Goal: Task Accomplishment & Management: Manage account settings

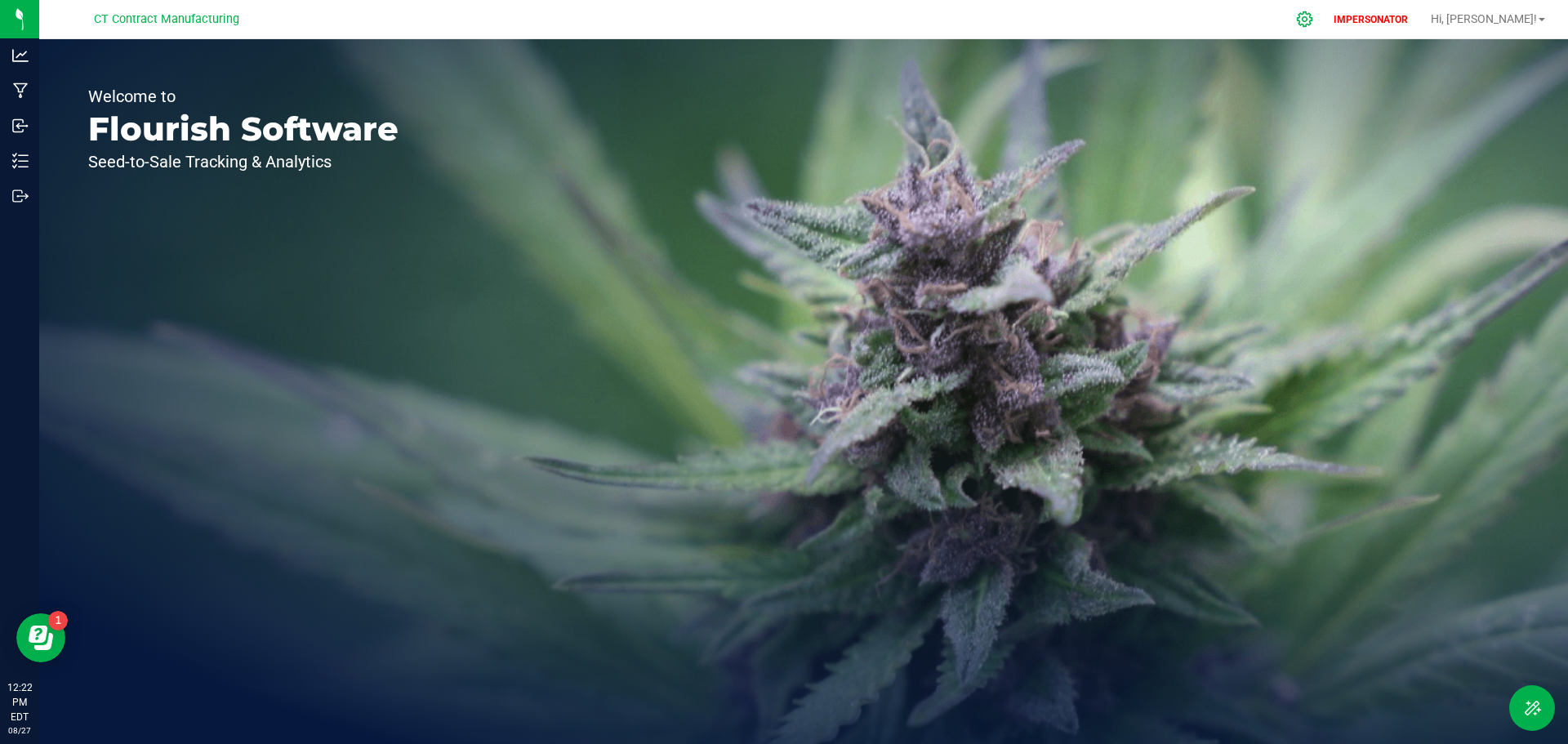
click at [1313, 13] on icon at bounding box center [1305, 19] width 17 height 17
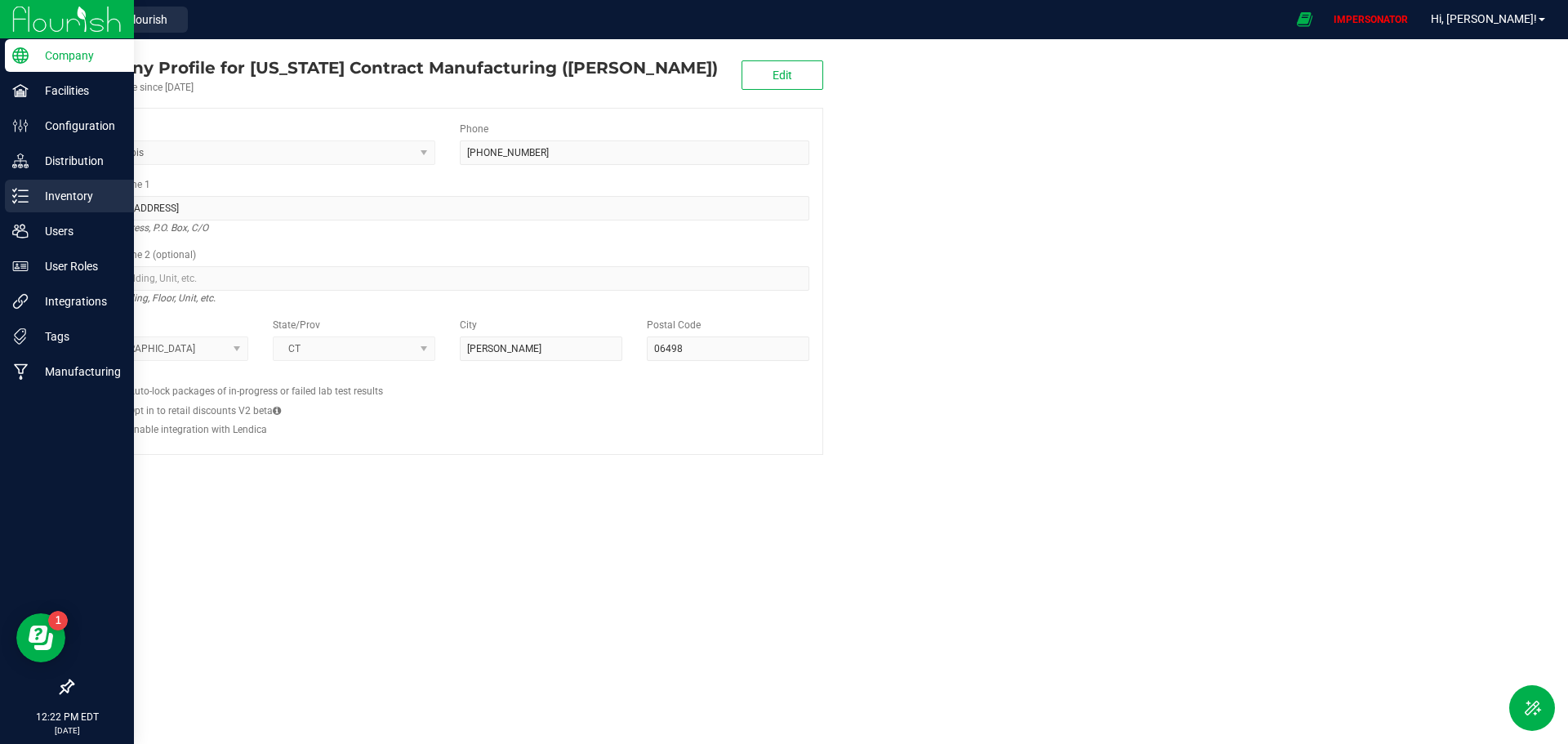
click at [45, 193] on p "Inventory" at bounding box center [77, 195] width 98 height 19
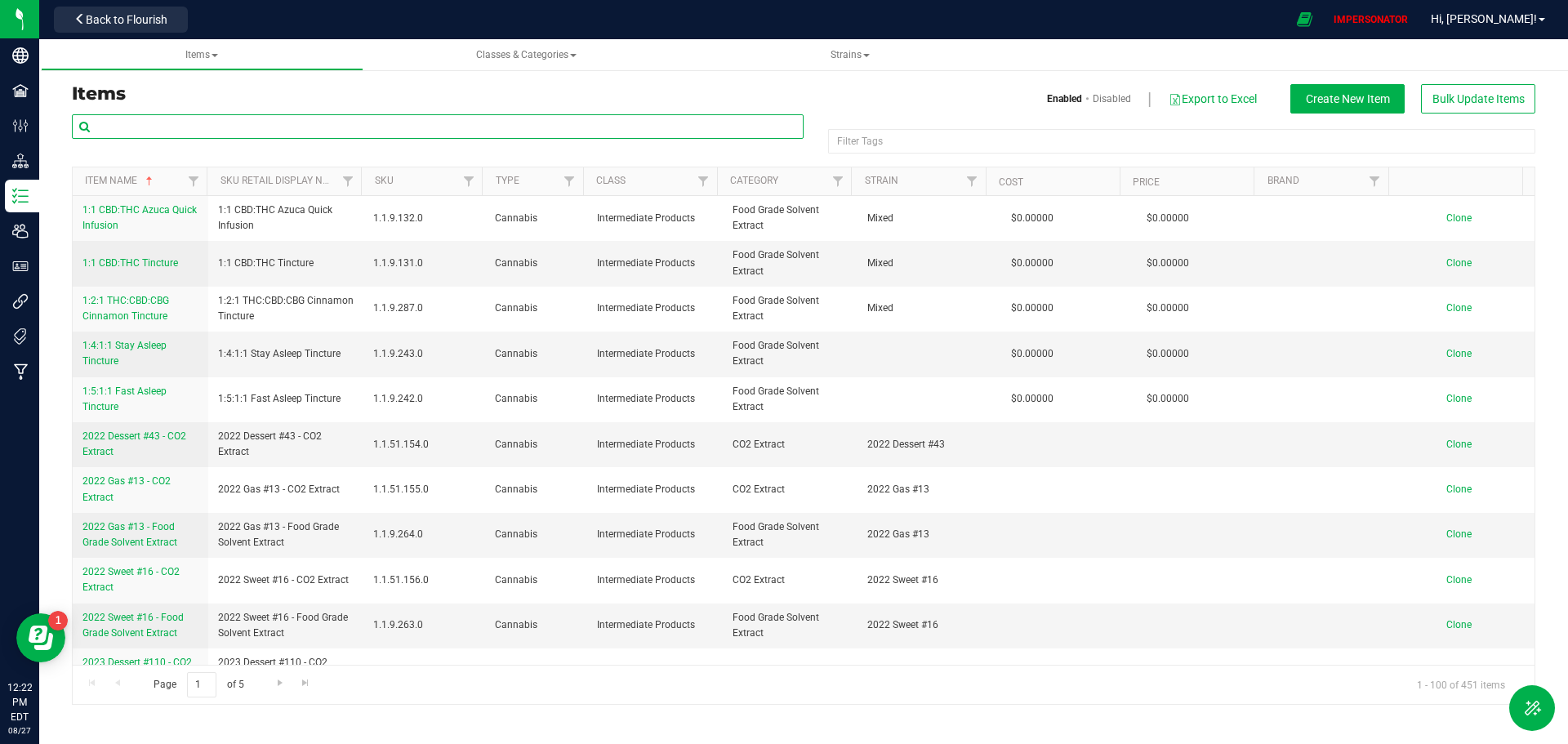
click at [143, 128] on input "text" at bounding box center [437, 126] width 732 height 25
click at [168, 130] on input "text" at bounding box center [437, 126] width 732 height 25
paste input "Sister Adrian’s Sour Gummies-BerryCBD Ratio 5:1:1:1-Gummies-20ct"
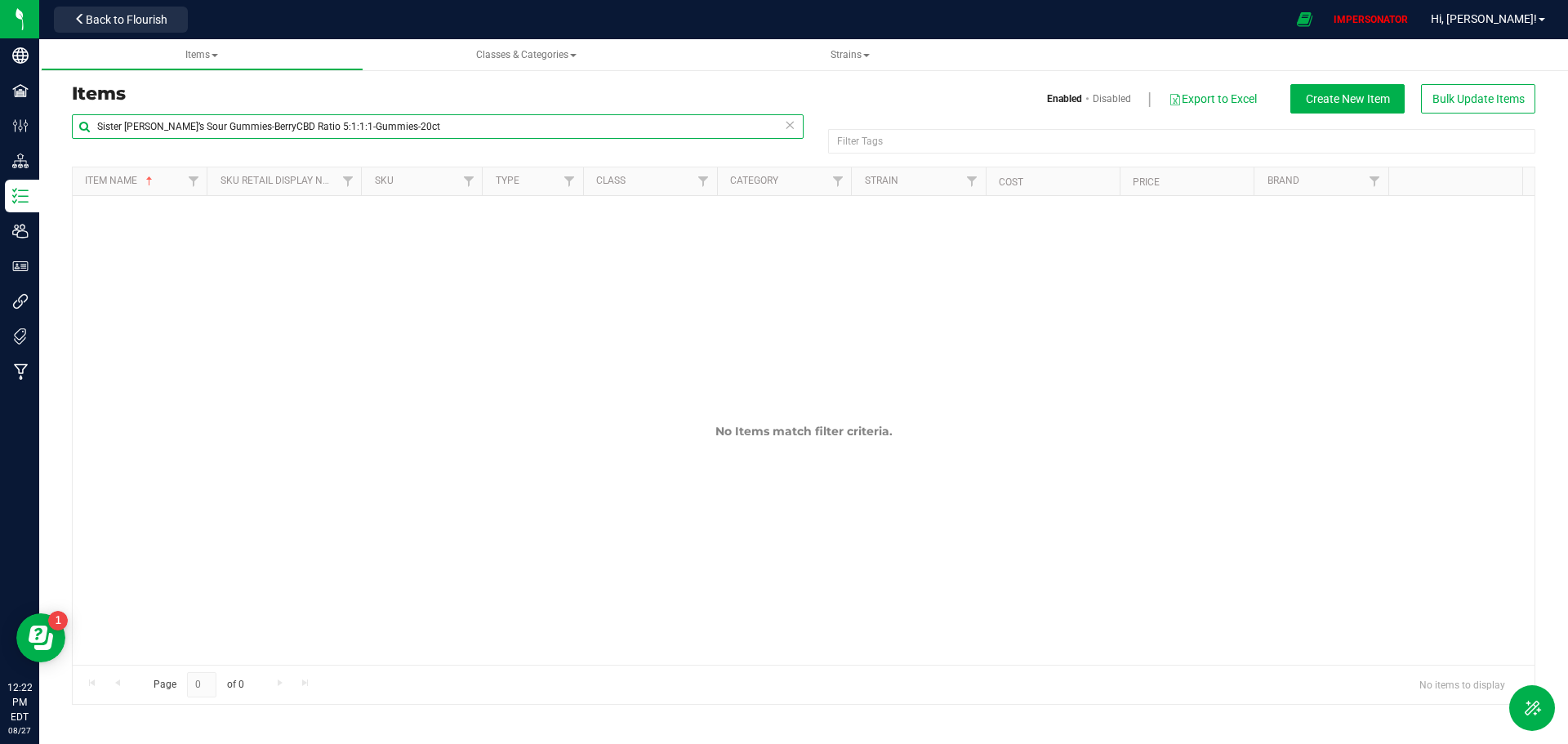
click at [606, 129] on input "Sister Adrian’s Sour Gummies-BerryCBD Ratio 5:1:1:1-Gummies-20ct" at bounding box center [437, 126] width 732 height 25
click at [1106, 98] on link "Disabled" at bounding box center [1112, 99] width 39 height 15
click at [1055, 97] on link "Enabled" at bounding box center [1064, 99] width 36 height 15
click at [459, 128] on input "Sister Adrian’s Sour Gummies-BerryCBD Ratio 5:1:1:1-Gummies-20ct" at bounding box center [437, 126] width 732 height 25
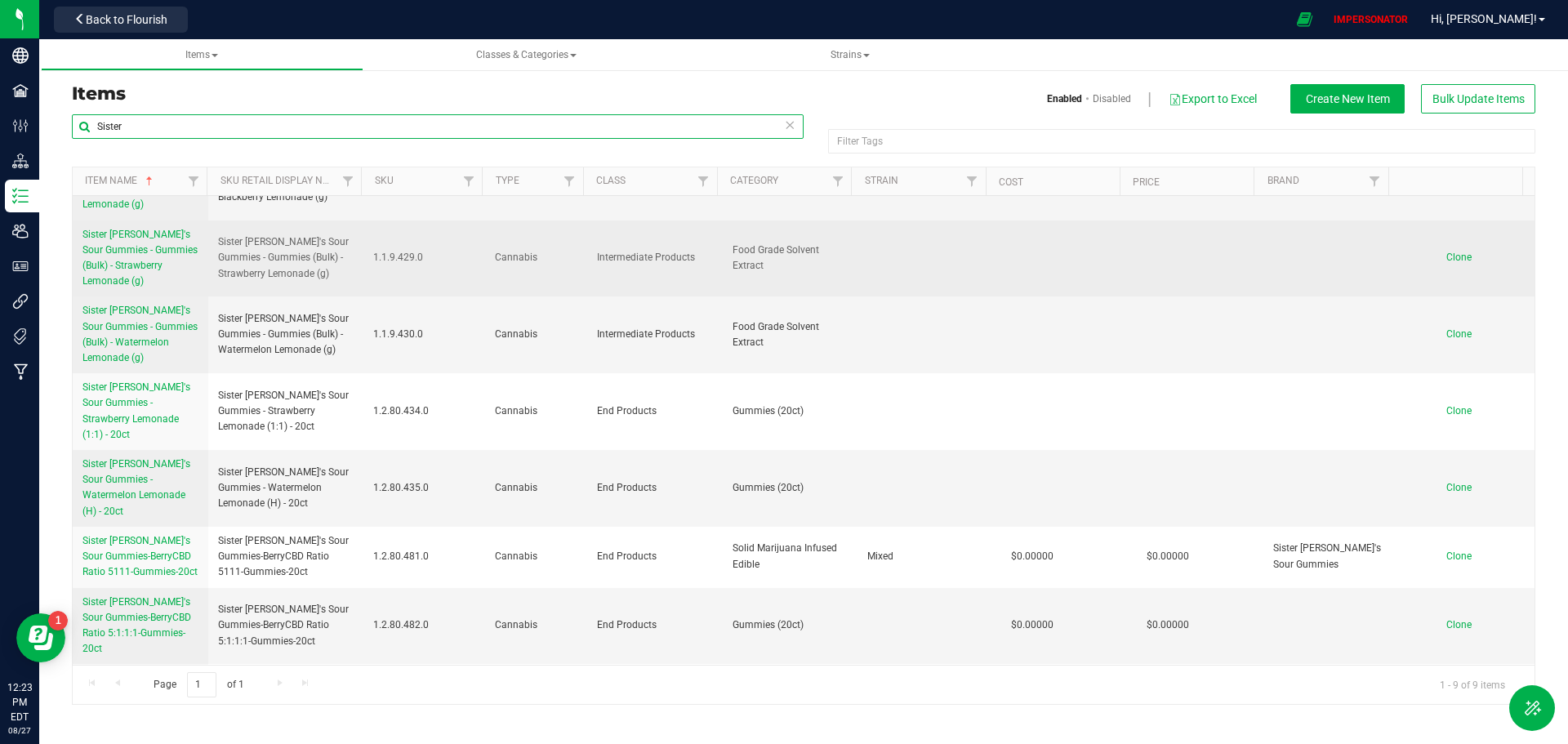
scroll to position [141, 0]
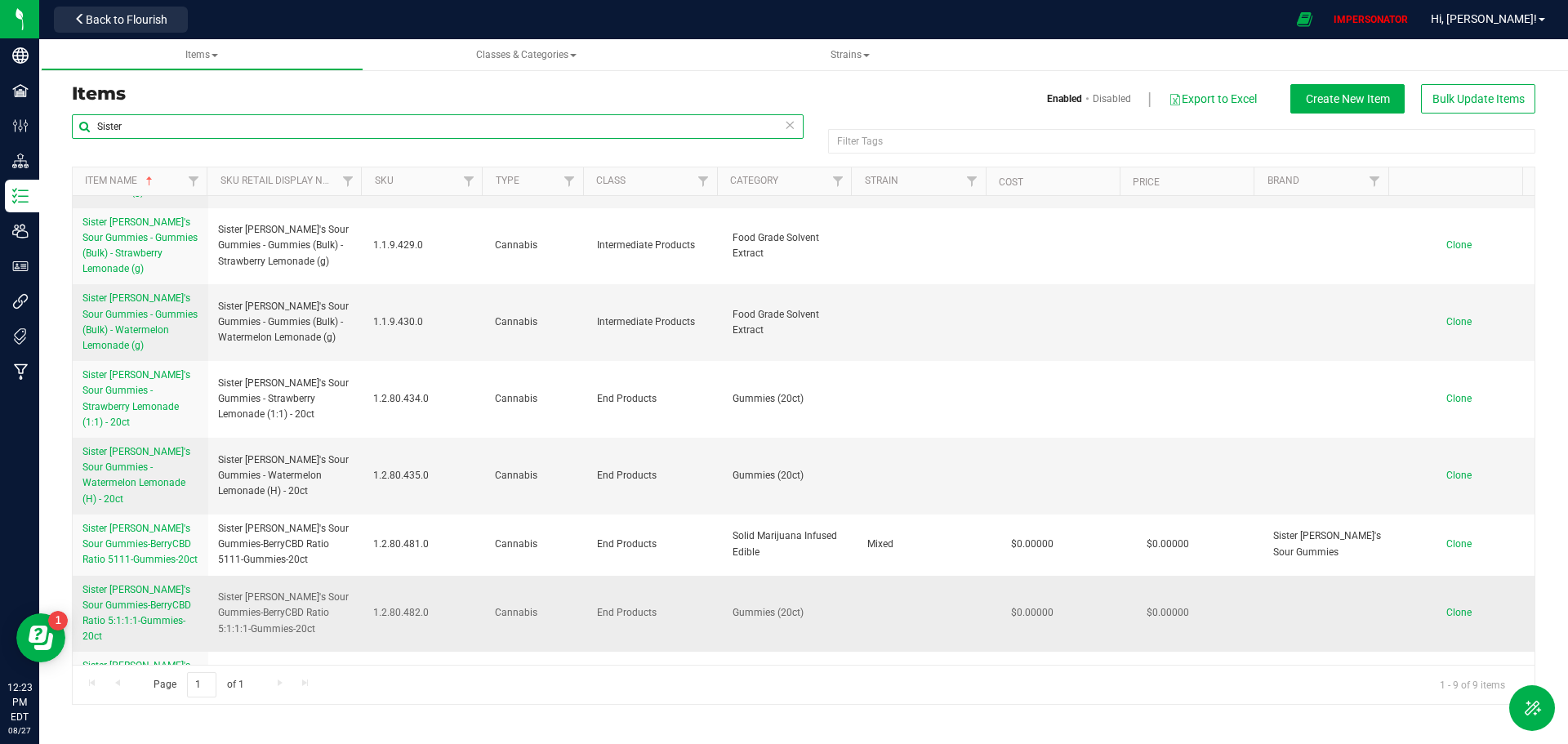
type input "Sister"
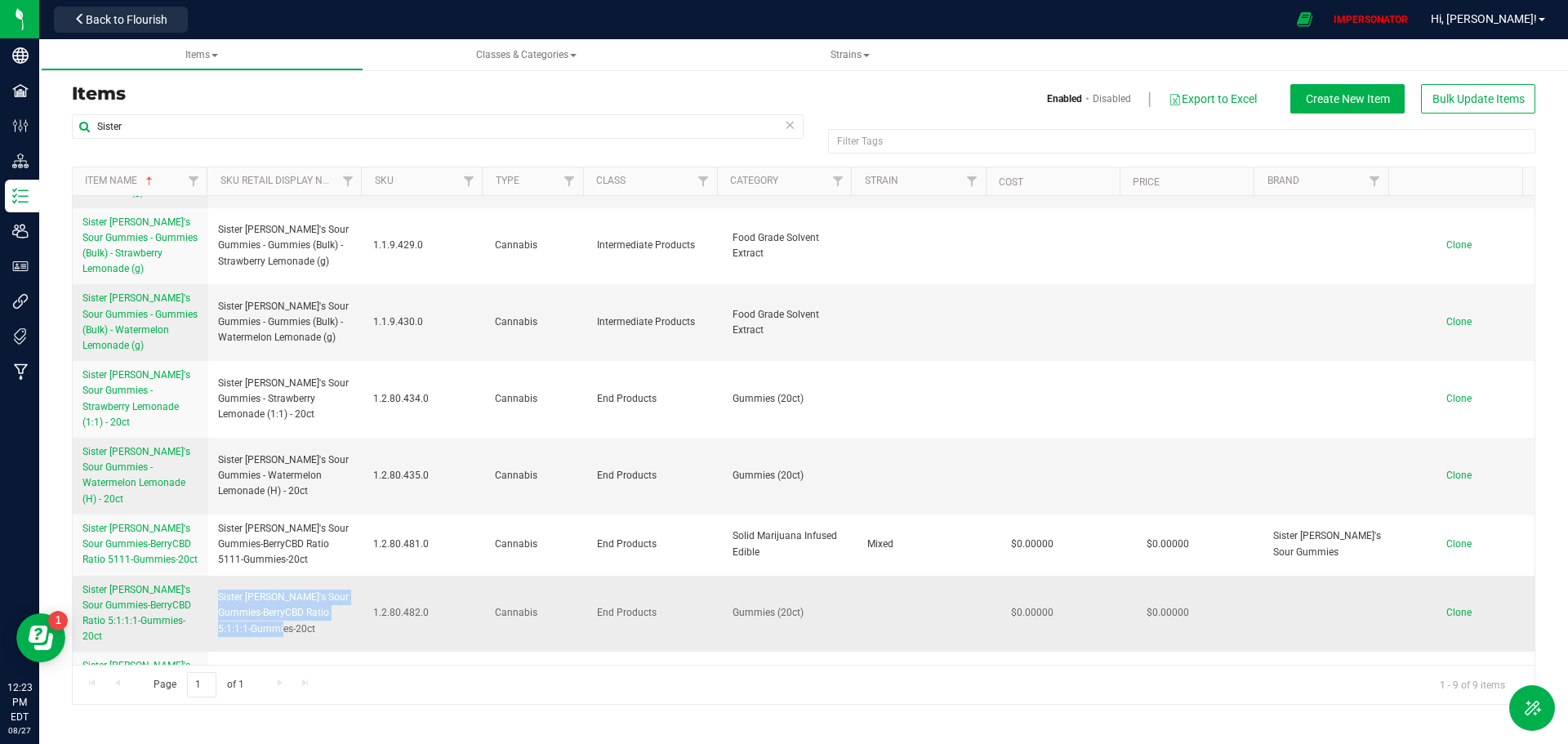
drag, startPoint x: 285, startPoint y: 572, endPoint x: 215, endPoint y: 536, distance: 78.7
click at [215, 575] on td "Sister Adrian's Sour Gummies-BerryCBD Ratio 5:1:1:1-Gummies-20ct" at bounding box center [285, 613] width 156 height 76
copy span "Sister Adrian's Sour Gummies-BerryCBD Ratio 5:1:1:1-Gummies-20ct"
click at [894, 108] on div "Enabled Disabled Export to Excel Create New Item Bulk Update Items" at bounding box center [1176, 99] width 744 height 29
click at [115, 584] on span "Sister Adrian's Sour Gummies-BerryCBD Ratio 5:1:1:1-Gummies-20ct" at bounding box center [137, 613] width 109 height 59
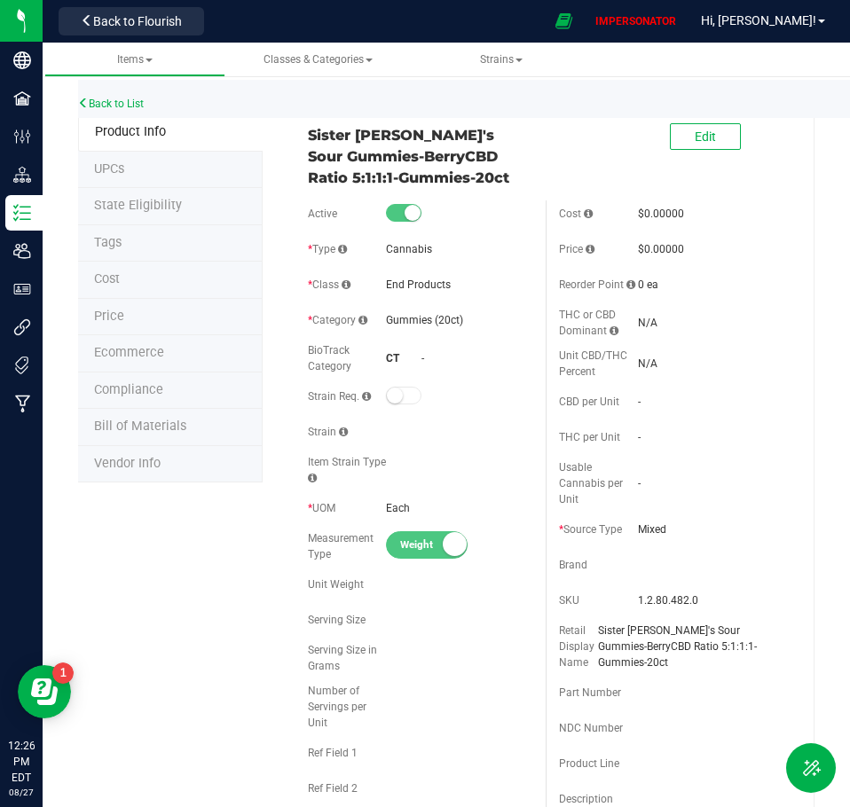
click at [396, 428] on div "Strain" at bounding box center [420, 432] width 225 height 27
click at [372, 433] on div "Strain" at bounding box center [347, 432] width 79 height 16
drag, startPoint x: 431, startPoint y: 413, endPoint x: 353, endPoint y: 389, distance: 81.9
click at [353, 389] on div "Active * Type Cannabis * Class End Products * Category" at bounding box center [421, 558] width 252 height 717
drag, startPoint x: 302, startPoint y: 393, endPoint x: 436, endPoint y: 429, distance: 139.7
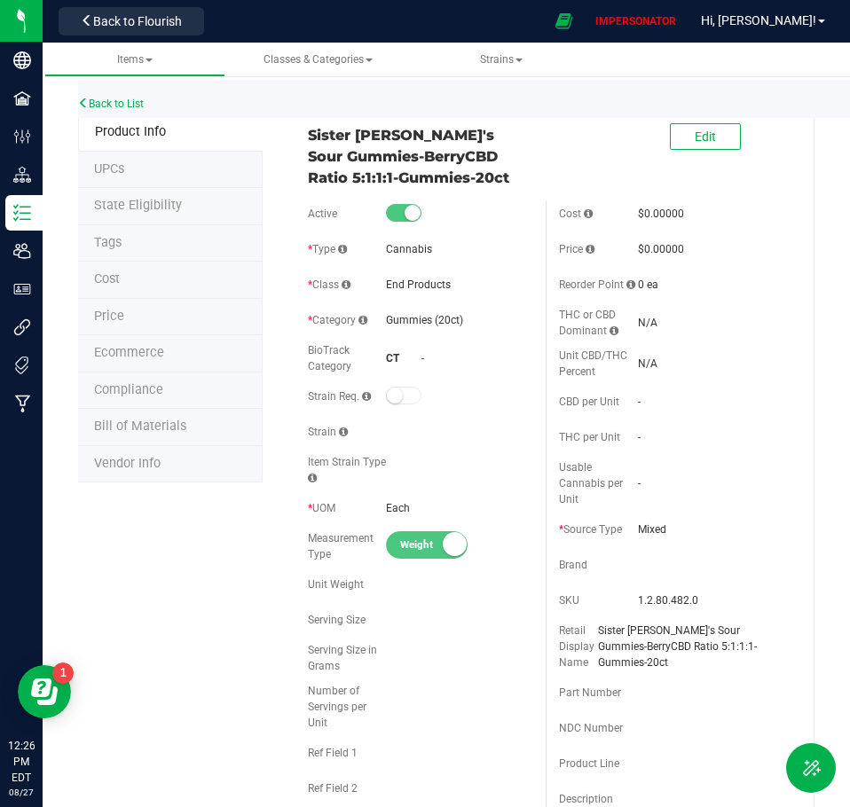
click at [436, 429] on div "Active * Type Cannabis * Class End Products * Category" at bounding box center [421, 558] width 252 height 717
drag, startPoint x: 447, startPoint y: 428, endPoint x: 364, endPoint y: 382, distance: 95.3
click at [364, 382] on div "Active * Type Cannabis * Class End Products * Category" at bounding box center [421, 558] width 252 height 717
click at [397, 432] on div "Strain" at bounding box center [420, 432] width 225 height 27
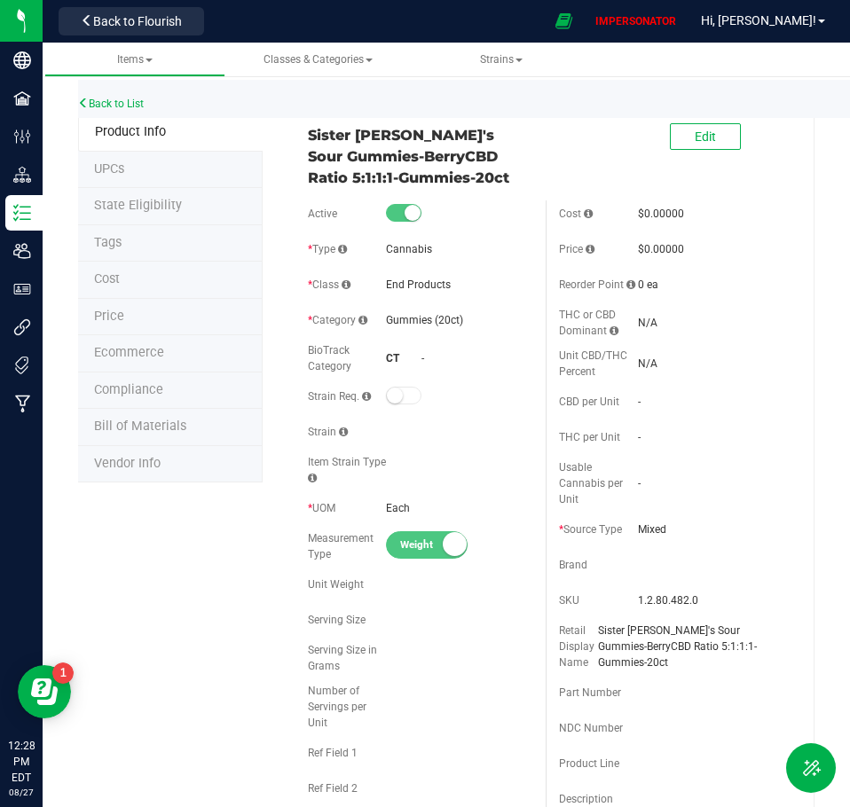
drag, startPoint x: 465, startPoint y: 178, endPoint x: 307, endPoint y: 138, distance: 163.1
click at [308, 138] on span "Sister Adrian's Sour Gummies-BerryCBD Ratio 5:1:1:1-Gummies-20ct" at bounding box center [420, 156] width 225 height 64
copy span "Sister Adrian's Sour Gummies-BerryCBD Ratio 5:1:1:1-Gummies-20ct"
click at [606, 138] on div "Edit" at bounding box center [672, 137] width 252 height 44
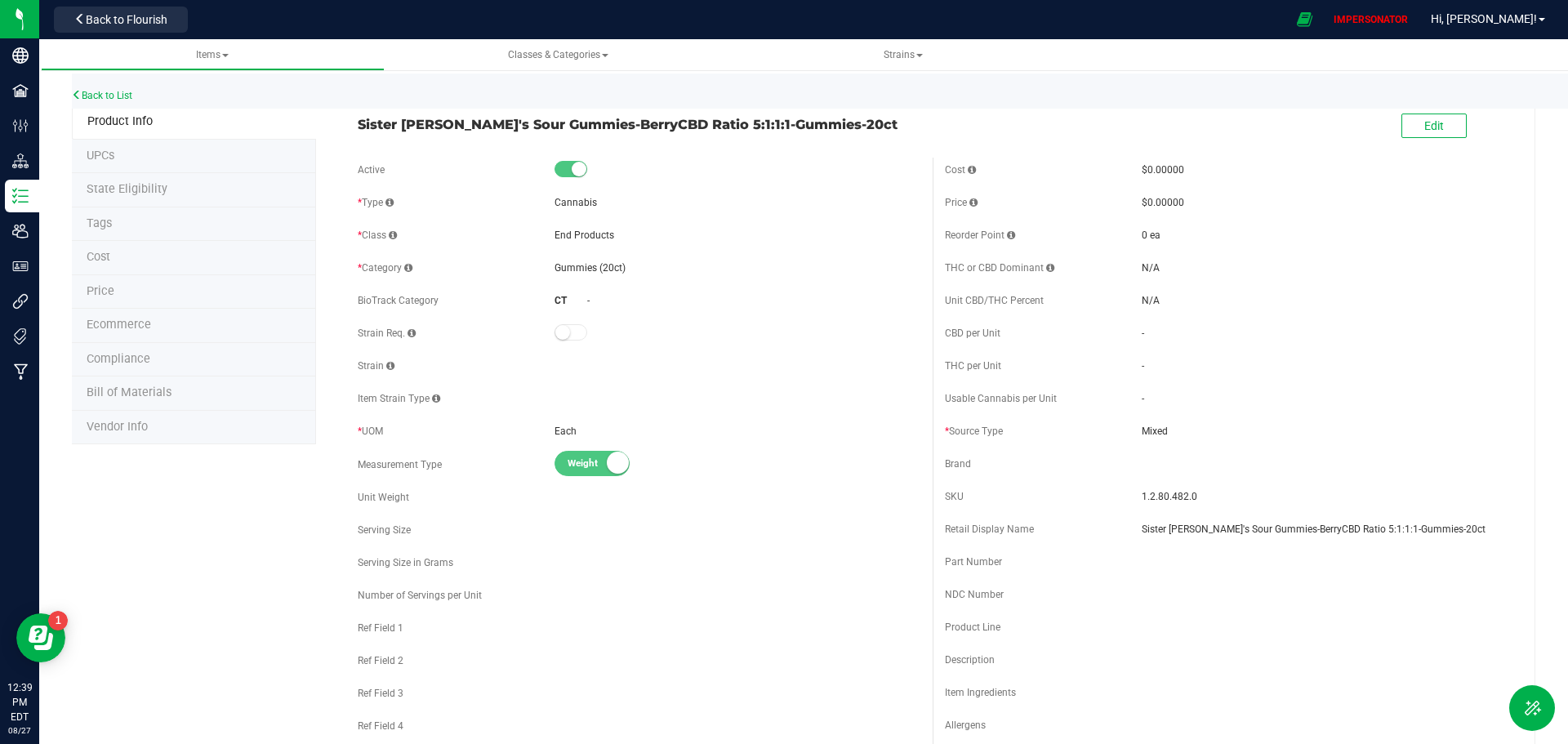
drag, startPoint x: 358, startPoint y: 125, endPoint x: 830, endPoint y: 129, distance: 472.0
click at [830, 129] on span "Sister Adrian's Sour Gummies-BerryCBD Ratio 5:1:1:1-Gummies-20ct" at bounding box center [639, 123] width 563 height 19
copy span "Sister Adrian's Sour Gummies-BerryCBD Ratio 5:1:1:1-Gummies-20ct"
click at [361, 125] on span "Sister Adrian's Sour Gummies-BerryCBD Ratio 5:1:1:1-Gummies-20ct" at bounding box center [639, 123] width 563 height 19
click at [121, 90] on link "Back to List" at bounding box center [102, 96] width 61 height 11
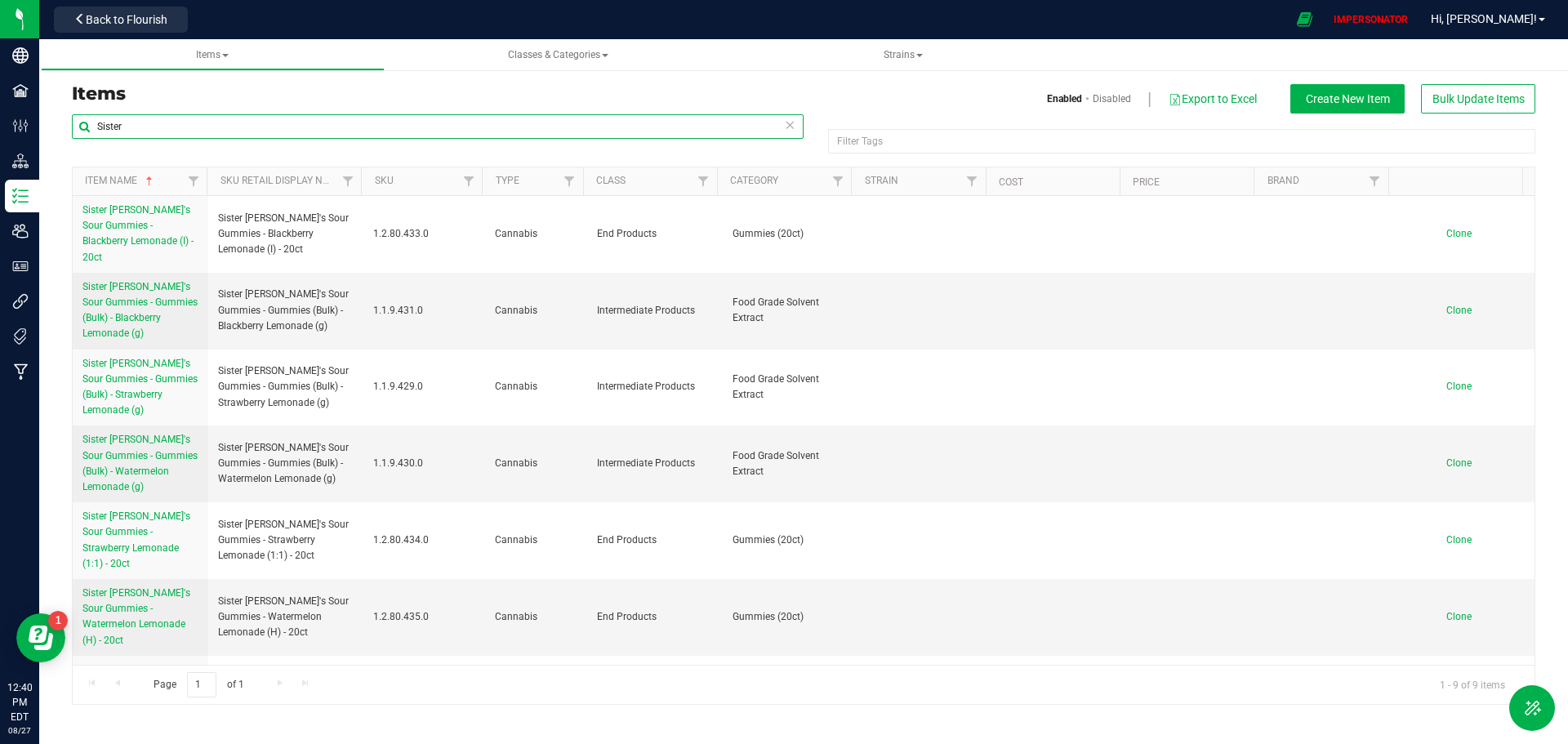
click at [162, 124] on input "Sister" at bounding box center [437, 126] width 732 height 25
drag, startPoint x: 162, startPoint y: 124, endPoint x: 99, endPoint y: 127, distance: 63.1
click at [99, 127] on input "Sister" at bounding box center [437, 126] width 732 height 25
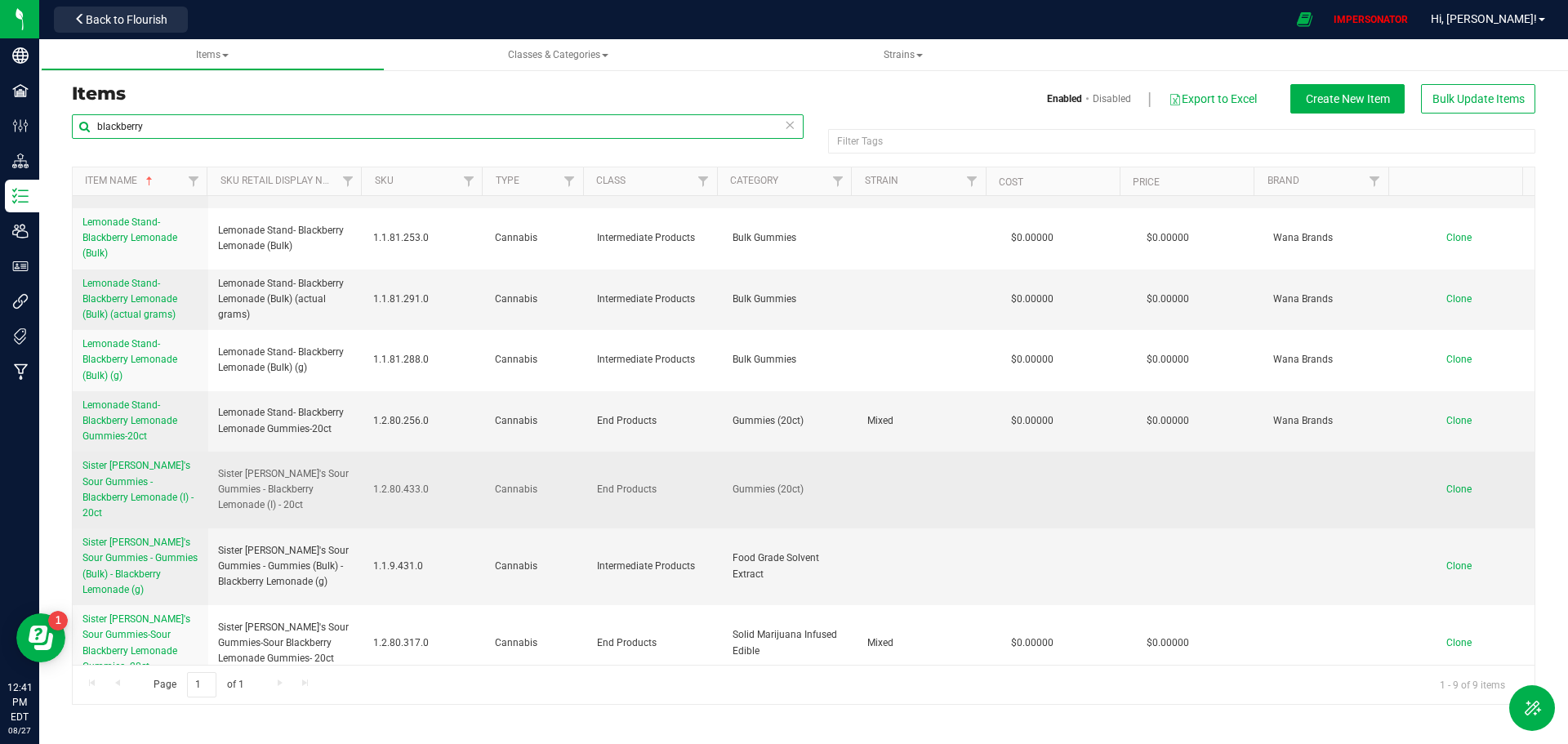
scroll to position [95, 0]
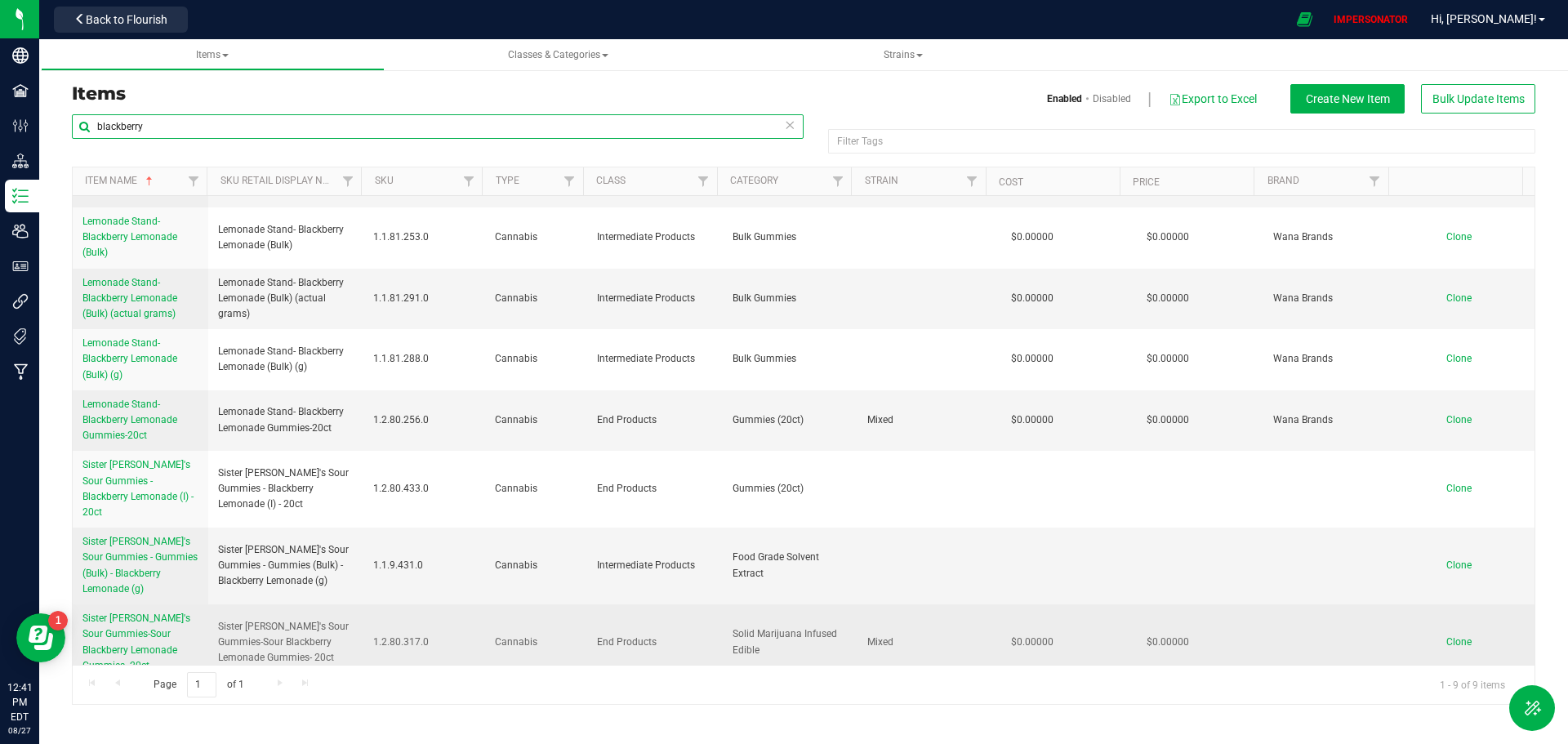
type input "blackberry"
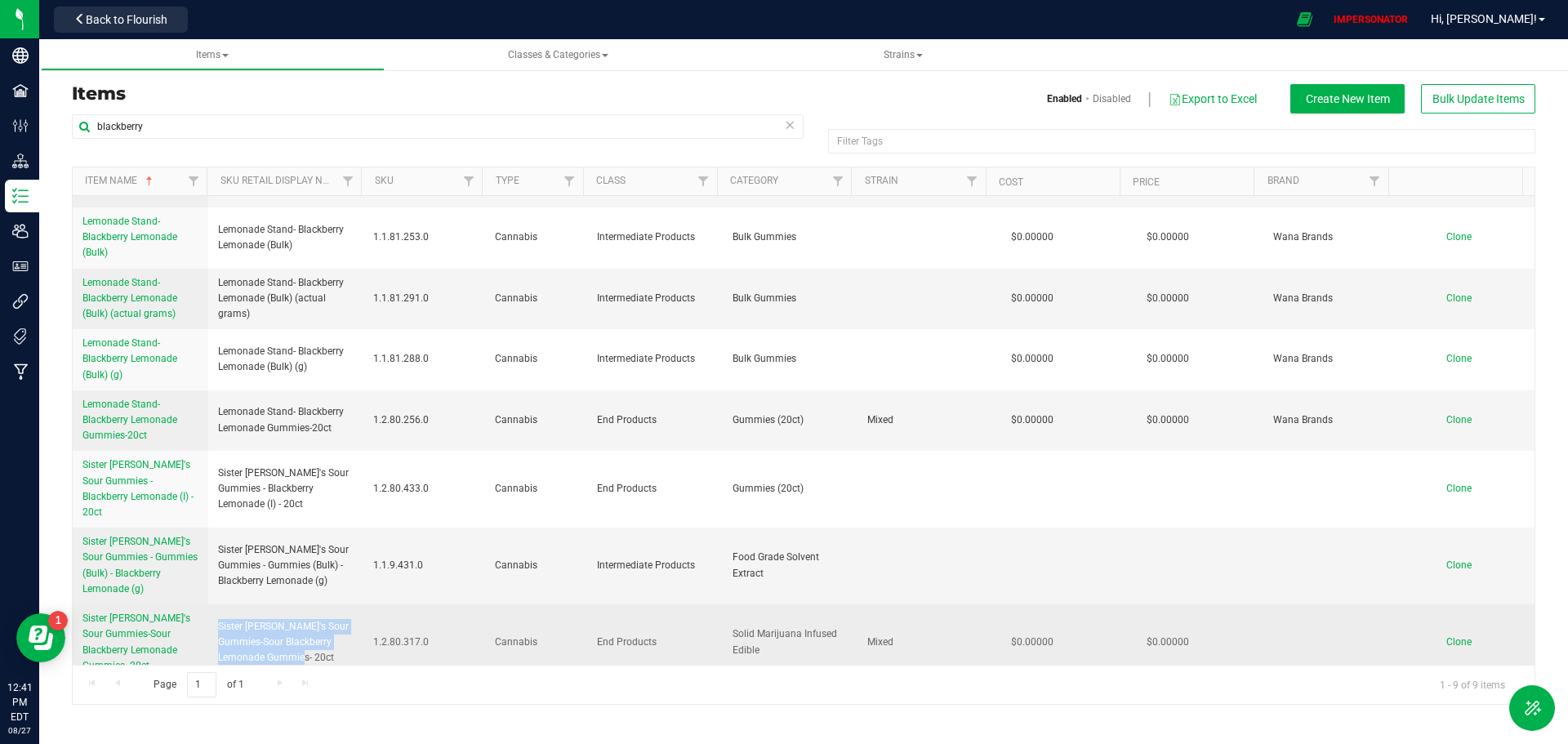
drag, startPoint x: 290, startPoint y: 647, endPoint x: 218, endPoint y: 613, distance: 79.6
click at [218, 619] on span "Sister Adrian's Sour Gummies-Sour Blackberry Lemonade Gummies- 20ct" at bounding box center [286, 642] width 136 height 47
copy span "Sister Adrian's Sour Gummies-Sour Blackberry Lemonade Gummies- 20ct"
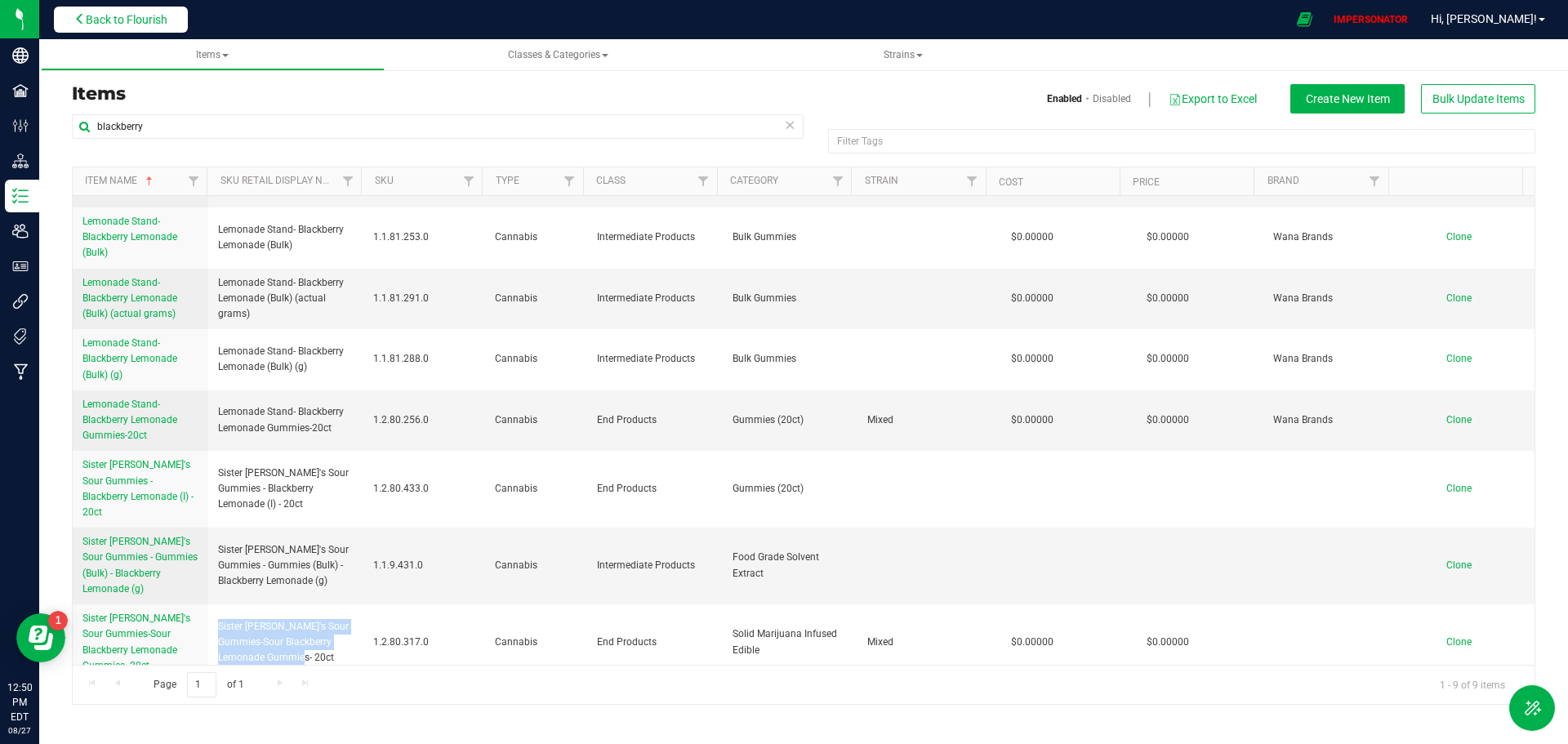
click at [152, 20] on span "Back to Flourish" at bounding box center [126, 19] width 82 height 13
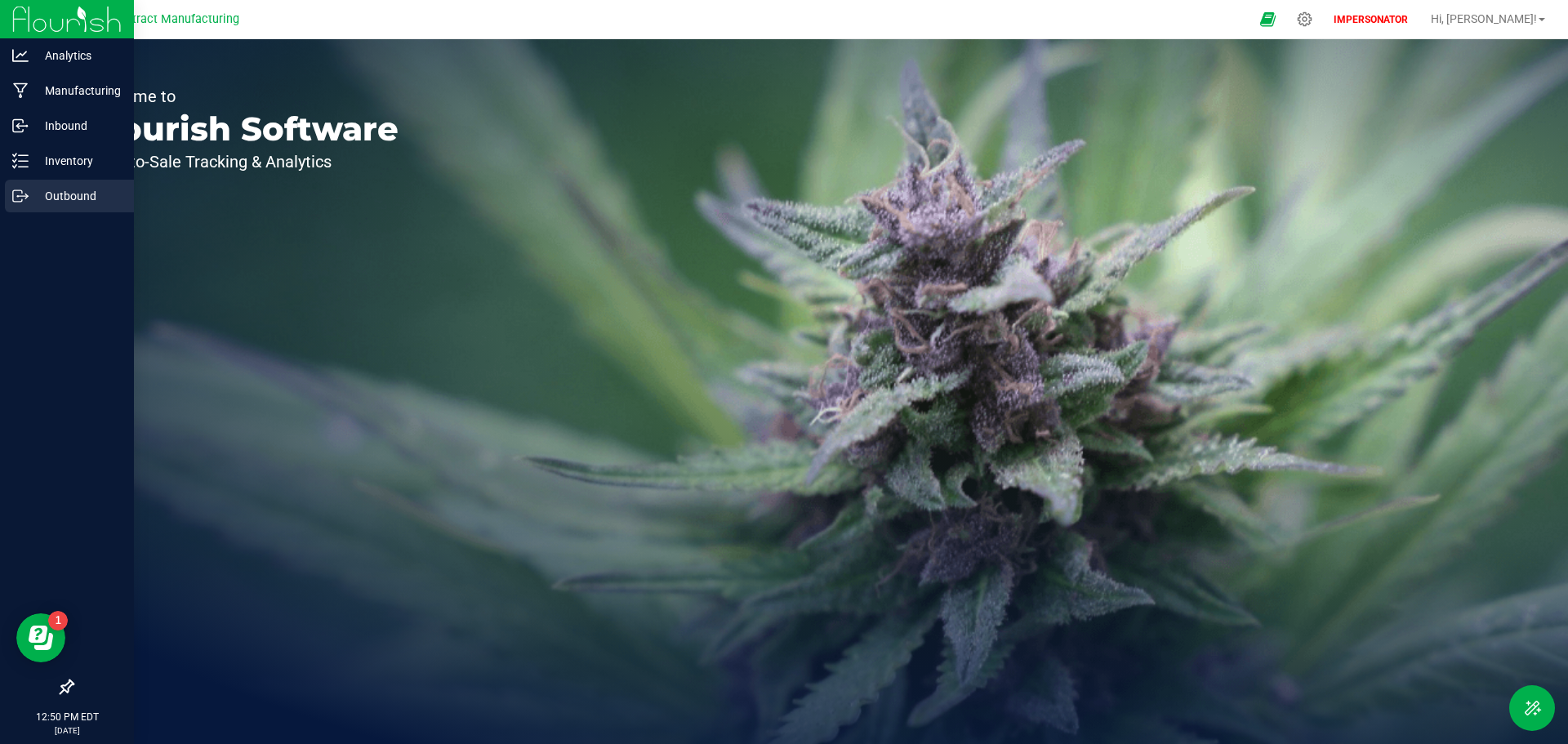
click at [30, 203] on p "Outbound" at bounding box center [77, 195] width 98 height 19
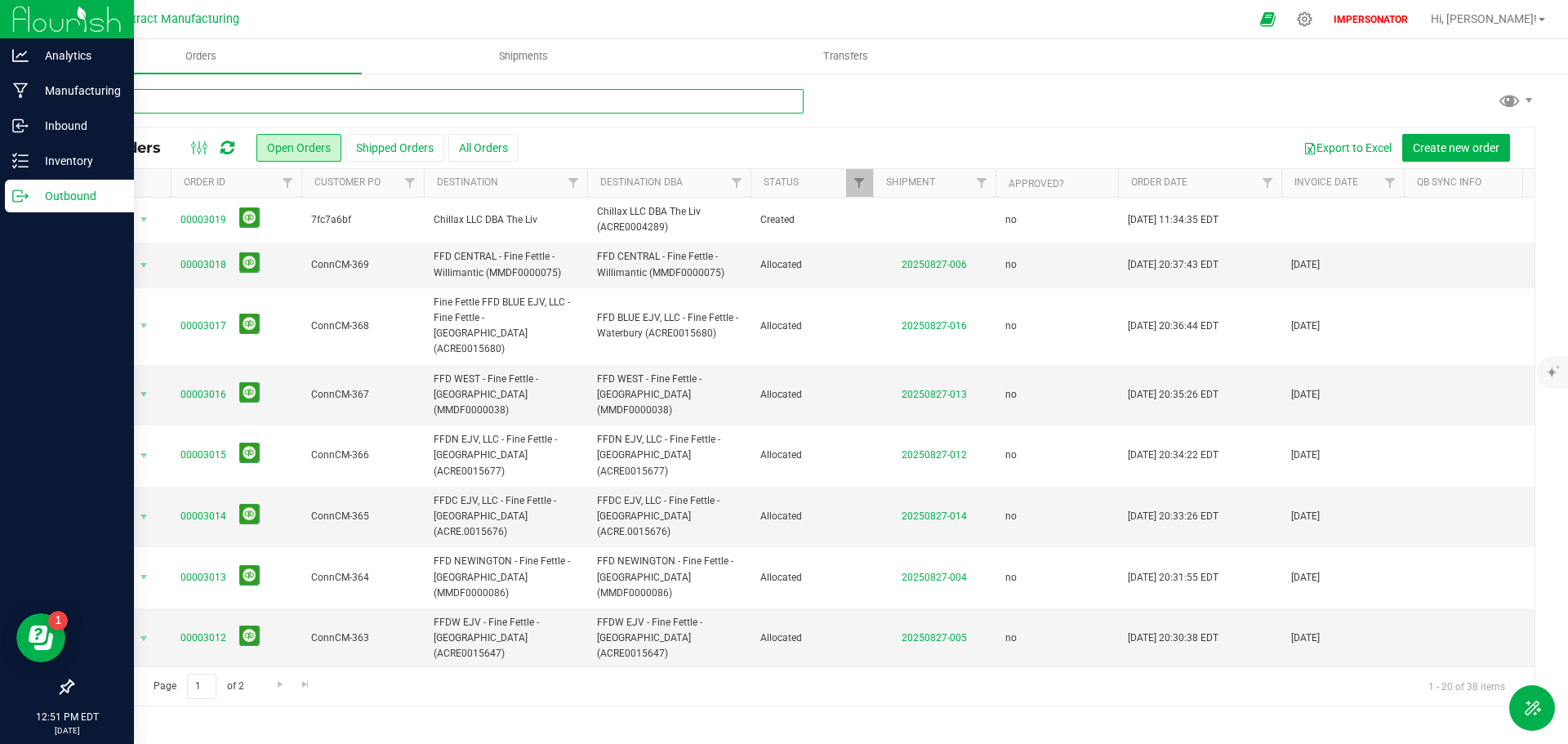
click at [158, 105] on input "text" at bounding box center [437, 101] width 732 height 25
paste input "00002997"
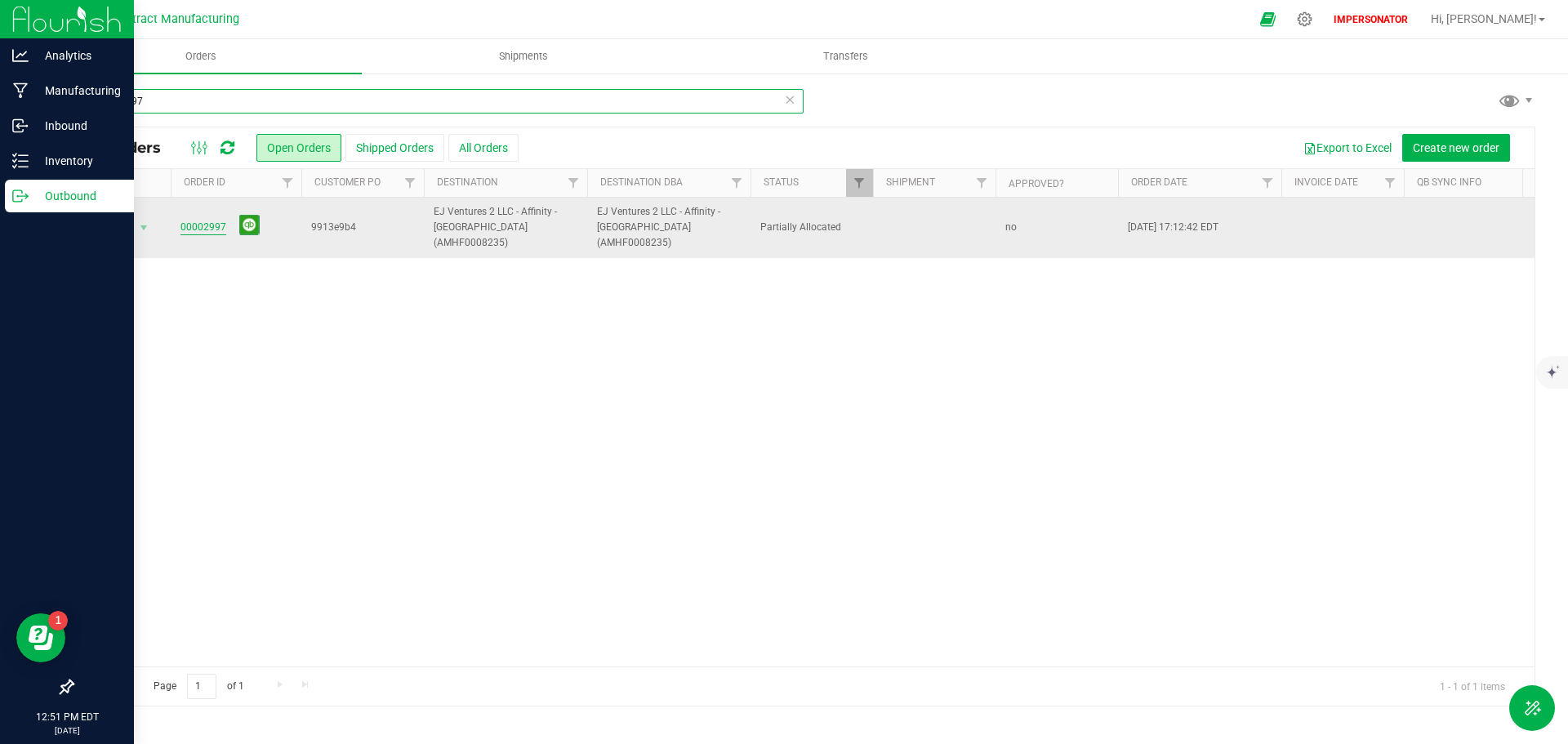
type input "00002997"
click at [215, 220] on link "00002997" at bounding box center [203, 227] width 46 height 16
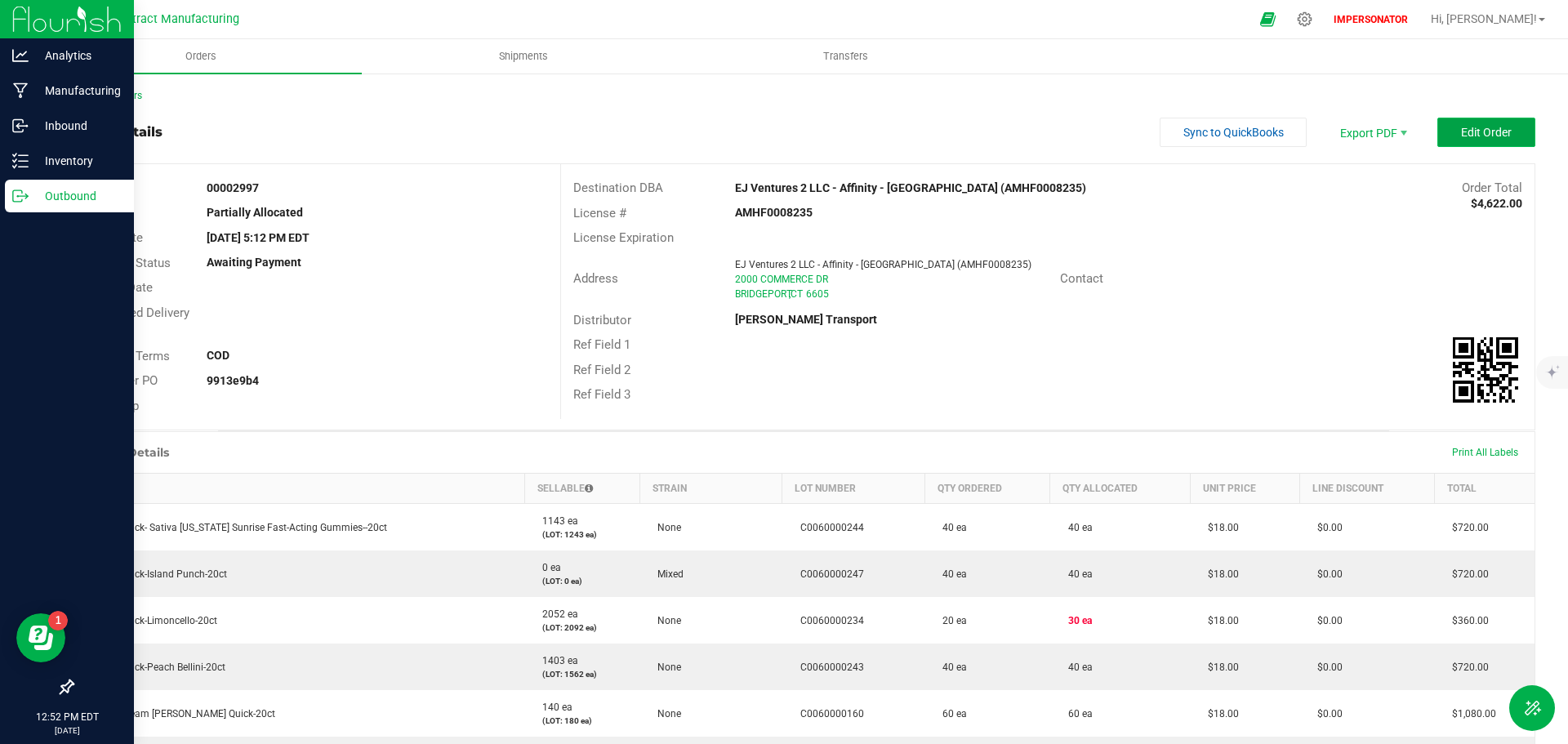
click at [1461, 135] on span "Edit Order" at bounding box center [1486, 133] width 51 height 13
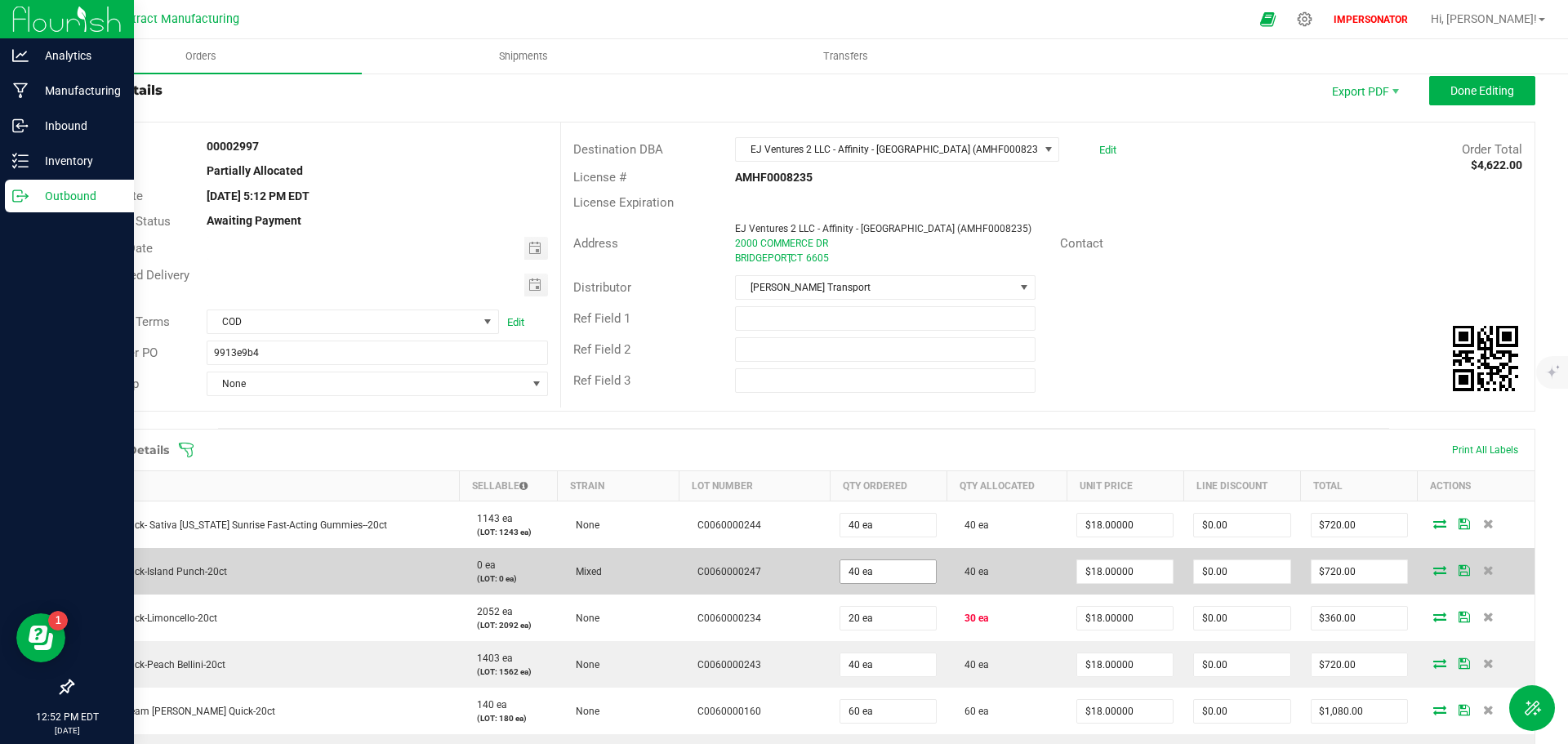
scroll to position [82, 0]
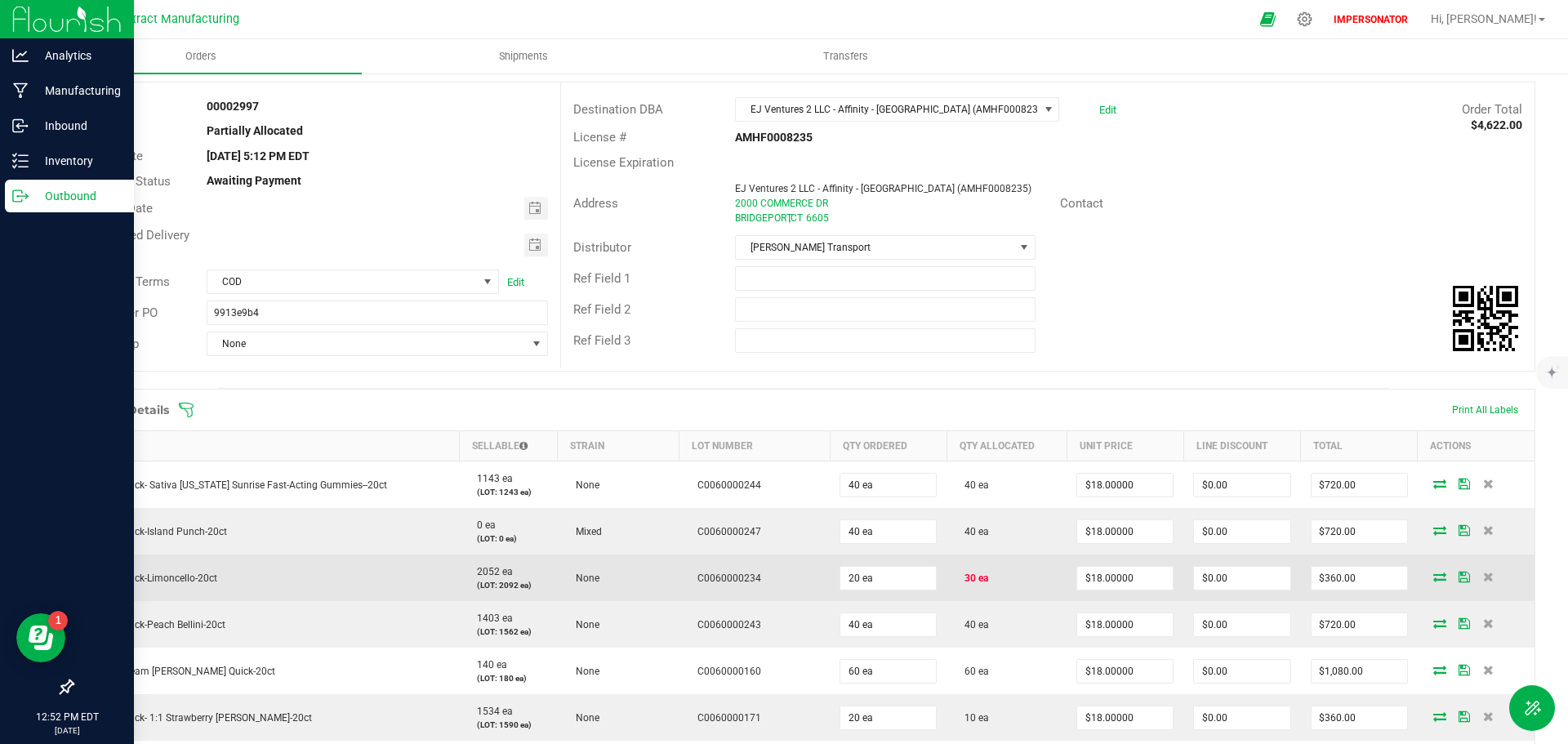
click at [1434, 580] on icon at bounding box center [1440, 576] width 13 height 10
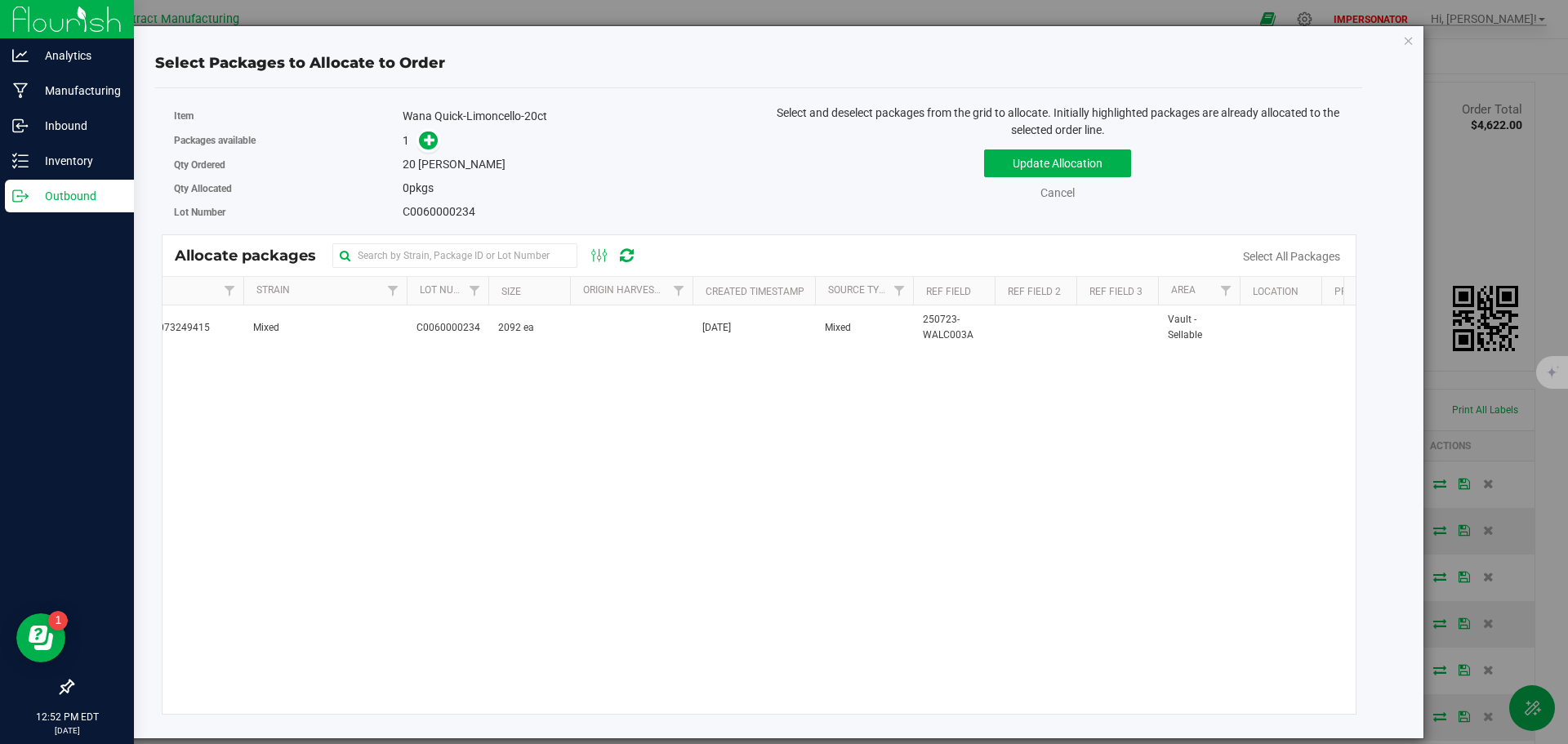
scroll to position [0, 0]
click at [1410, 41] on icon "button" at bounding box center [1409, 40] width 11 height 19
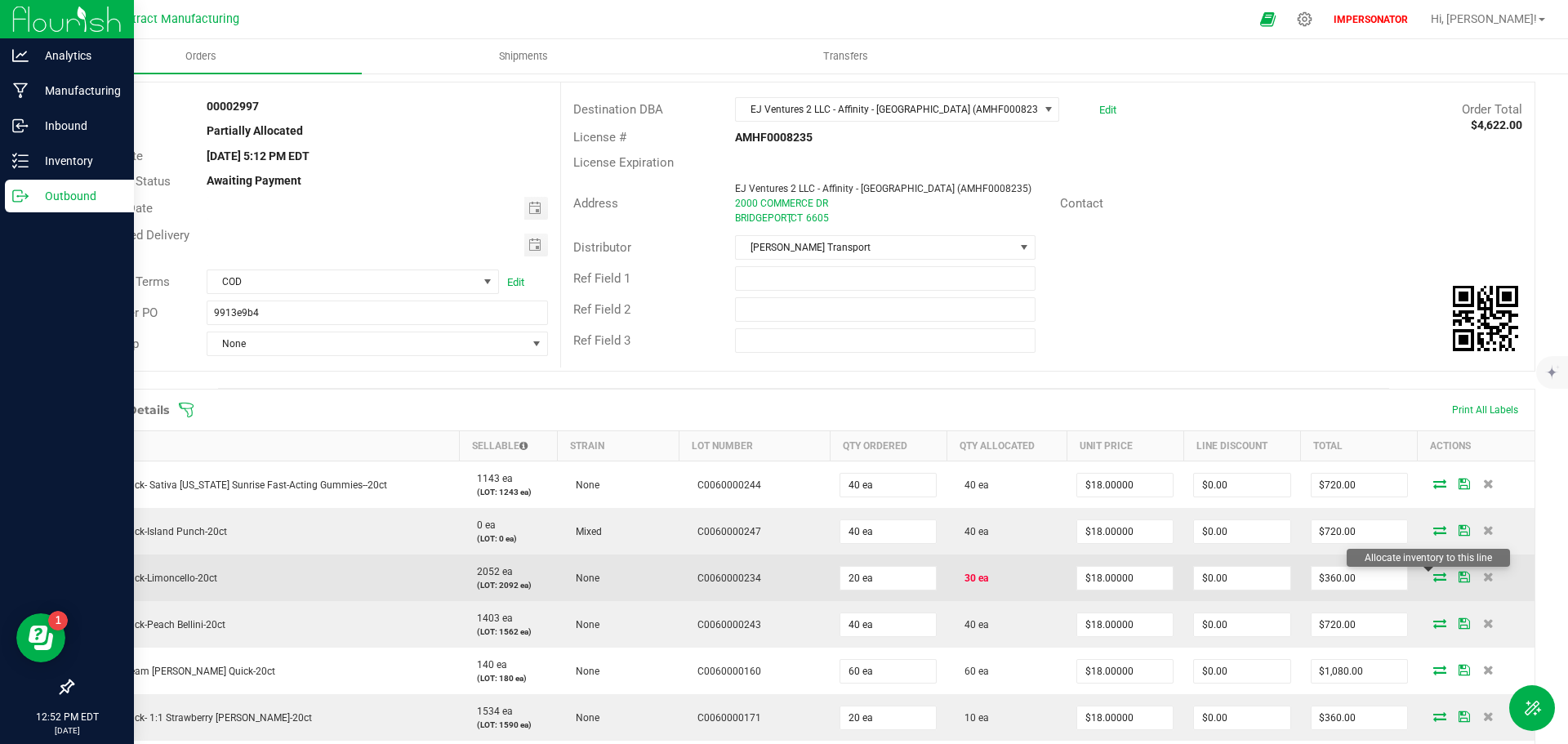
click at [1434, 577] on icon at bounding box center [1440, 576] width 13 height 10
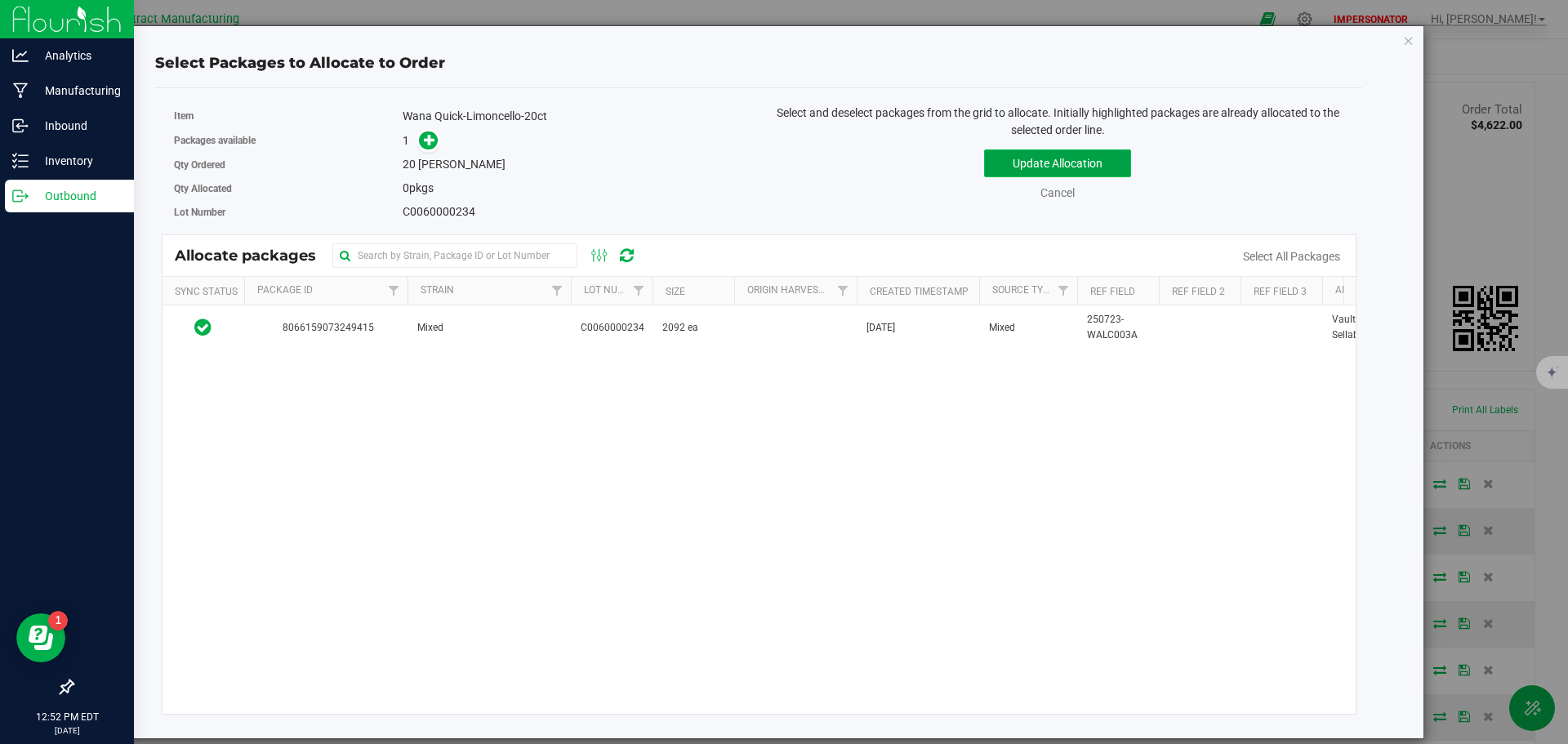
click at [1044, 162] on button "Update Allocation" at bounding box center [1058, 163] width 147 height 28
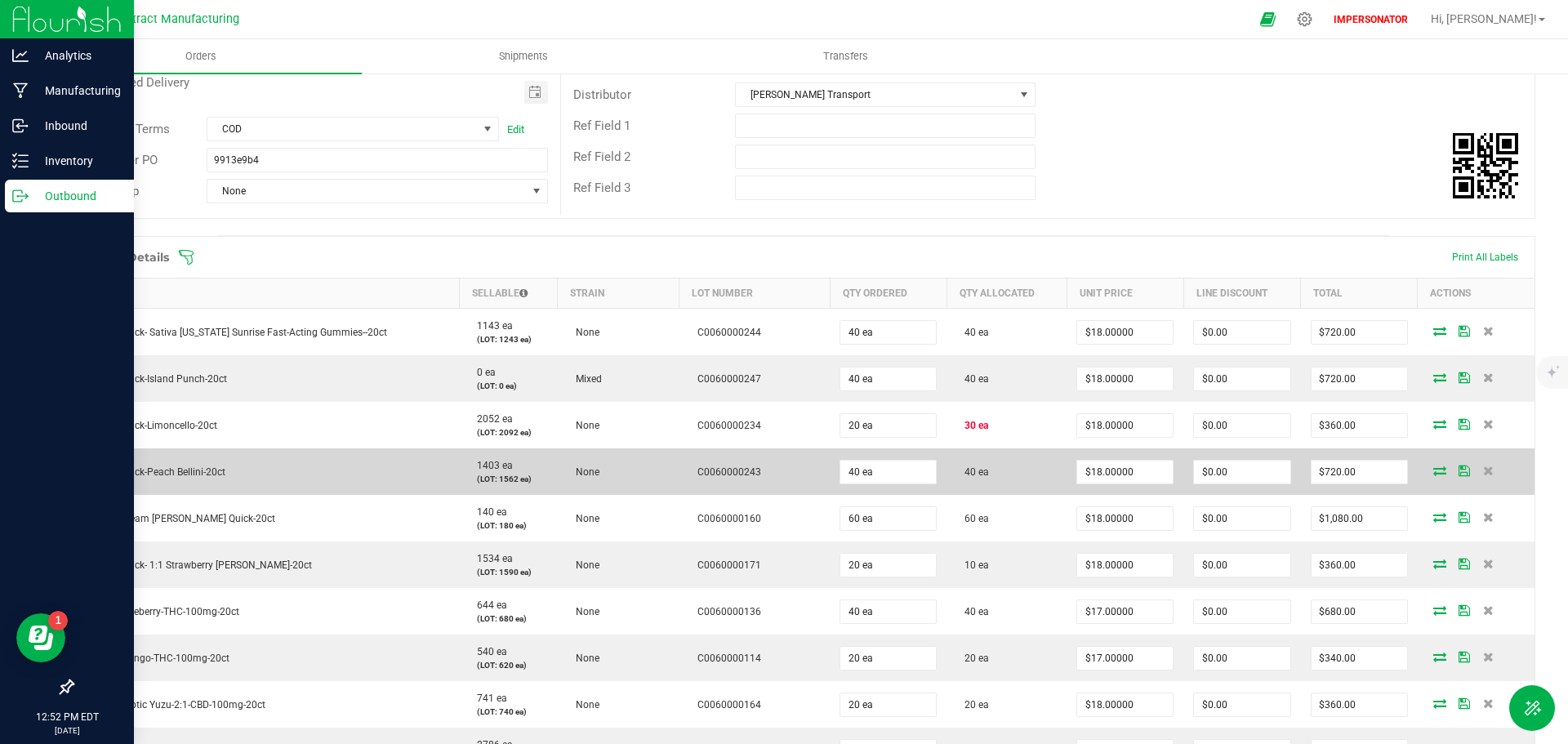
scroll to position [409, 0]
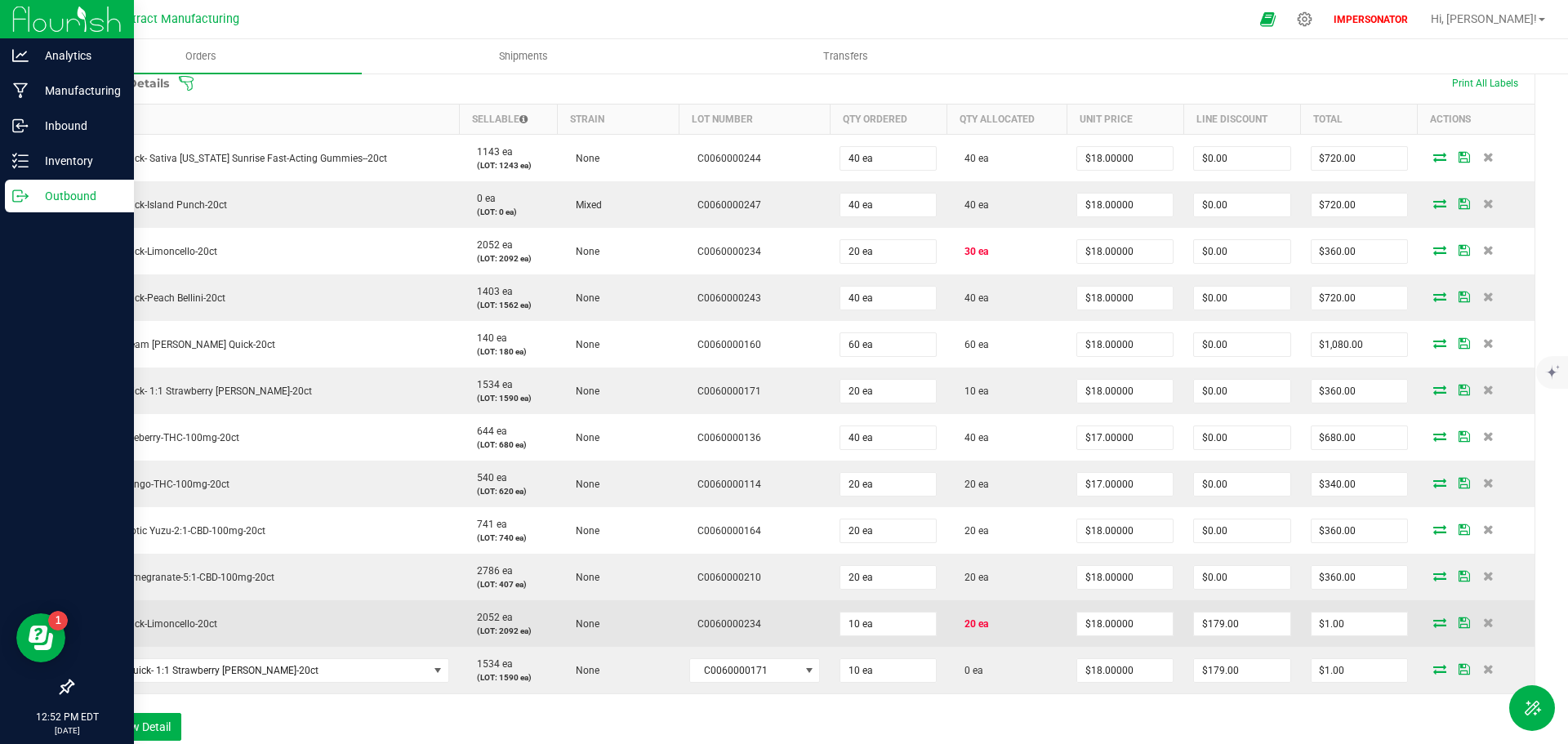
click at [1434, 626] on icon at bounding box center [1440, 622] width 13 height 10
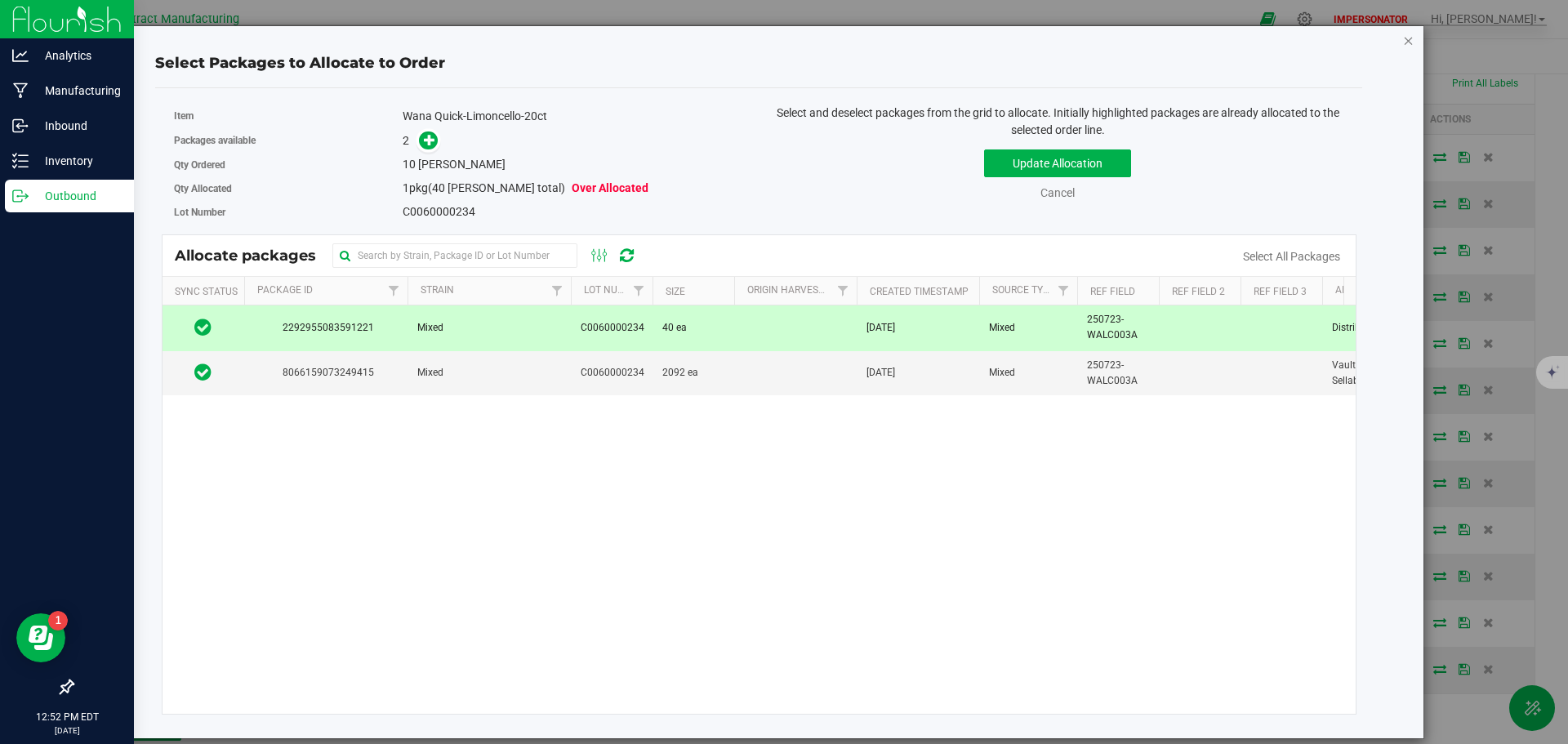
click at [1410, 41] on icon "button" at bounding box center [1409, 40] width 11 height 19
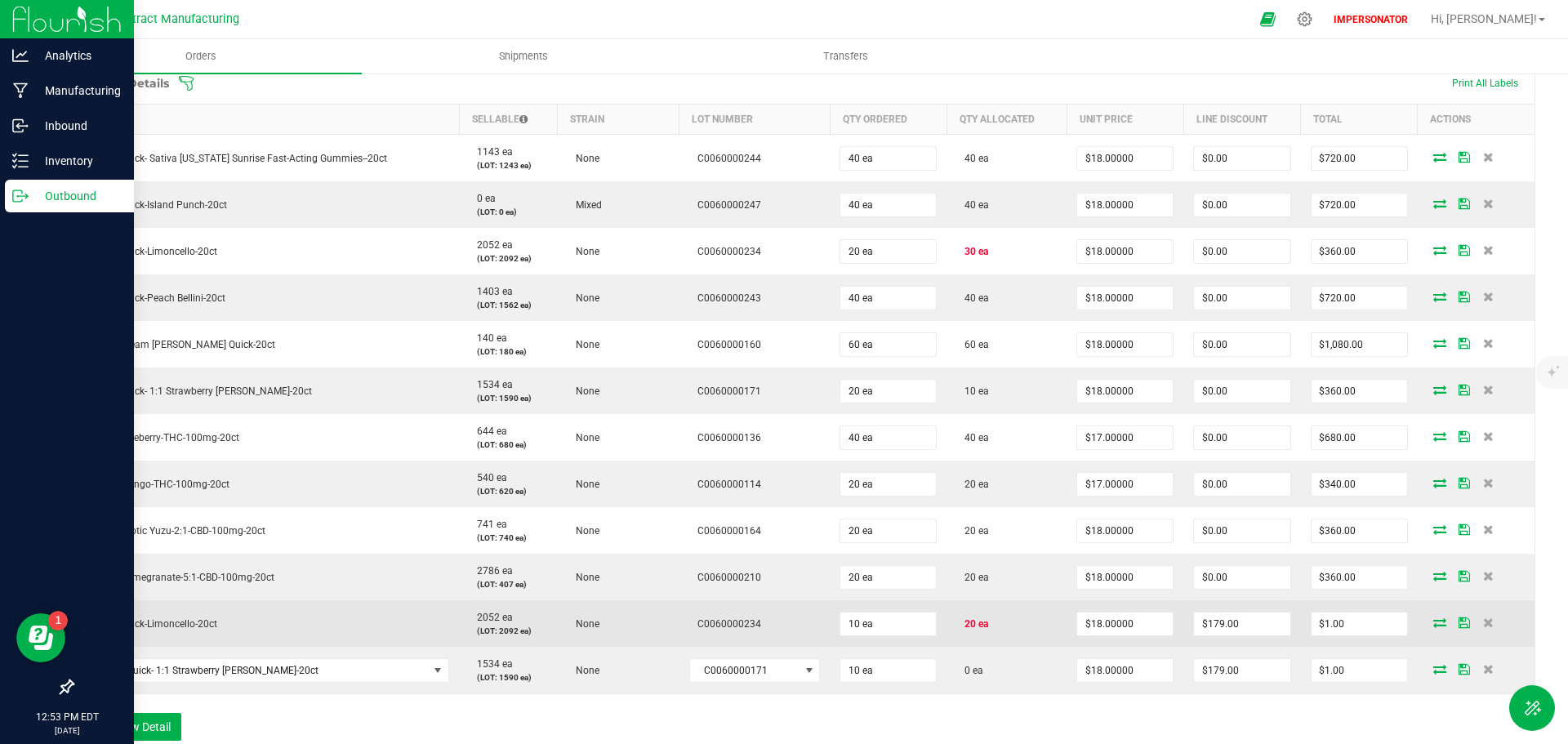
click at [1434, 625] on icon at bounding box center [1440, 622] width 13 height 10
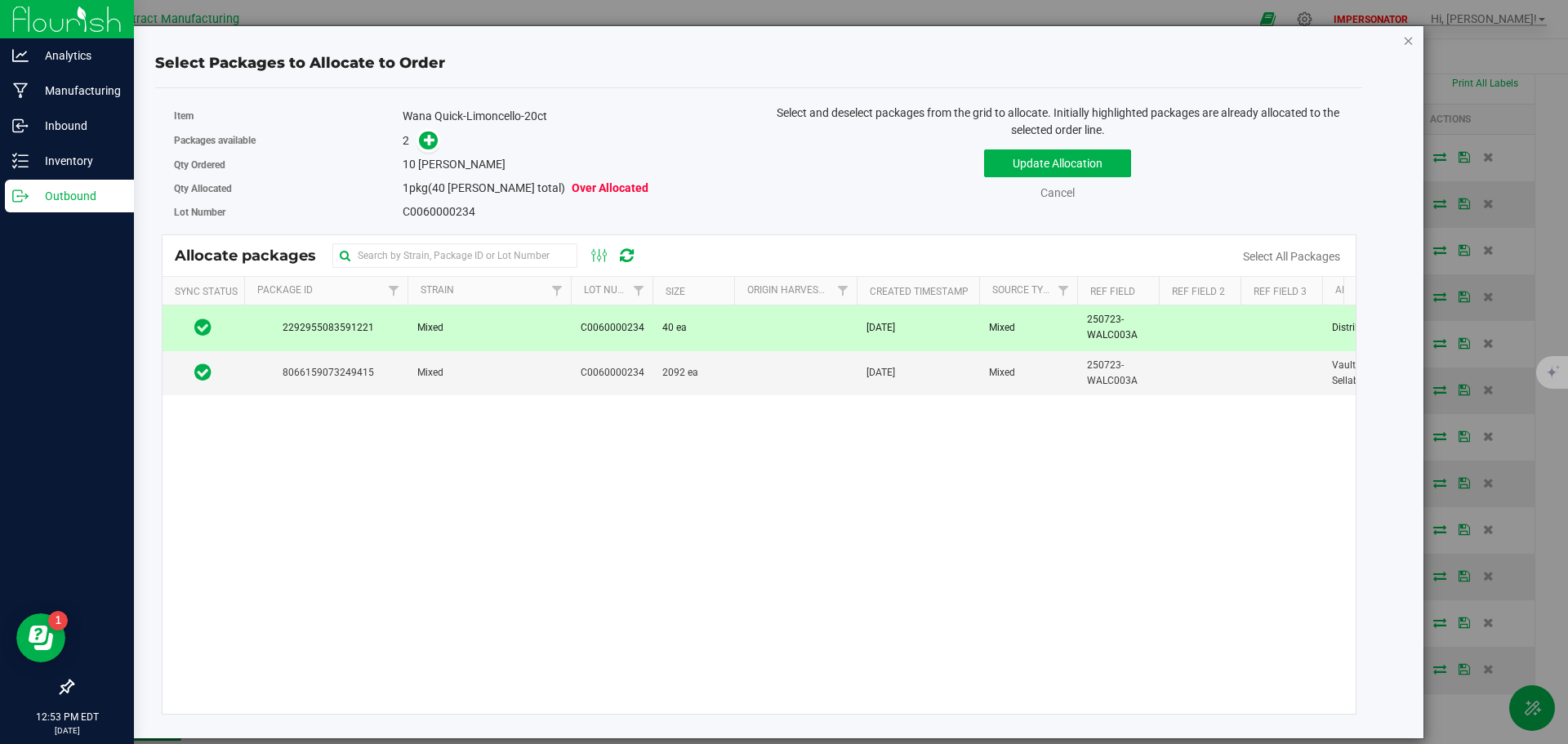
click at [1408, 40] on icon "button" at bounding box center [1409, 40] width 11 height 19
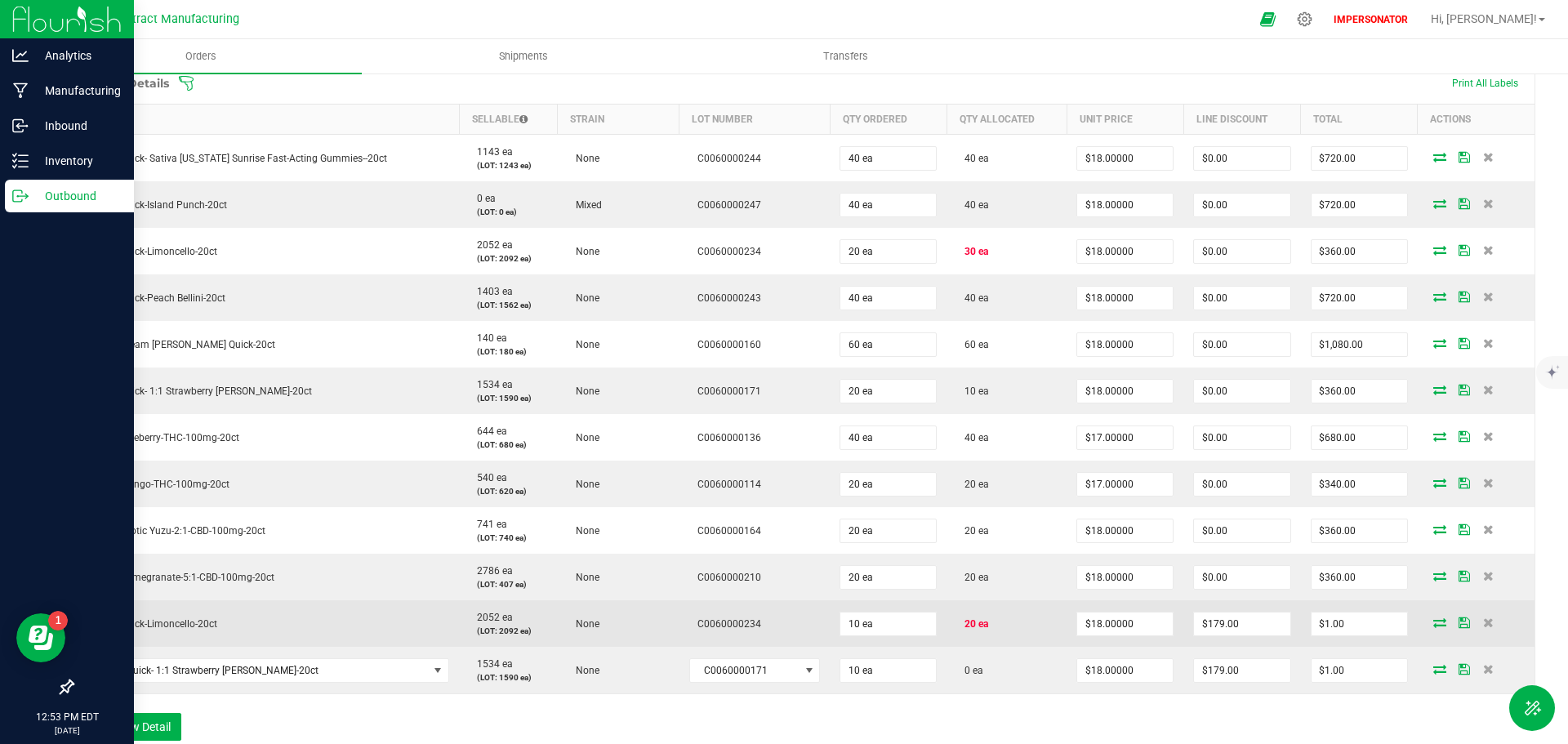
click at [1434, 621] on icon at bounding box center [1440, 622] width 13 height 10
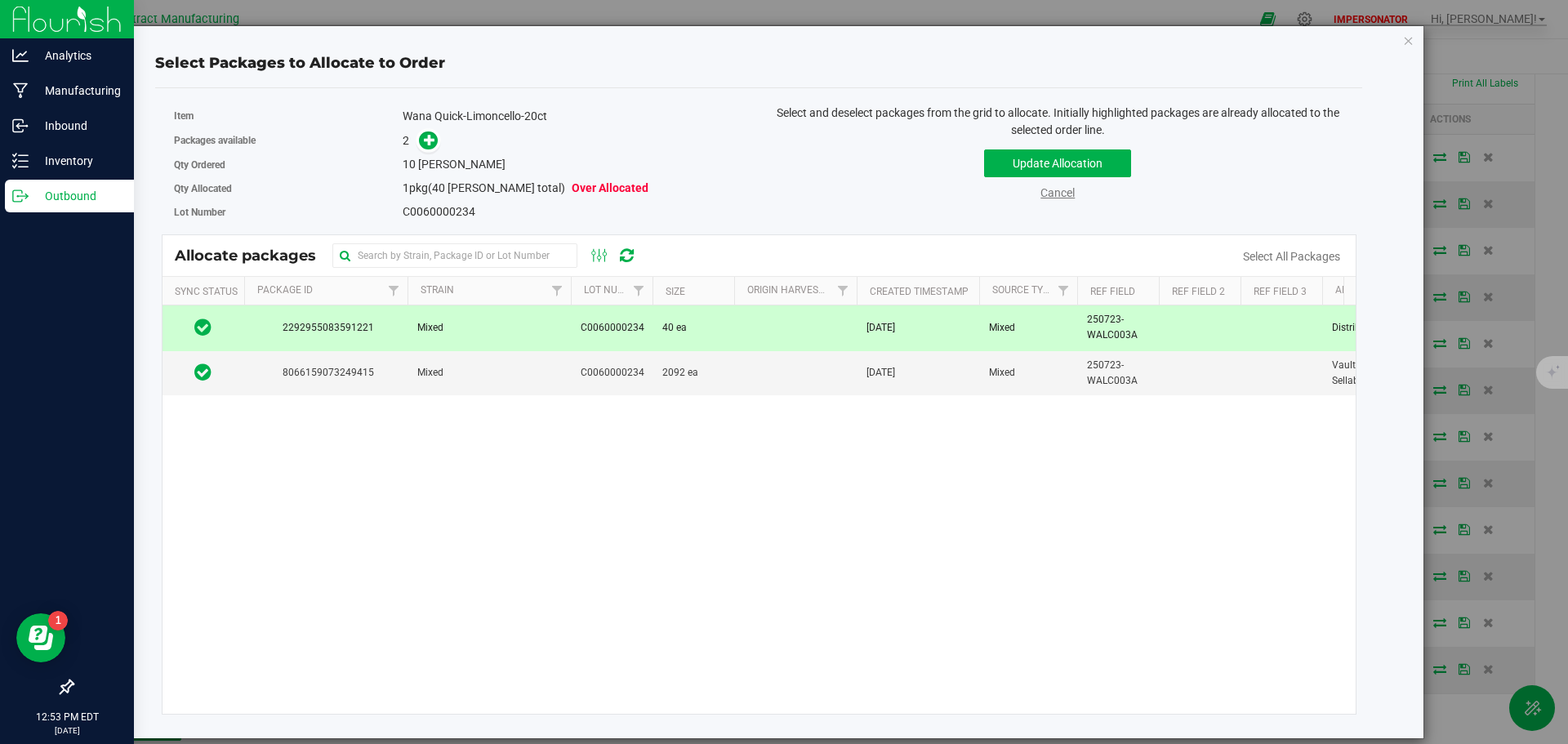
click at [1053, 196] on link "Cancel" at bounding box center [1057, 192] width 34 height 13
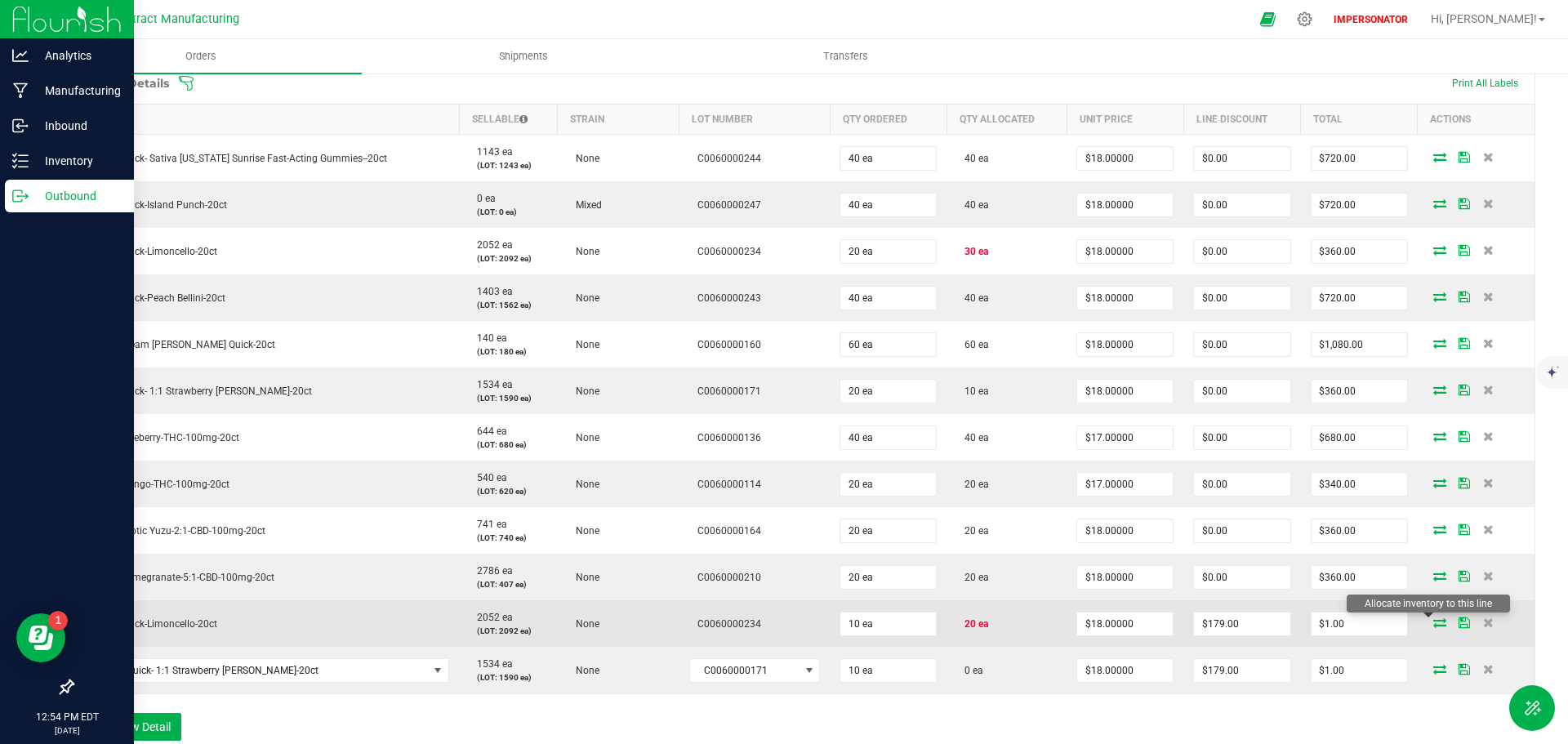
click at [1434, 623] on icon at bounding box center [1440, 622] width 13 height 10
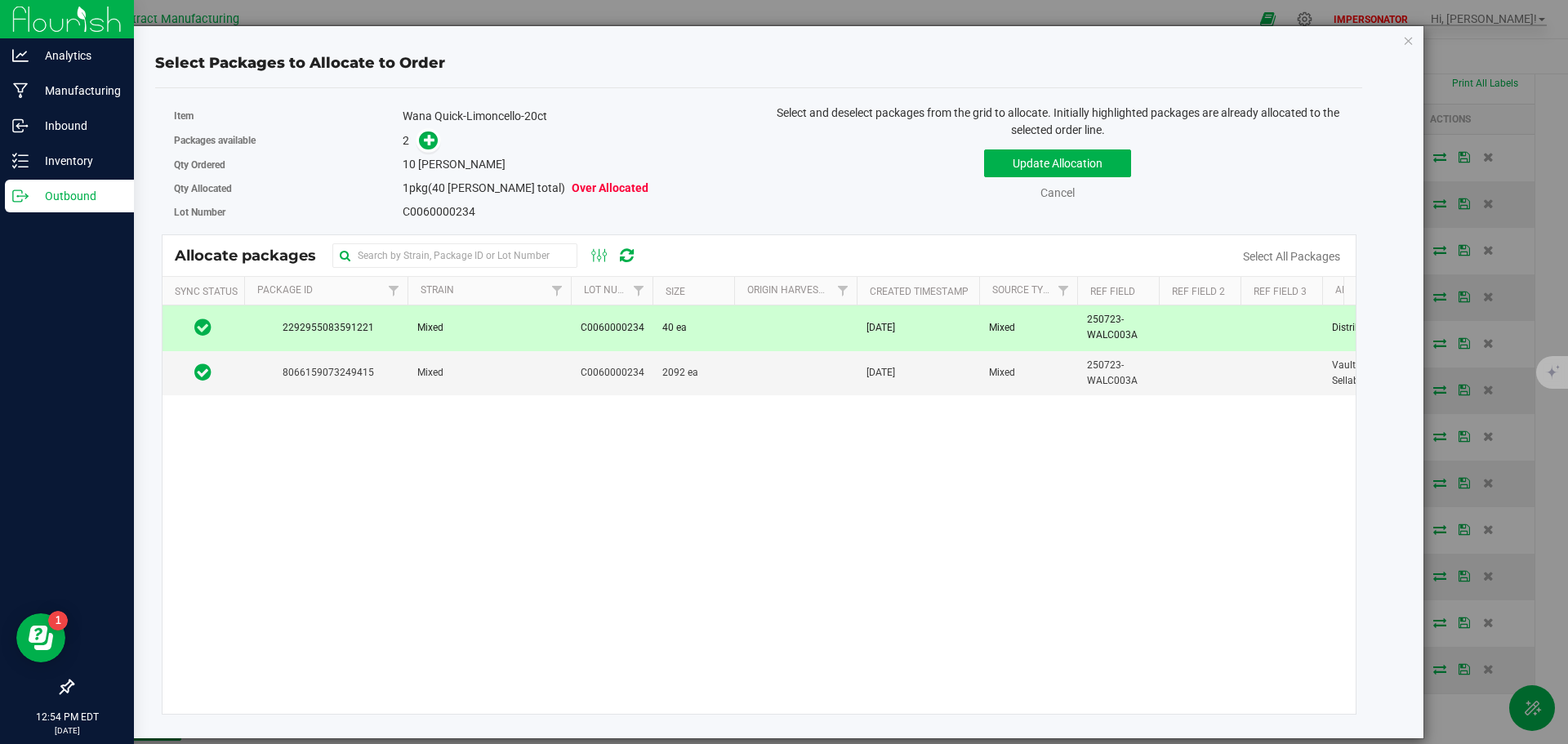
click at [712, 339] on td "40 ea" at bounding box center [693, 328] width 82 height 45
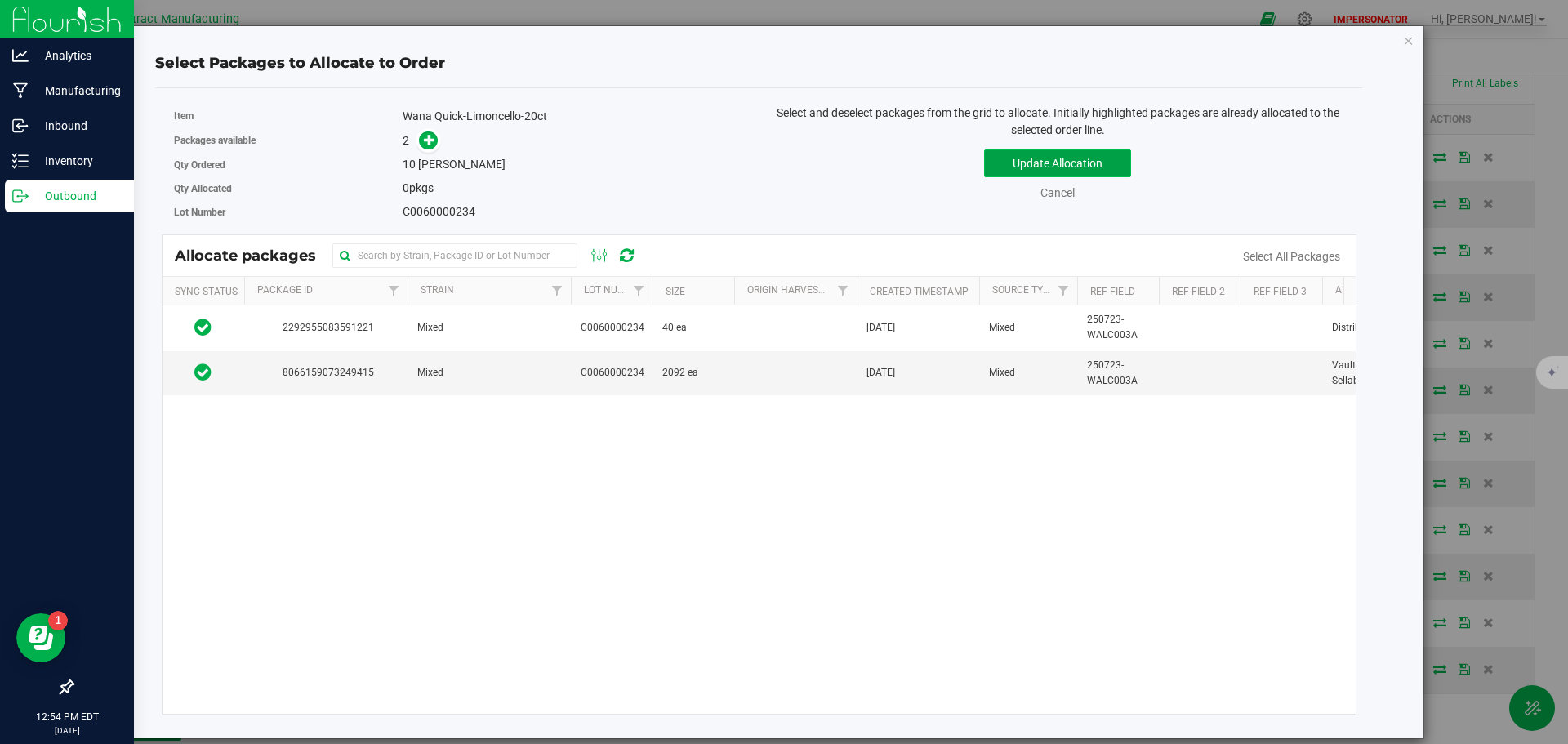
click at [1009, 163] on button "Update Allocation" at bounding box center [1058, 163] width 147 height 28
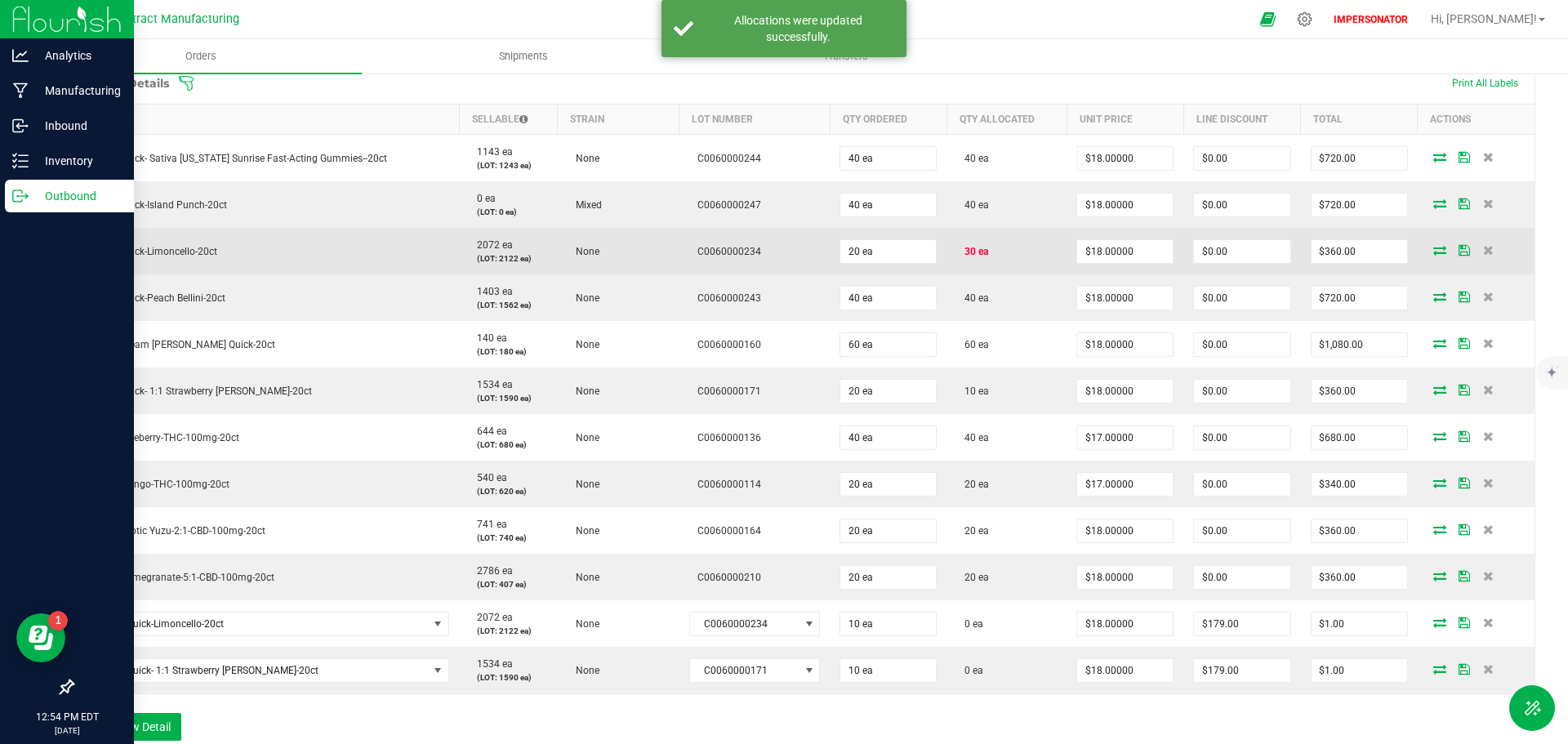
click at [1434, 250] on icon at bounding box center [1440, 250] width 13 height 10
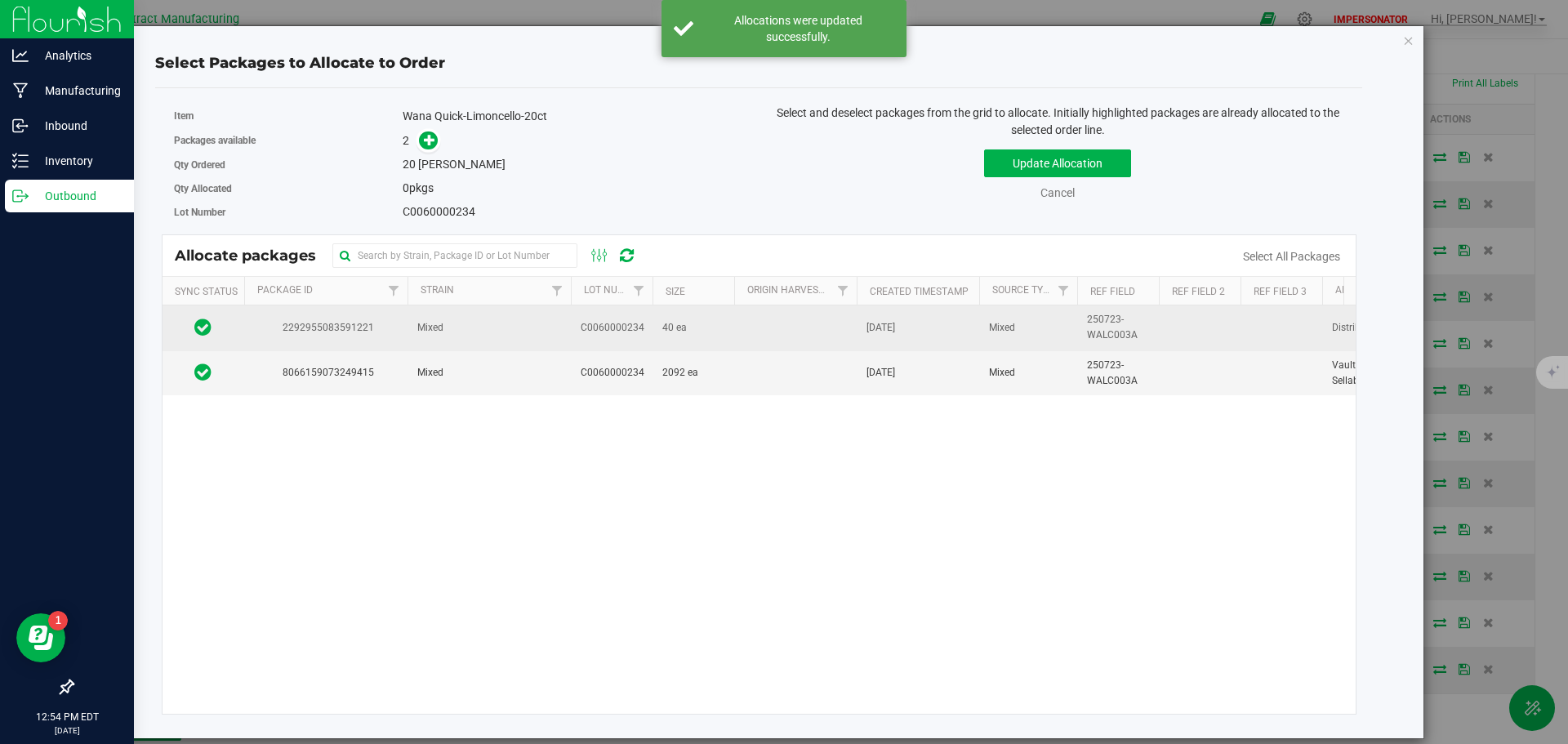
click at [728, 342] on td "40 ea" at bounding box center [693, 328] width 82 height 45
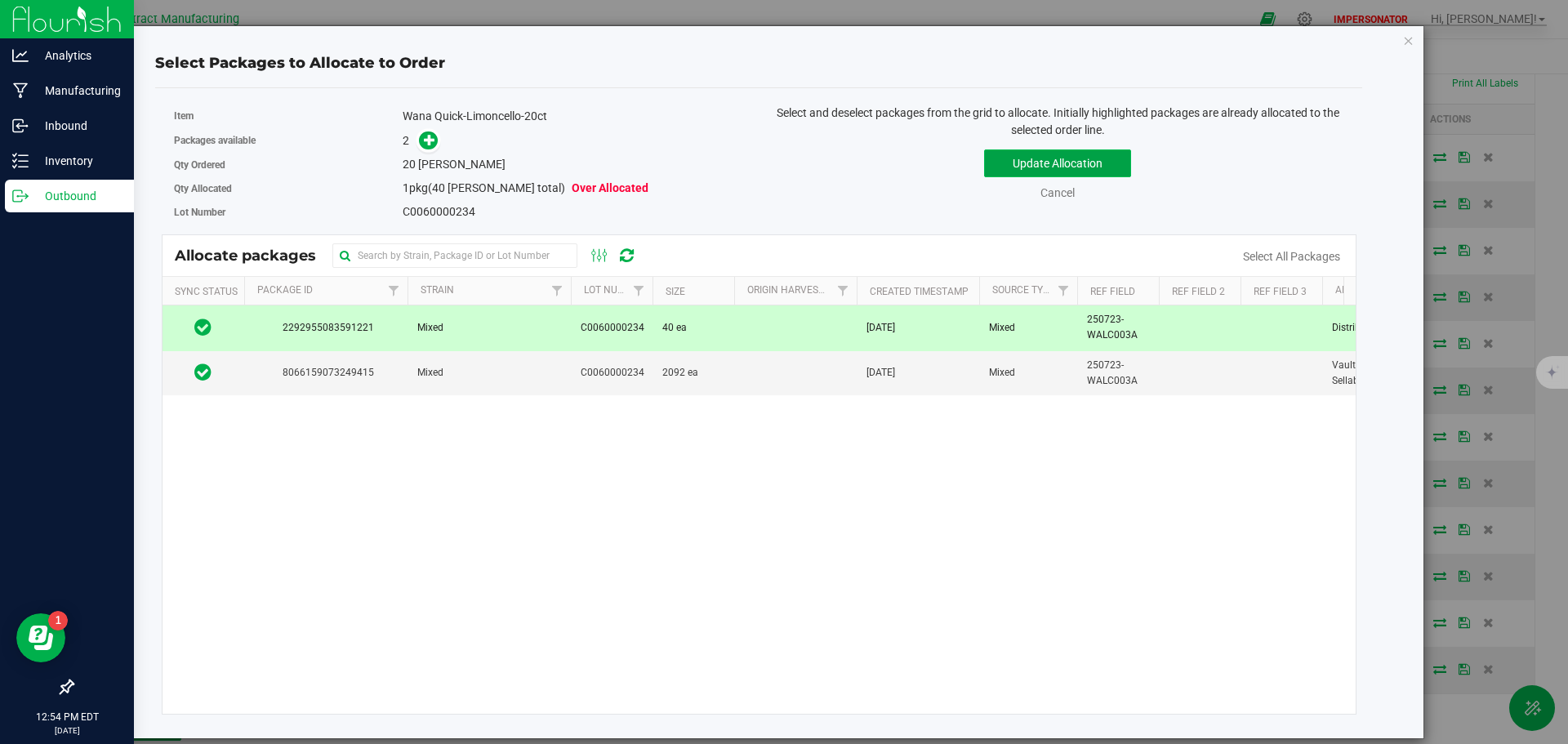
click at [1048, 169] on button "Update Allocation" at bounding box center [1058, 163] width 147 height 28
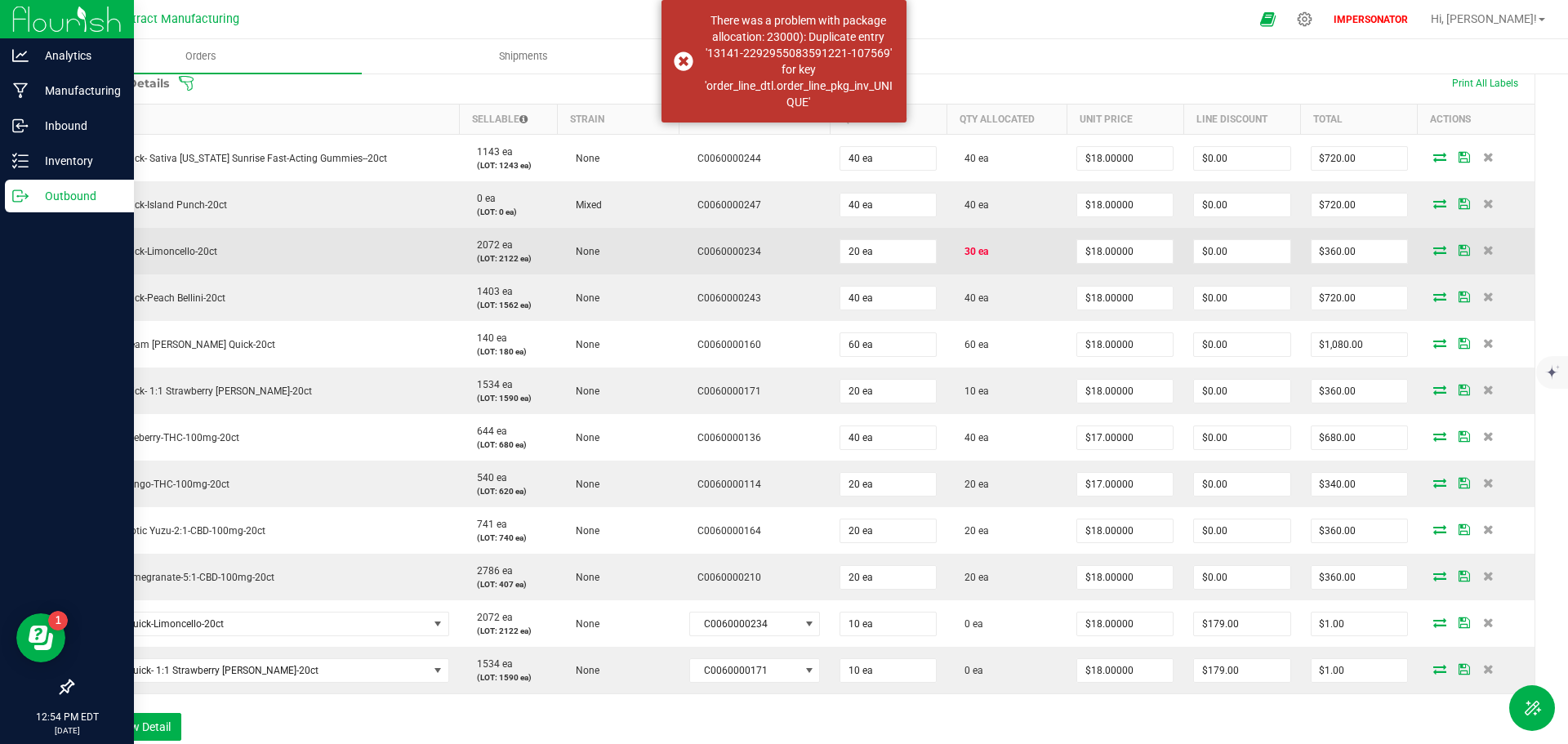
click at [1434, 251] on icon at bounding box center [1440, 250] width 13 height 10
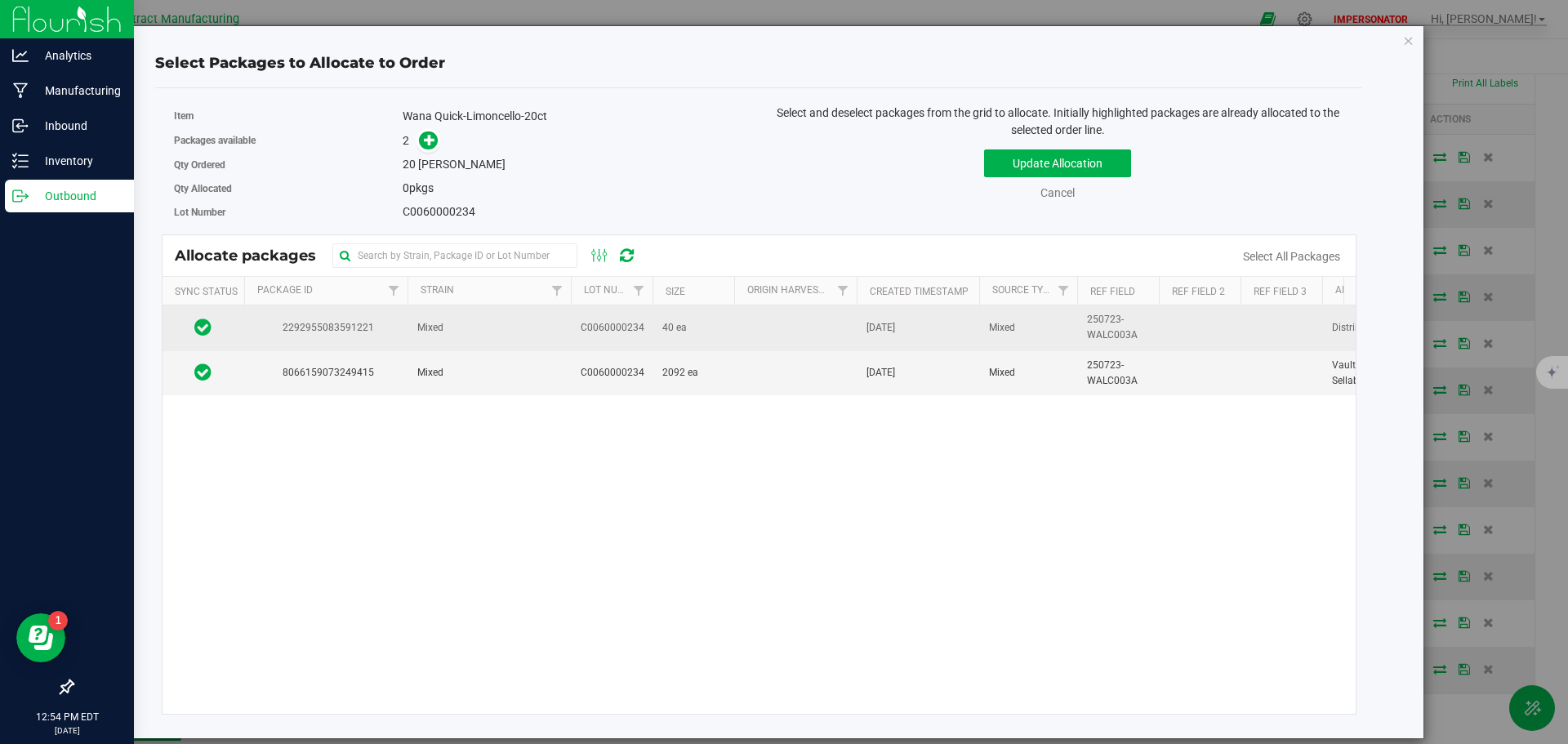
click at [693, 325] on td "40 ea" at bounding box center [693, 328] width 82 height 45
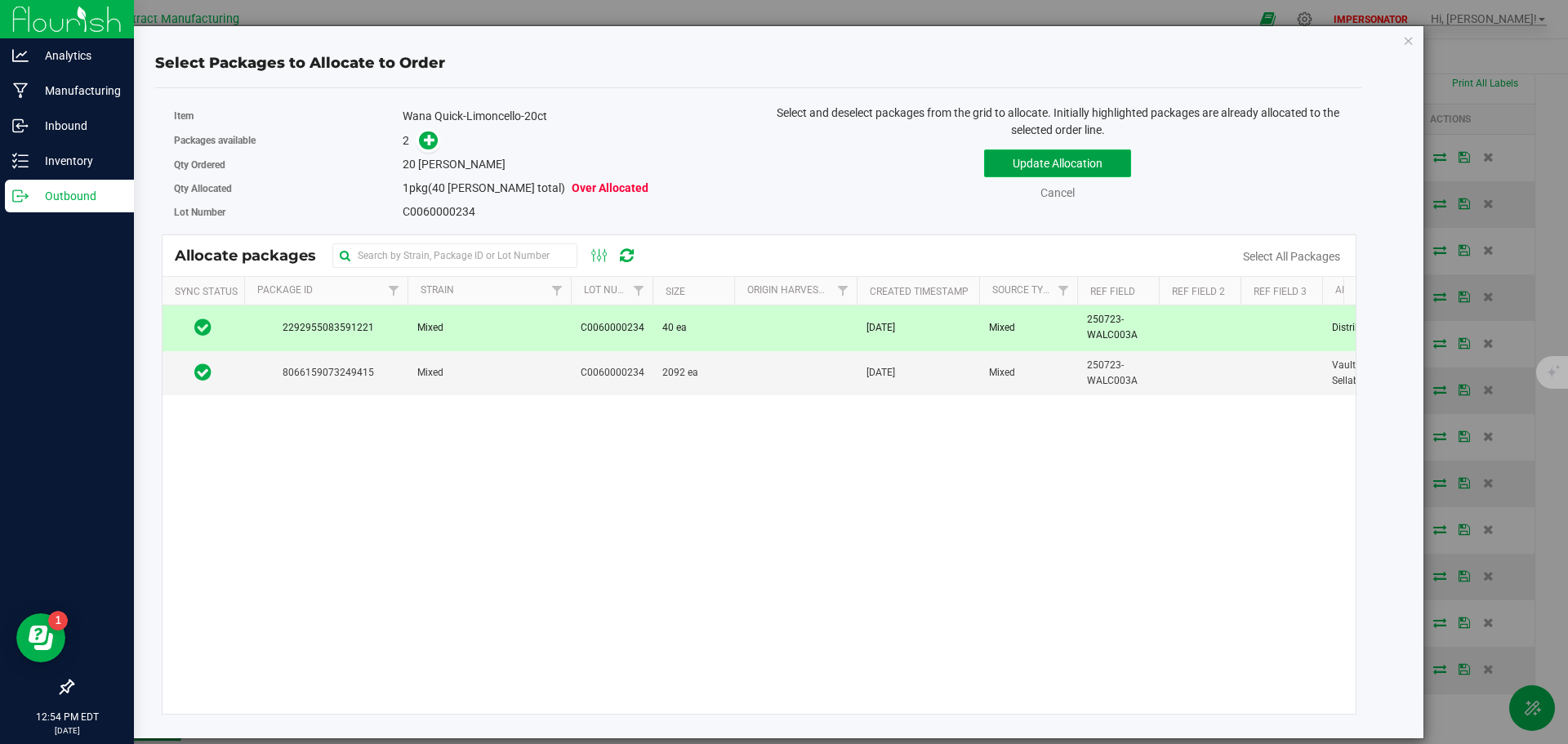
click at [1020, 160] on button "Update Allocation" at bounding box center [1058, 163] width 147 height 28
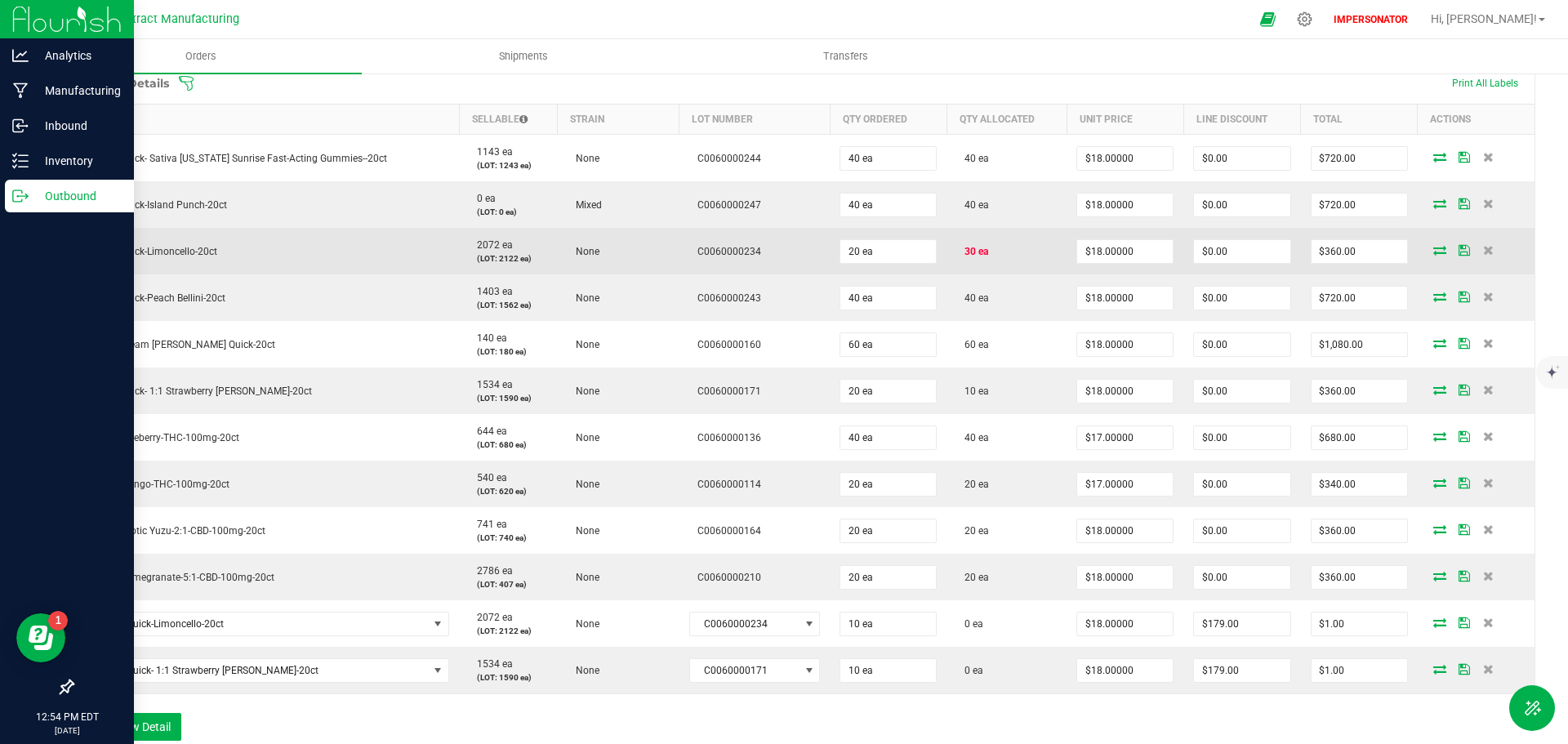
click at [1015, 252] on td "30 ea" at bounding box center [1006, 251] width 120 height 47
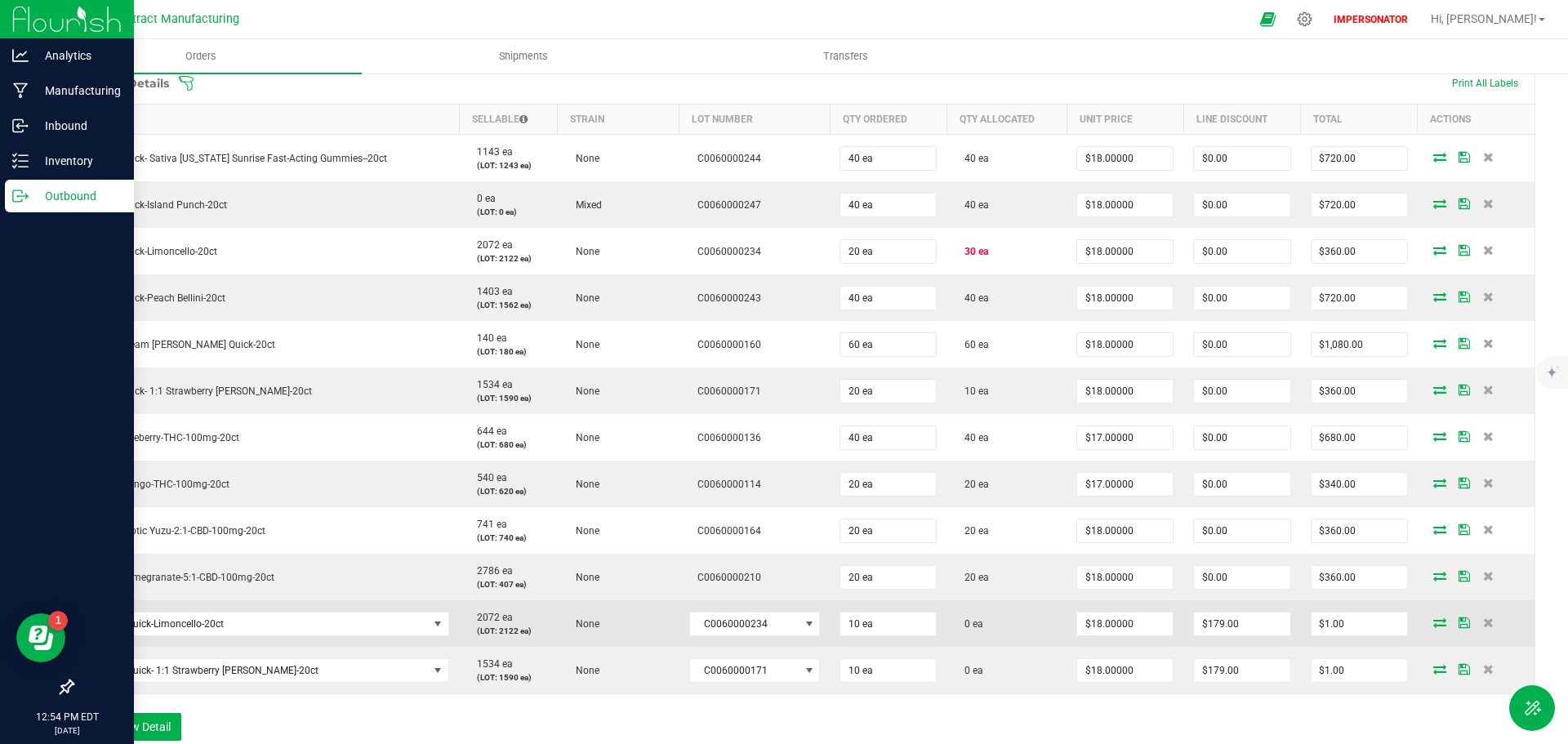
click at [1434, 626] on icon at bounding box center [1440, 622] width 13 height 10
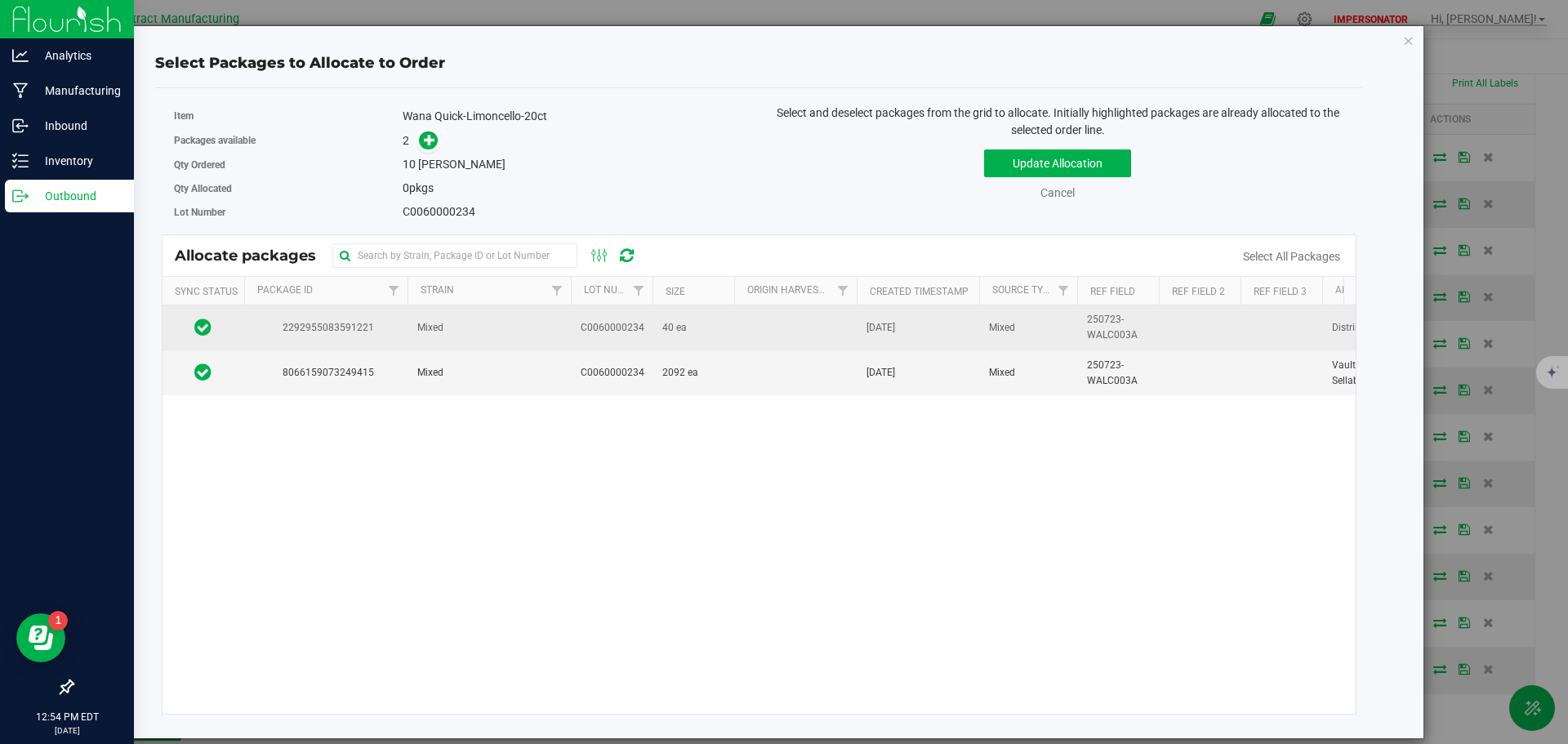
click at [739, 327] on td at bounding box center [796, 328] width 122 height 45
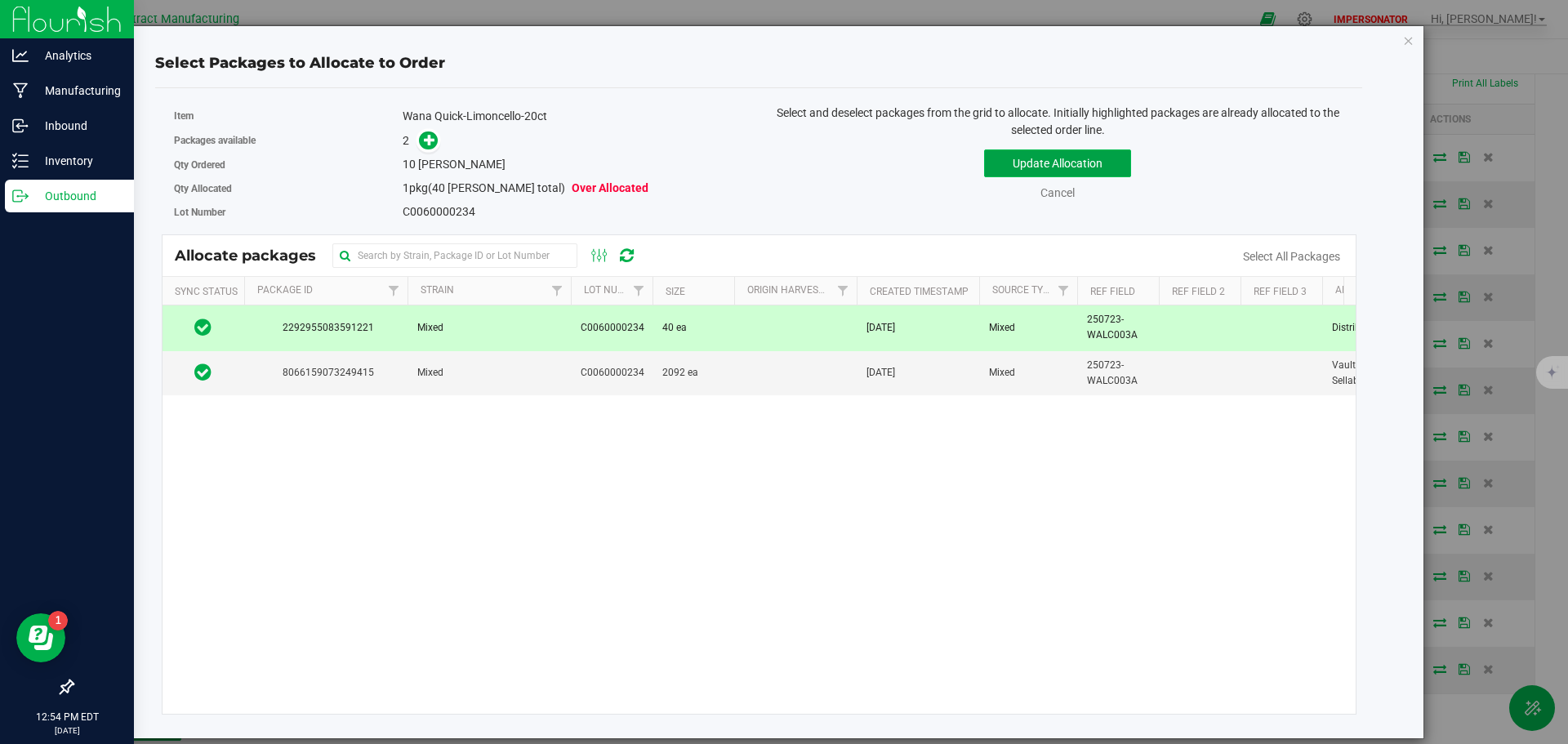
click at [1016, 160] on button "Update Allocation" at bounding box center [1058, 163] width 147 height 28
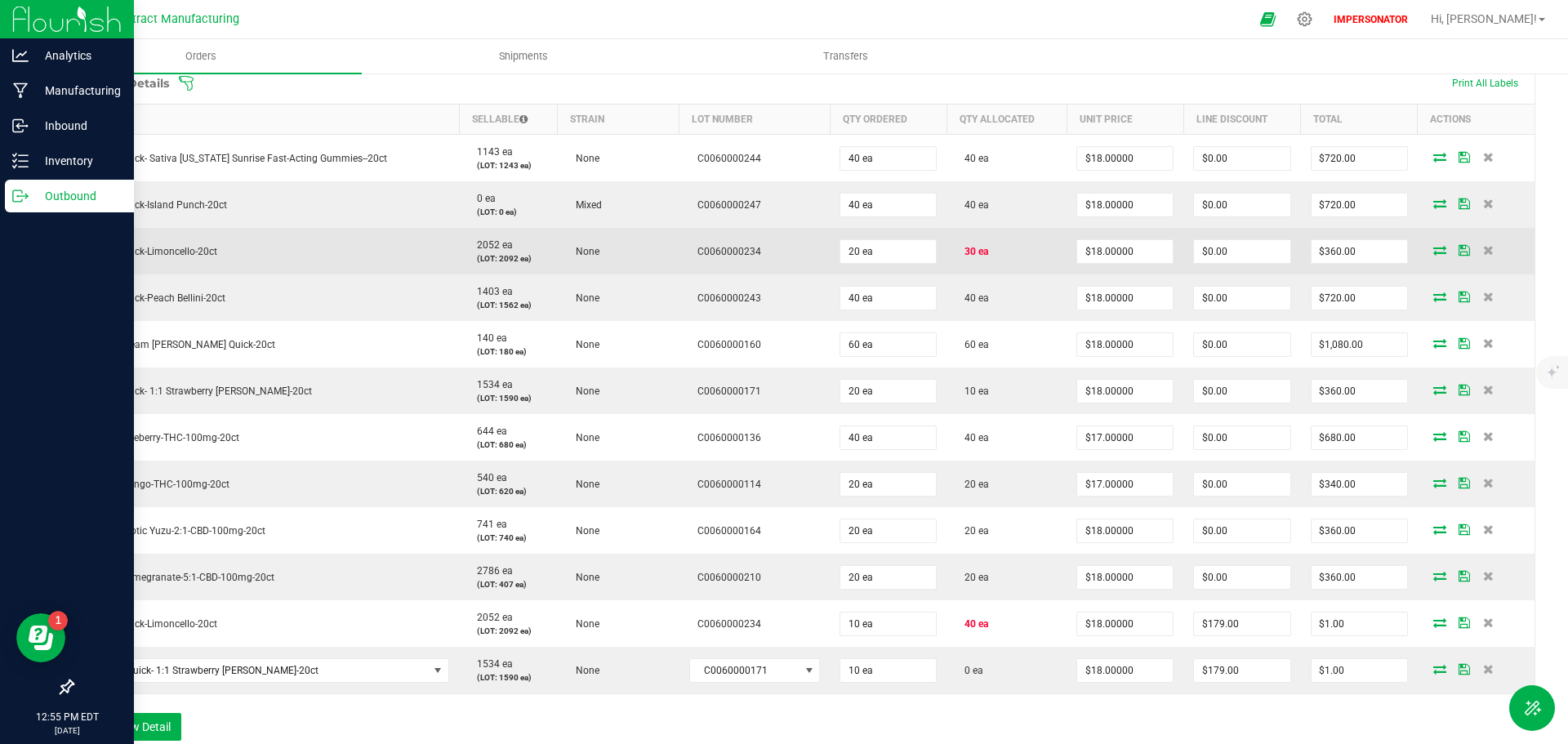
click at [1434, 250] on icon at bounding box center [1440, 250] width 13 height 10
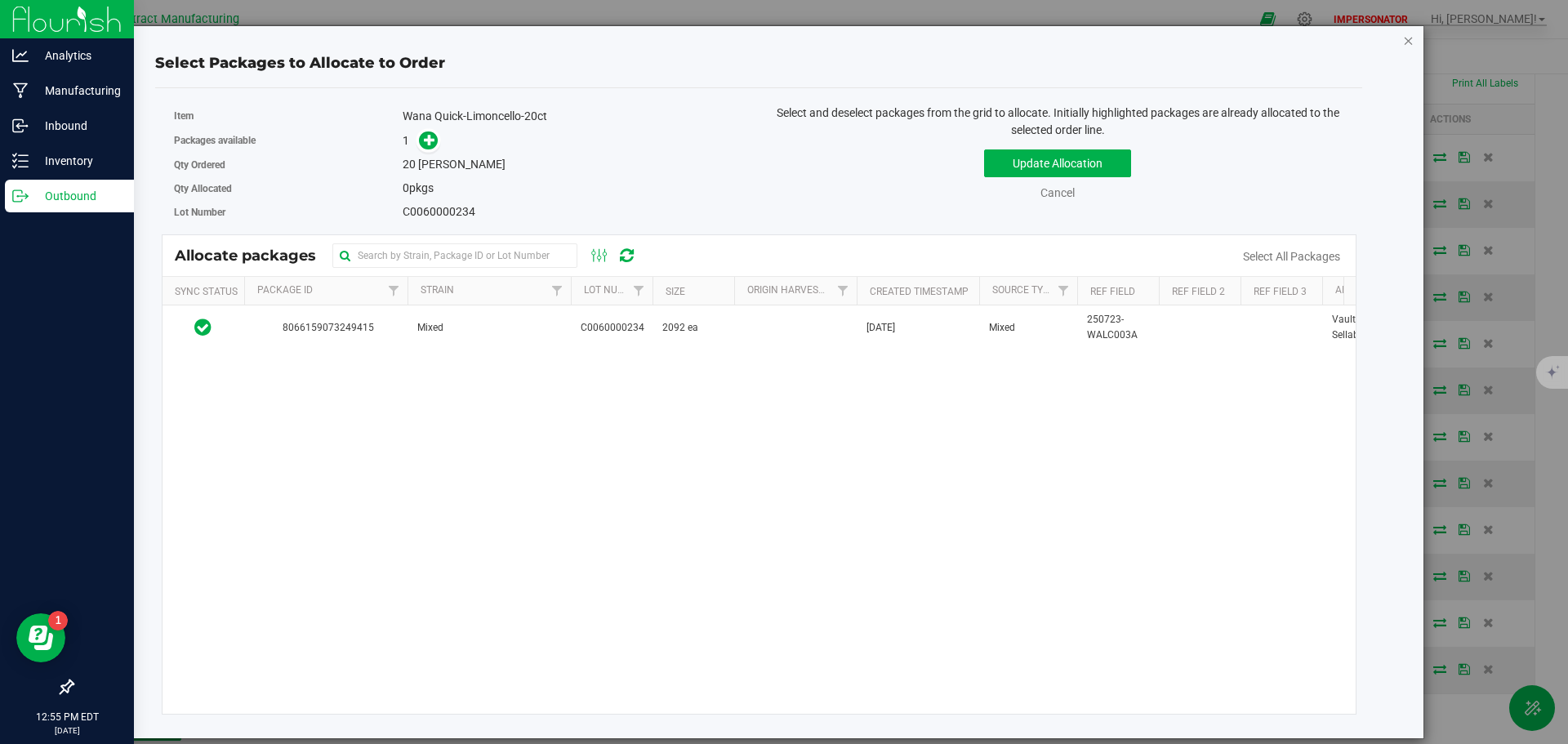
click at [1407, 45] on icon "button" at bounding box center [1409, 40] width 11 height 19
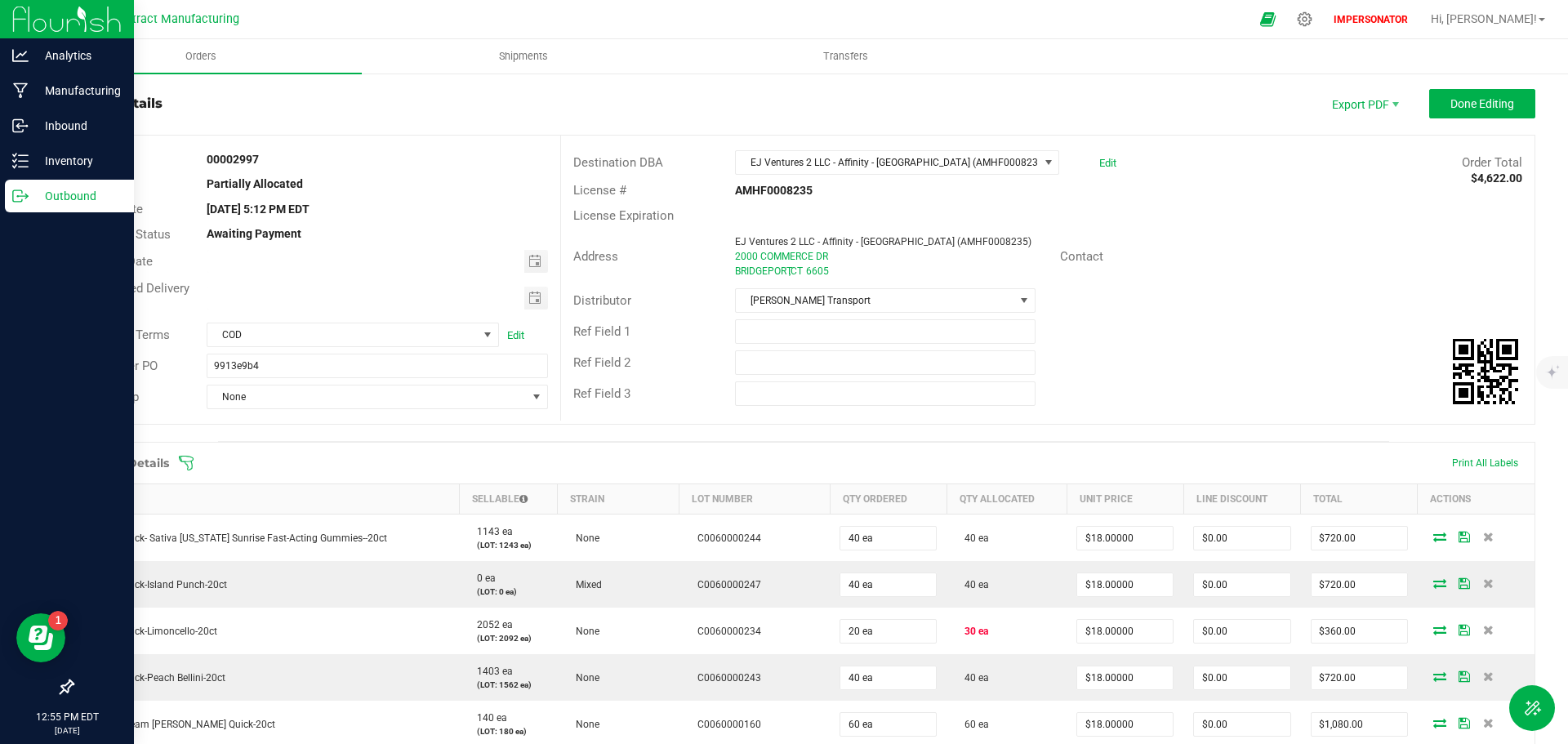
scroll to position [0, 0]
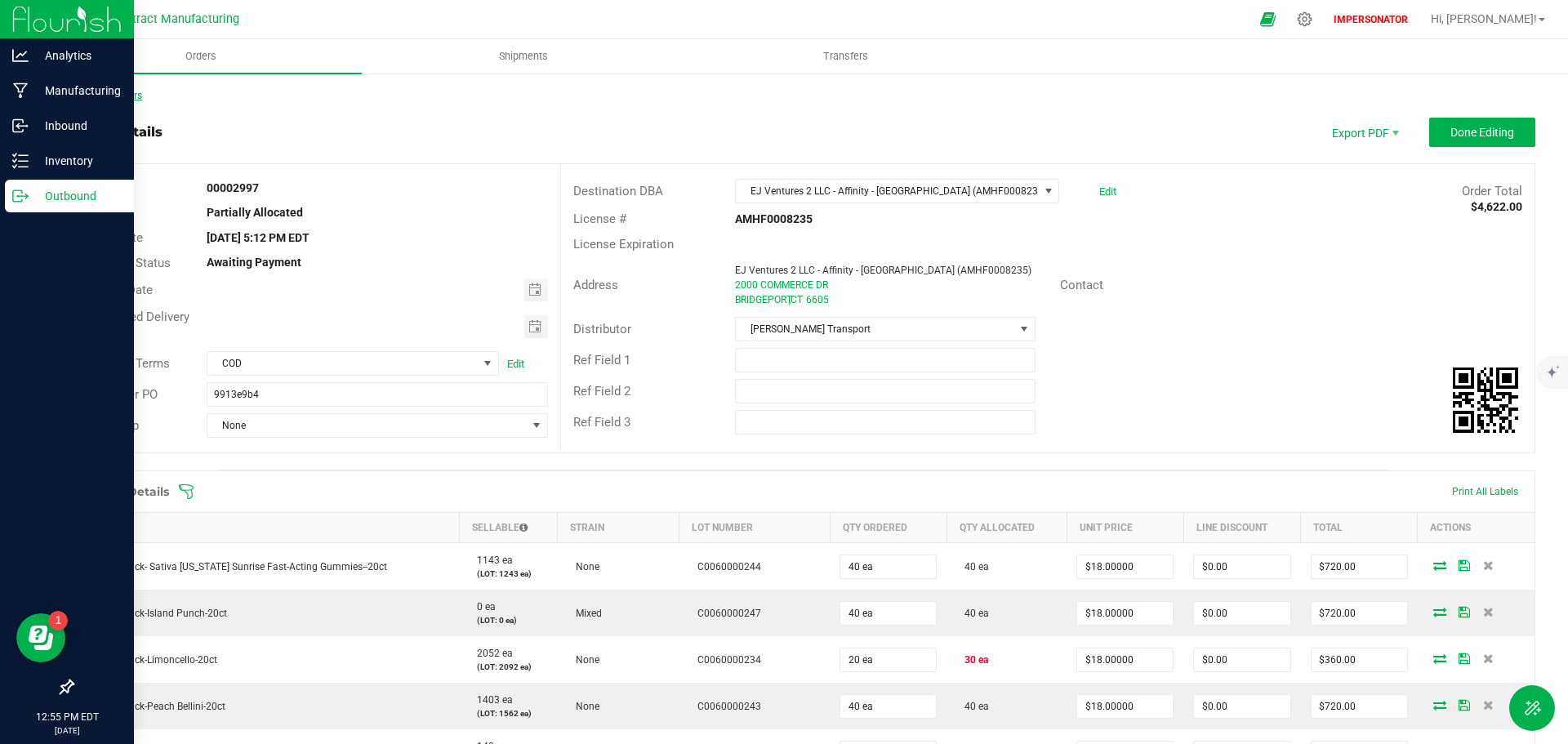
click at [113, 98] on link "Back to Orders" at bounding box center [107, 96] width 70 height 11
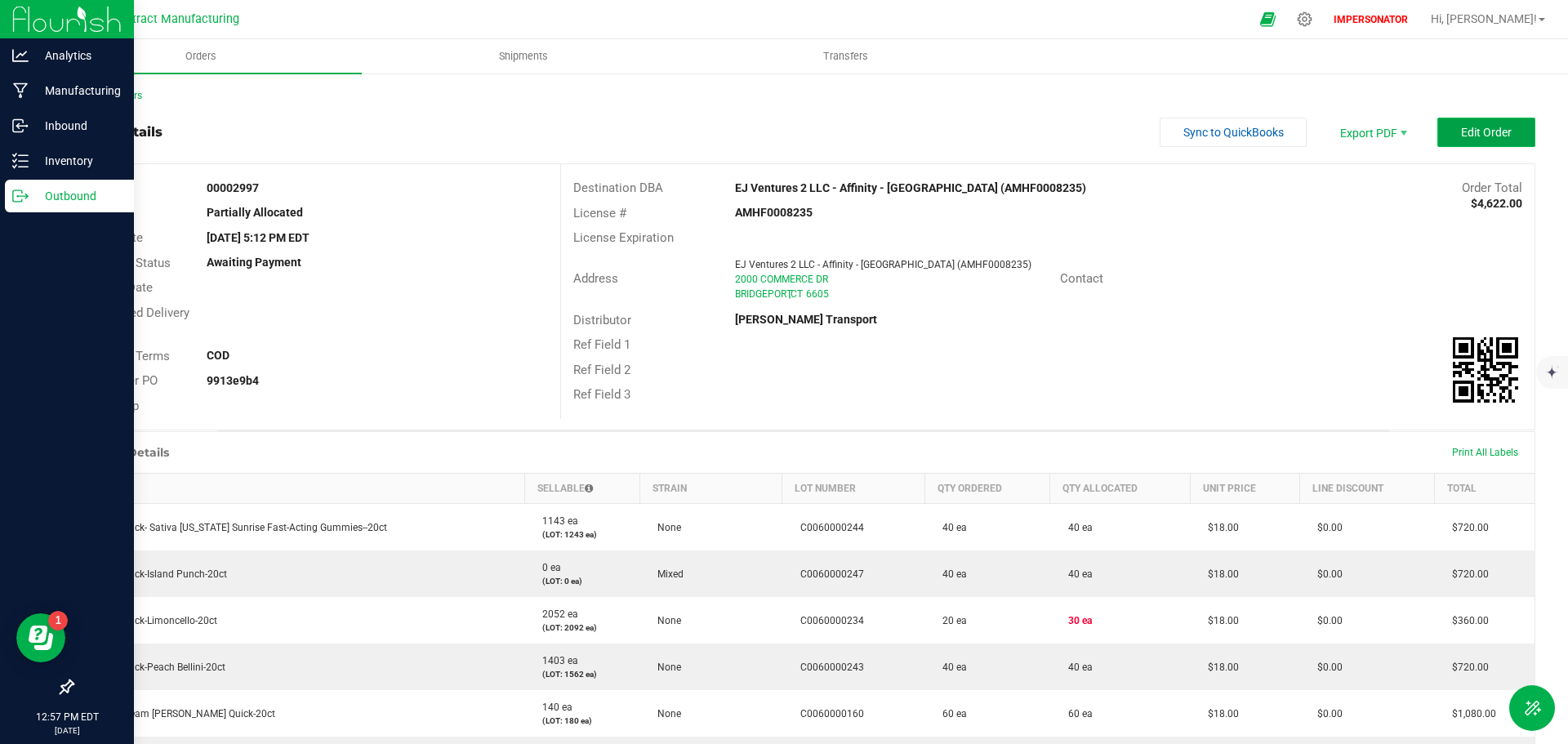
click at [1461, 133] on span "Edit Order" at bounding box center [1486, 133] width 51 height 13
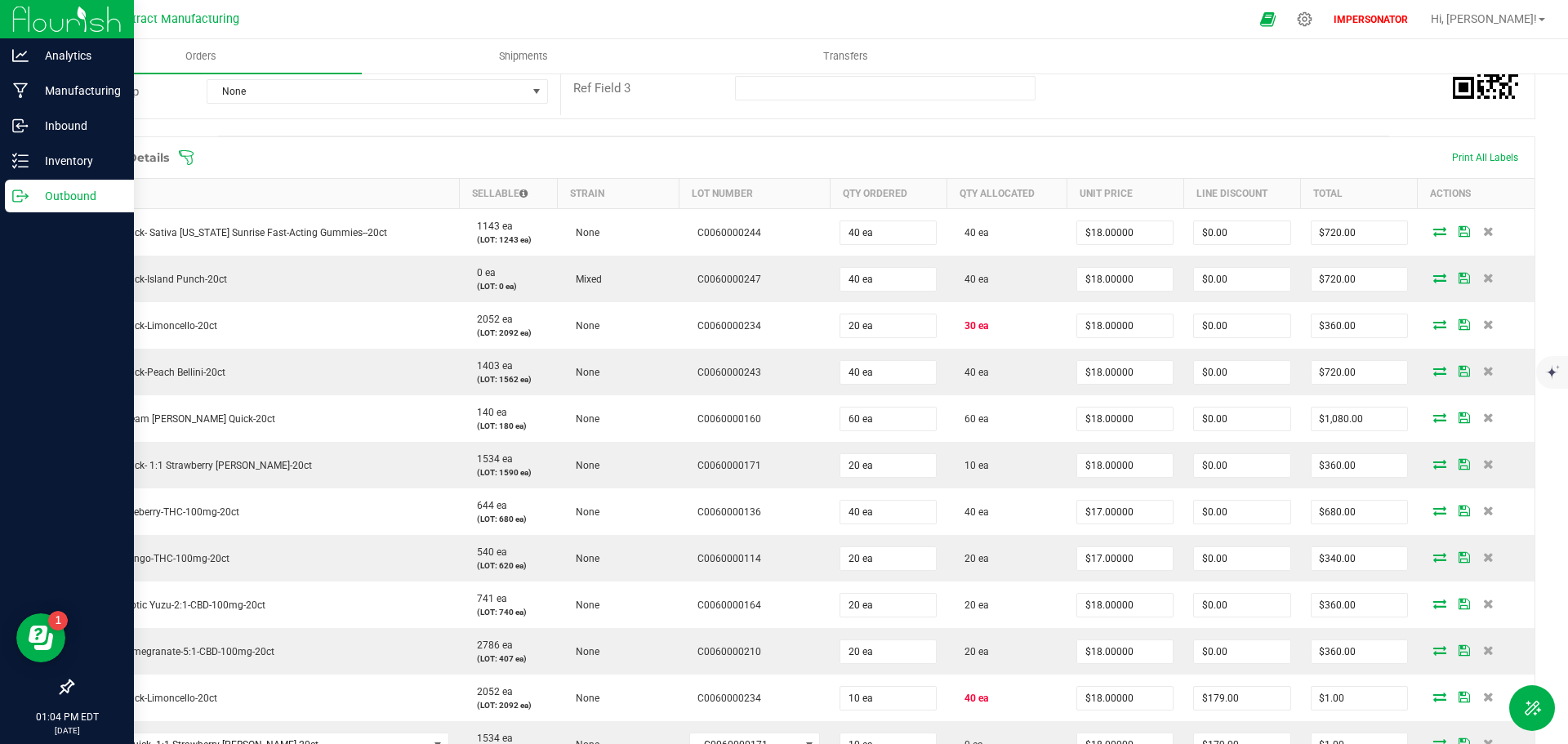
scroll to position [199, 0]
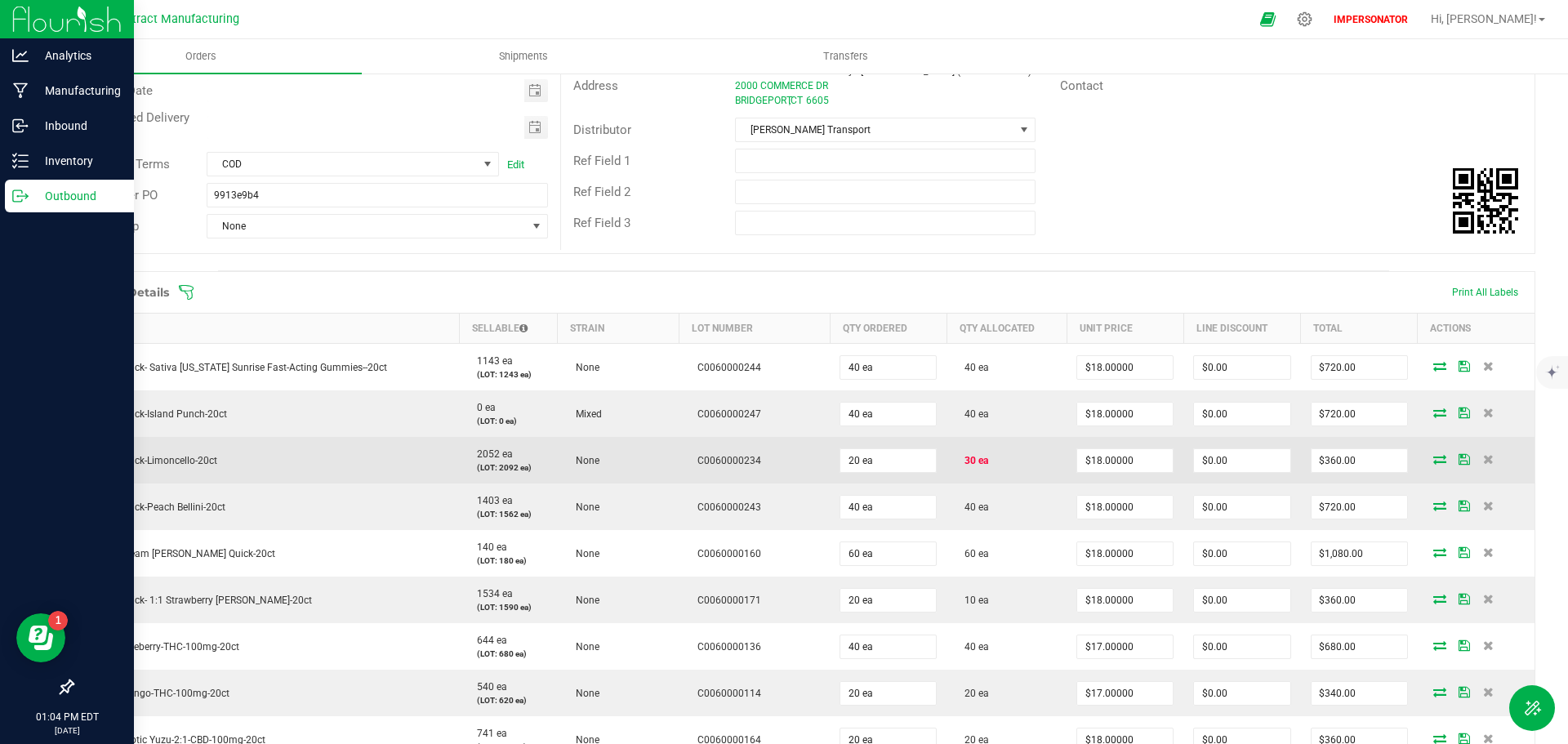
drag, startPoint x: 218, startPoint y: 455, endPoint x: 90, endPoint y: 455, distance: 128.0
click at [90, 455] on td "Wana Quick-Limoncello-20ct" at bounding box center [267, 460] width 387 height 47
copy span "Wana Quick-Limoncello-20ct"
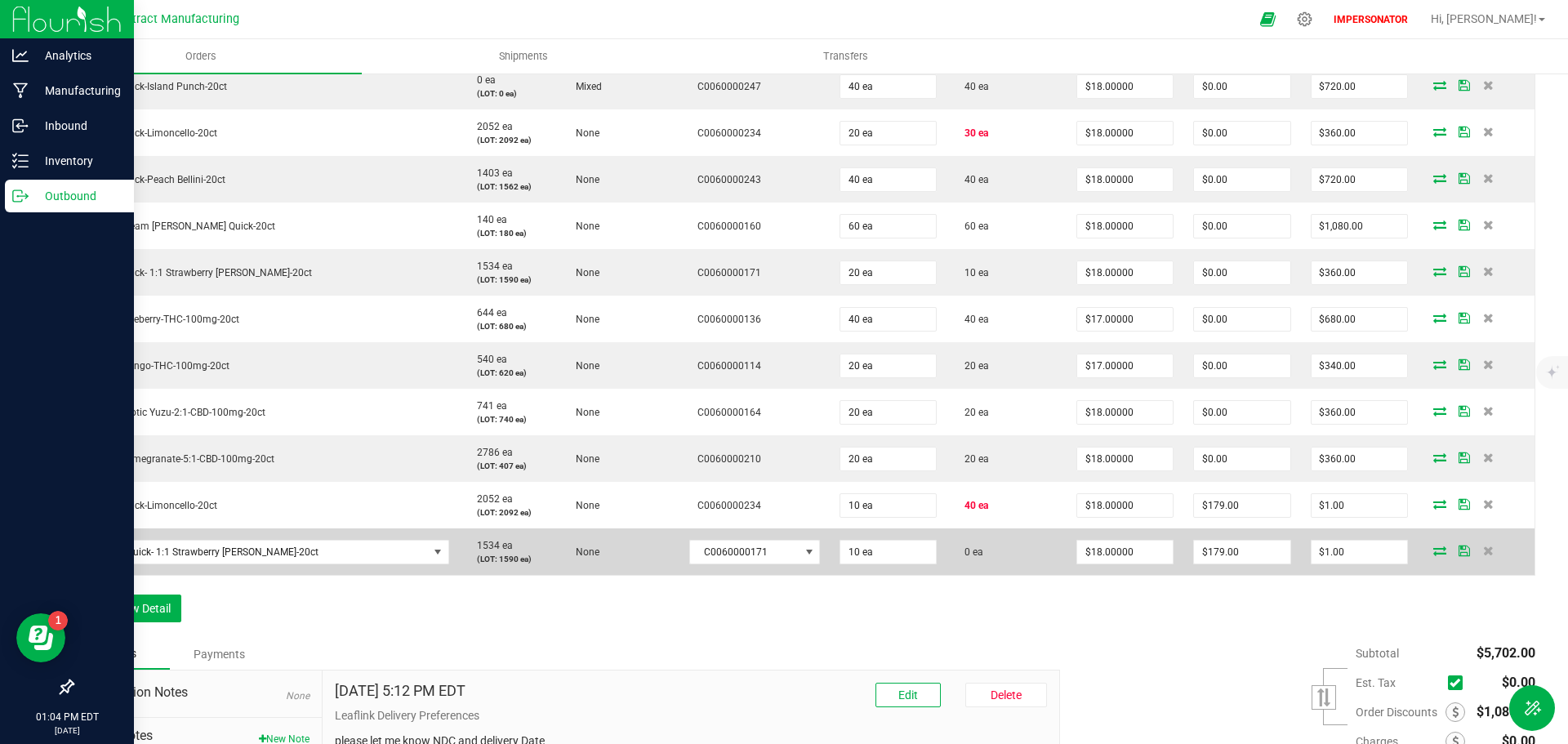
scroll to position [526, 0]
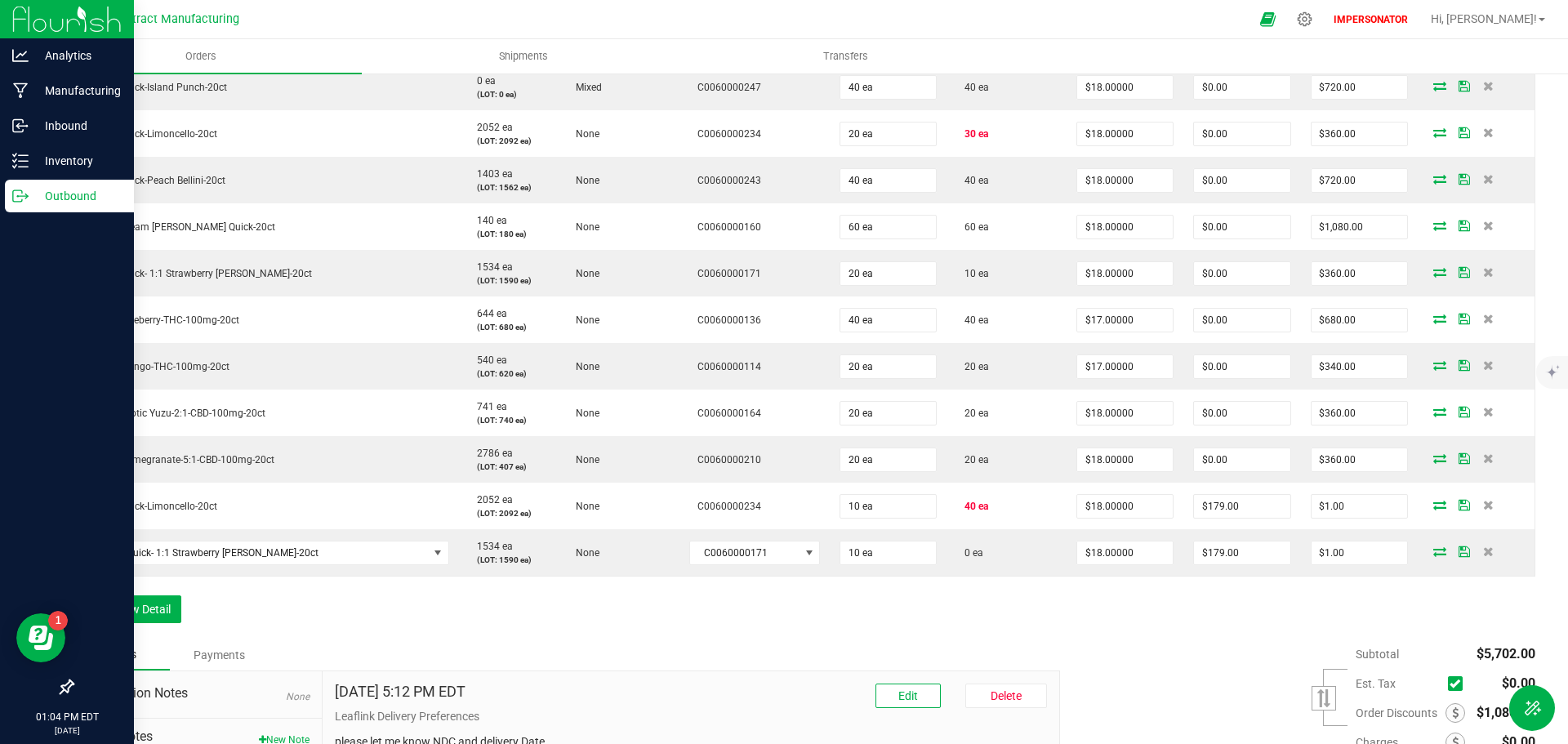
click at [1255, 602] on div "Order Details Print All Labels Item Sellable Strain Lot Number Qty Ordered Qty …" at bounding box center [804, 292] width 1464 height 695
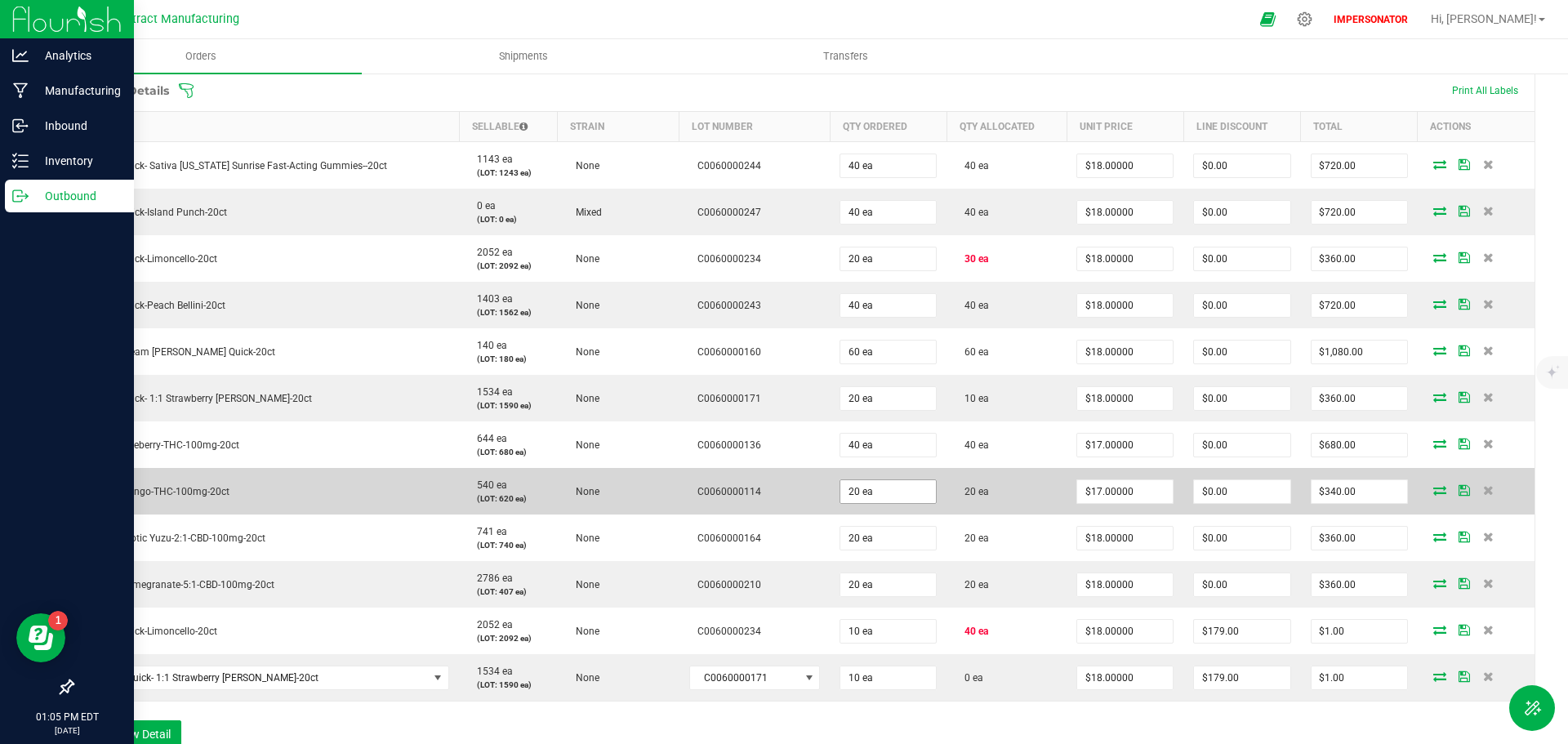
scroll to position [418, 0]
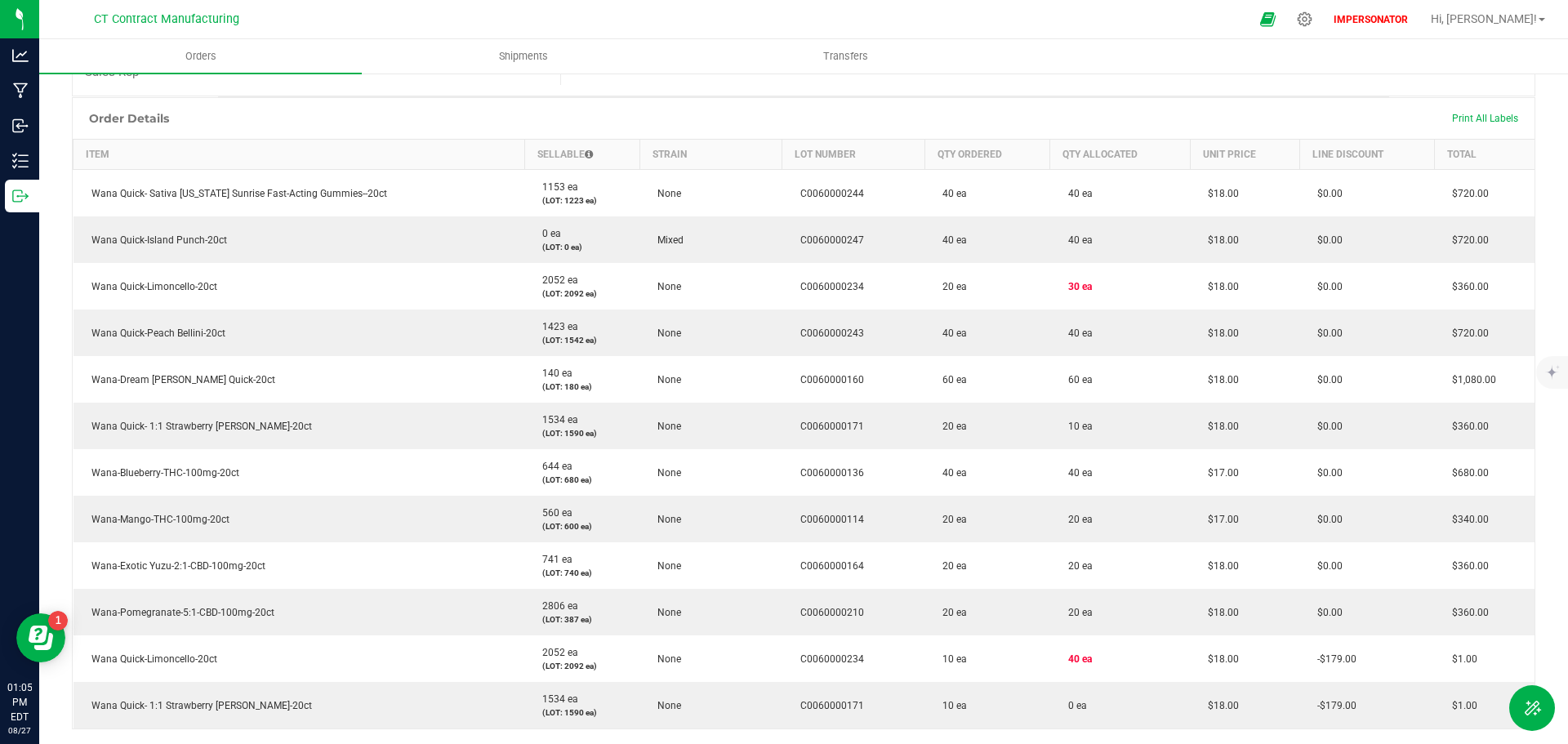
scroll to position [10, 0]
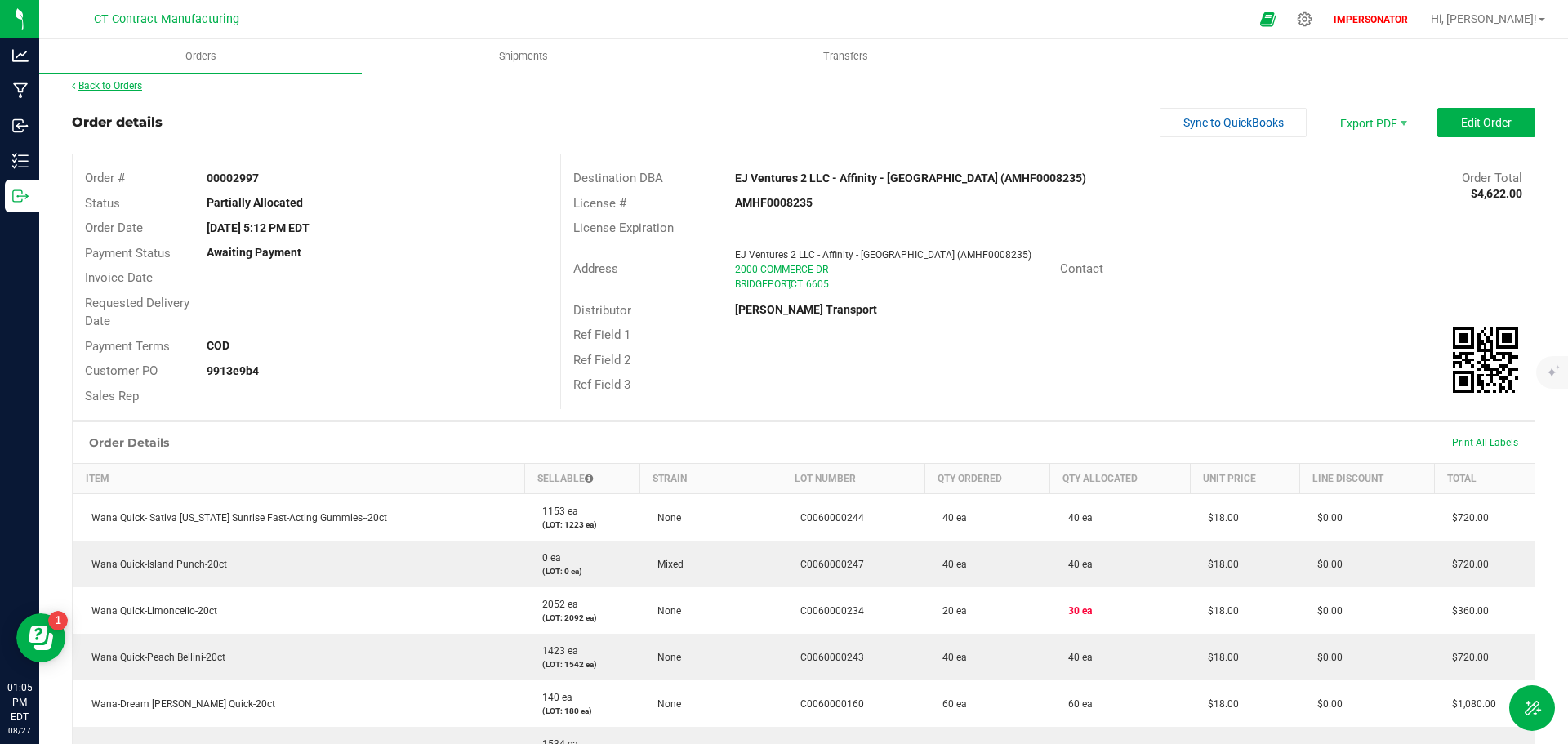
click at [105, 87] on link "Back to Orders" at bounding box center [107, 86] width 70 height 11
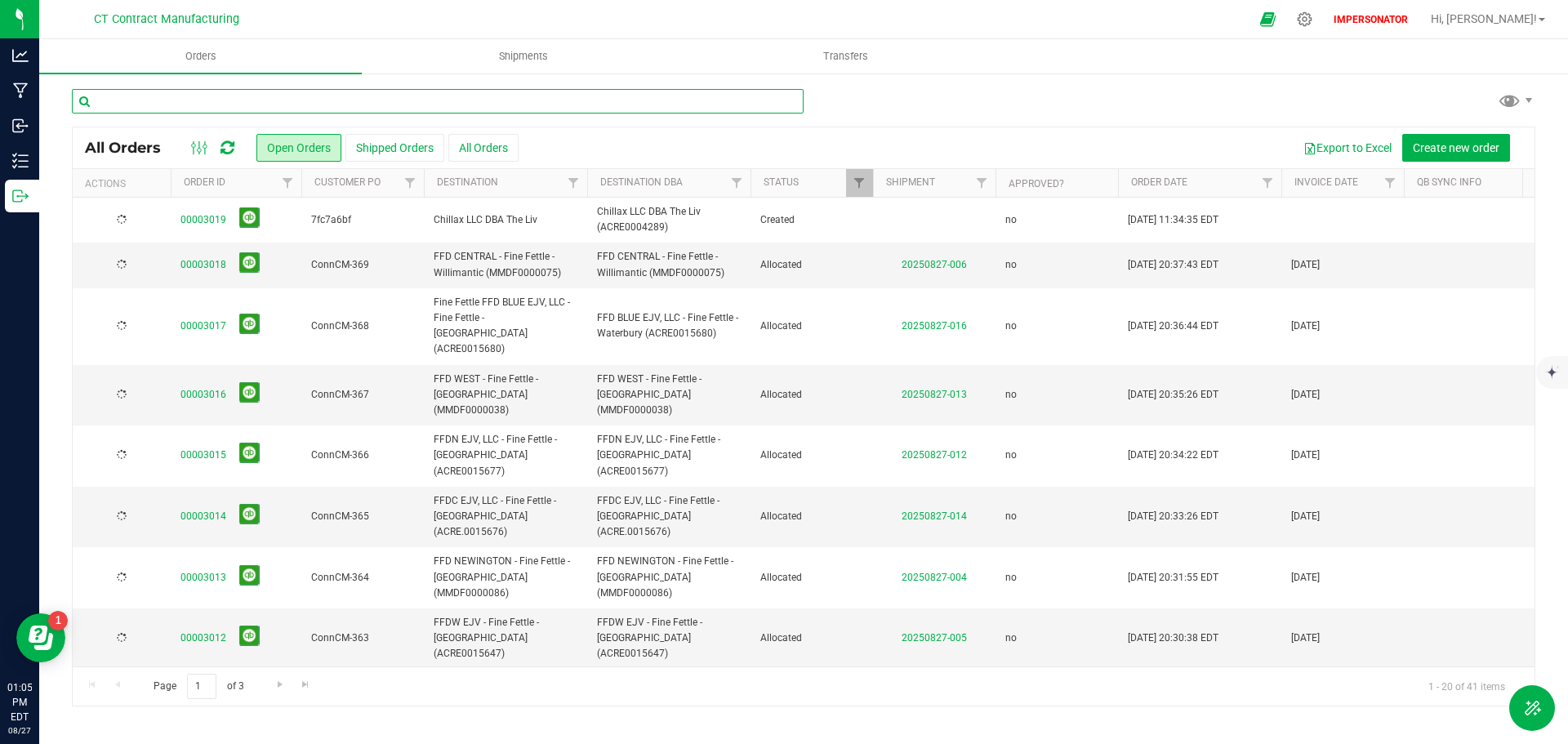
click at [210, 108] on input "text" at bounding box center [437, 101] width 732 height 25
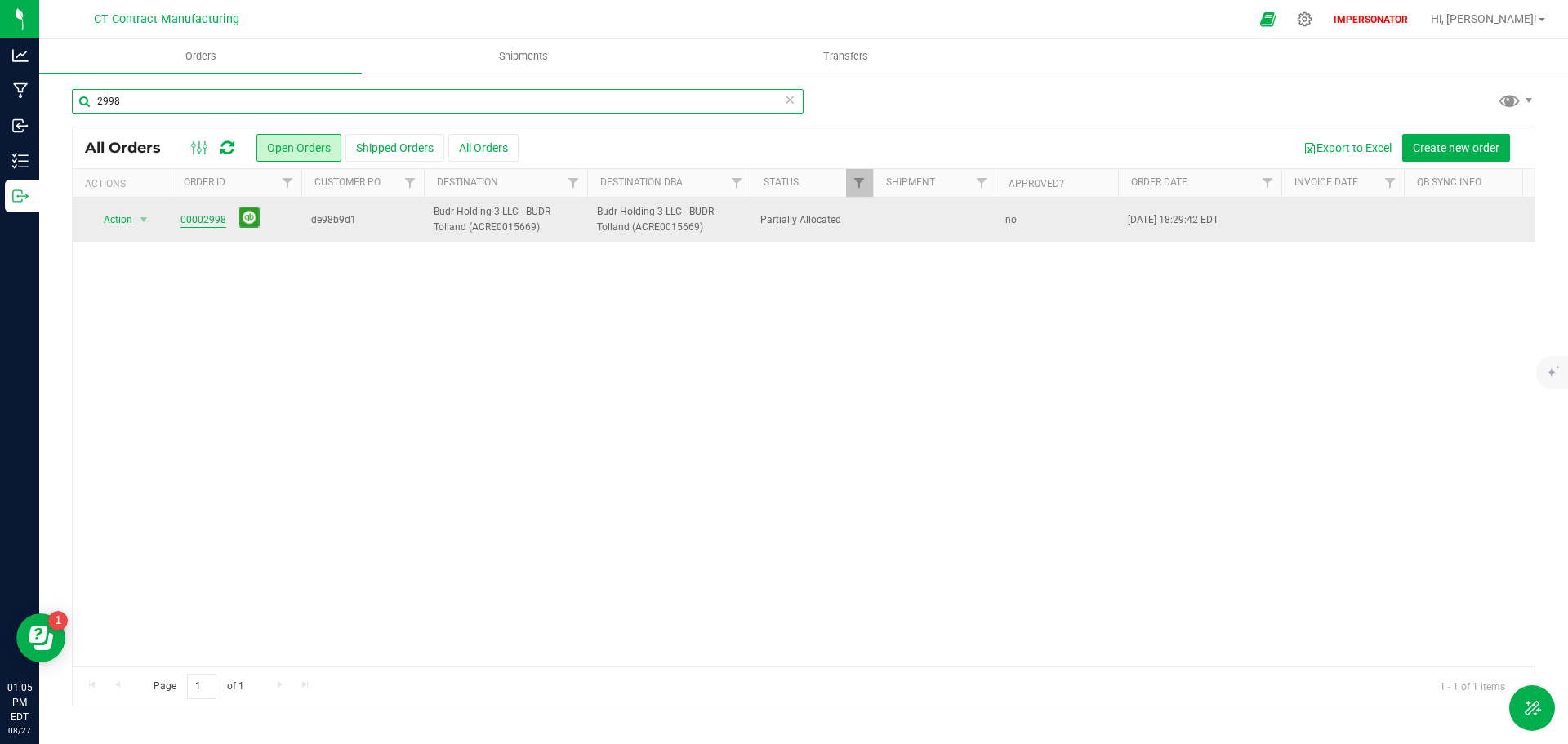
type input "2998"
click at [206, 221] on link "00002998" at bounding box center [203, 220] width 46 height 16
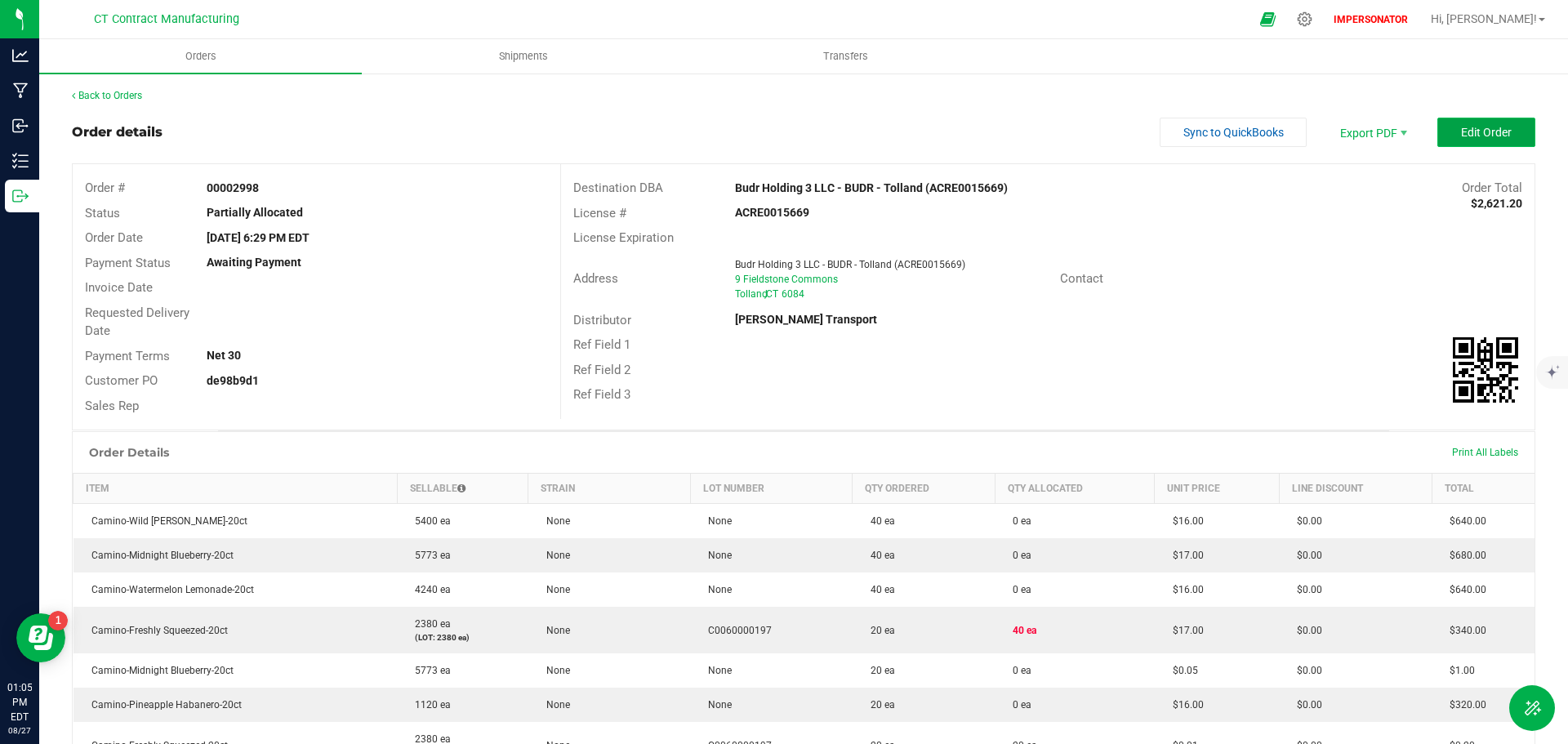
click at [1448, 134] on button "Edit Order" at bounding box center [1486, 133] width 98 height 29
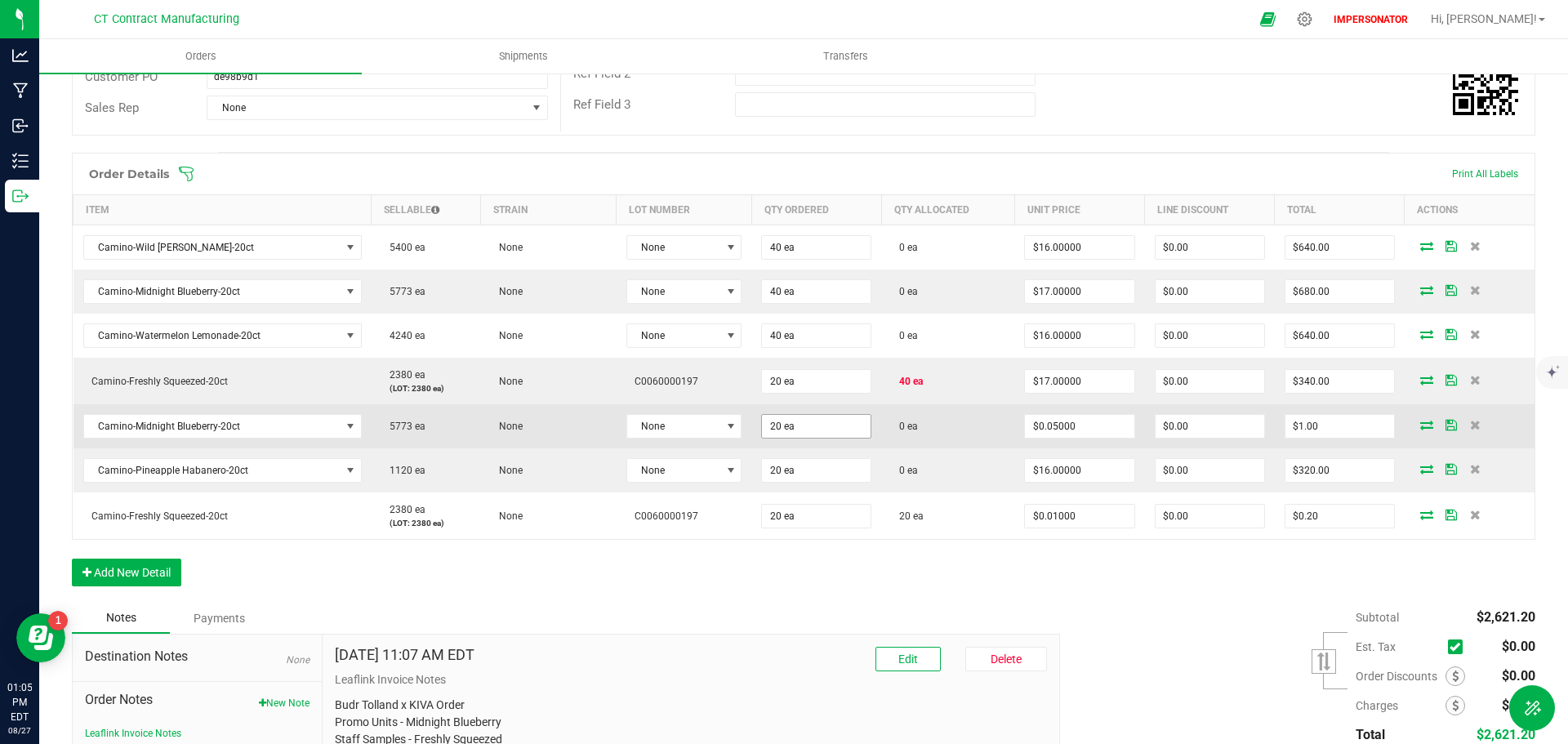
scroll to position [327, 0]
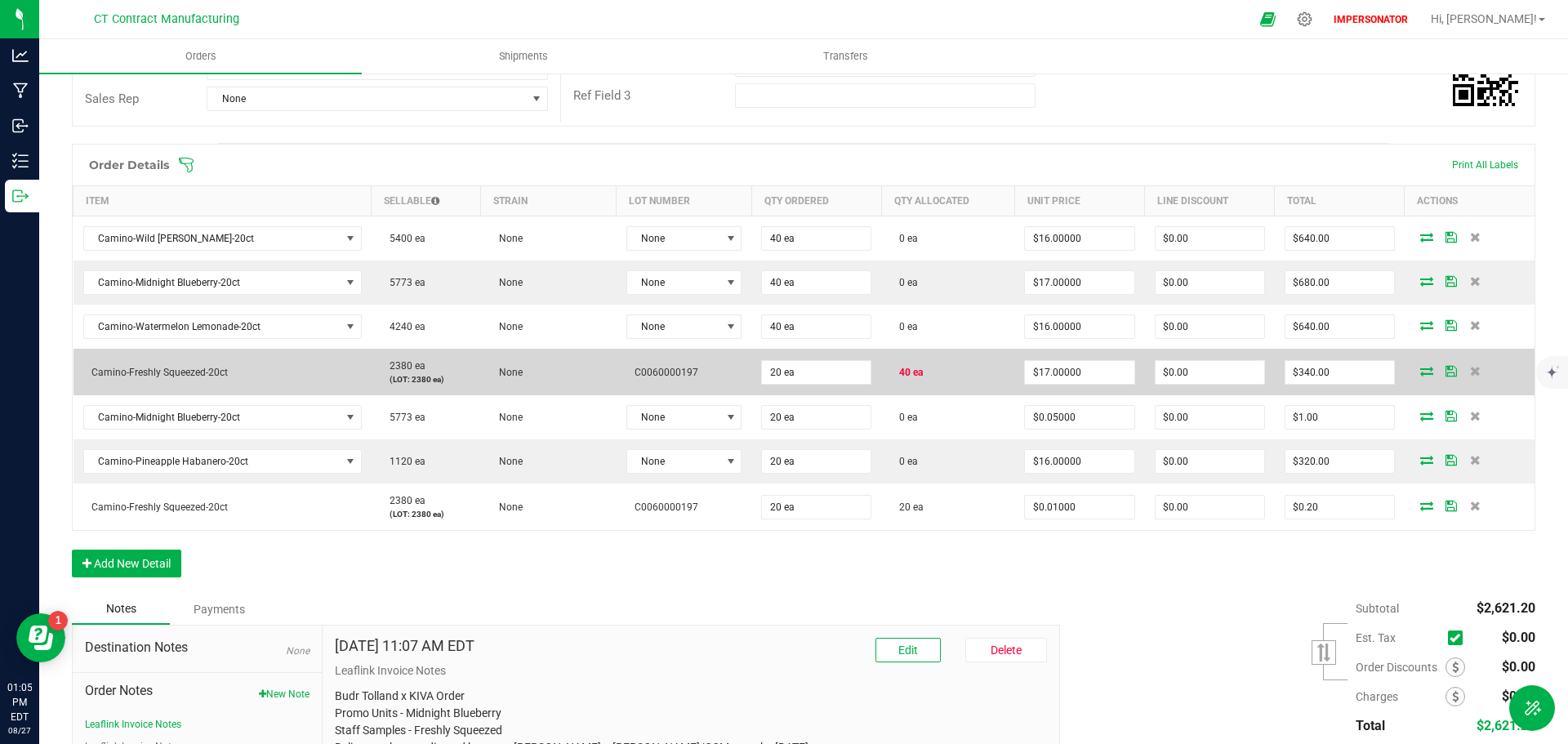
click at [1421, 374] on icon at bounding box center [1427, 370] width 13 height 10
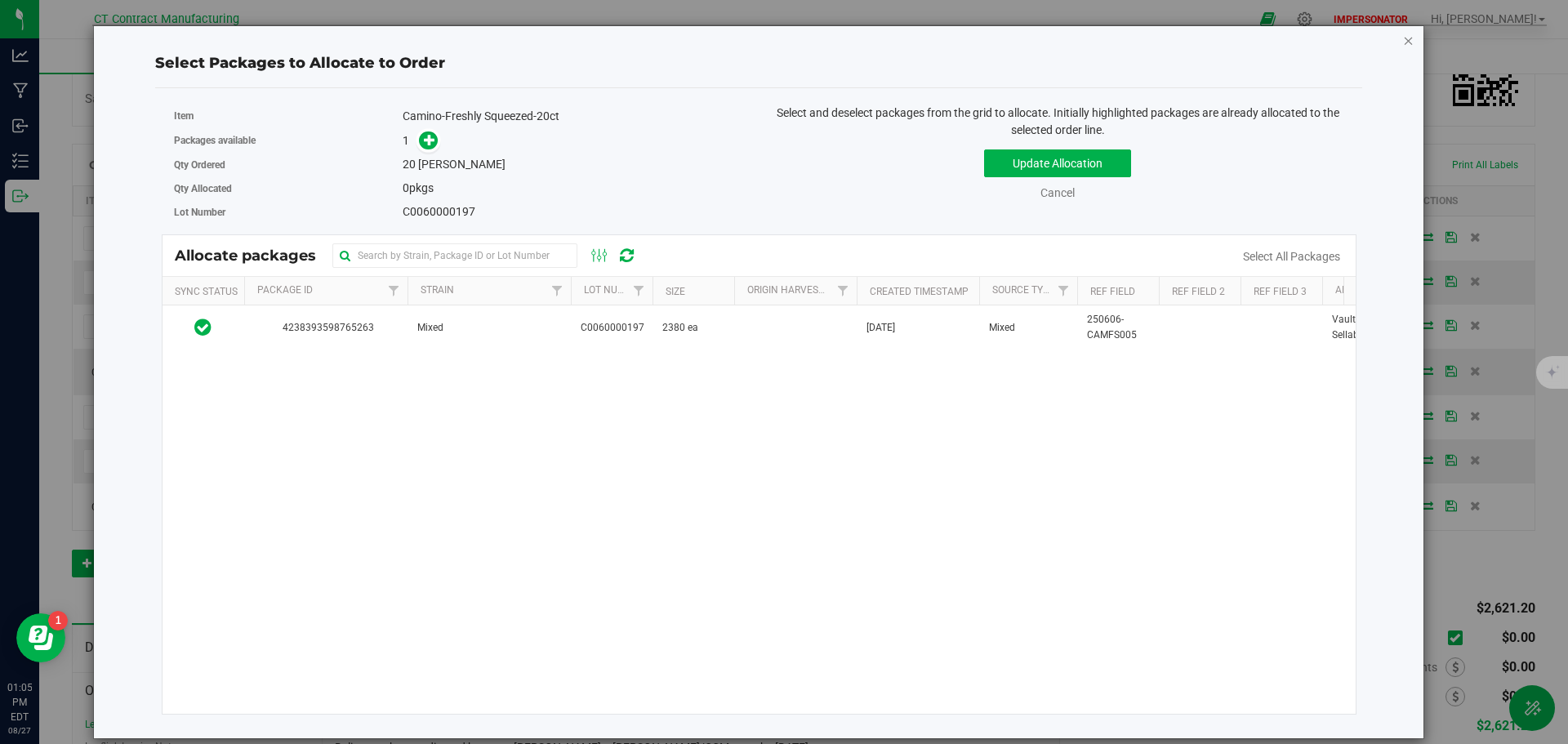
click at [1408, 41] on icon "button" at bounding box center [1409, 40] width 11 height 19
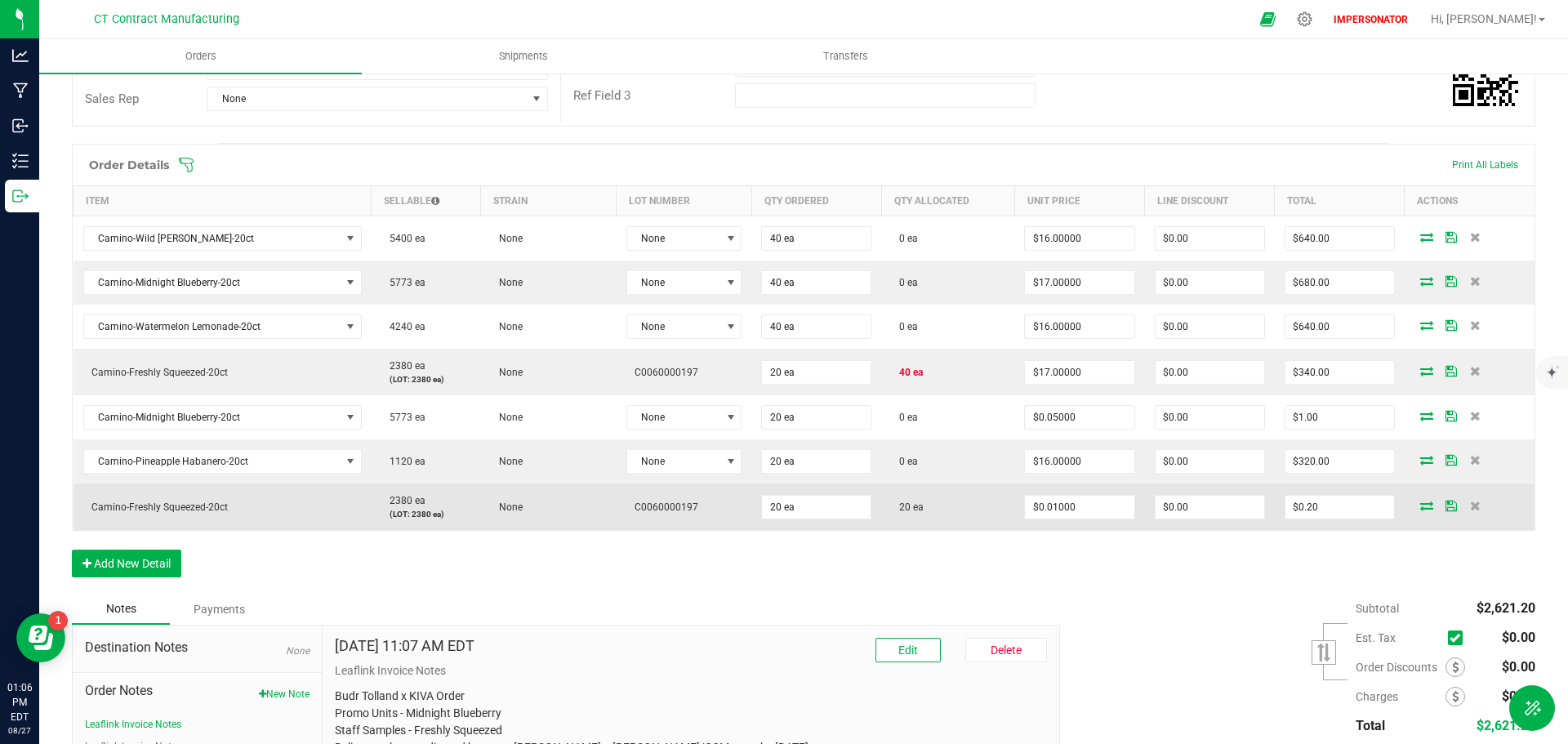
click at [1421, 506] on icon at bounding box center [1427, 506] width 13 height 10
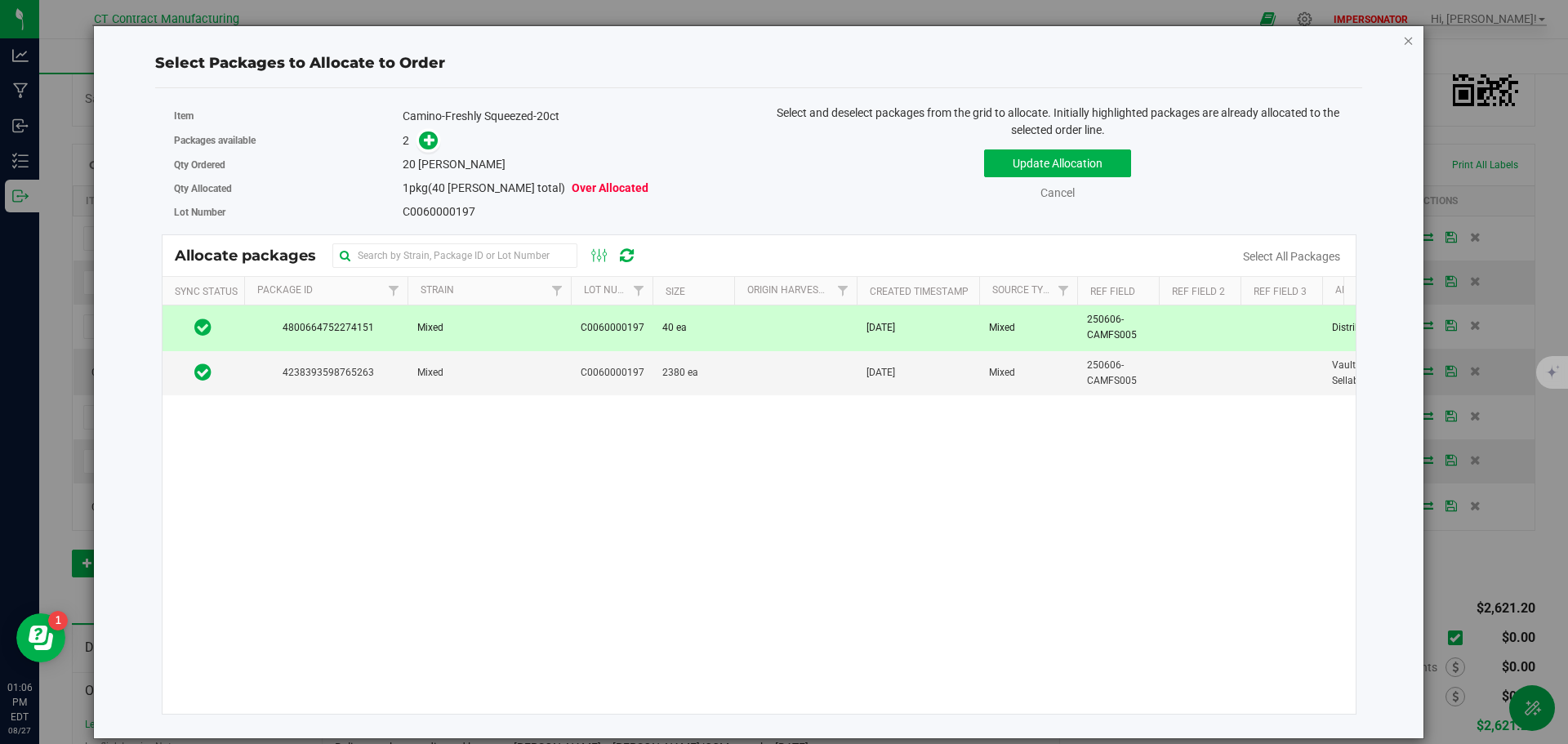
click at [1407, 40] on icon "button" at bounding box center [1409, 40] width 11 height 19
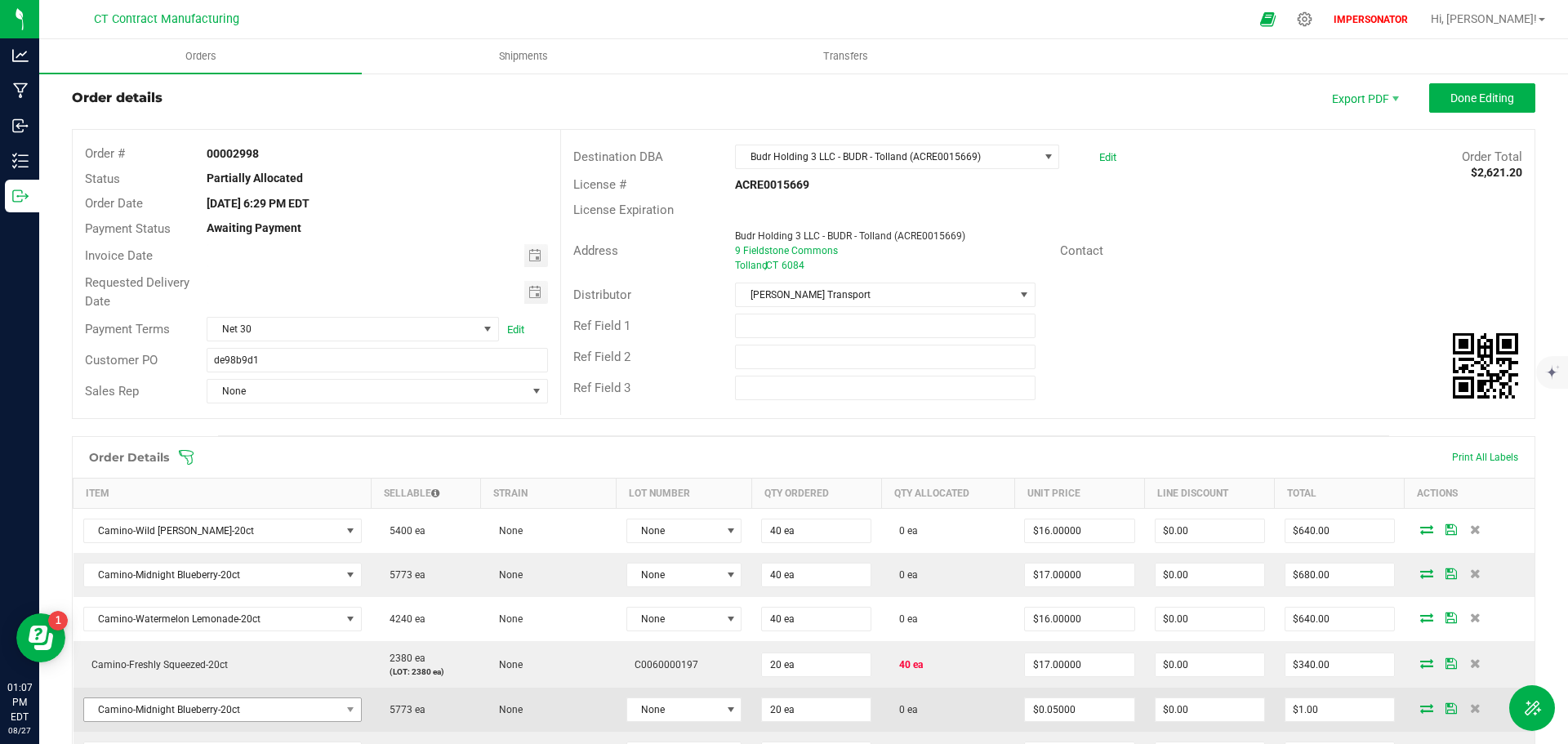
scroll to position [0, 0]
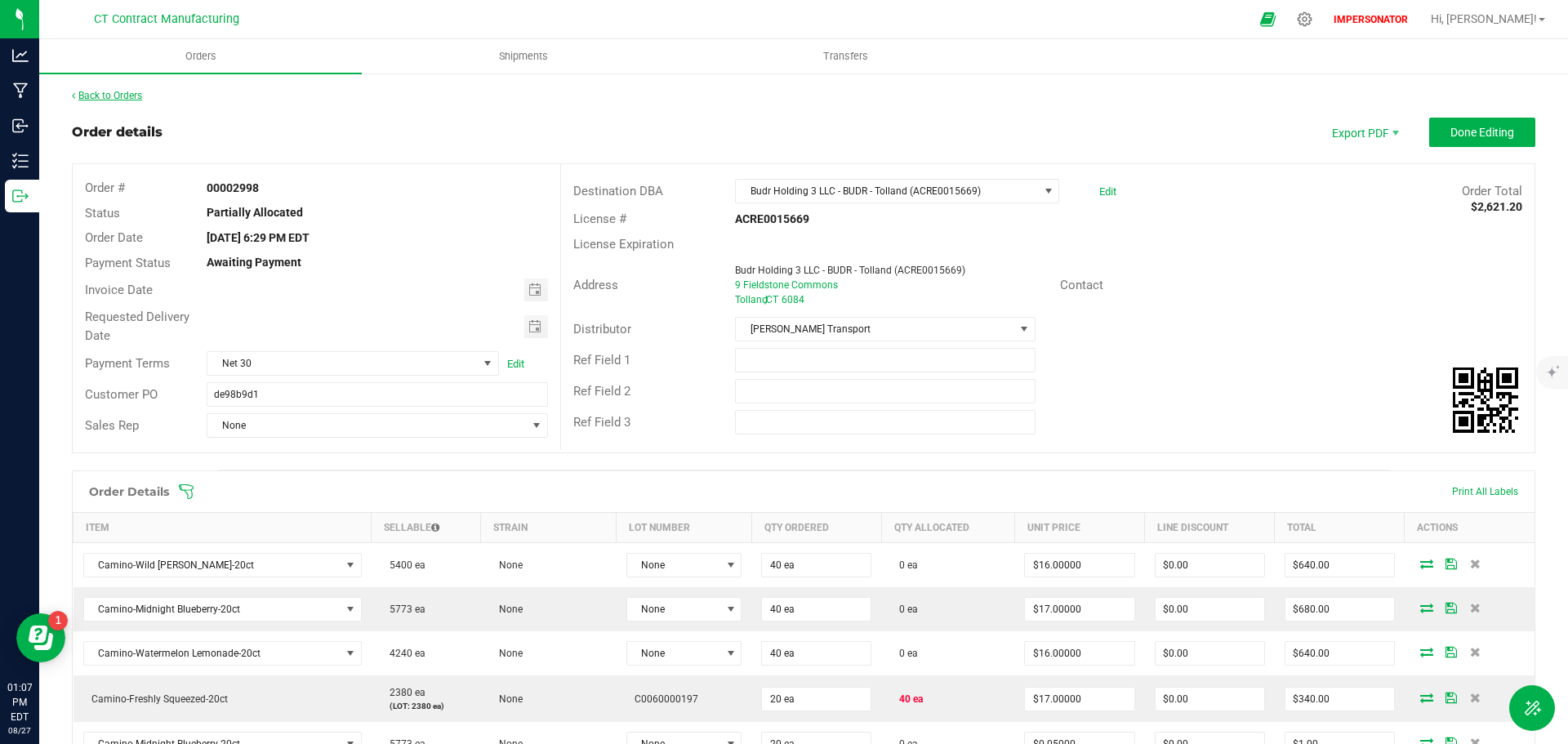
click at [122, 94] on link "Back to Orders" at bounding box center [107, 96] width 70 height 11
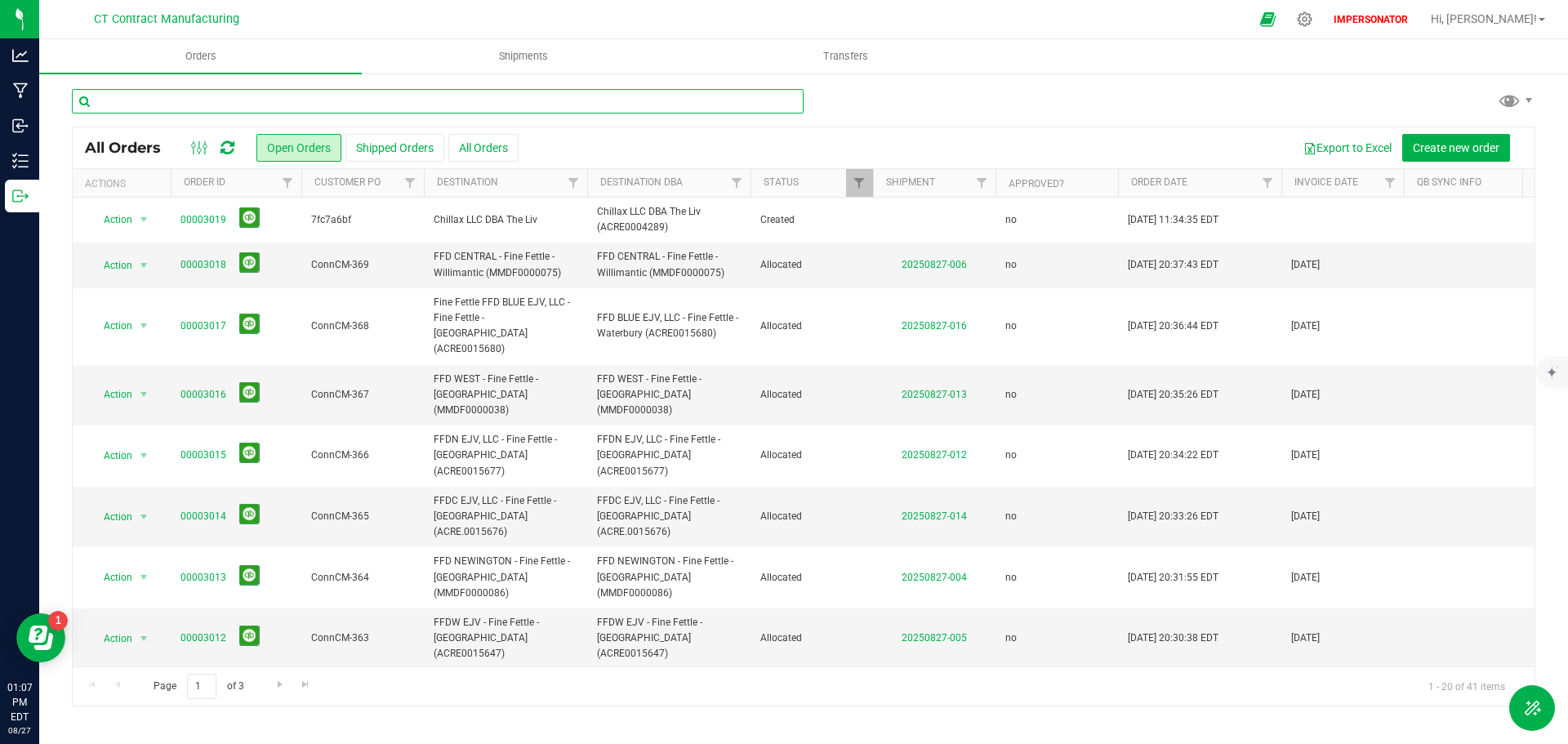
click at [293, 99] on input "text" at bounding box center [437, 101] width 732 height 25
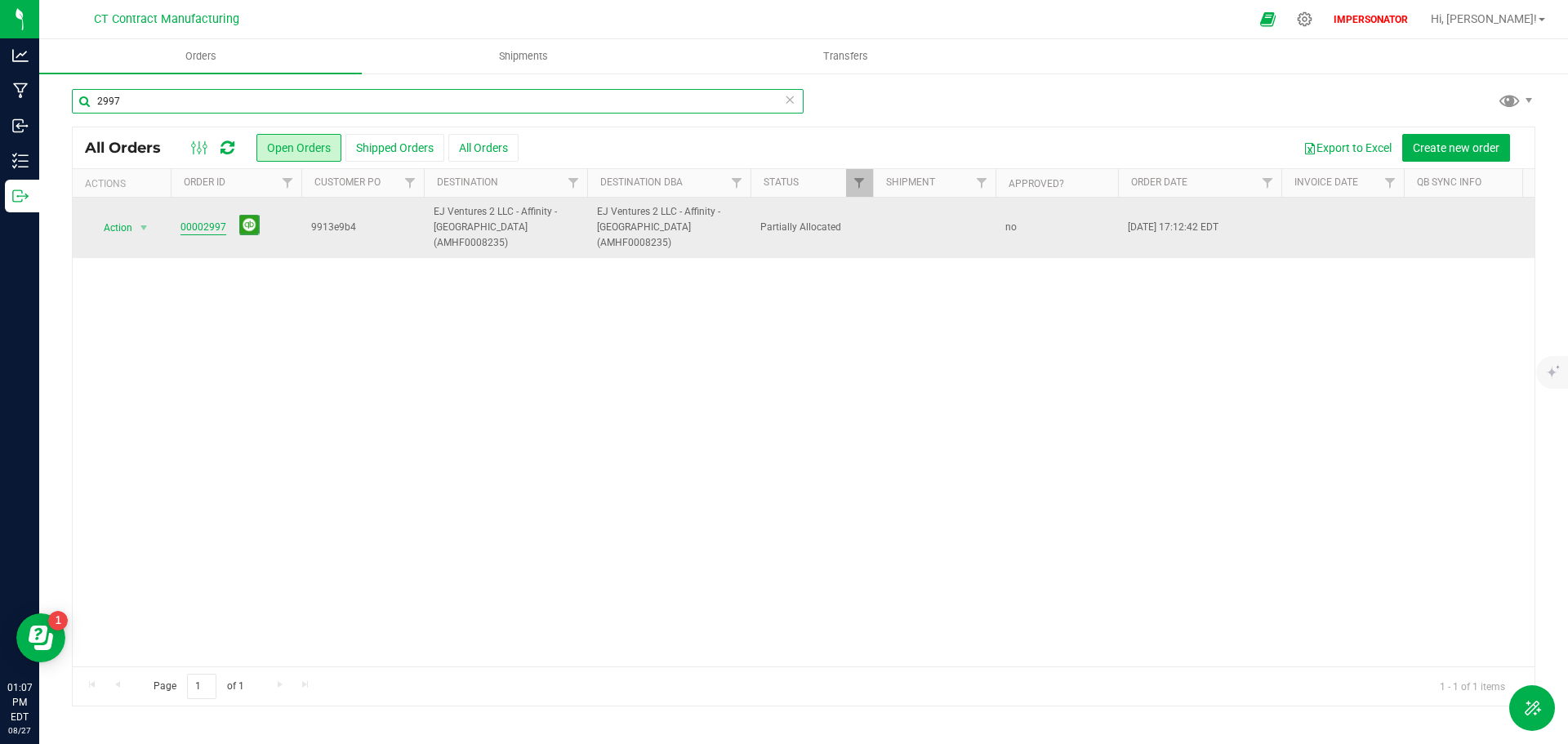
type input "2997"
click at [195, 224] on link "00002997" at bounding box center [203, 227] width 46 height 16
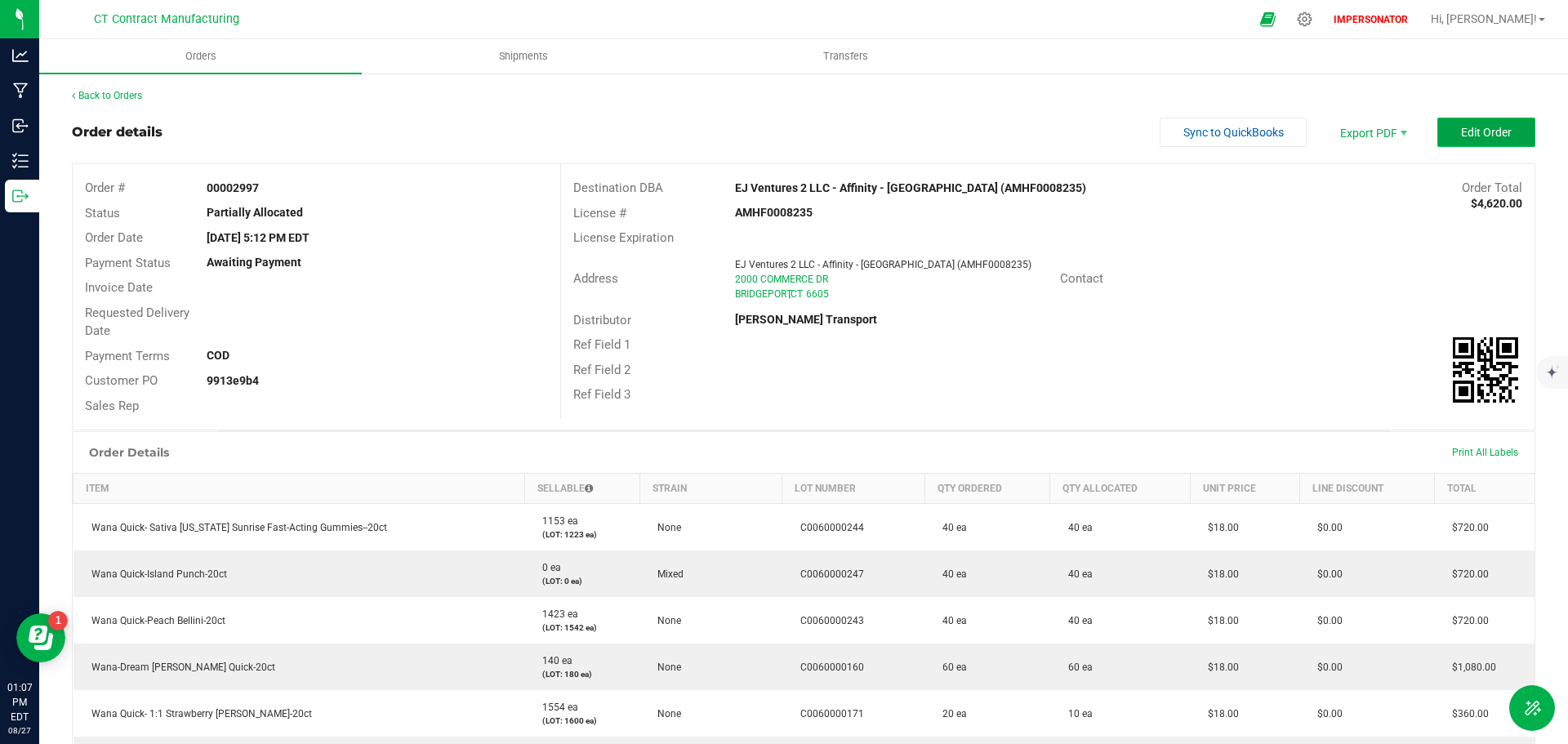
click at [1445, 134] on button "Edit Order" at bounding box center [1486, 133] width 98 height 29
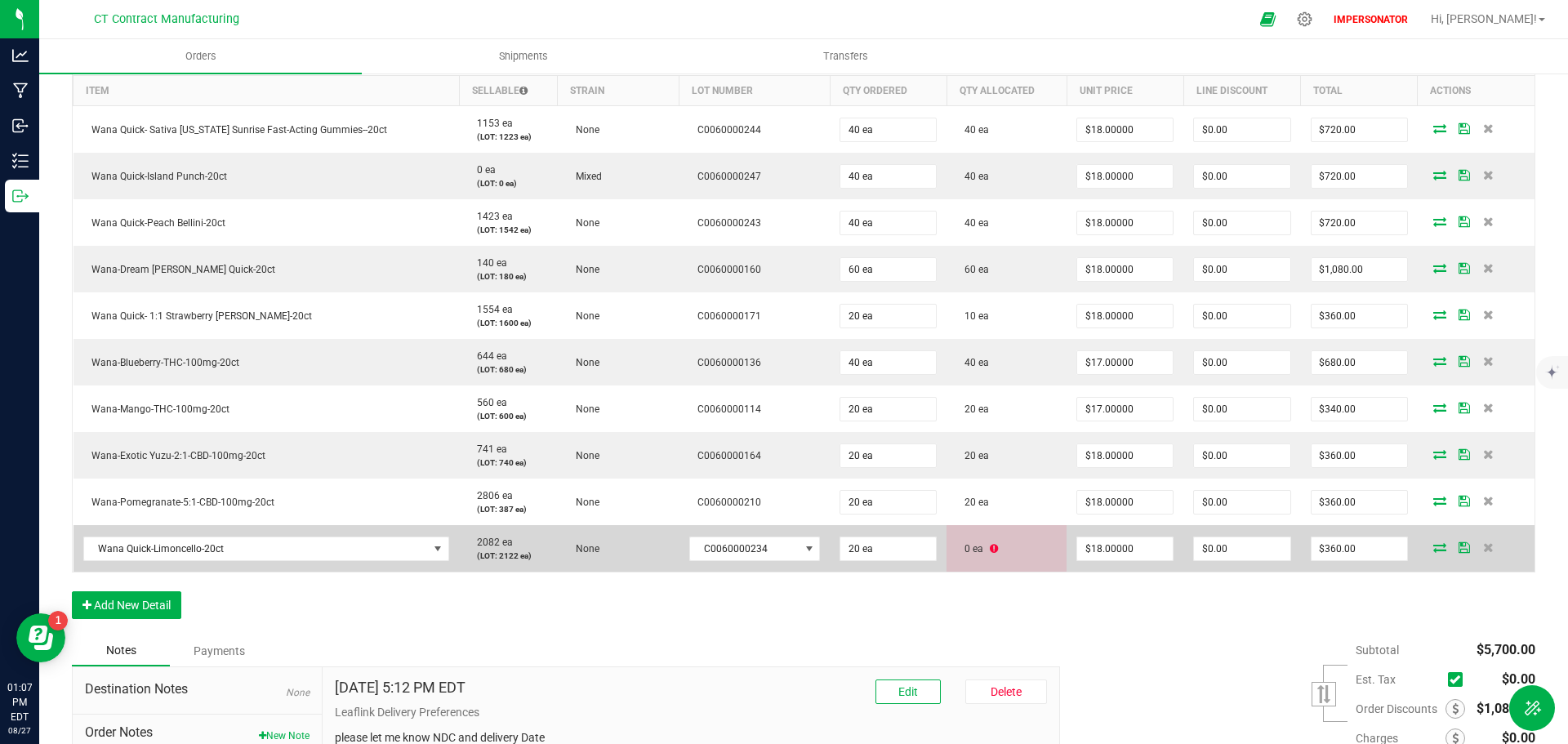
scroll to position [409, 0]
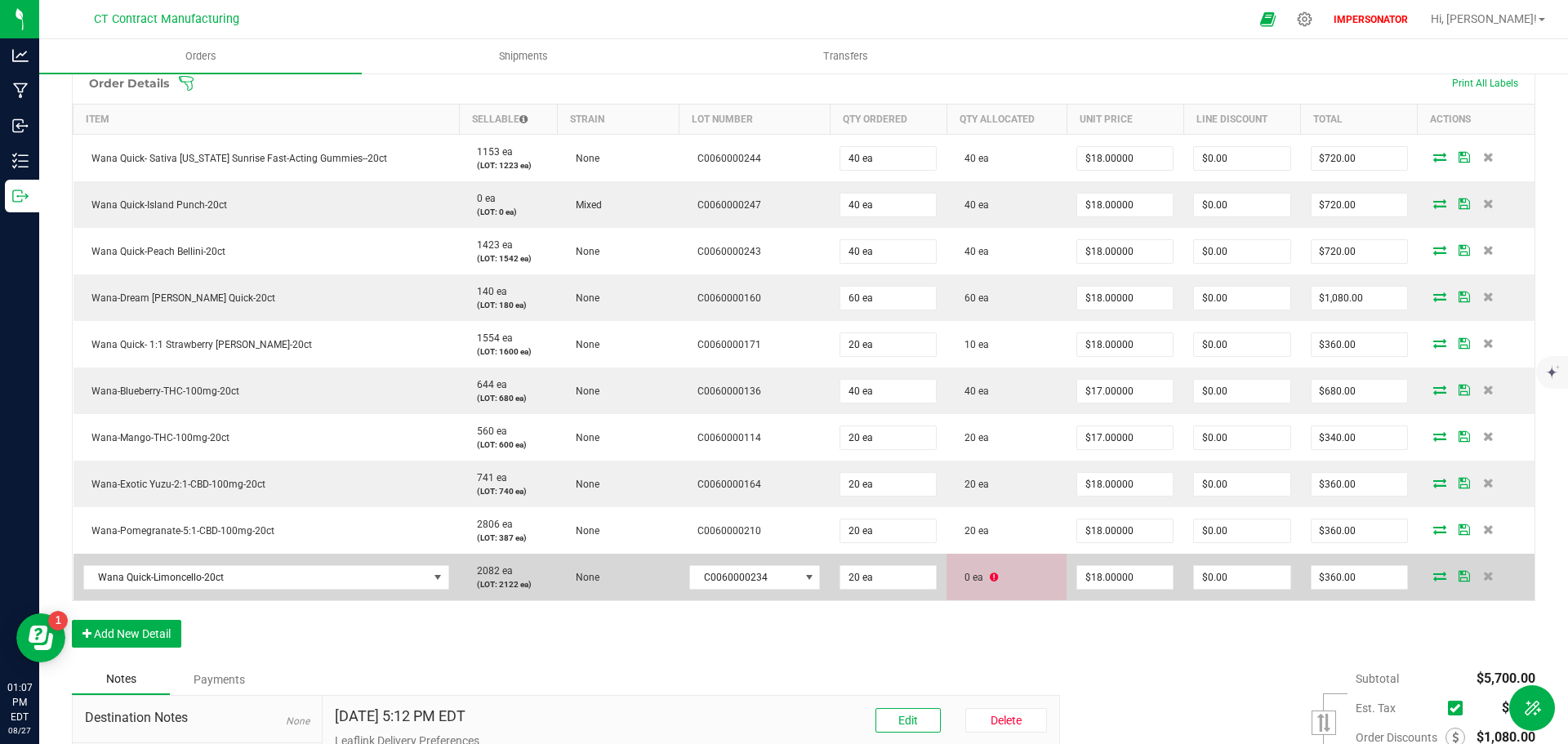
click at [990, 577] on icon at bounding box center [993, 577] width 8 height 10
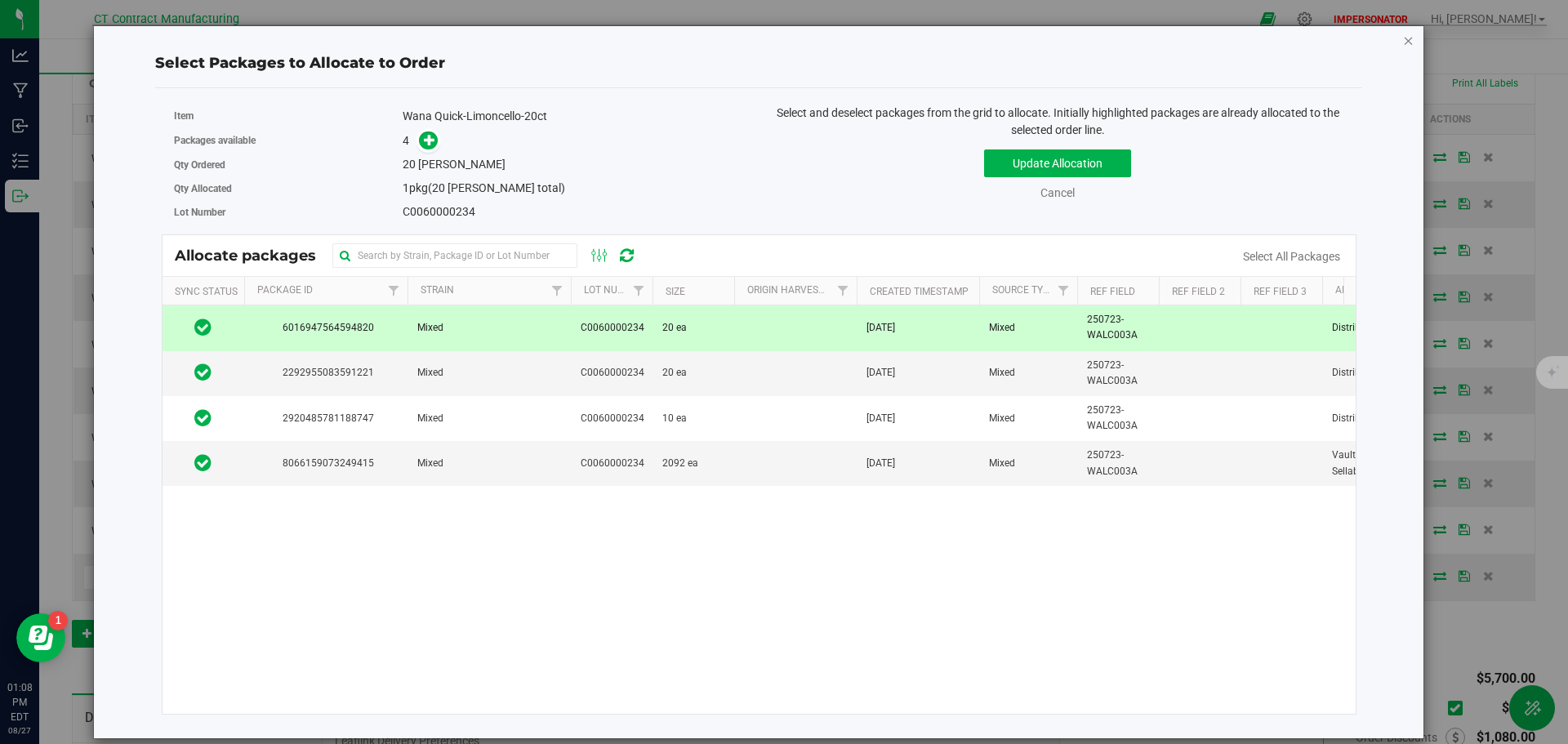
click at [1408, 44] on icon "button" at bounding box center [1409, 40] width 11 height 19
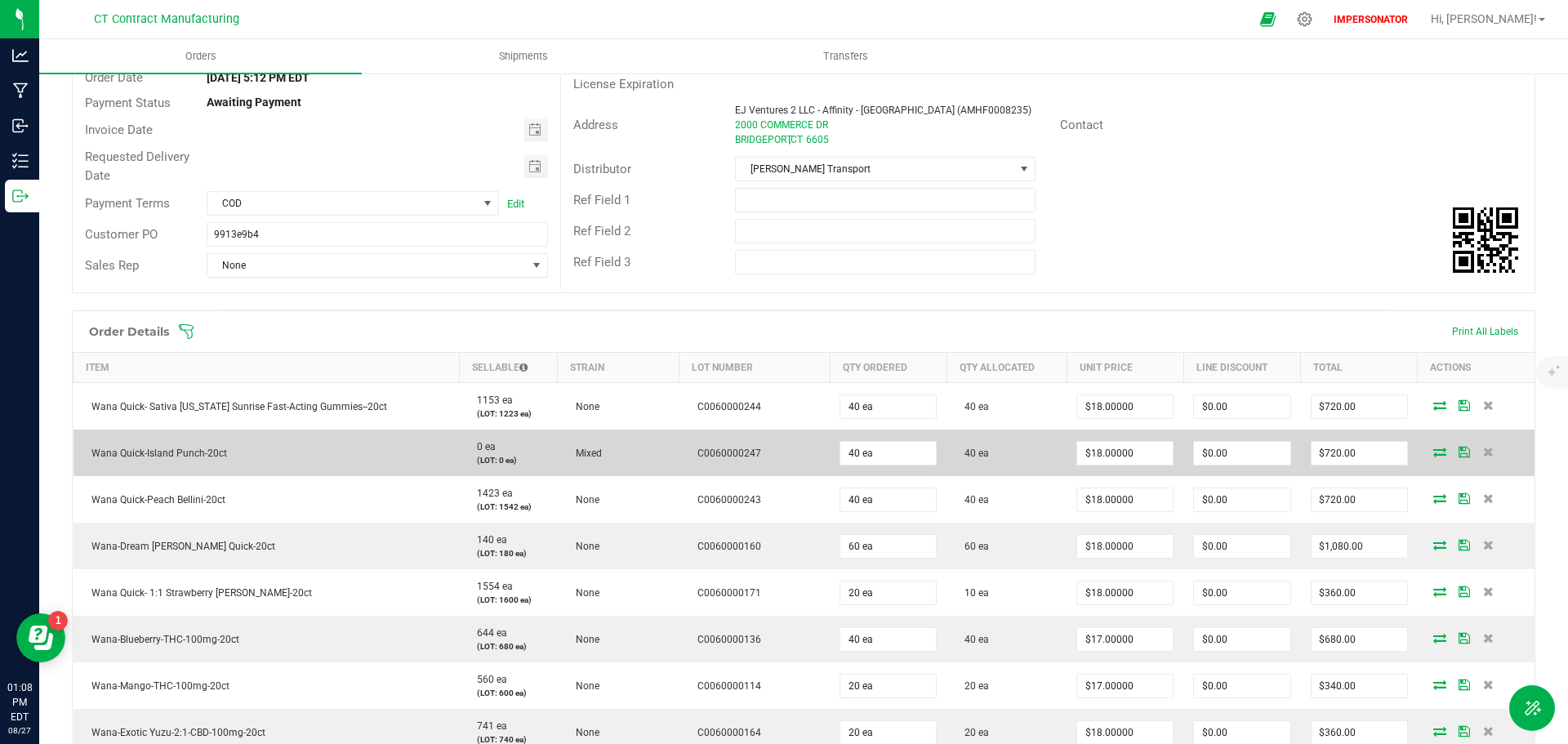
scroll to position [0, 0]
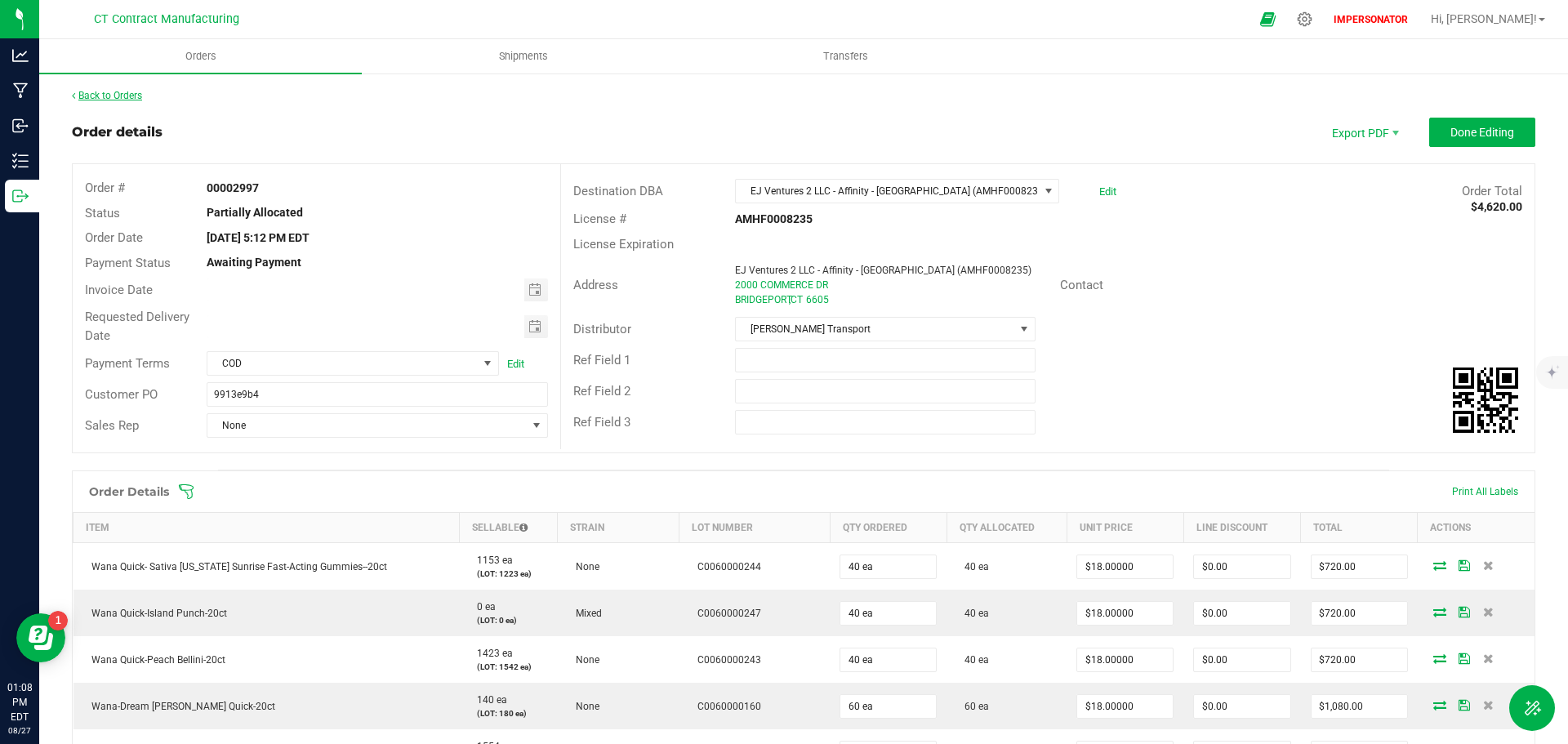
click at [122, 99] on link "Back to Orders" at bounding box center [107, 96] width 70 height 11
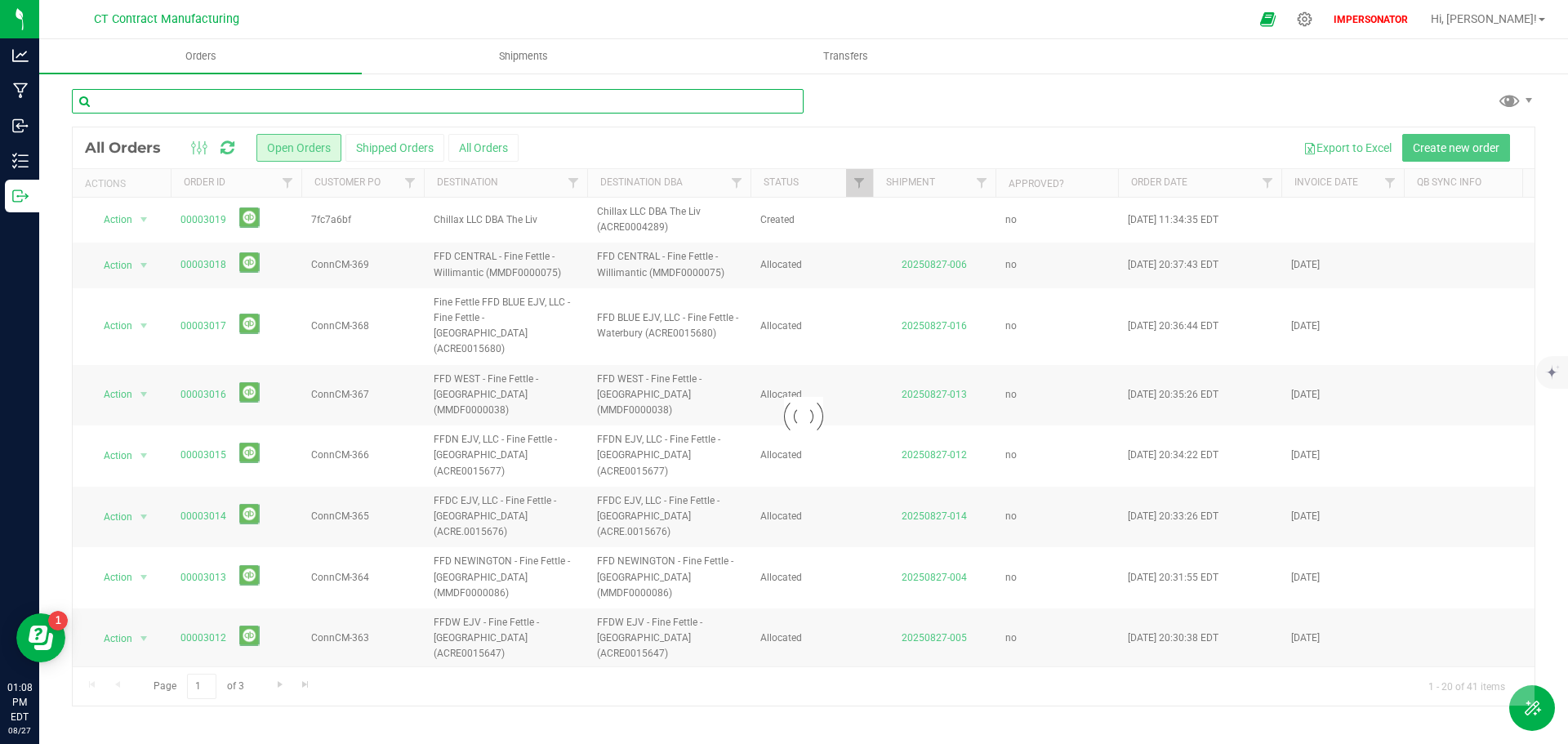
click at [192, 96] on input "text" at bounding box center [437, 101] width 732 height 25
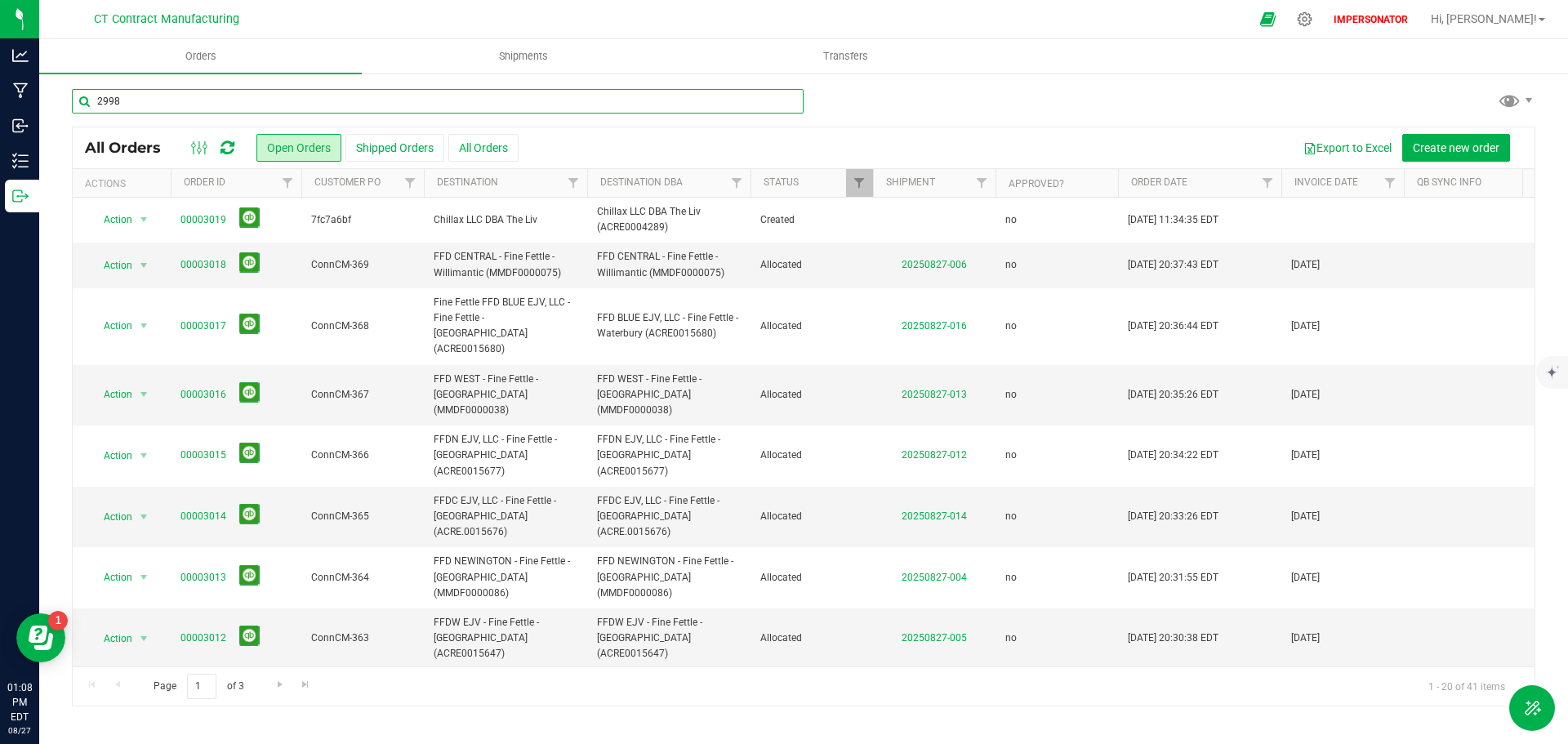
type input "2998"
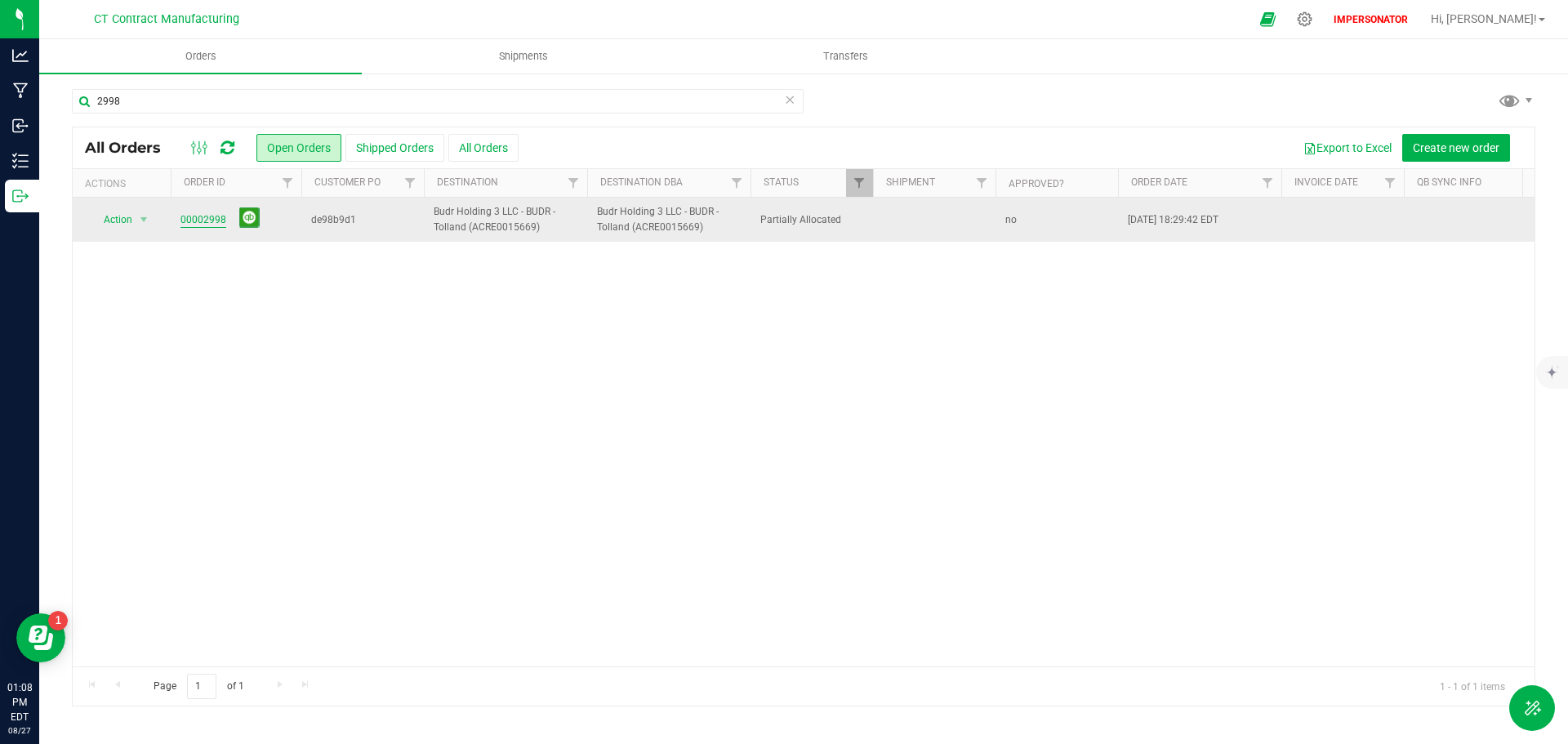
click at [197, 217] on link "00002998" at bounding box center [203, 220] width 46 height 16
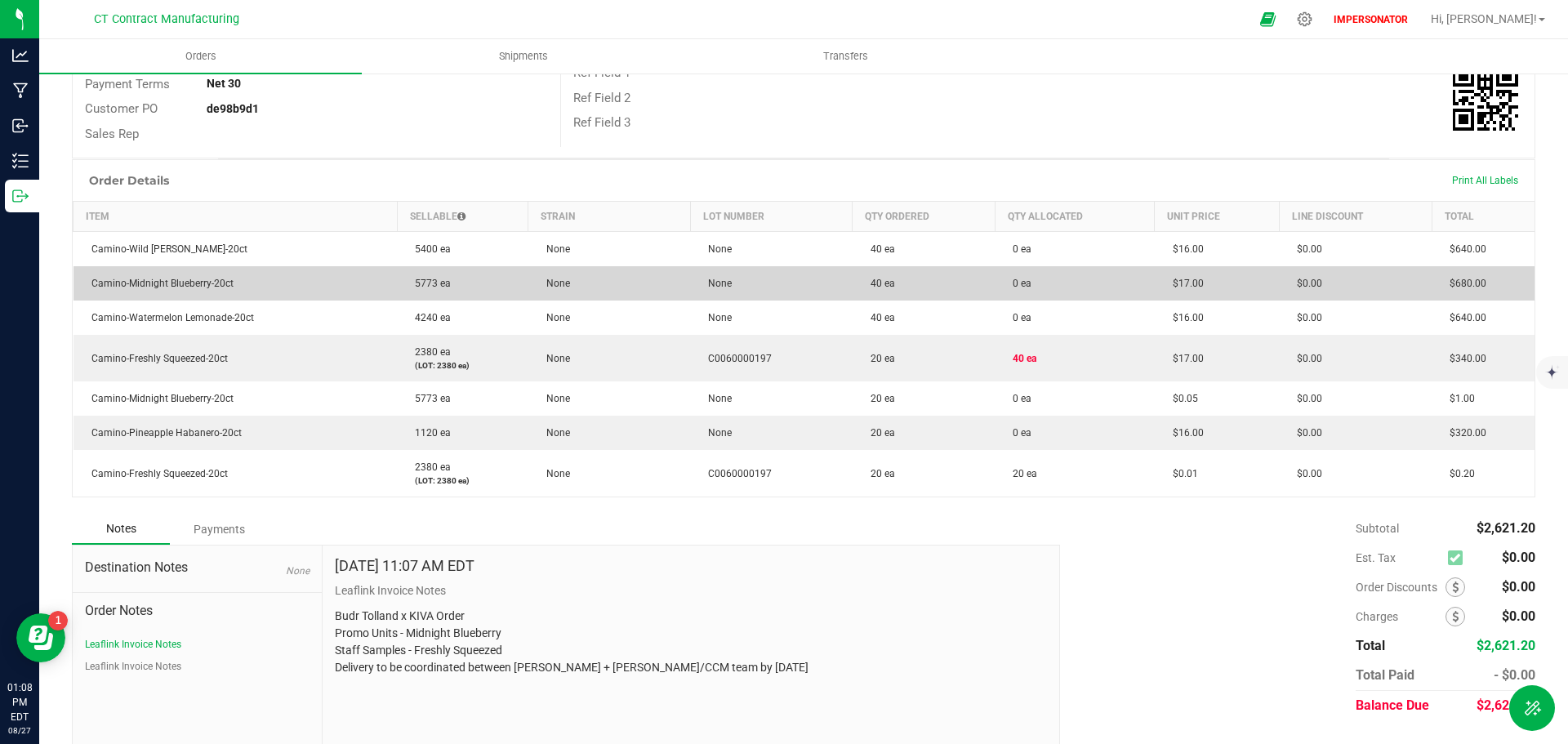
scroll to position [309, 0]
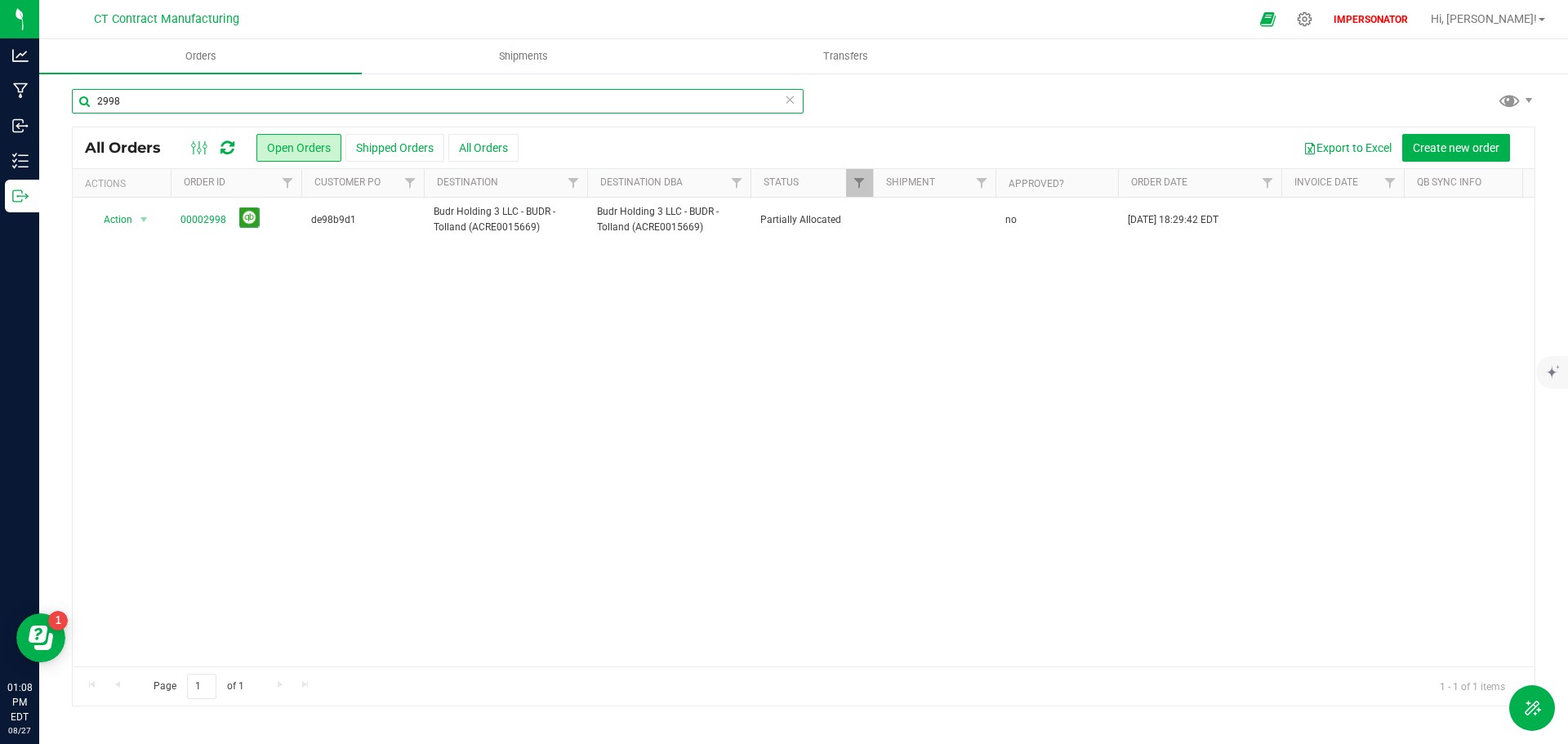
drag, startPoint x: 133, startPoint y: 105, endPoint x: 82, endPoint y: 100, distance: 51.2
click at [82, 102] on input "2998" at bounding box center [437, 101] width 732 height 25
type input "3001"
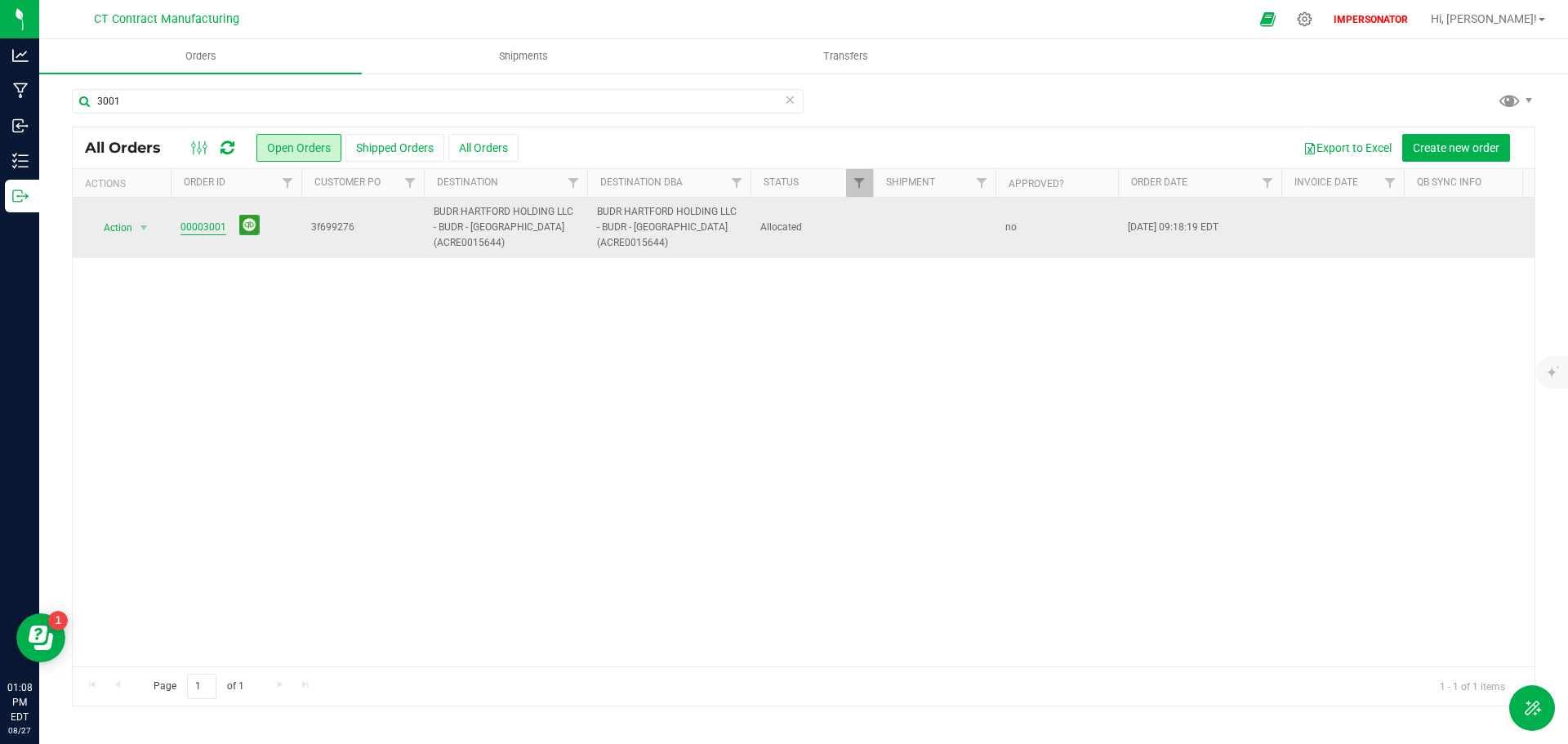
click at [214, 227] on link "00003001" at bounding box center [203, 227] width 46 height 16
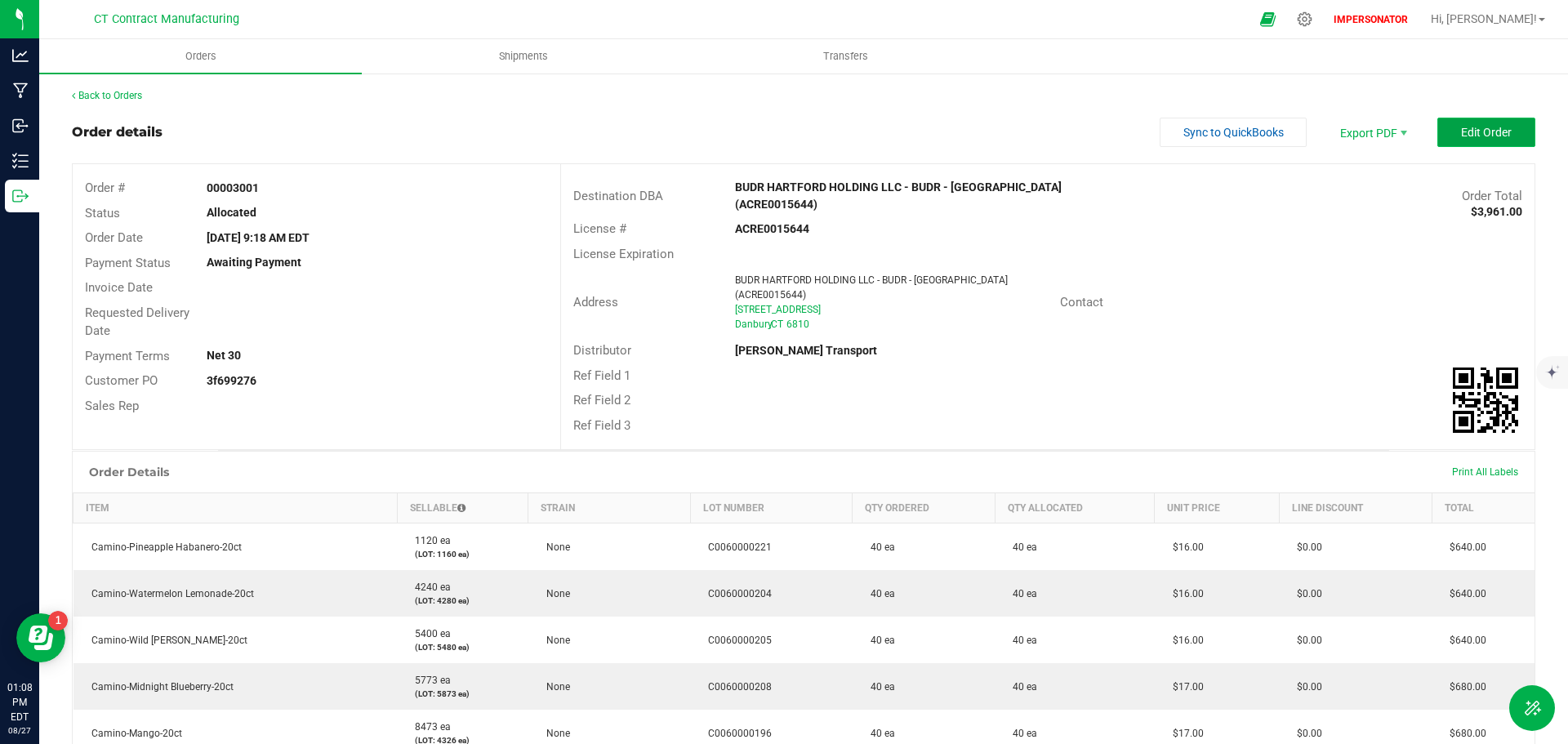
click at [1495, 128] on span "Edit Order" at bounding box center [1486, 133] width 51 height 13
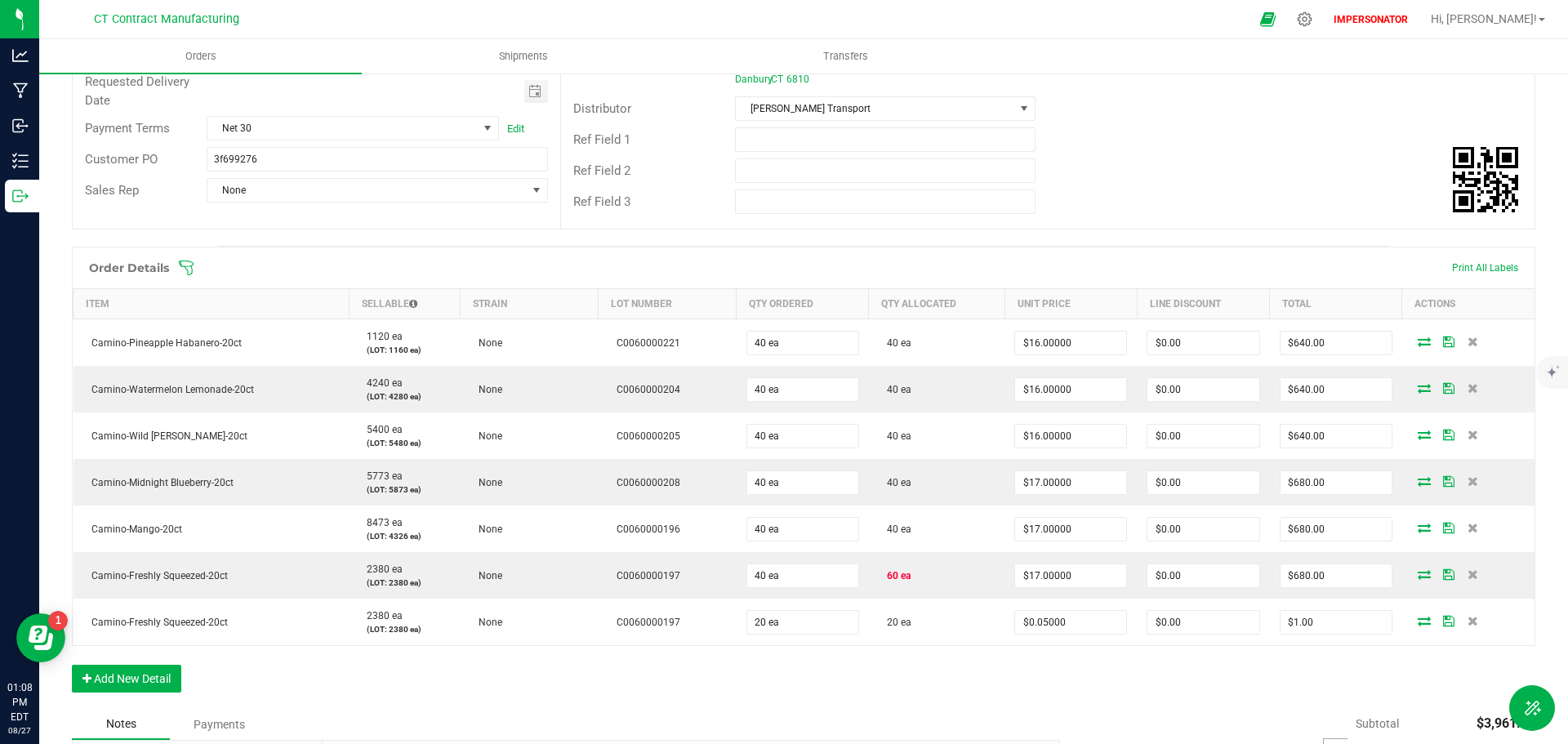
scroll to position [245, 0]
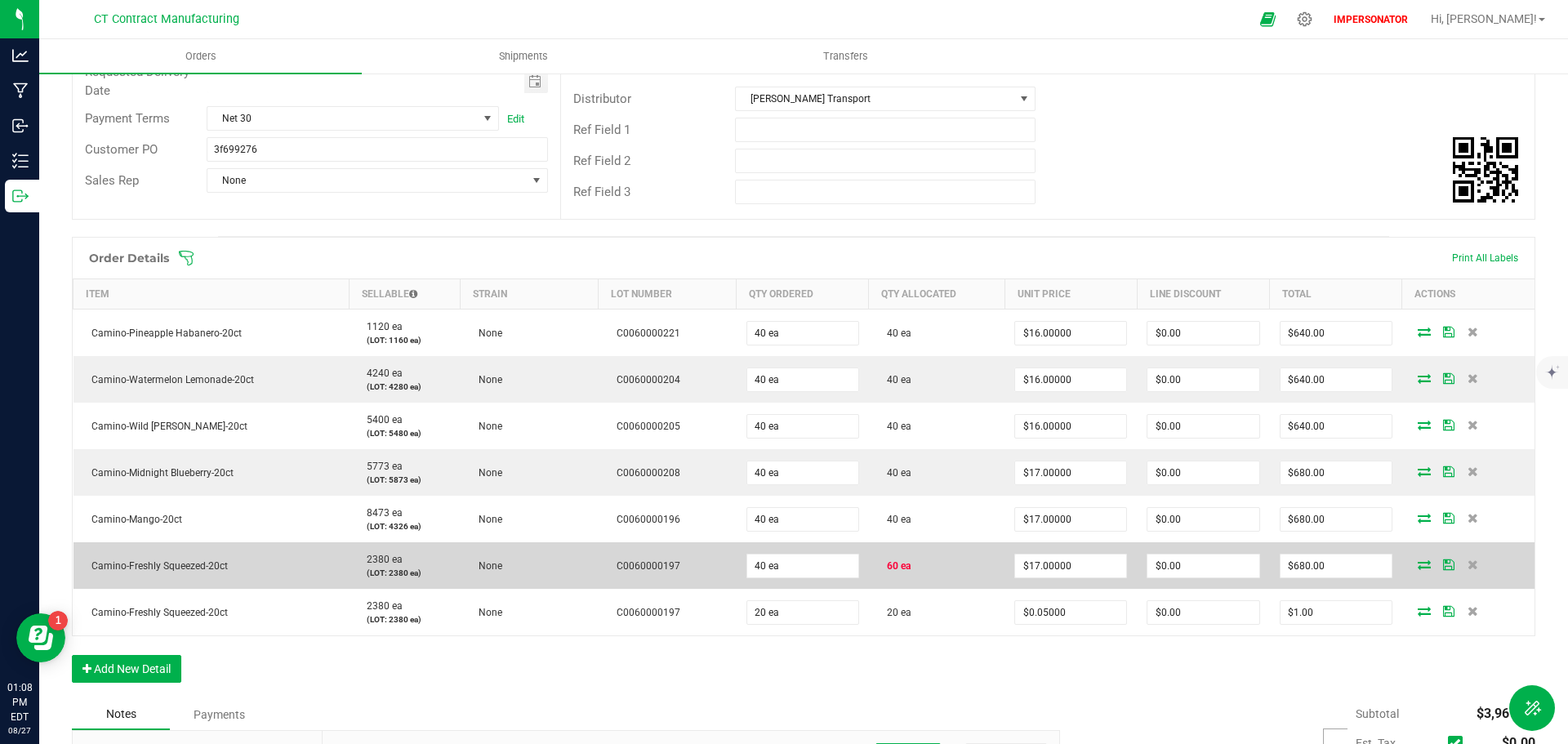
click at [1418, 560] on icon at bounding box center [1424, 564] width 13 height 10
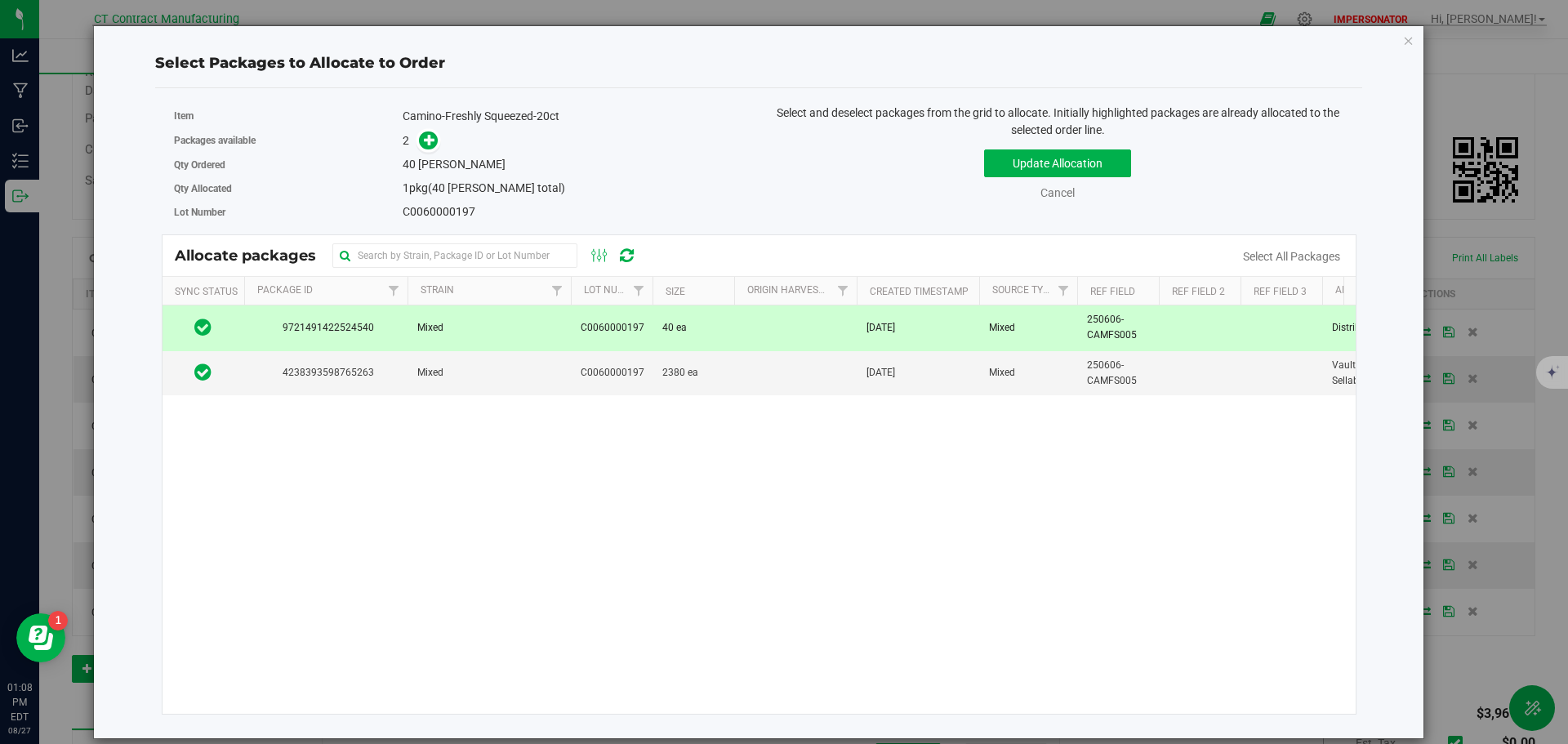
click at [508, 335] on td "Mixed" at bounding box center [489, 328] width 163 height 45
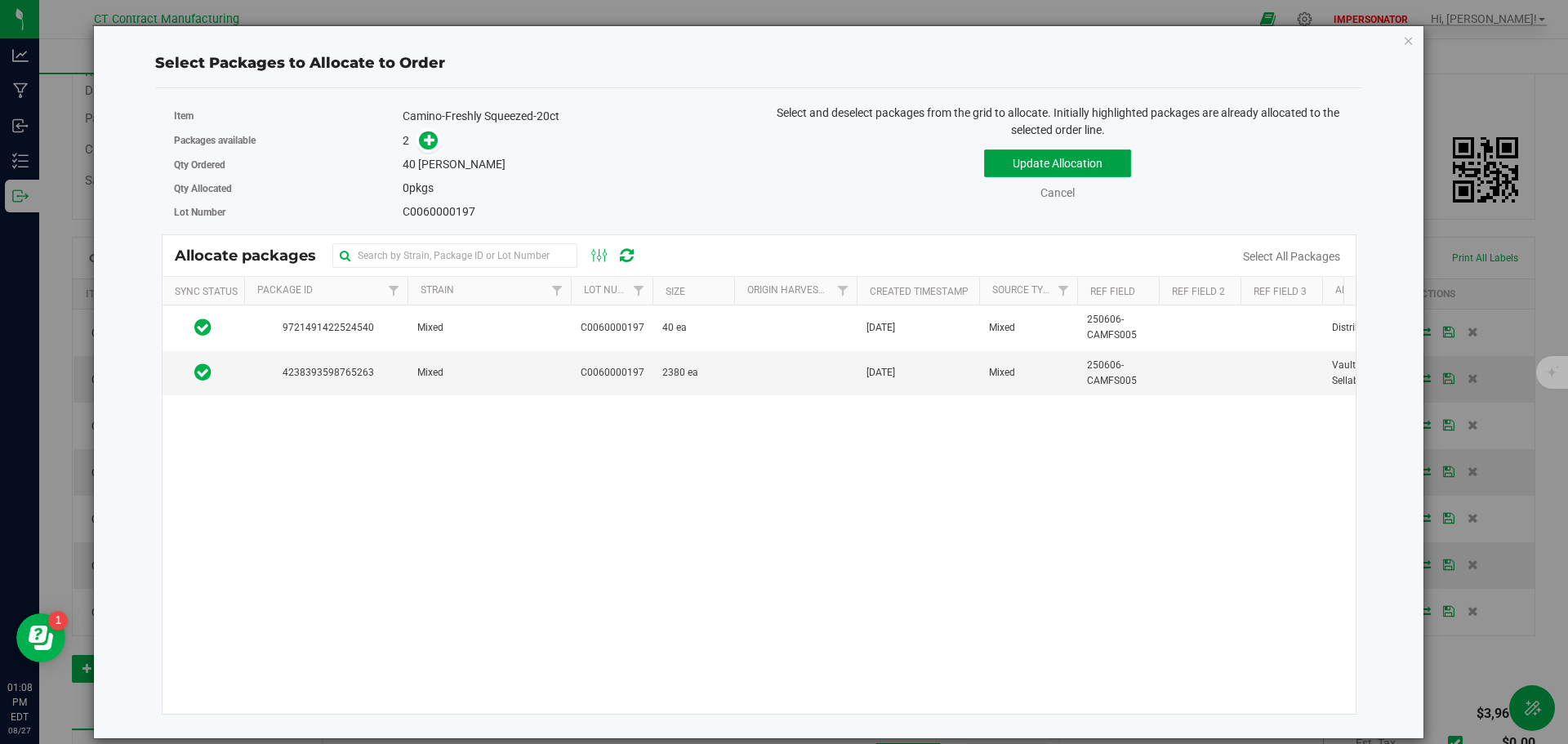
click at [1027, 168] on button "Update Allocation" at bounding box center [1058, 163] width 147 height 28
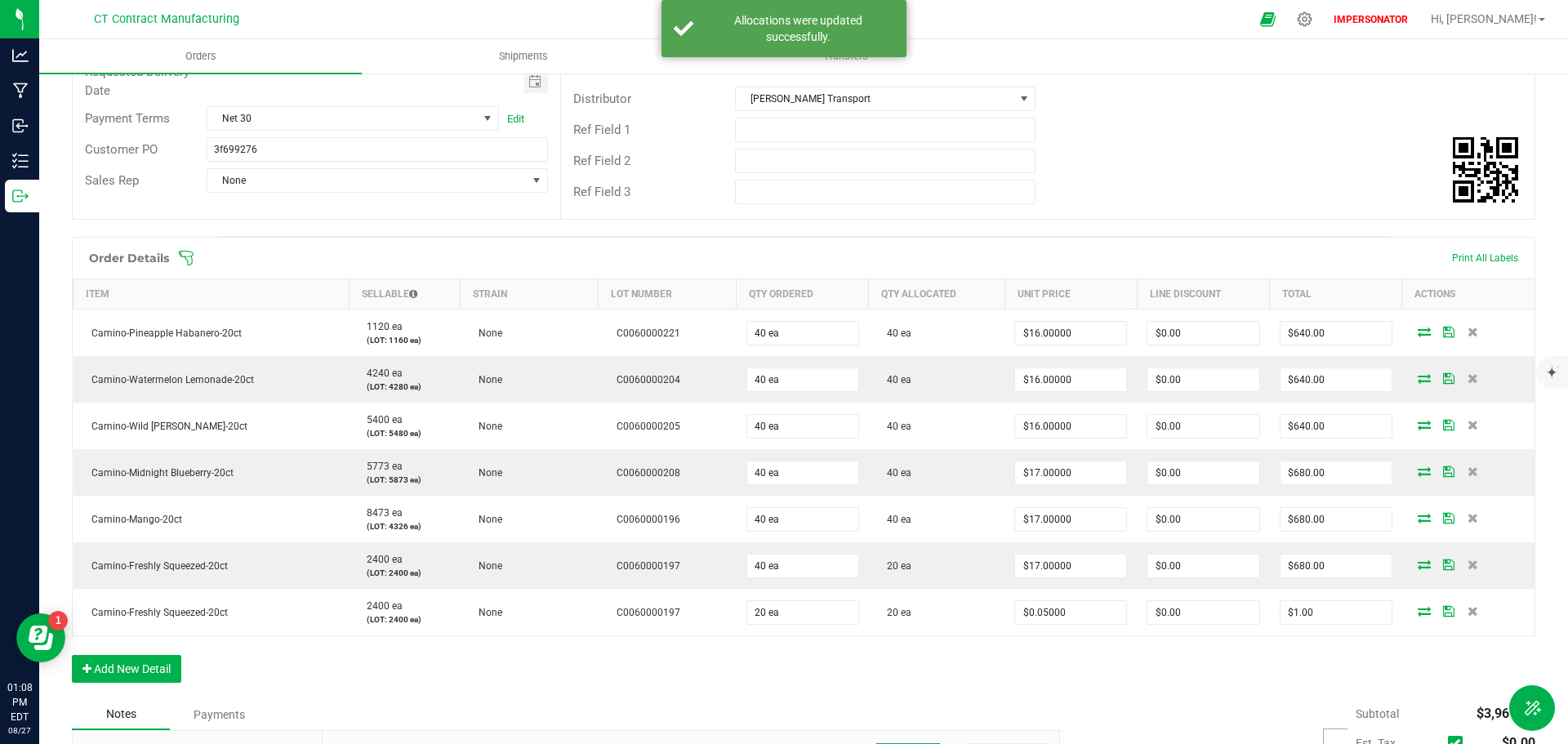
click at [1420, 560] on icon at bounding box center [1424, 564] width 13 height 10
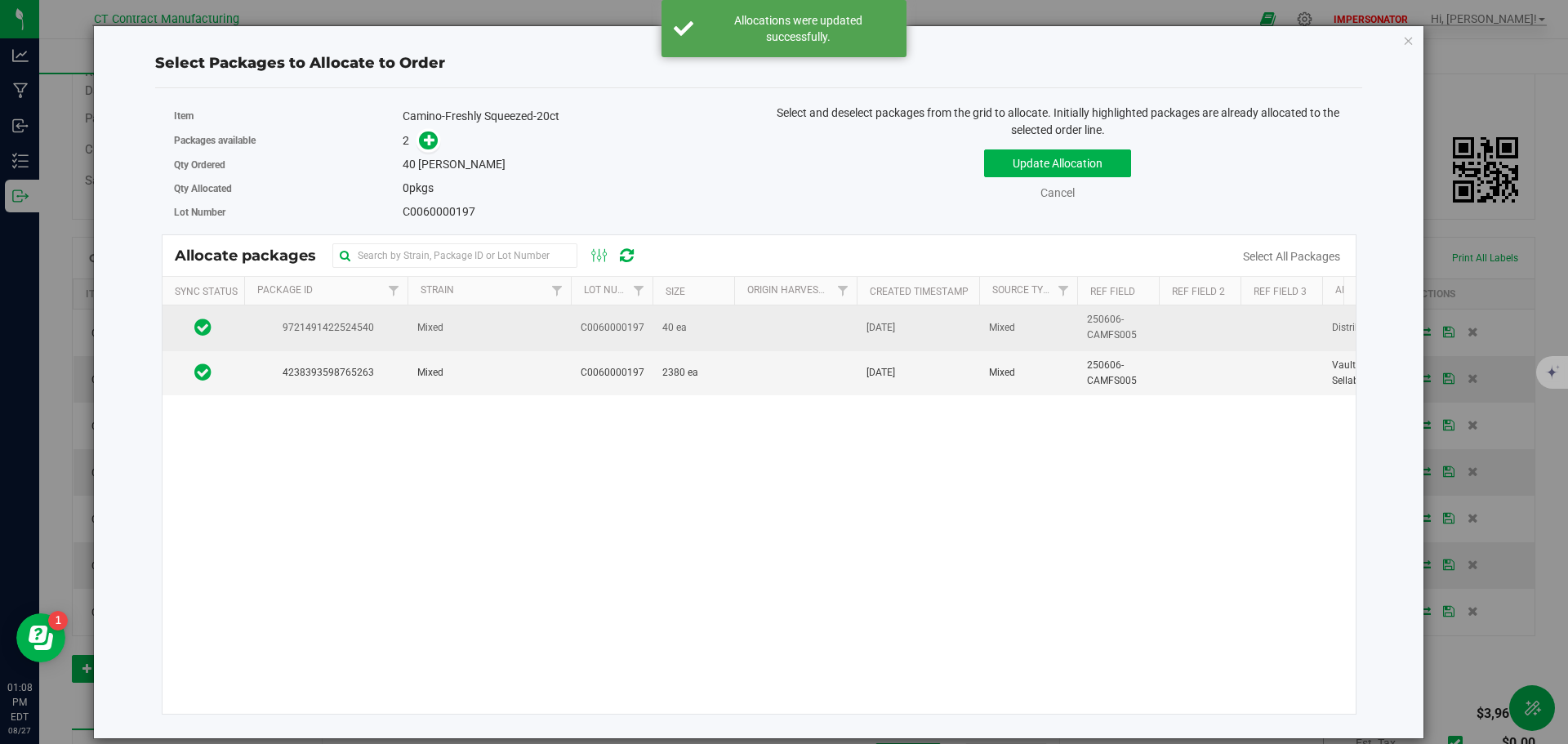
click at [604, 332] on span "C0060000197" at bounding box center [612, 328] width 64 height 16
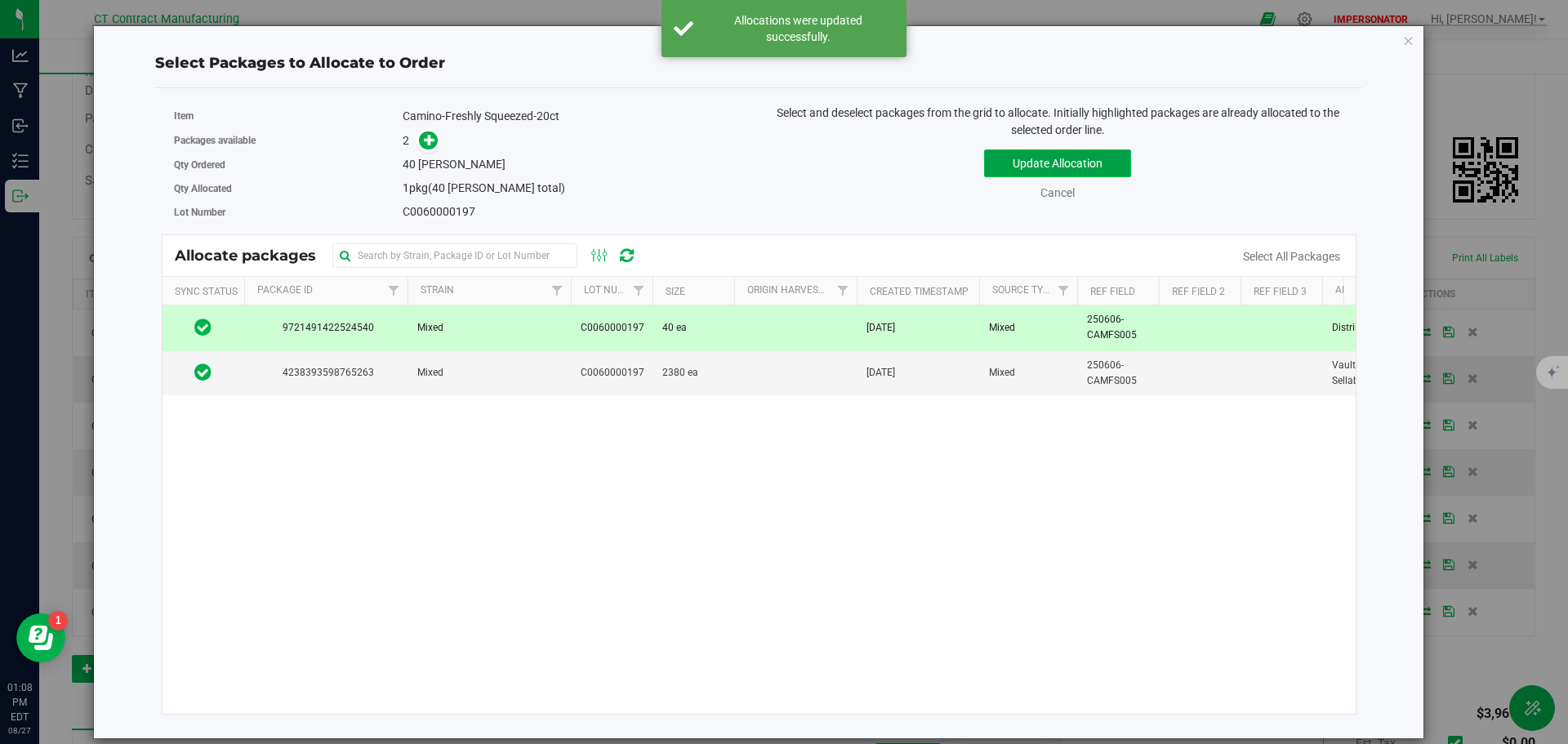
click at [1028, 162] on button "Update Allocation" at bounding box center [1058, 163] width 147 height 28
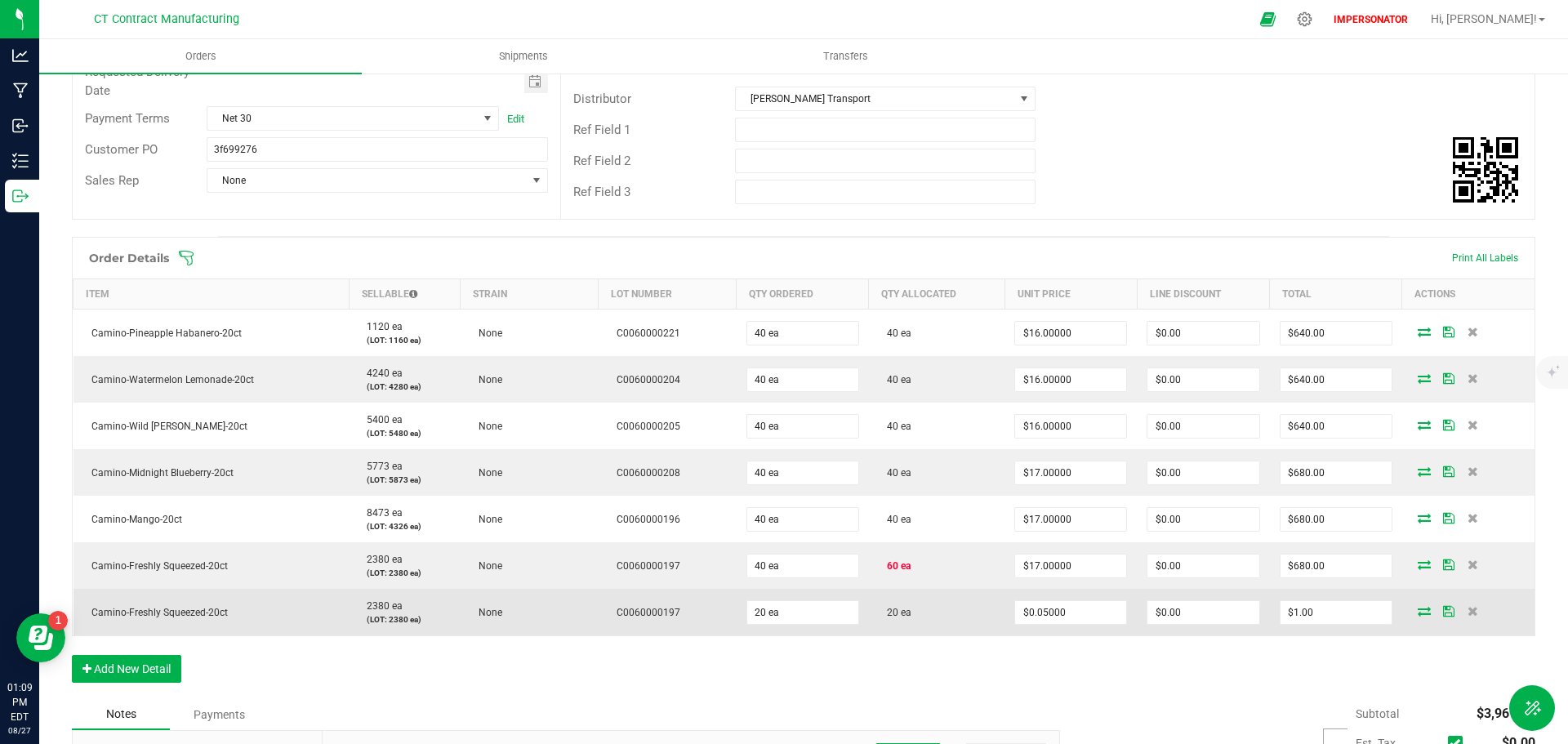
click at [1418, 606] on icon at bounding box center [1424, 610] width 13 height 10
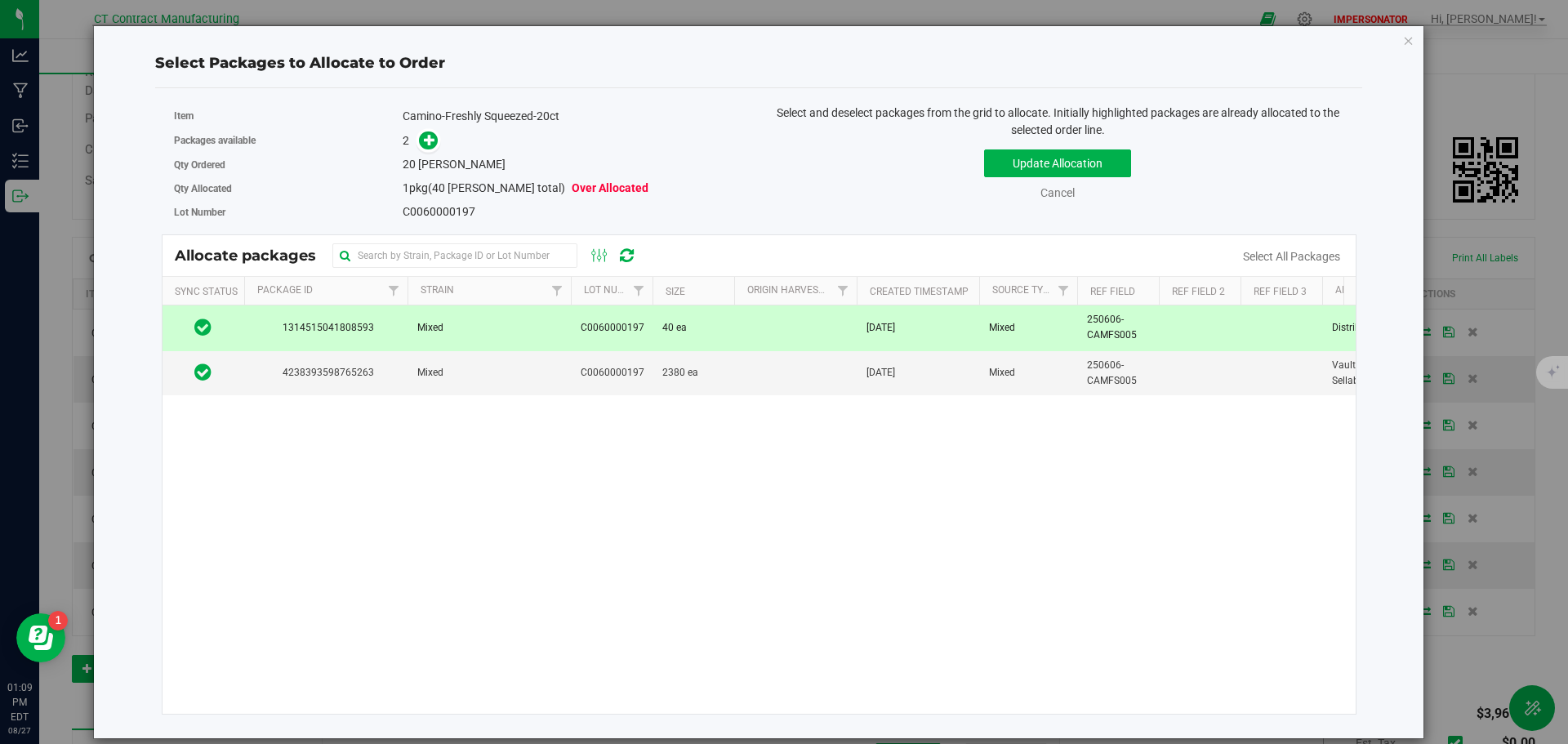
click at [719, 334] on td "40 ea" at bounding box center [693, 328] width 82 height 45
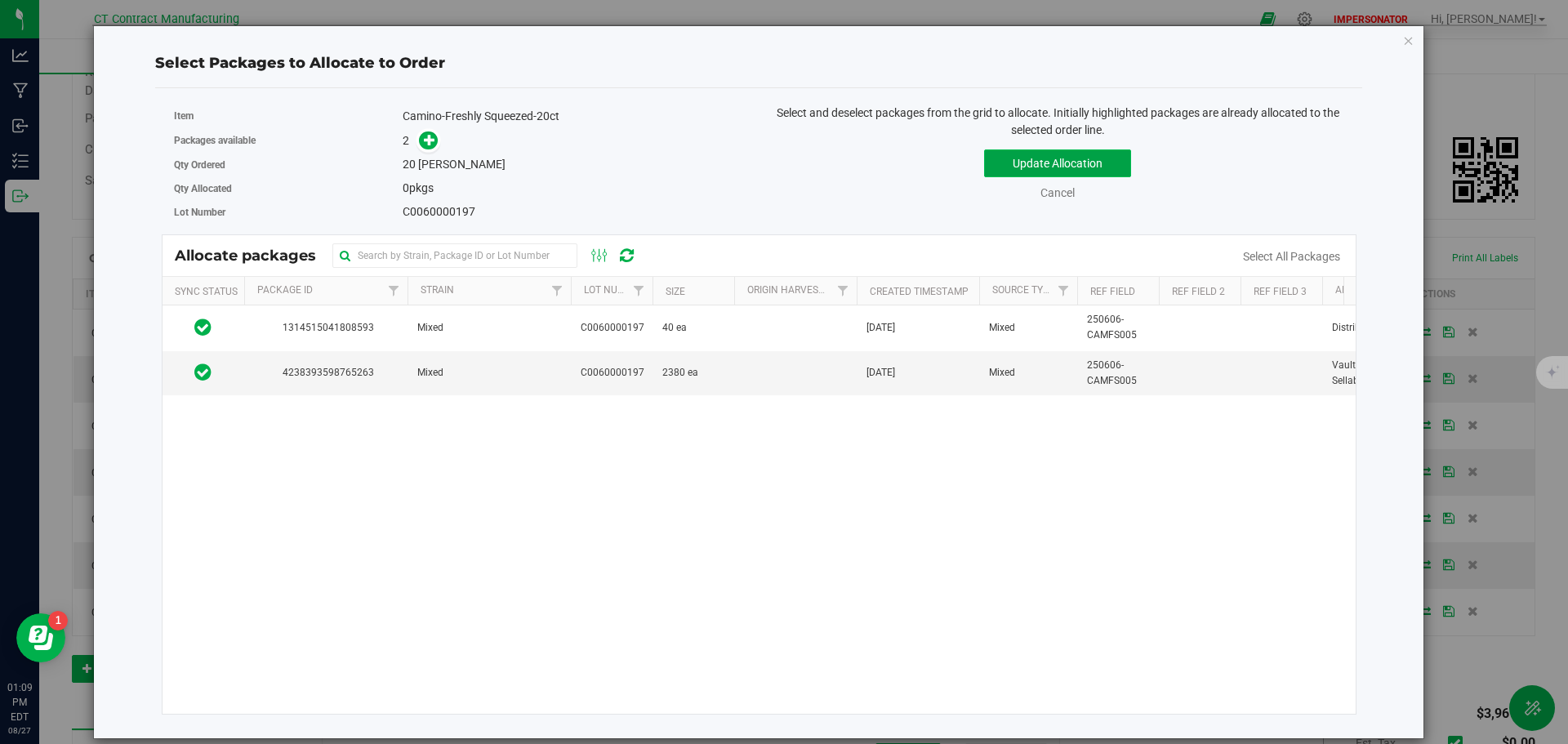
click at [1028, 160] on button "Update Allocation" at bounding box center [1058, 163] width 147 height 28
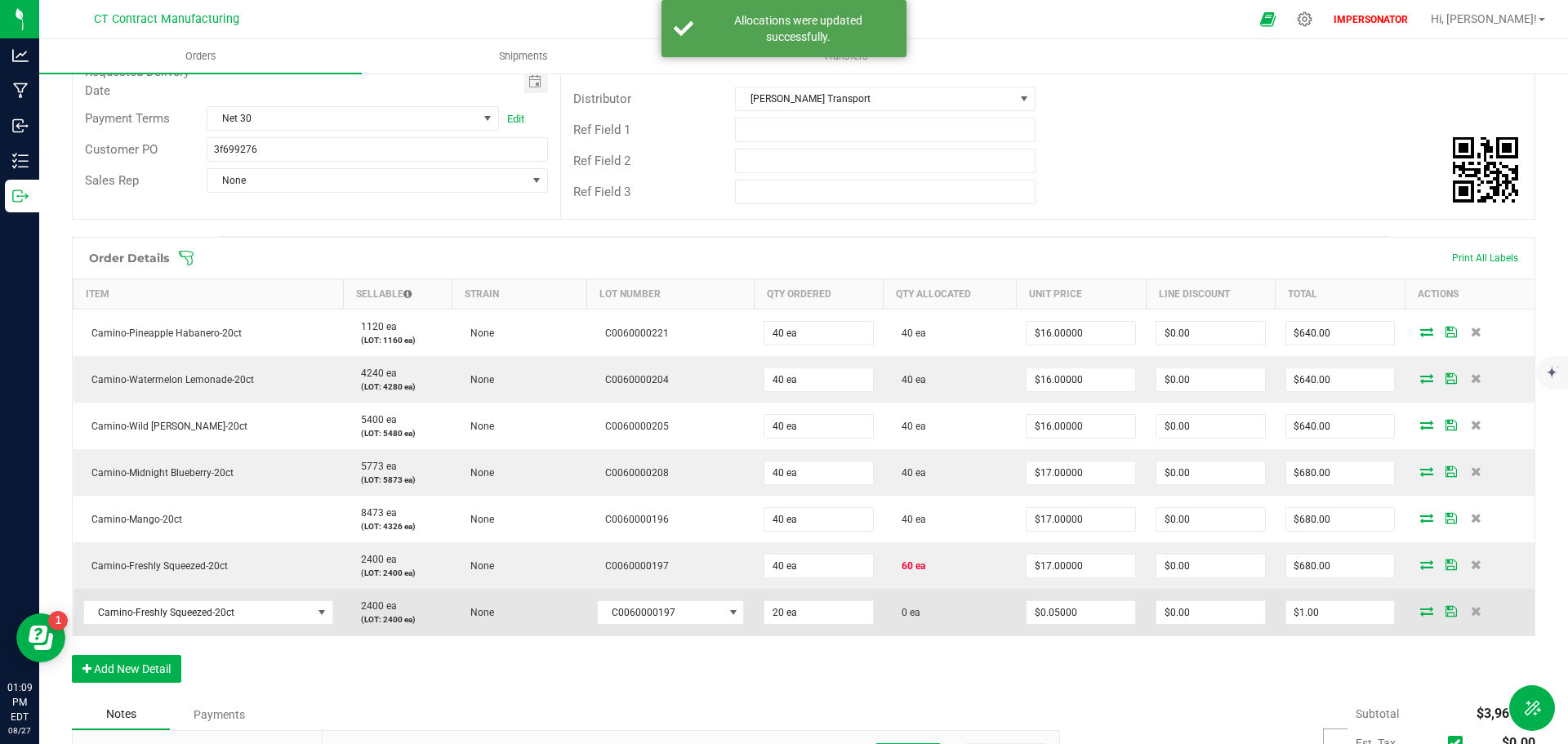
click at [1421, 606] on icon at bounding box center [1427, 610] width 13 height 10
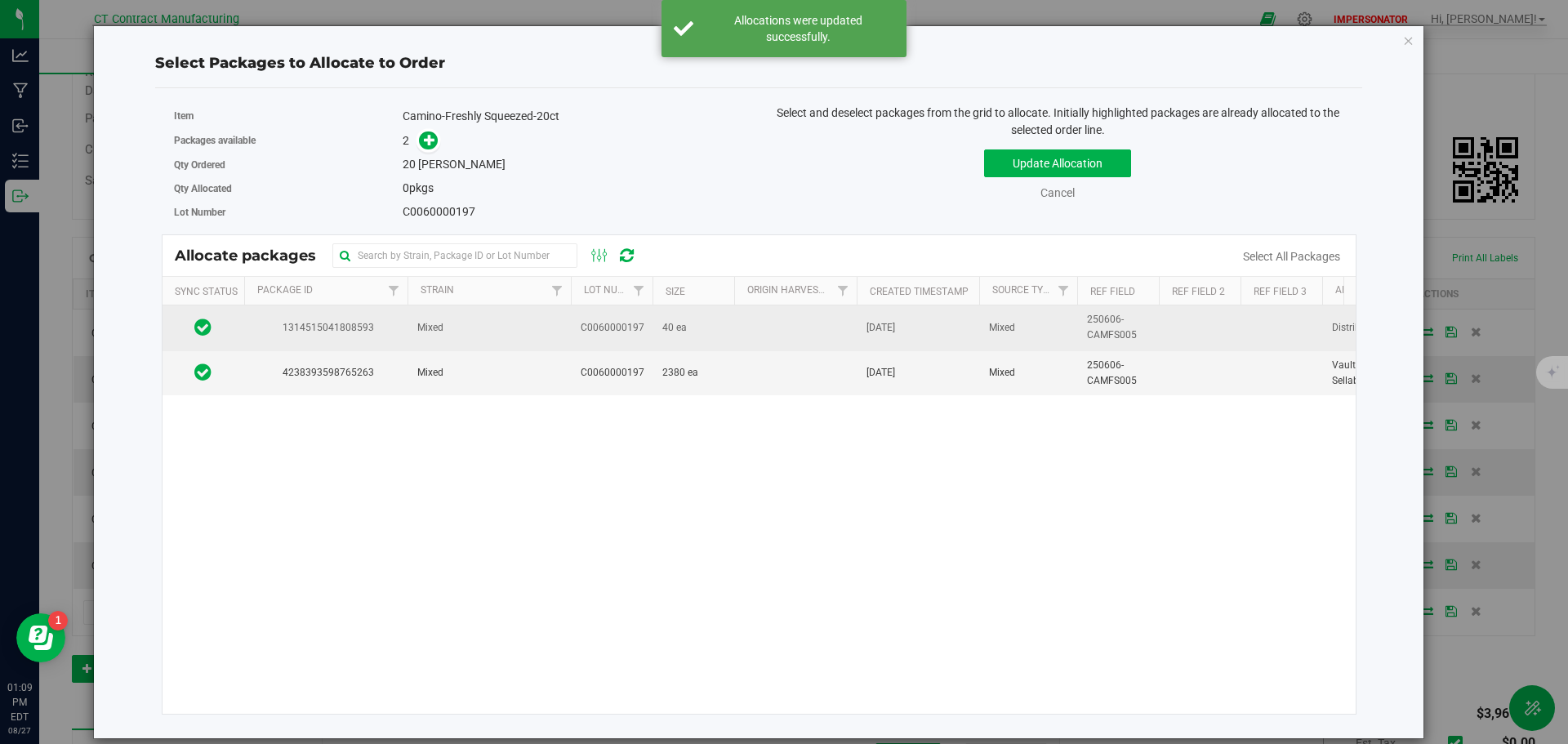
click at [771, 327] on td at bounding box center [796, 328] width 122 height 45
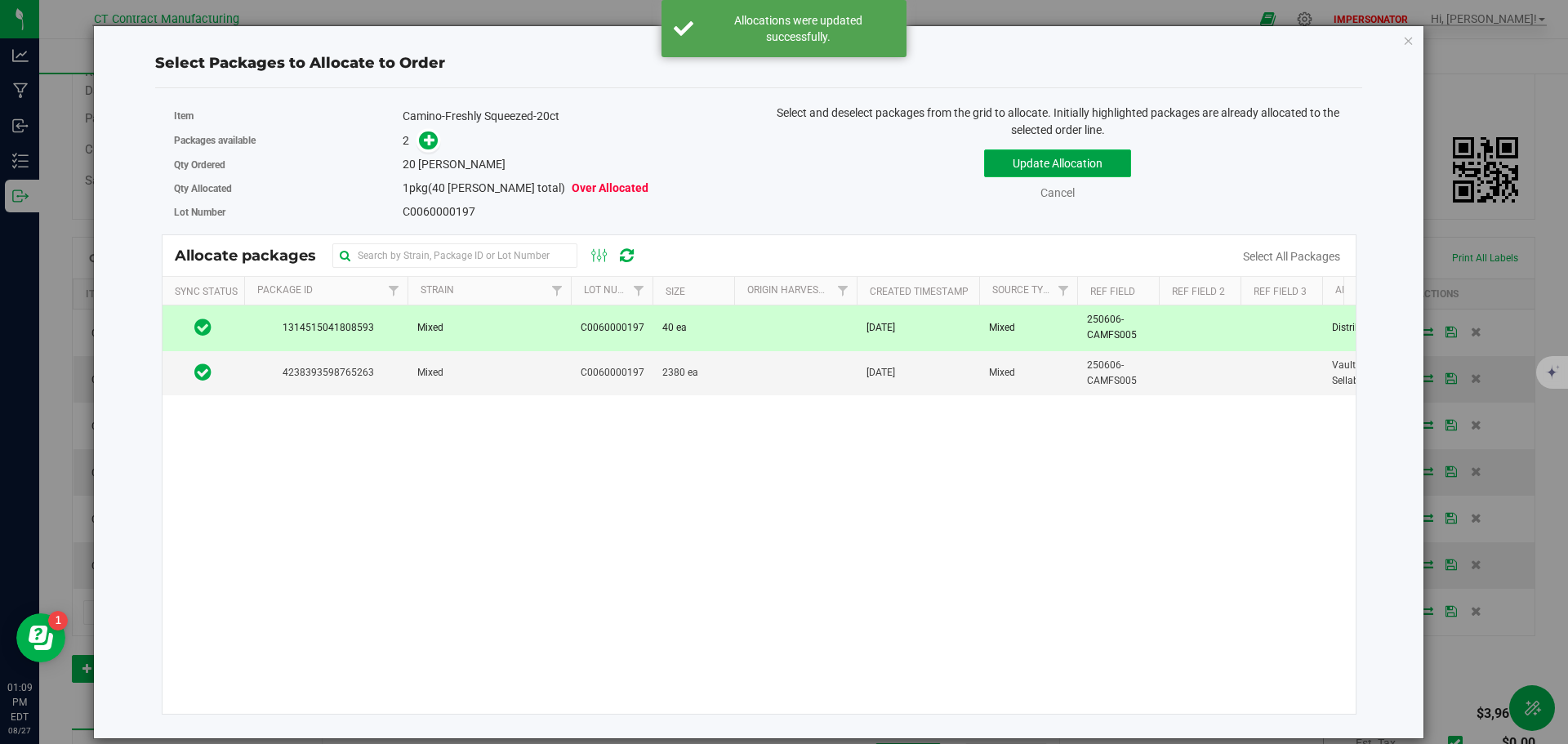
click at [1009, 172] on button "Update Allocation" at bounding box center [1058, 163] width 147 height 28
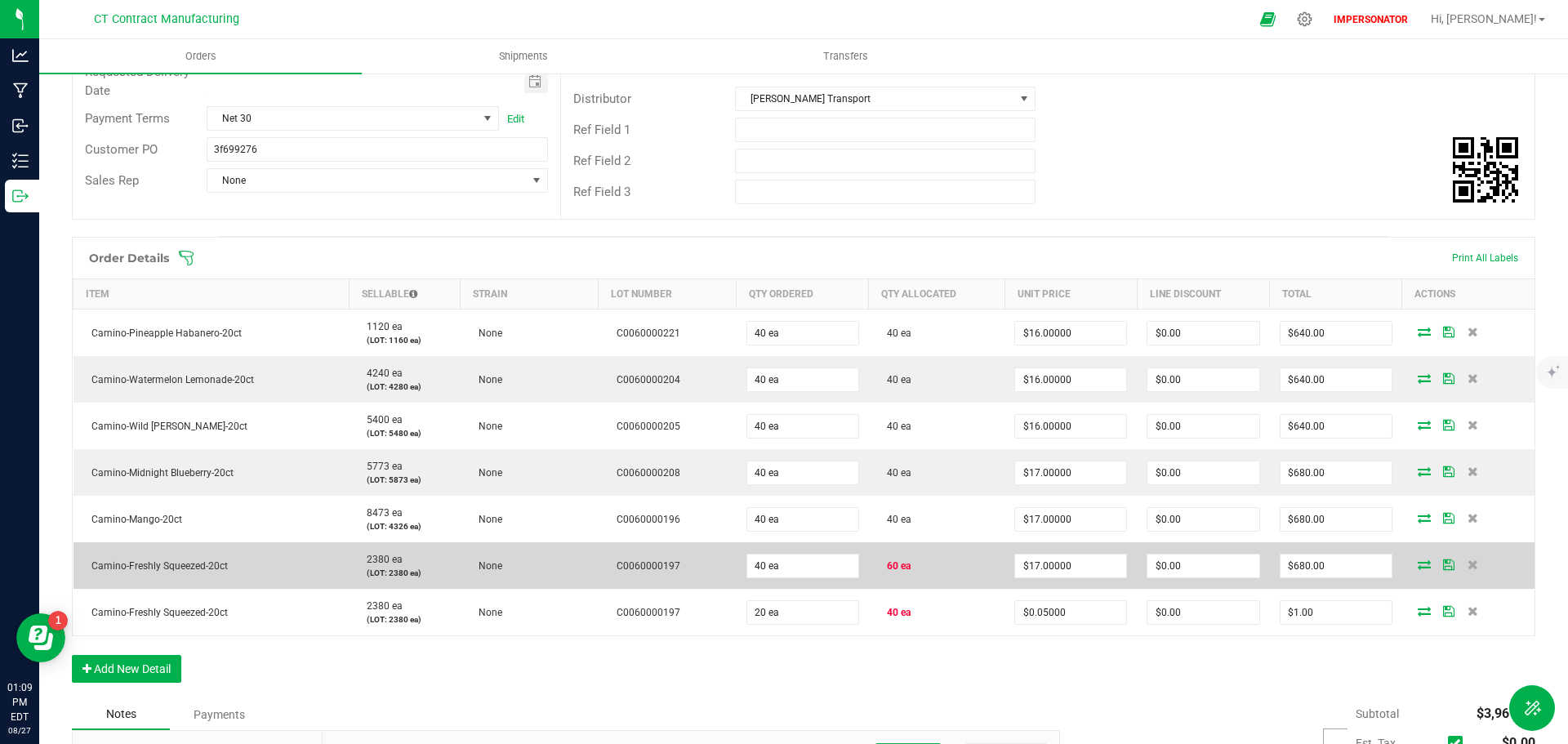
click at [1418, 560] on icon at bounding box center [1424, 564] width 13 height 10
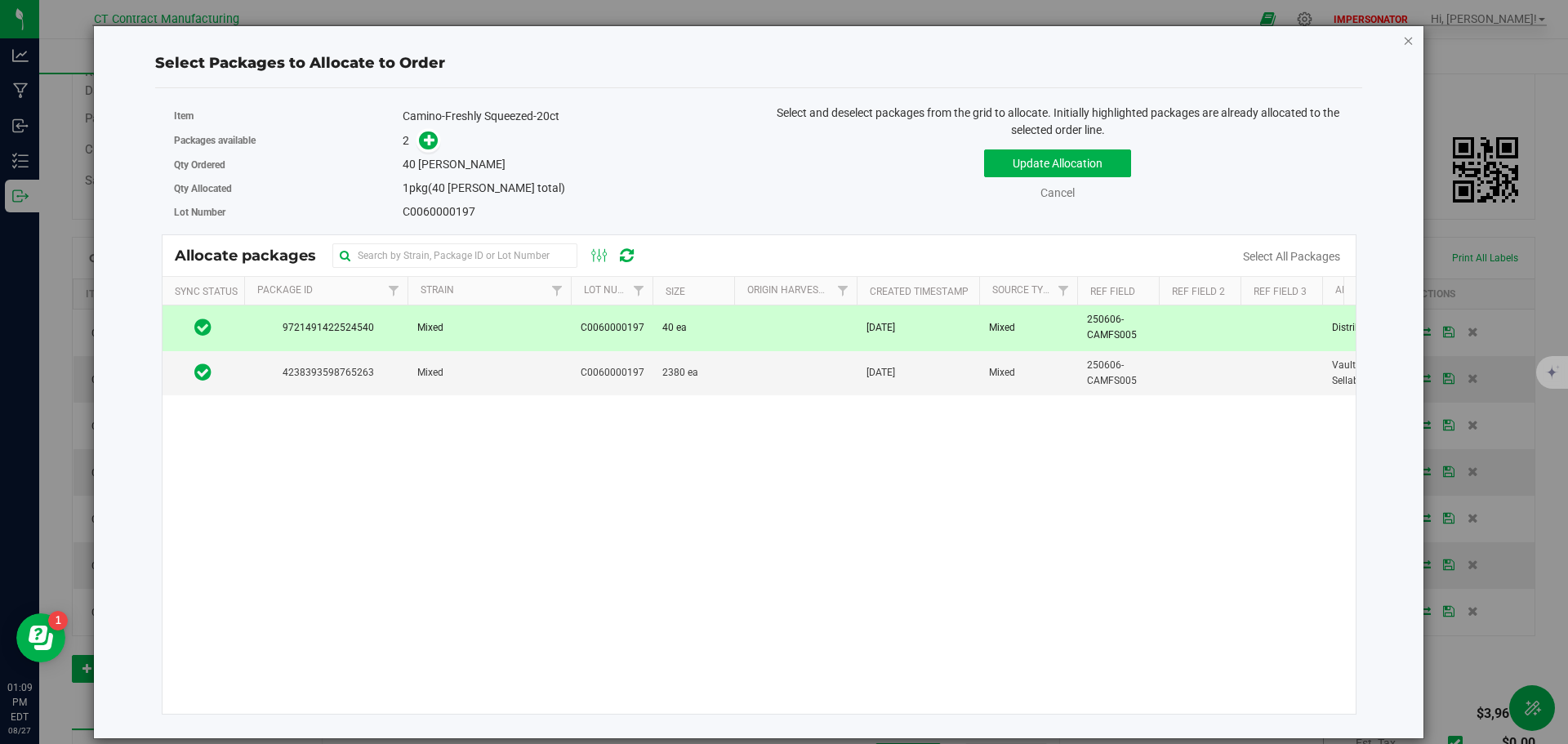
click at [1406, 44] on icon "button" at bounding box center [1409, 40] width 11 height 19
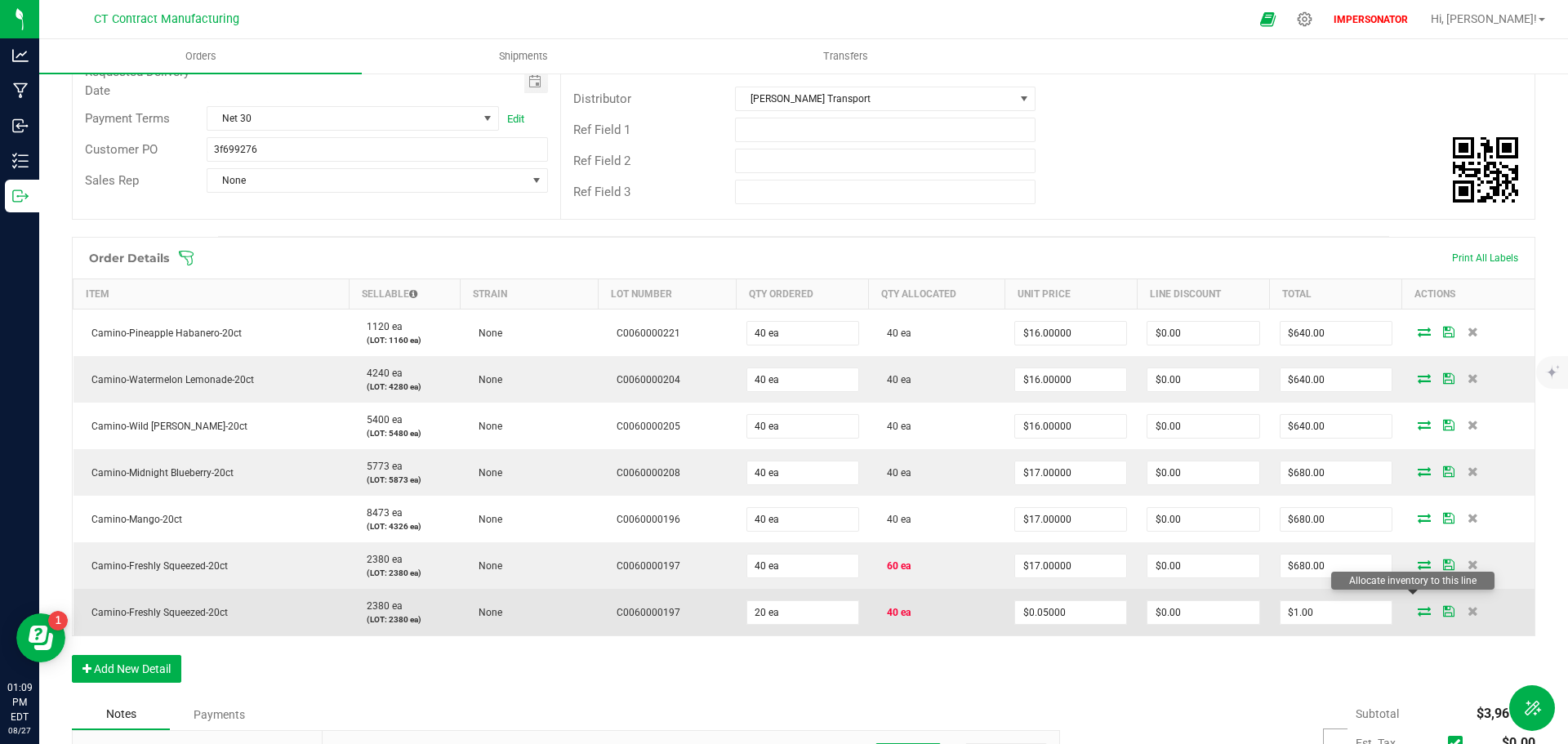
click at [1418, 606] on icon at bounding box center [1424, 610] width 13 height 10
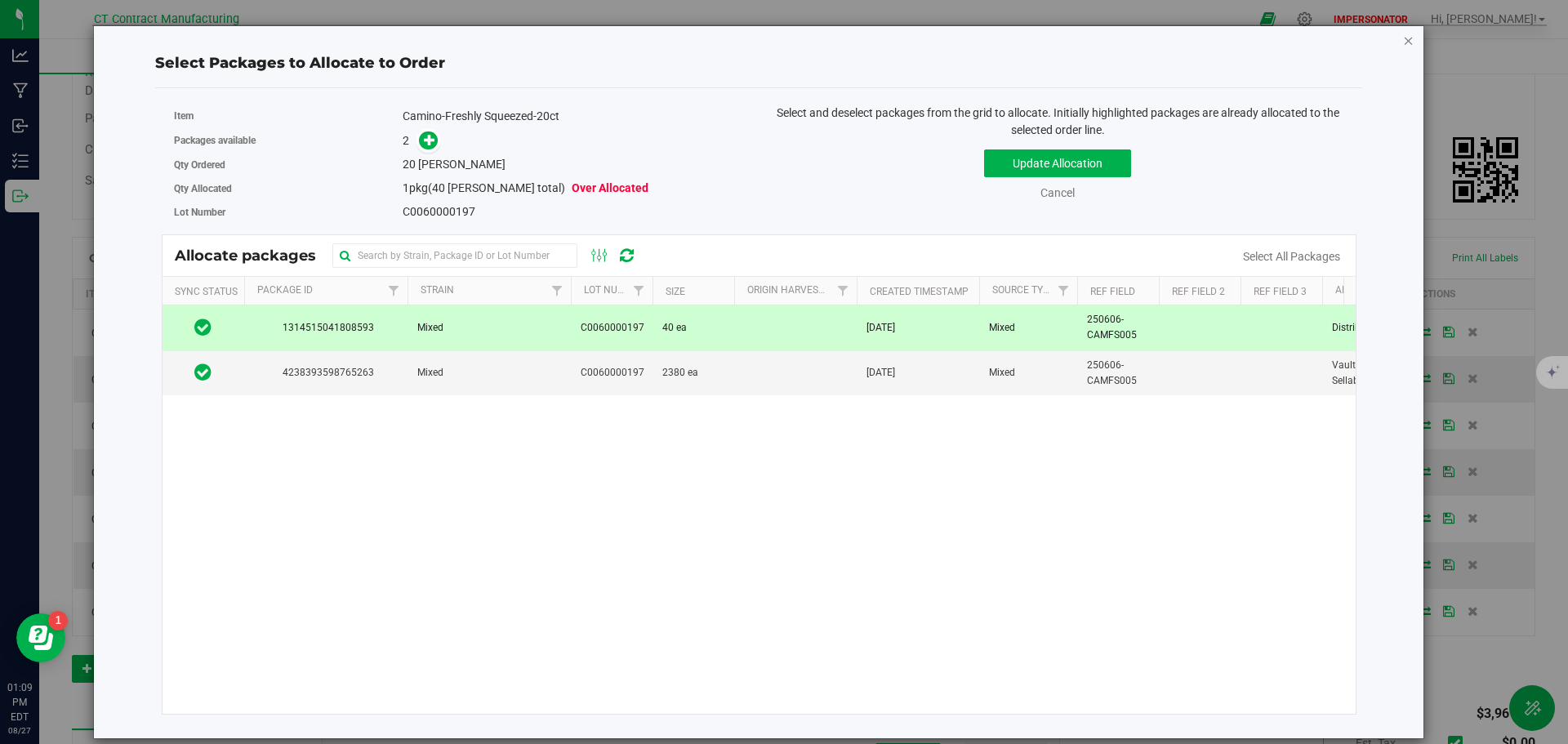
click at [1411, 41] on icon "button" at bounding box center [1409, 40] width 11 height 19
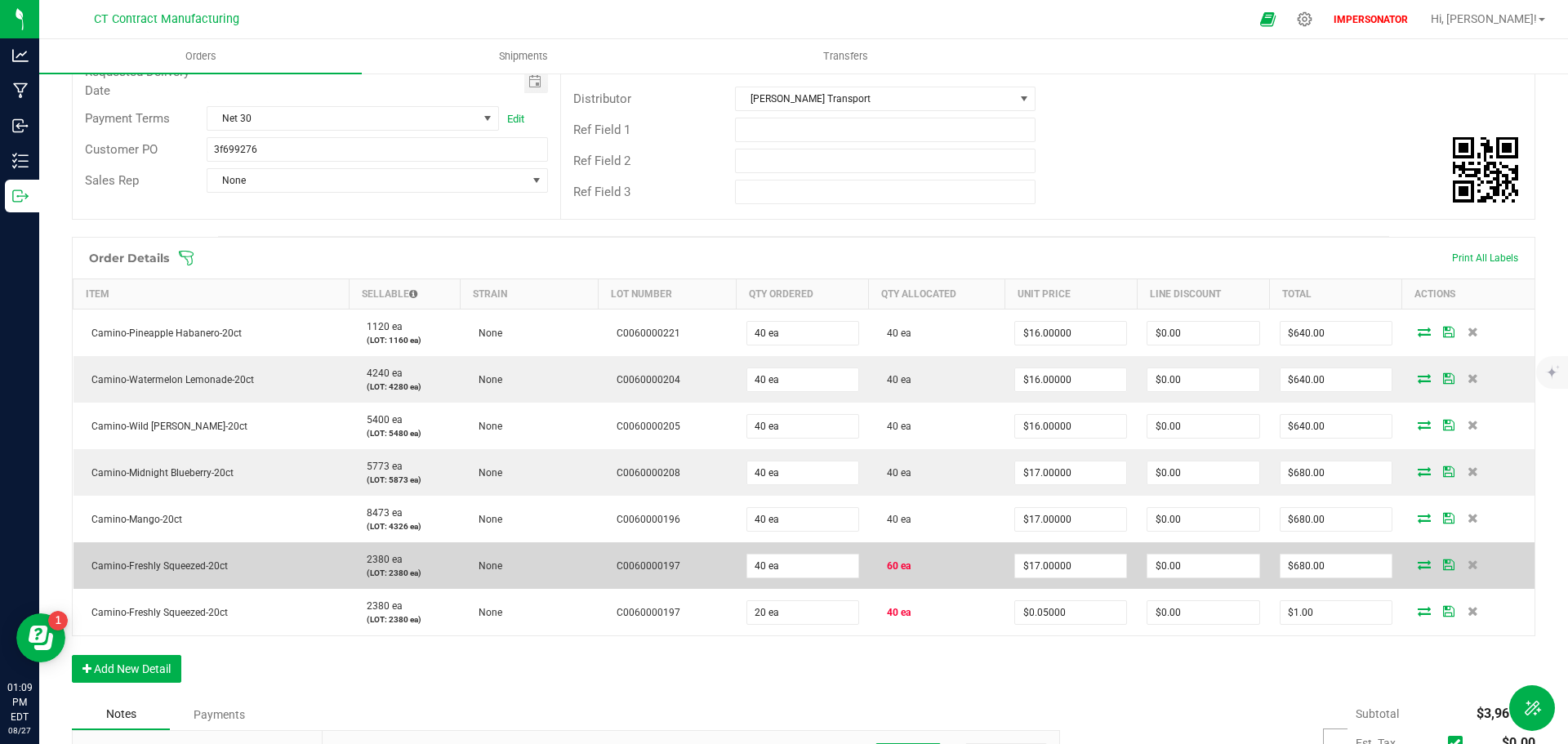
drag, startPoint x: 227, startPoint y: 553, endPoint x: 76, endPoint y: 556, distance: 151.0
click at [76, 556] on td "Camino-Freshly Squeezed-20ct" at bounding box center [212, 565] width 276 height 47
copy span "Camino-Freshly Squeezed-20ct"
click at [1418, 560] on icon at bounding box center [1424, 564] width 13 height 10
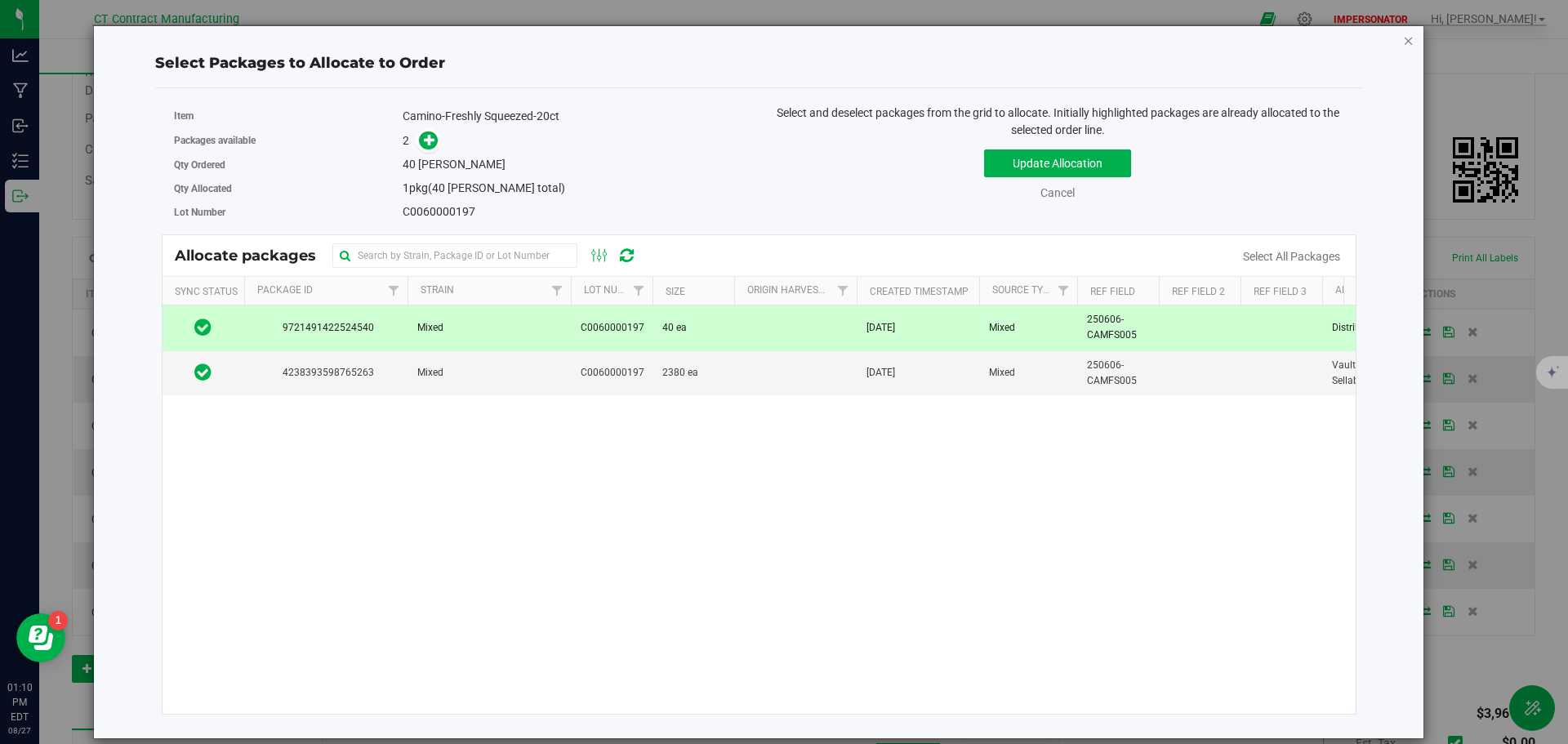
click at [1409, 41] on icon "button" at bounding box center [1409, 40] width 11 height 19
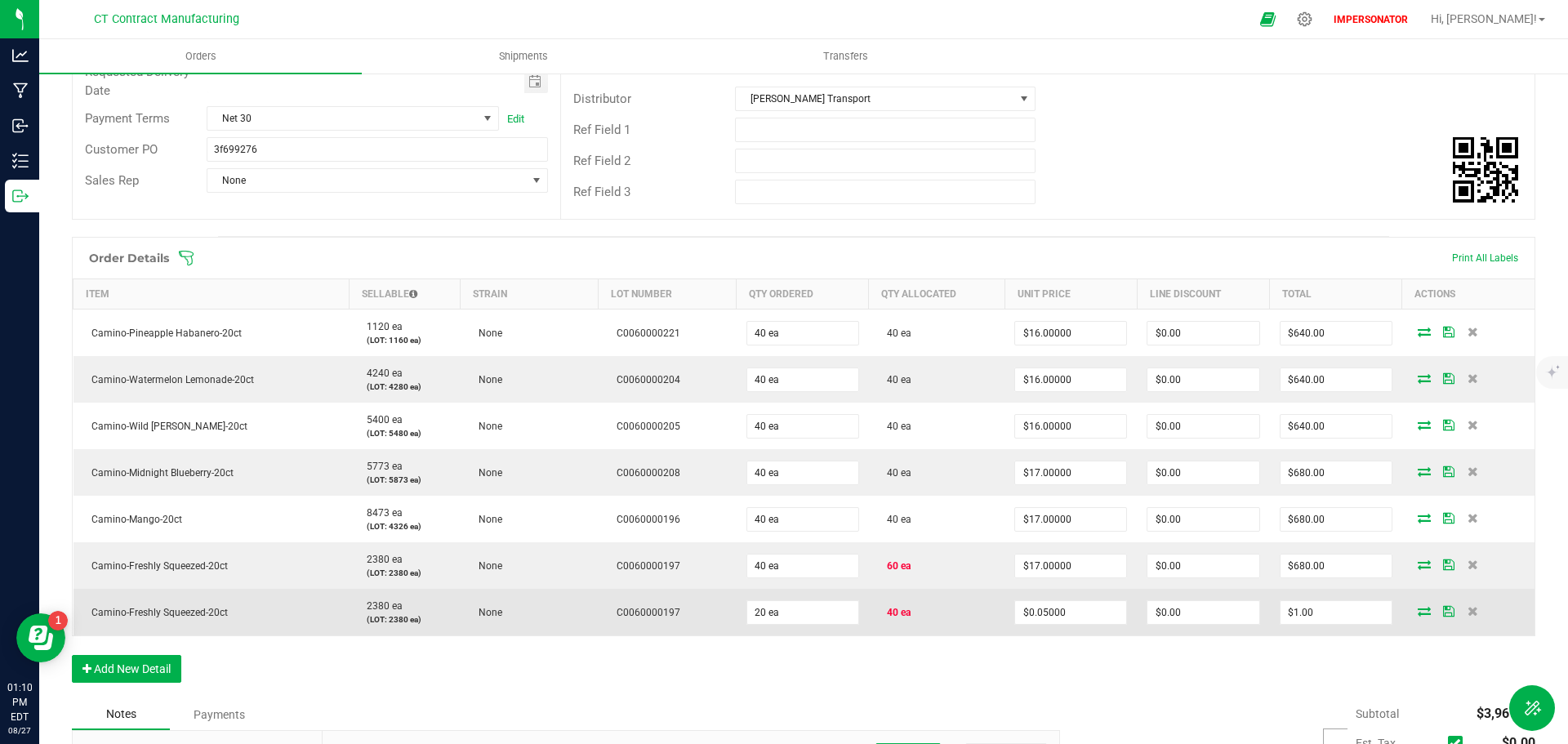
click at [1418, 606] on icon at bounding box center [1424, 610] width 13 height 10
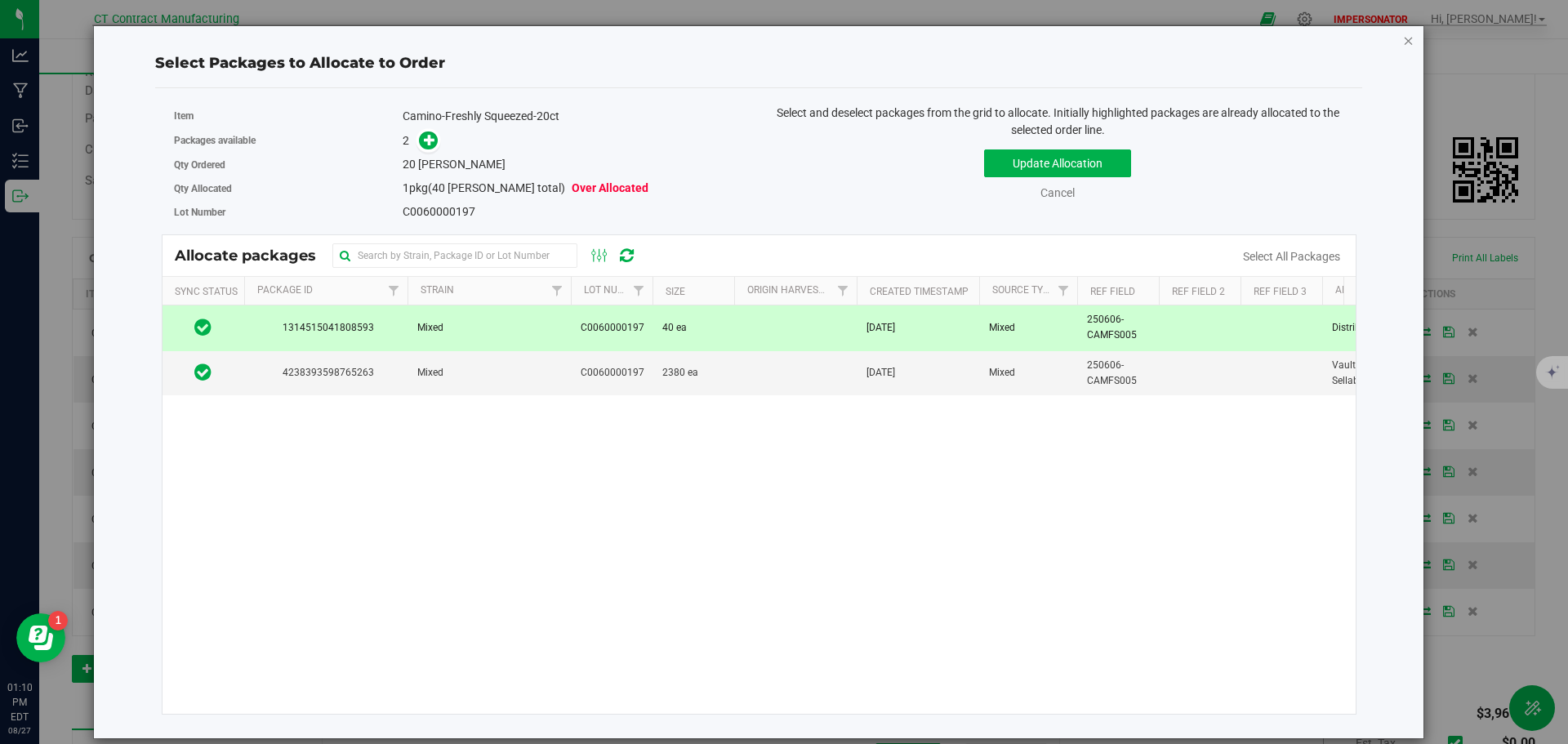
click at [1407, 38] on icon "button" at bounding box center [1409, 40] width 11 height 19
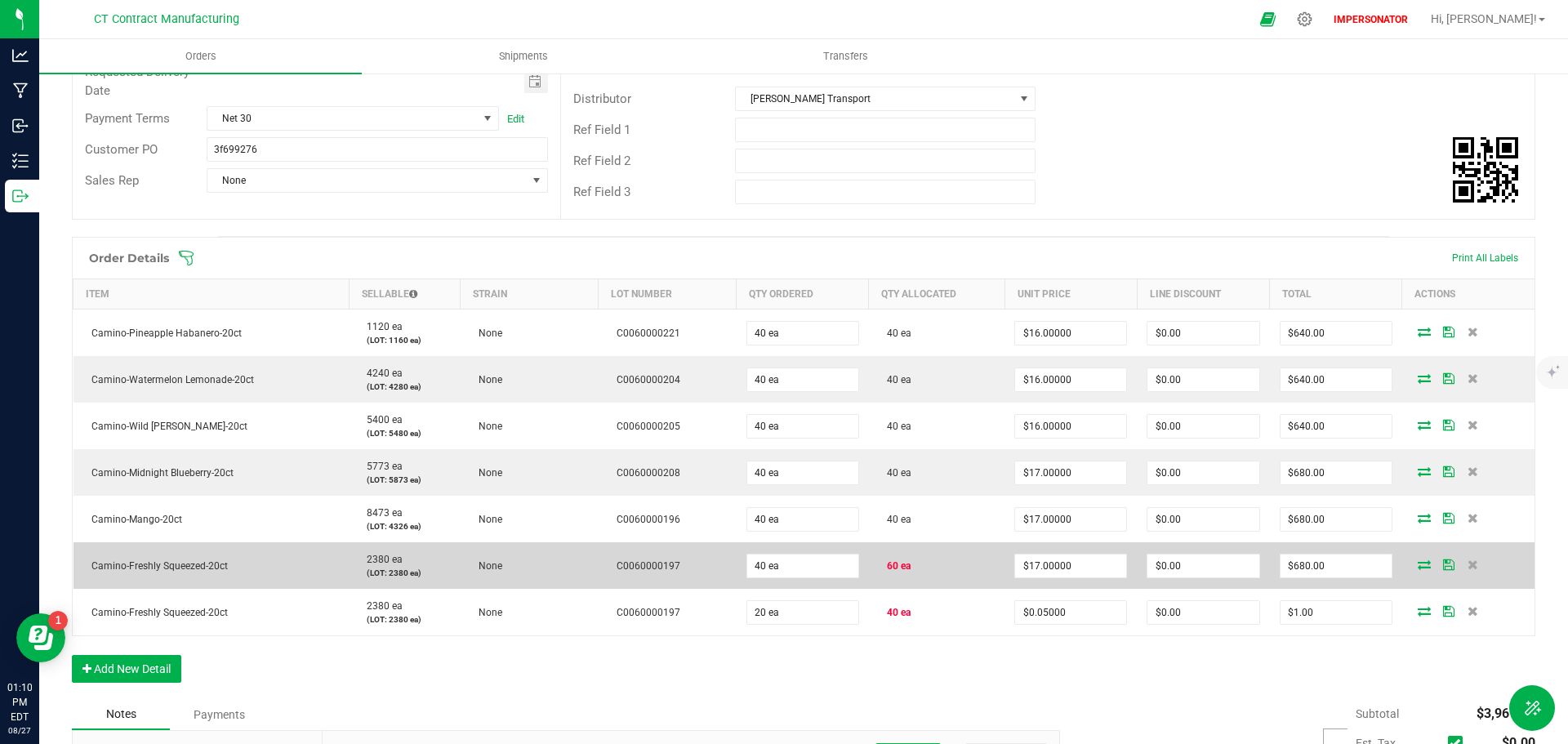
click at [1418, 560] on icon at bounding box center [1424, 564] width 13 height 10
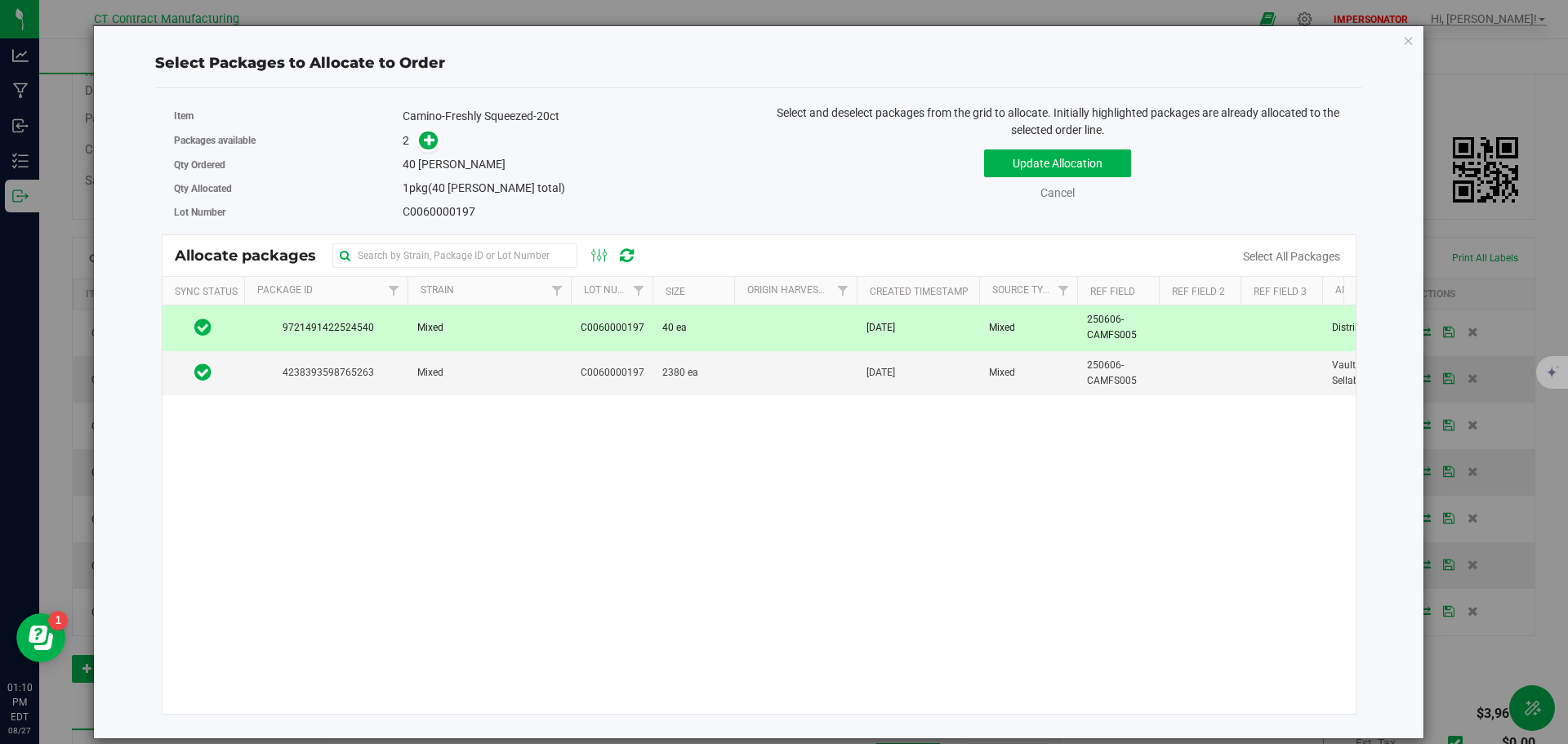
click at [736, 337] on td at bounding box center [796, 328] width 122 height 45
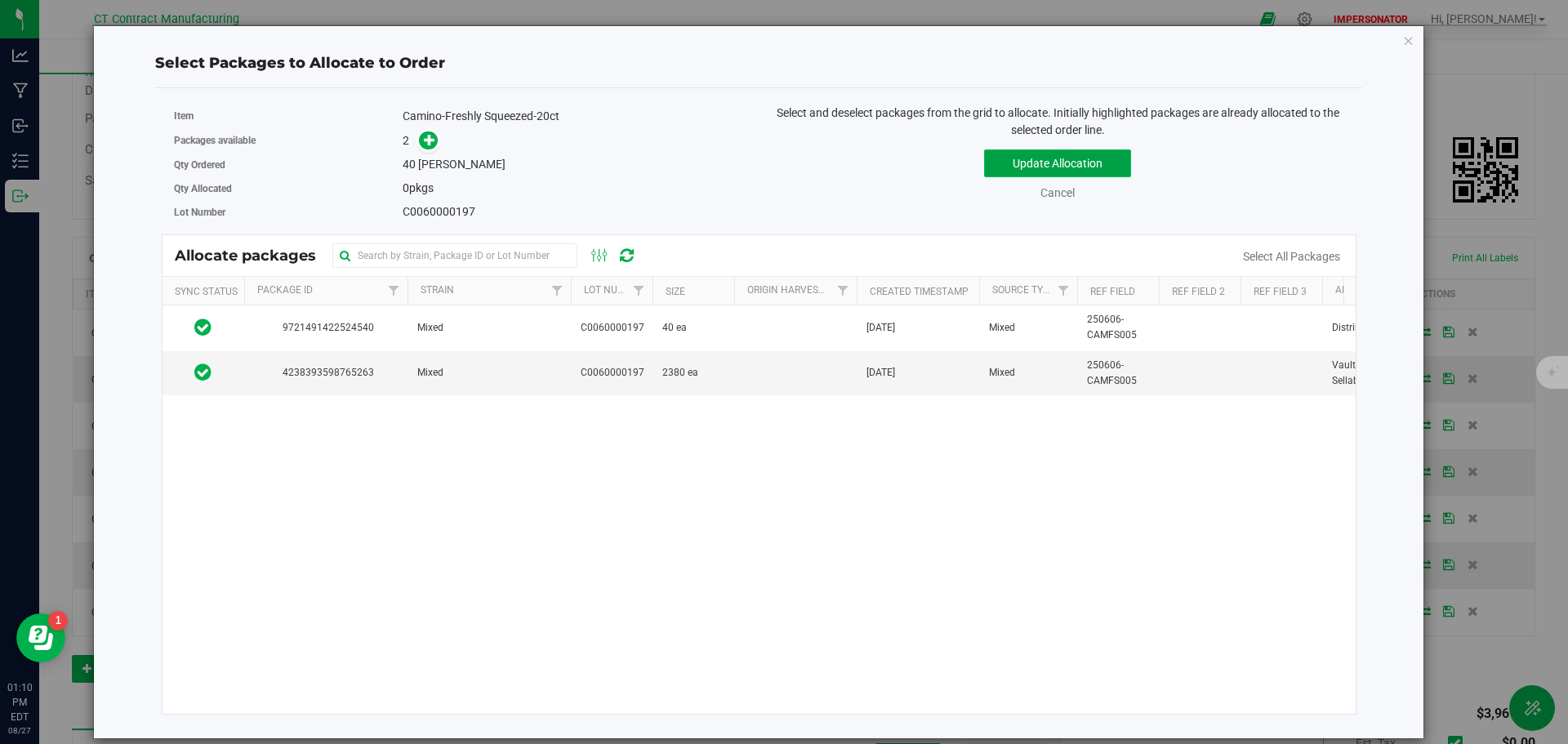
click at [993, 160] on button "Update Allocation" at bounding box center [1058, 163] width 147 height 28
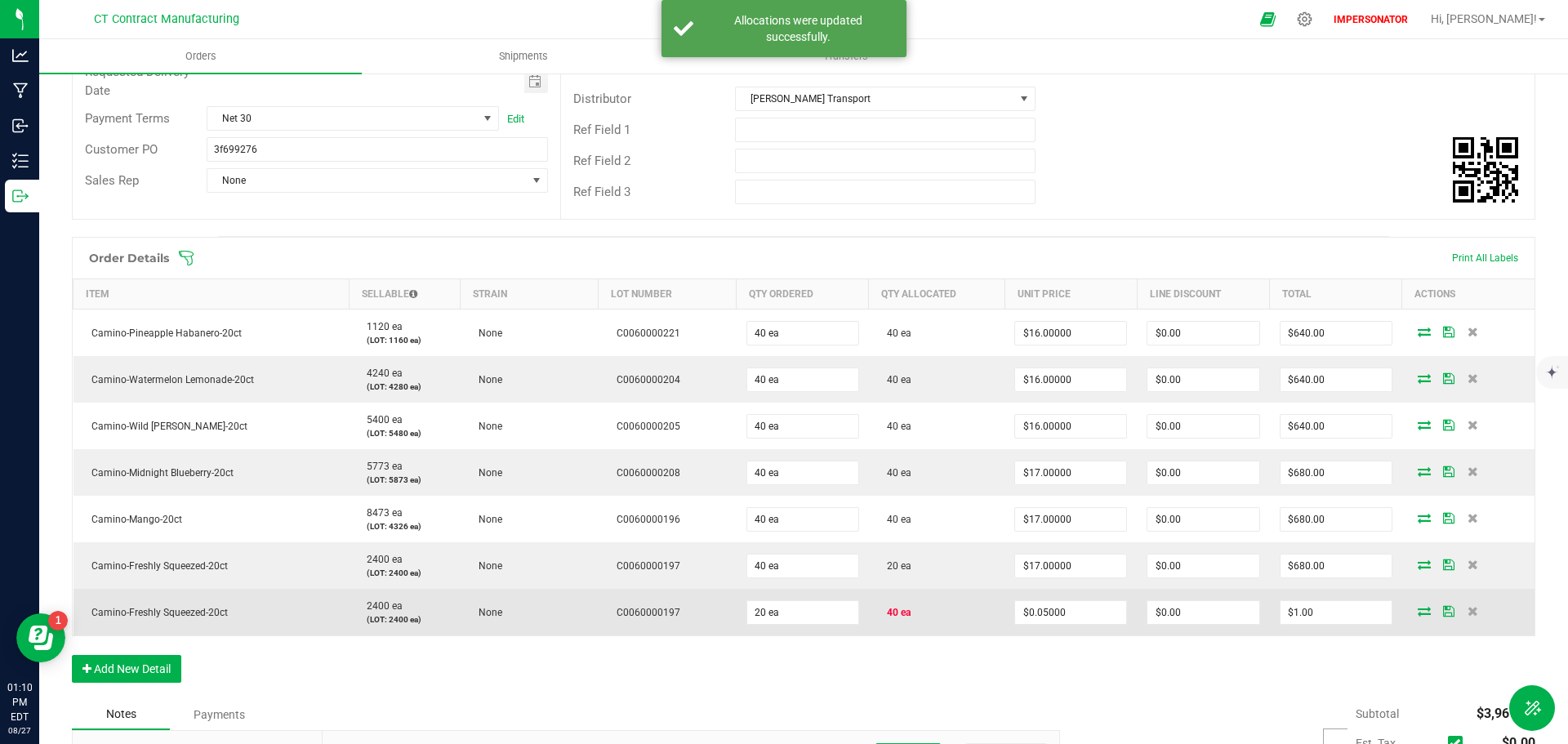
click at [1418, 606] on icon at bounding box center [1424, 610] width 13 height 10
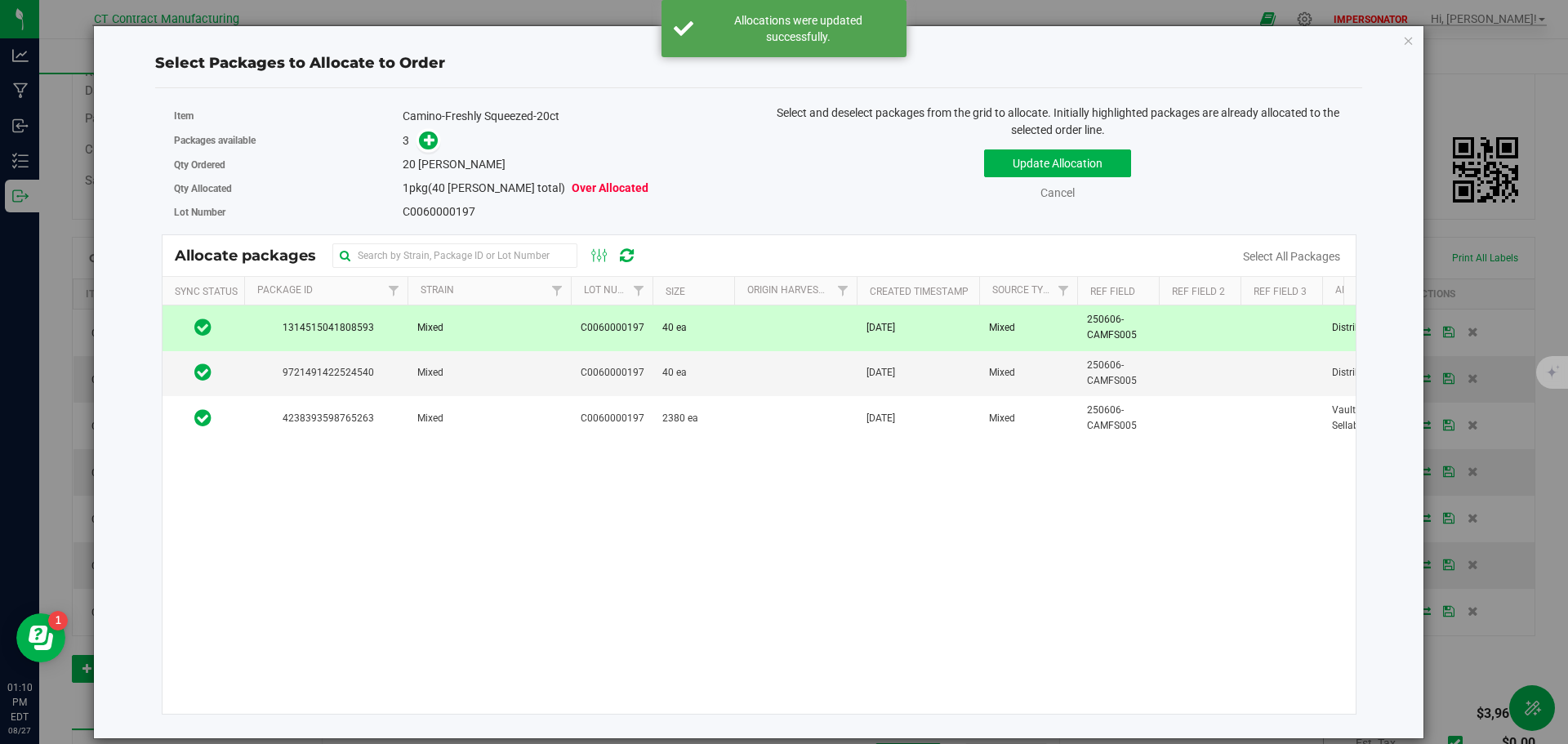
click at [634, 326] on span "C0060000197" at bounding box center [612, 328] width 64 height 16
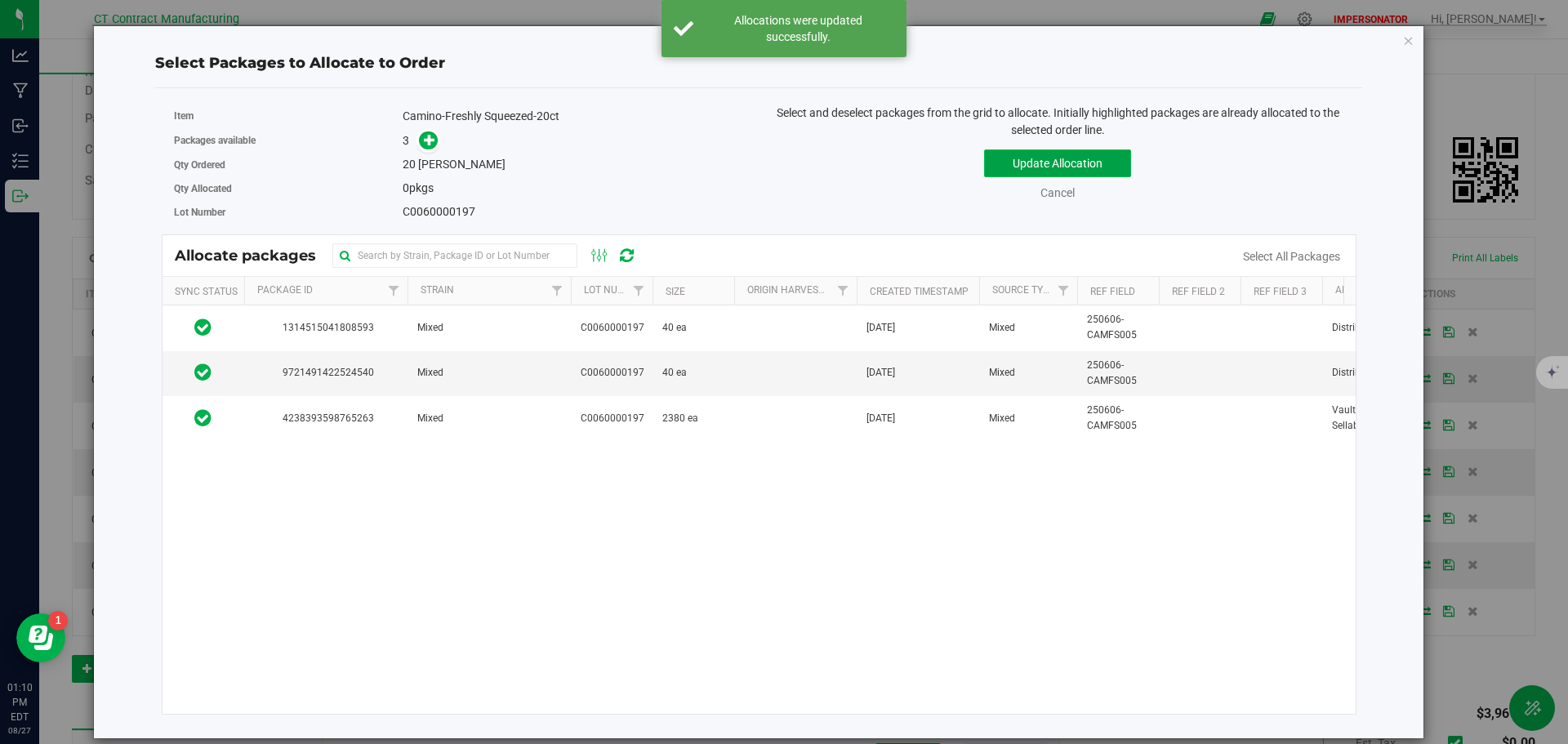
click at [1093, 158] on button "Update Allocation" at bounding box center [1058, 163] width 147 height 28
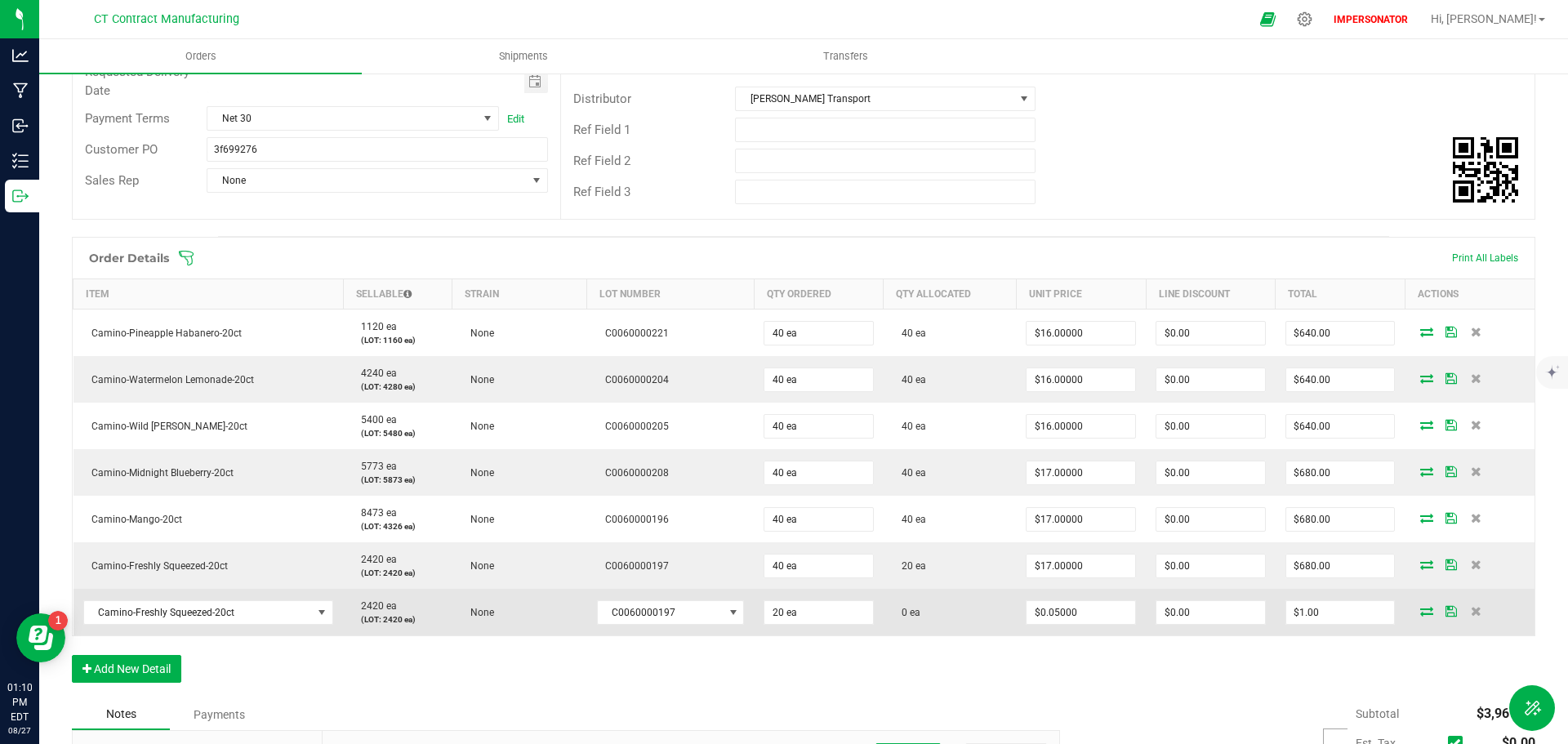
click at [1421, 606] on icon at bounding box center [1427, 610] width 13 height 10
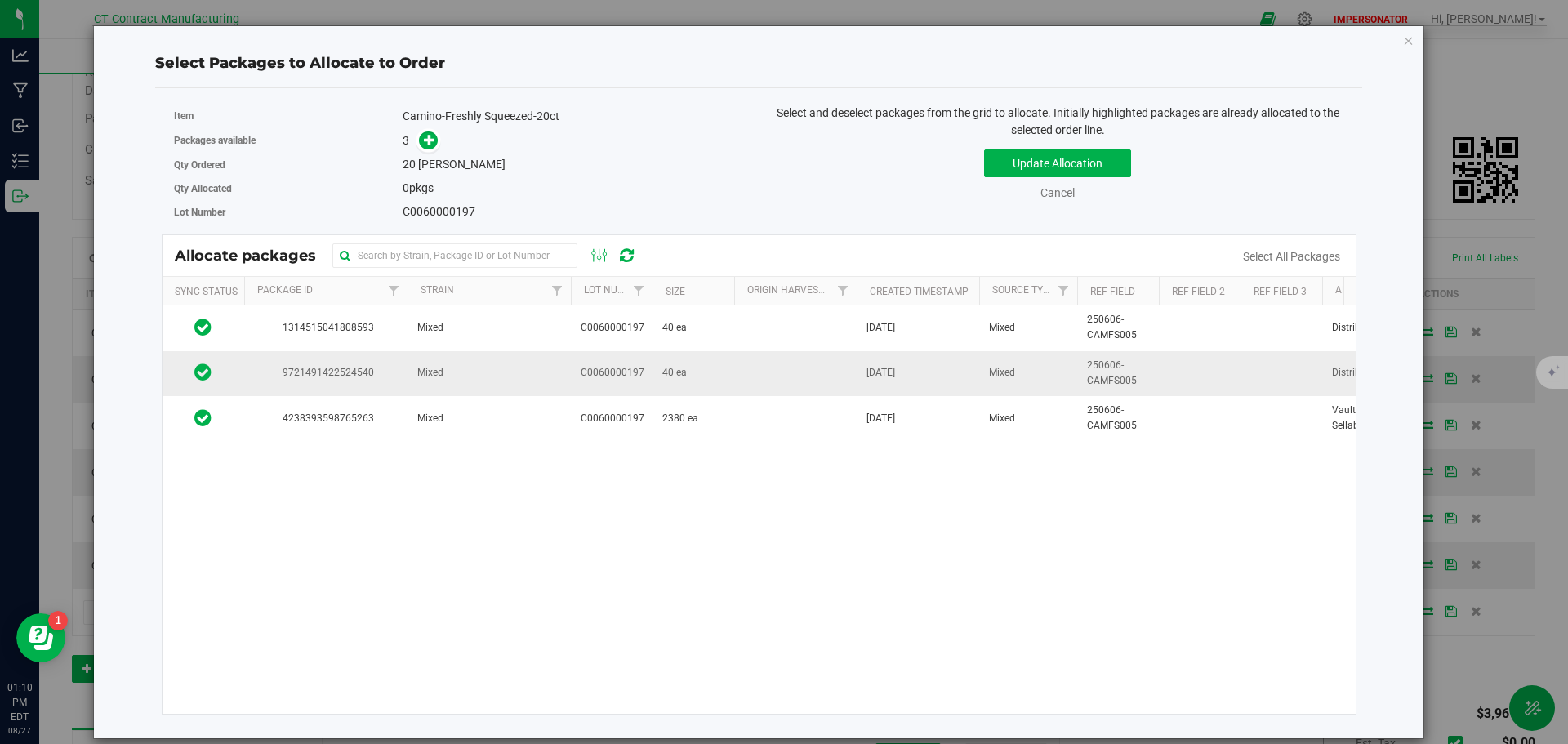
click at [637, 376] on span "C0060000197" at bounding box center [612, 373] width 64 height 16
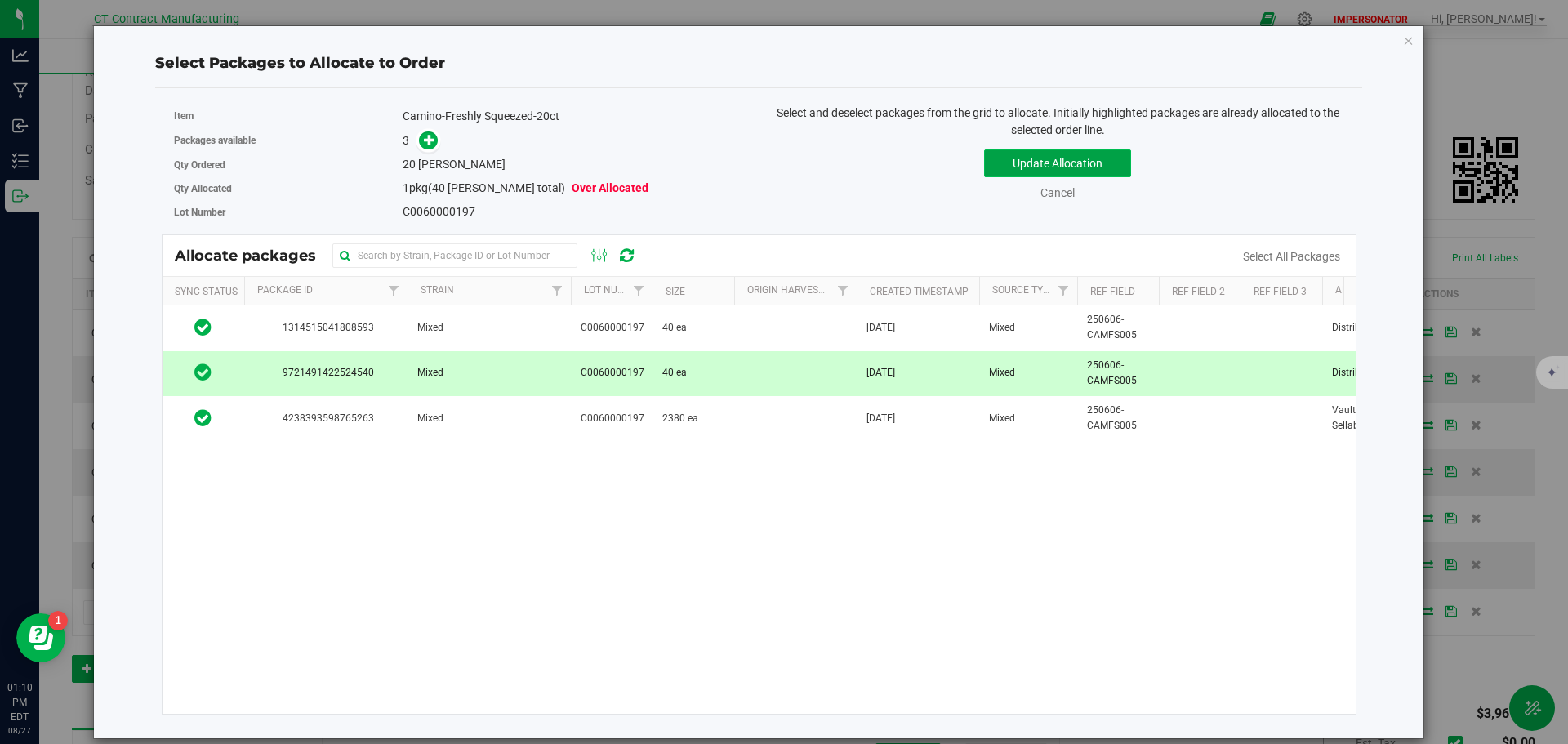
click at [1018, 163] on button "Update Allocation" at bounding box center [1058, 163] width 147 height 28
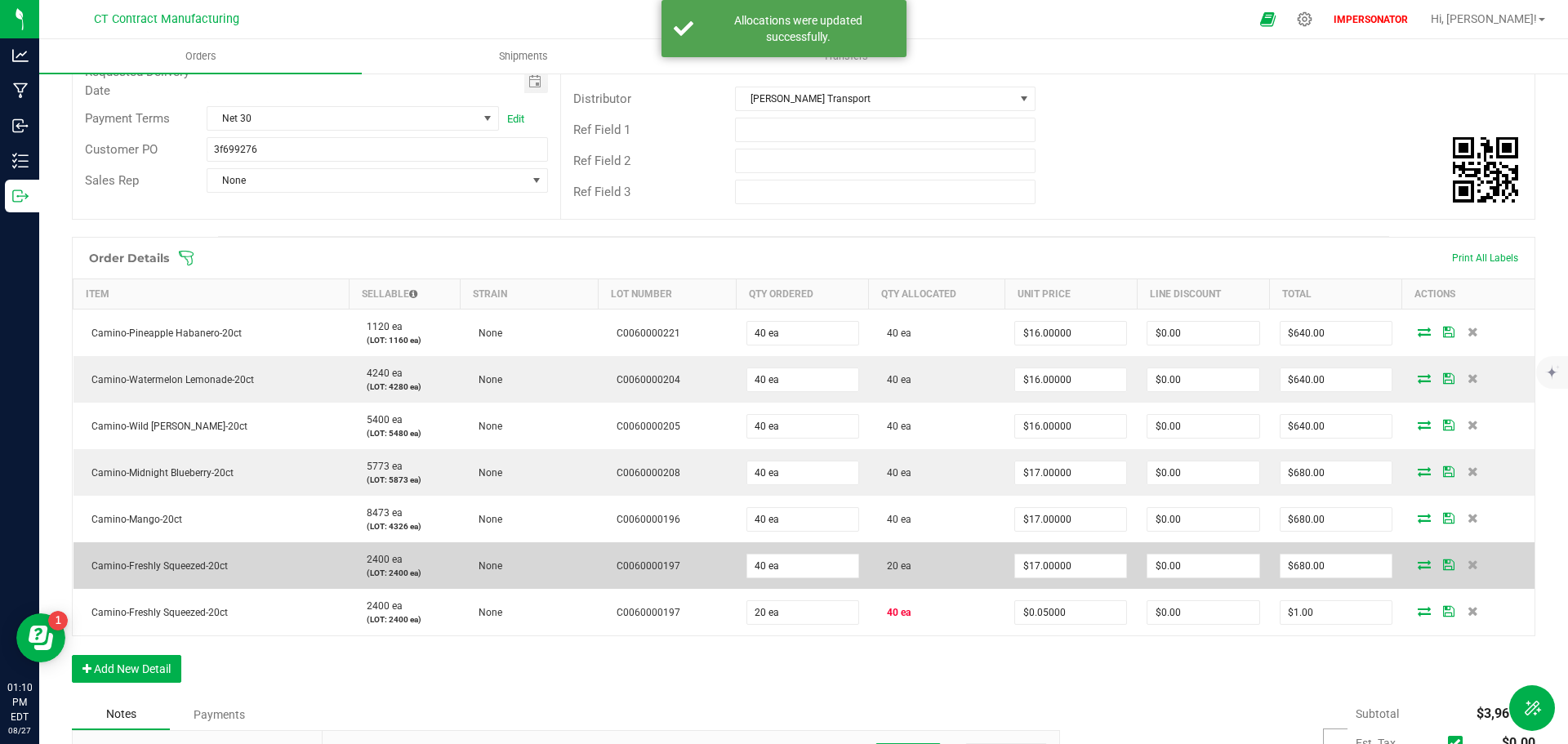
click at [1418, 560] on icon at bounding box center [1424, 564] width 13 height 10
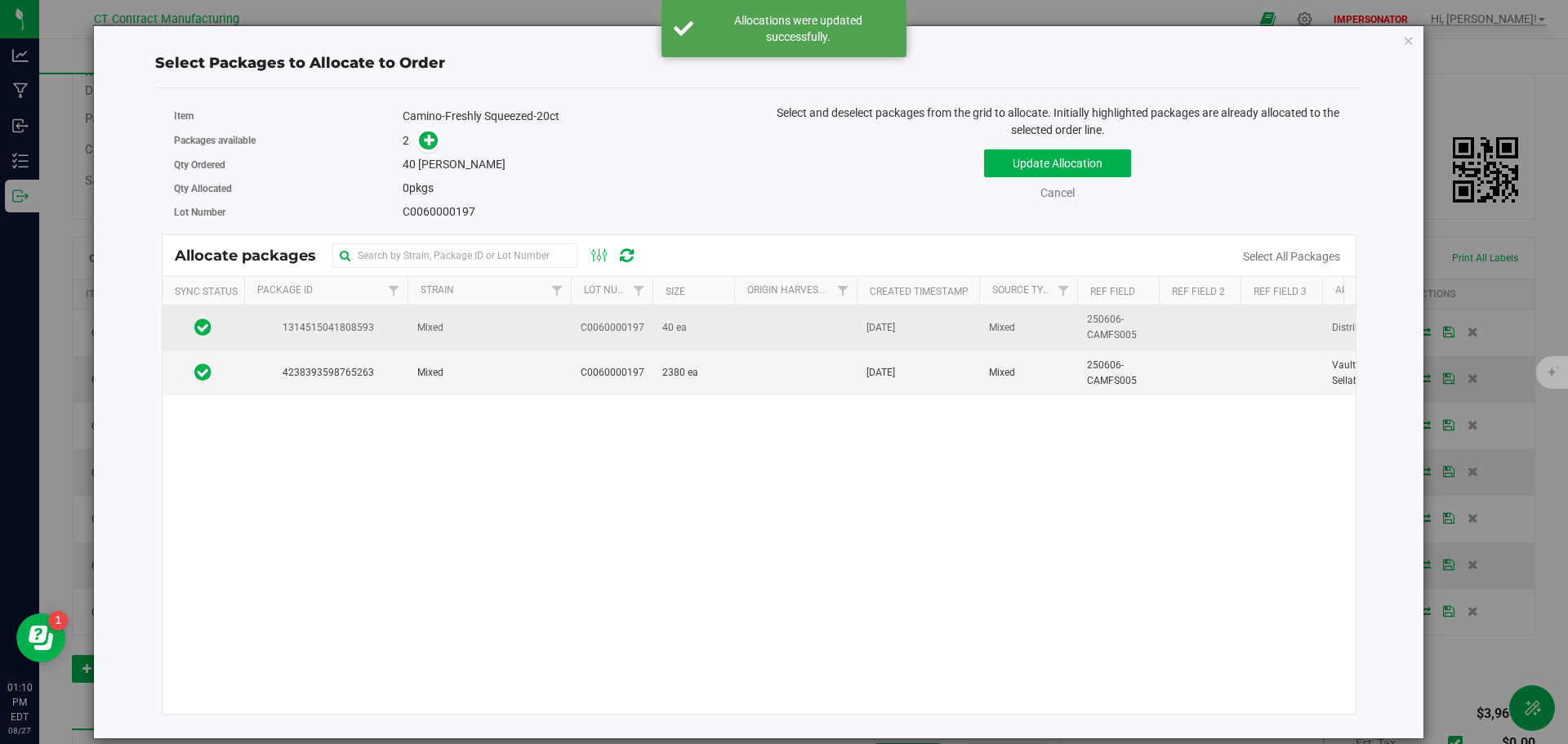
click at [637, 332] on span "C0060000197" at bounding box center [612, 328] width 64 height 16
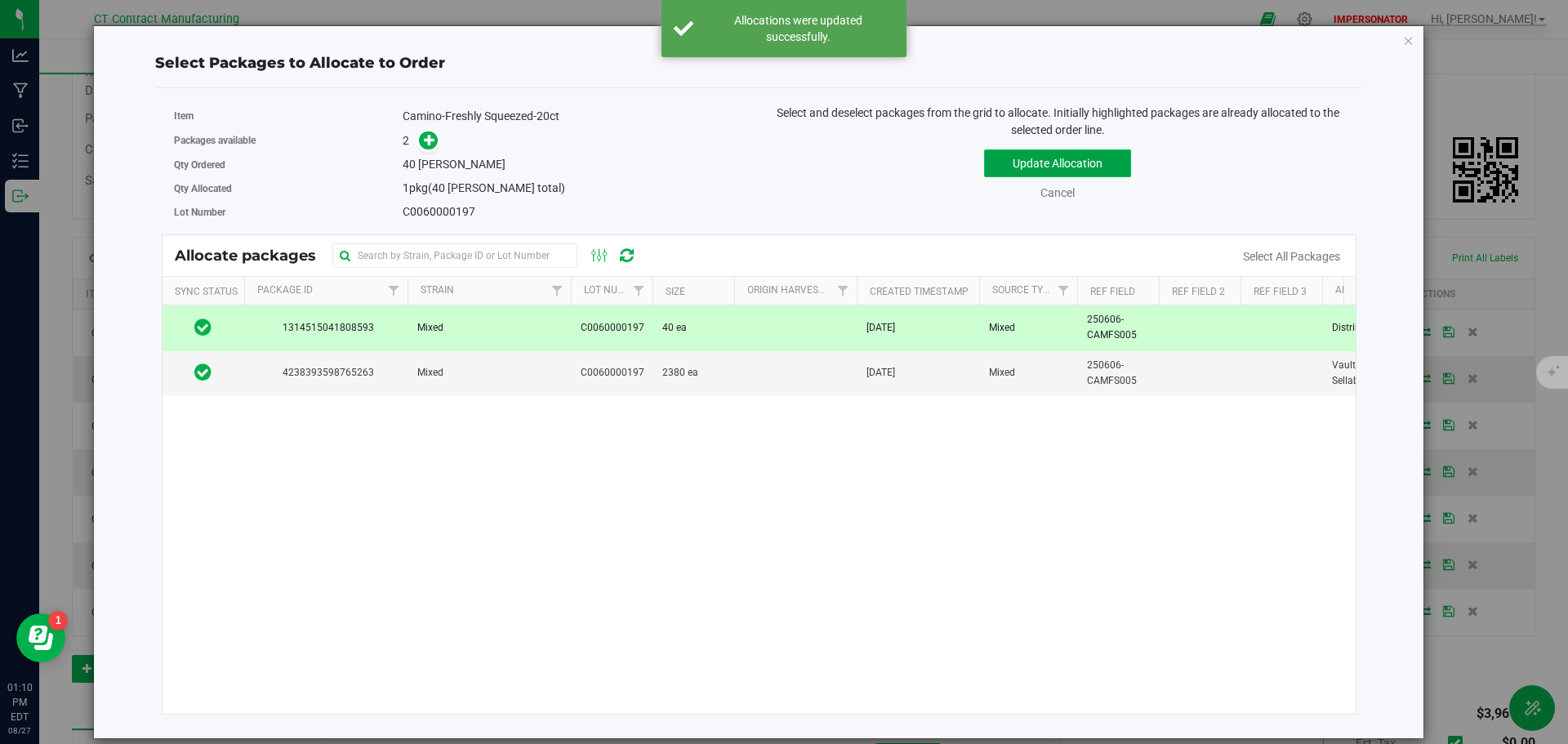
click at [1043, 163] on button "Update Allocation" at bounding box center [1058, 163] width 147 height 28
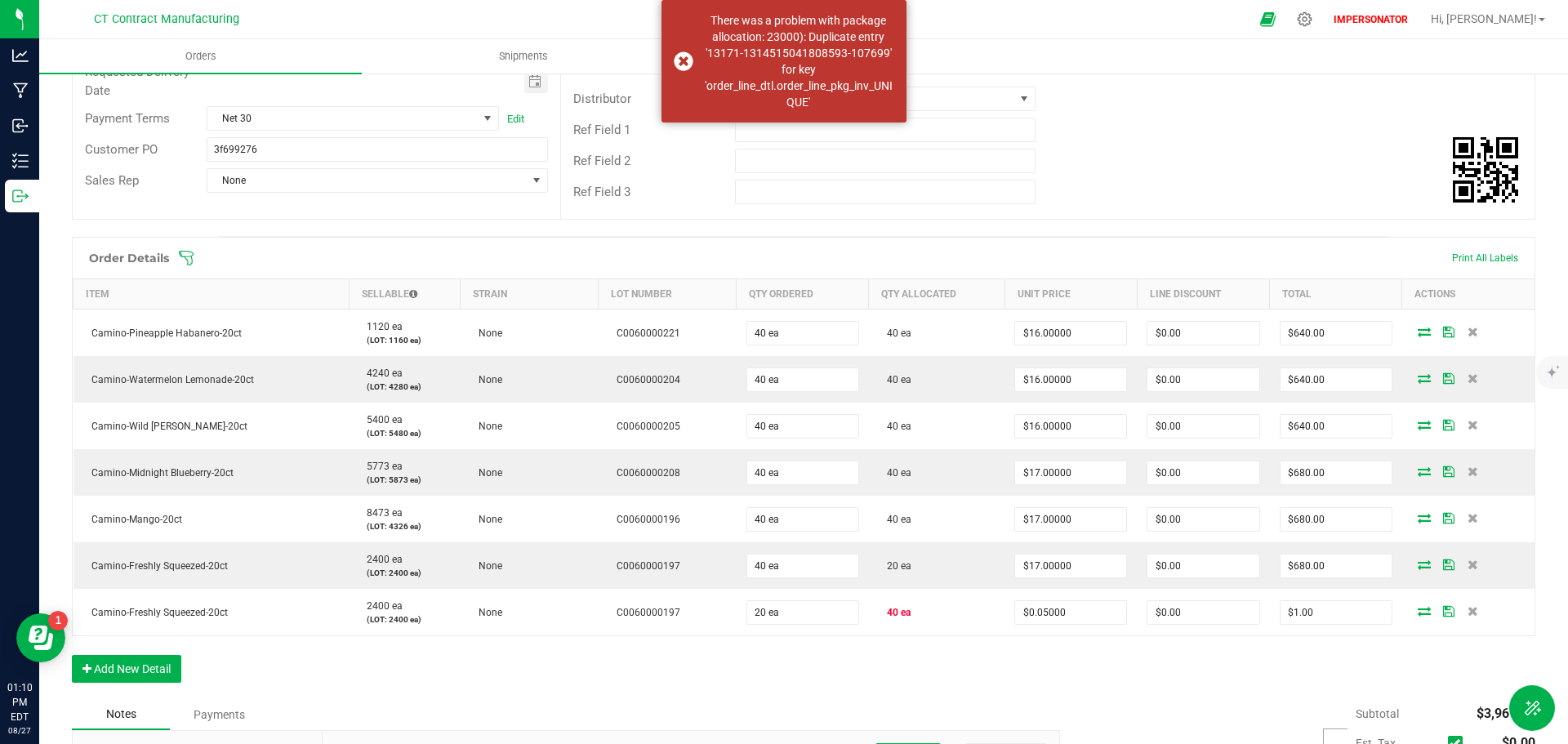
click at [1246, 149] on div "Ref Field 2" at bounding box center [1047, 161] width 973 height 31
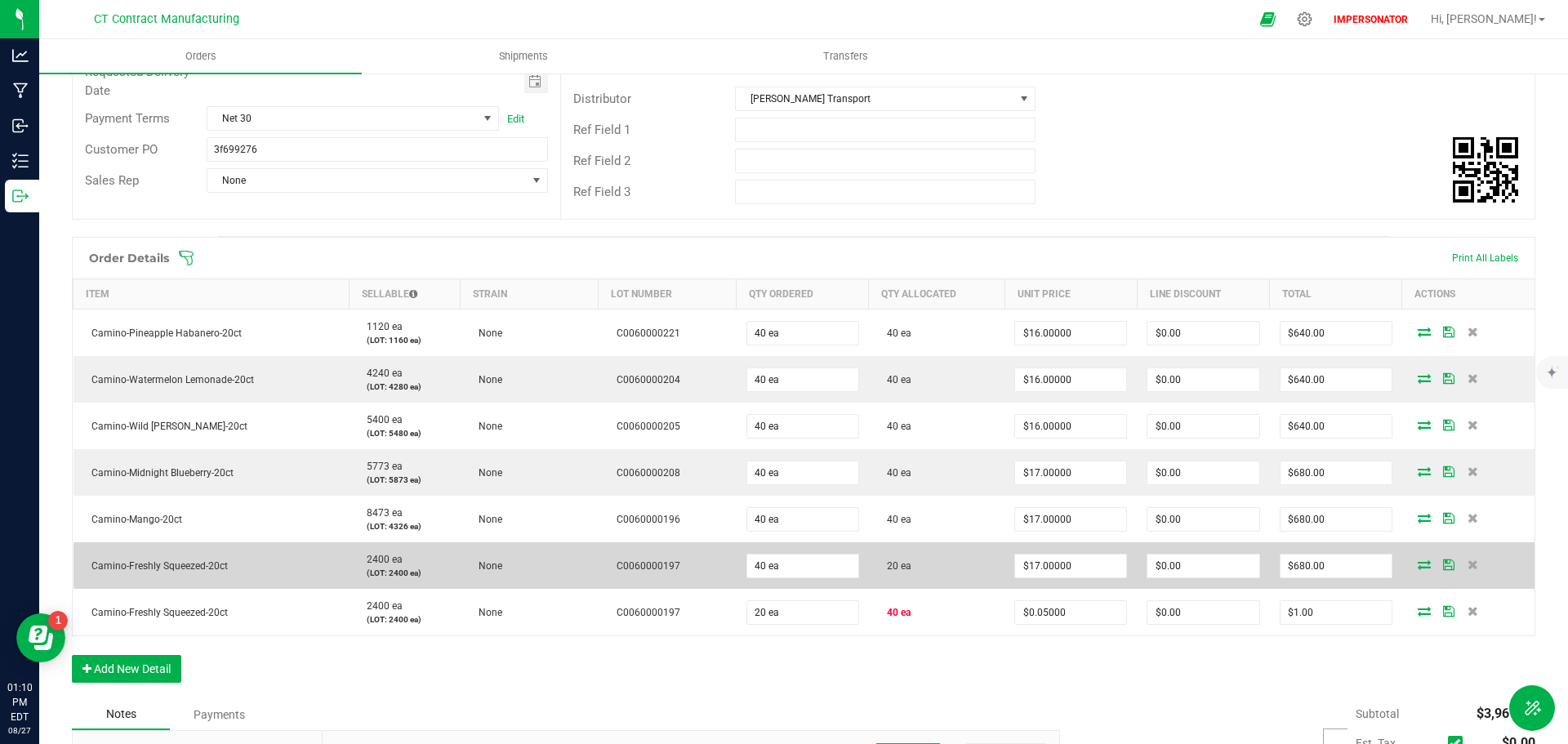
click at [1418, 560] on icon at bounding box center [1424, 564] width 13 height 10
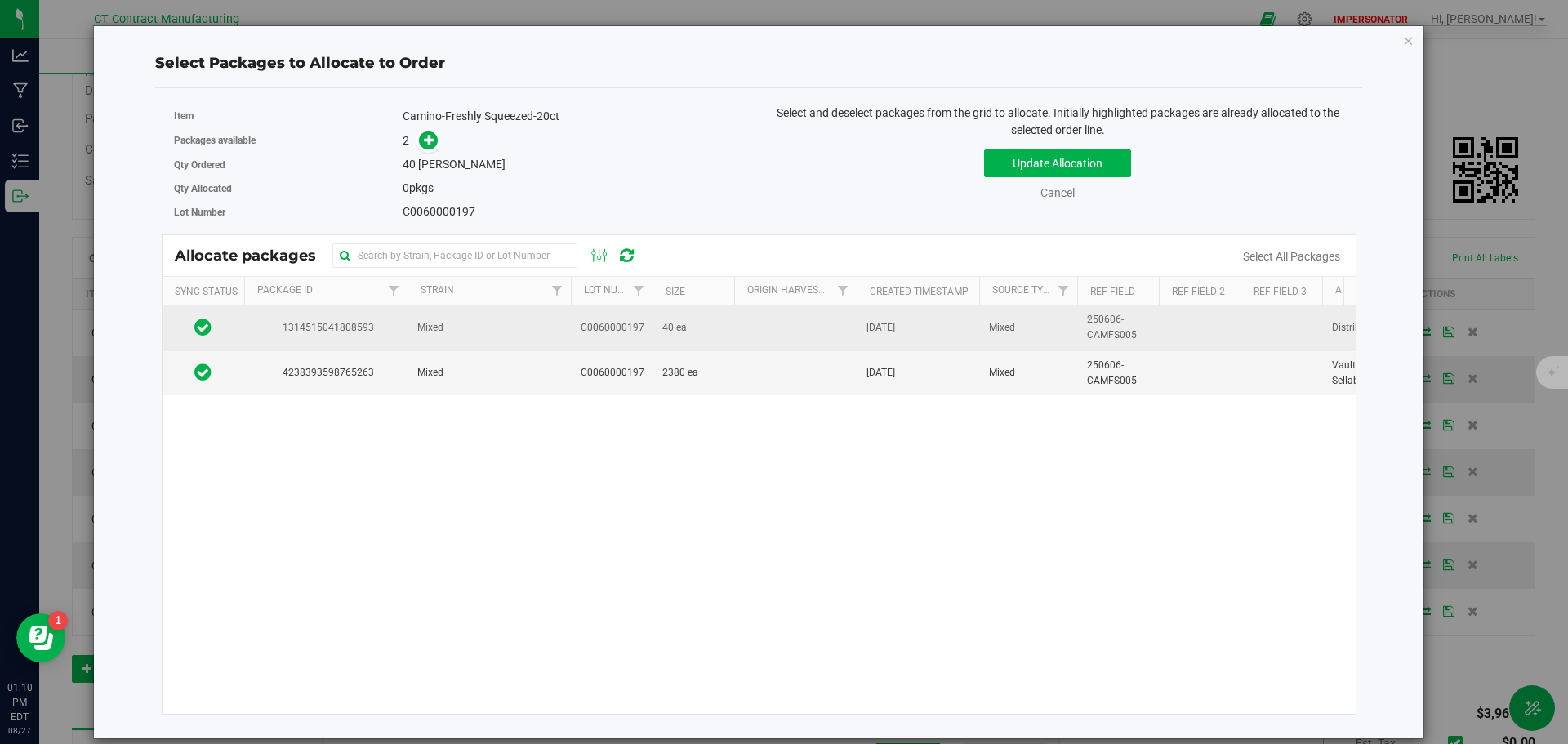
click at [733, 339] on td "40 ea" at bounding box center [693, 328] width 82 height 45
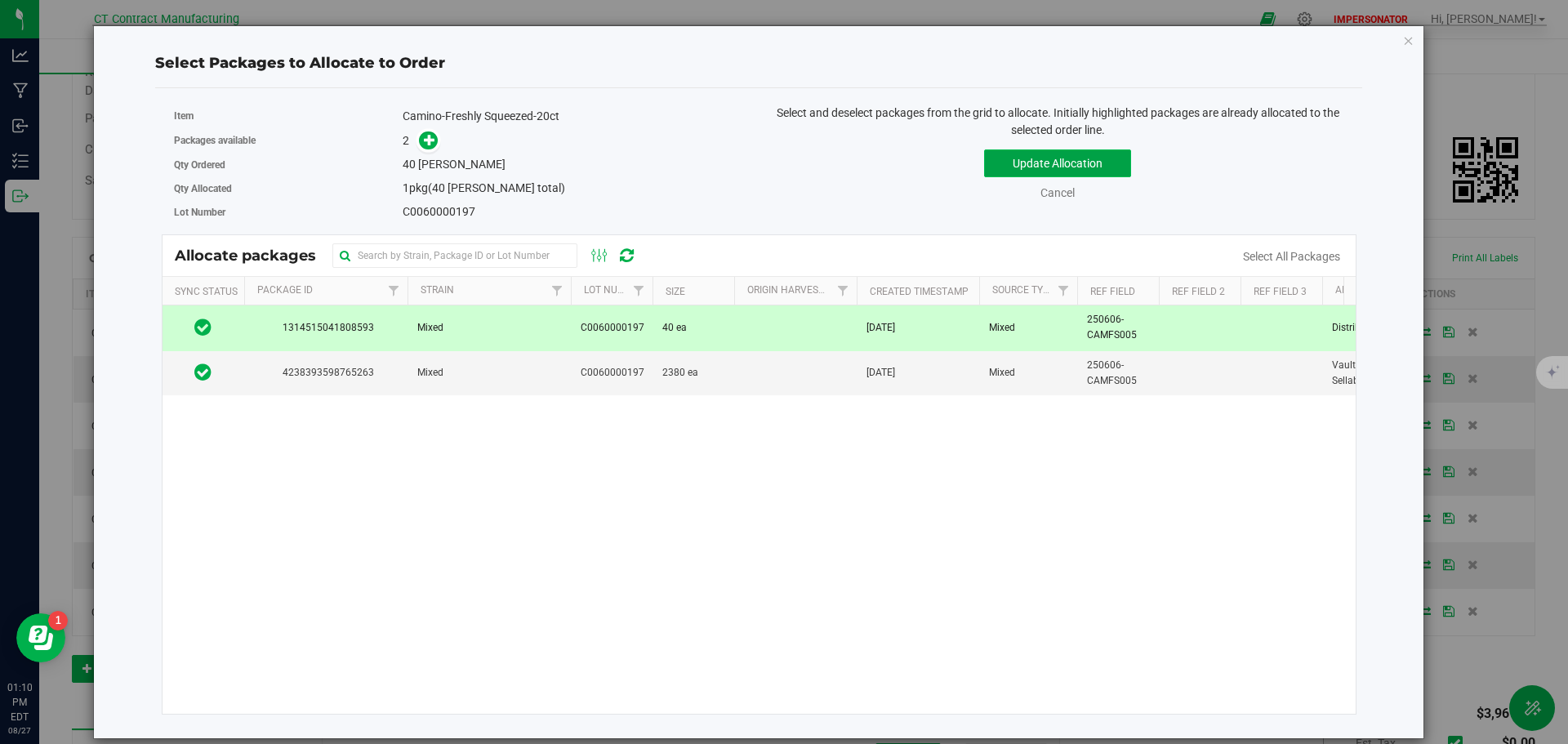
click at [1025, 170] on button "Update Allocation" at bounding box center [1058, 163] width 147 height 28
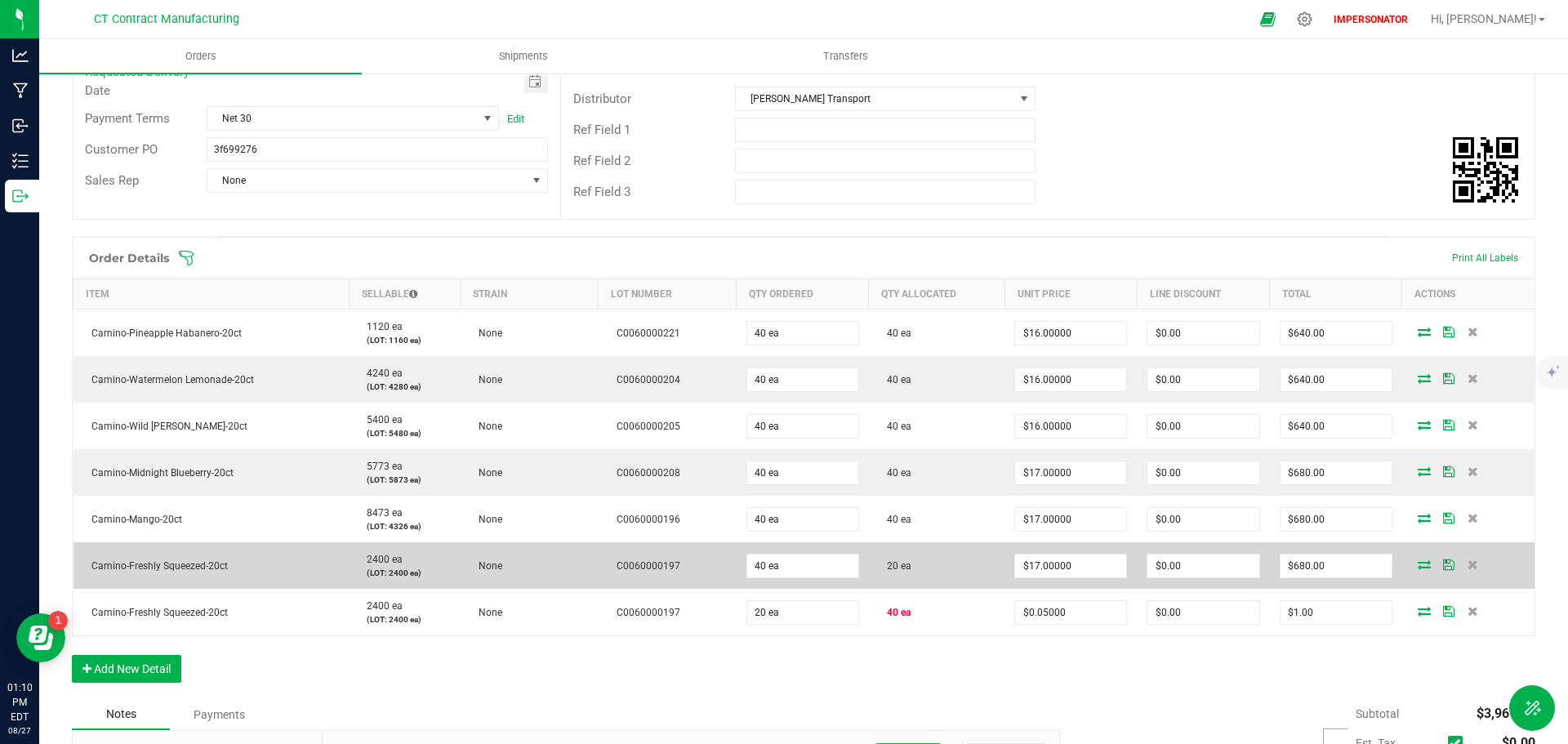
drag, startPoint x: 242, startPoint y: 552, endPoint x: 90, endPoint y: 556, distance: 152.1
click at [90, 556] on td "Camino-Freshly Squeezed-20ct" at bounding box center [212, 565] width 276 height 47
copy span "Camino-Freshly Squeezed-20ct"
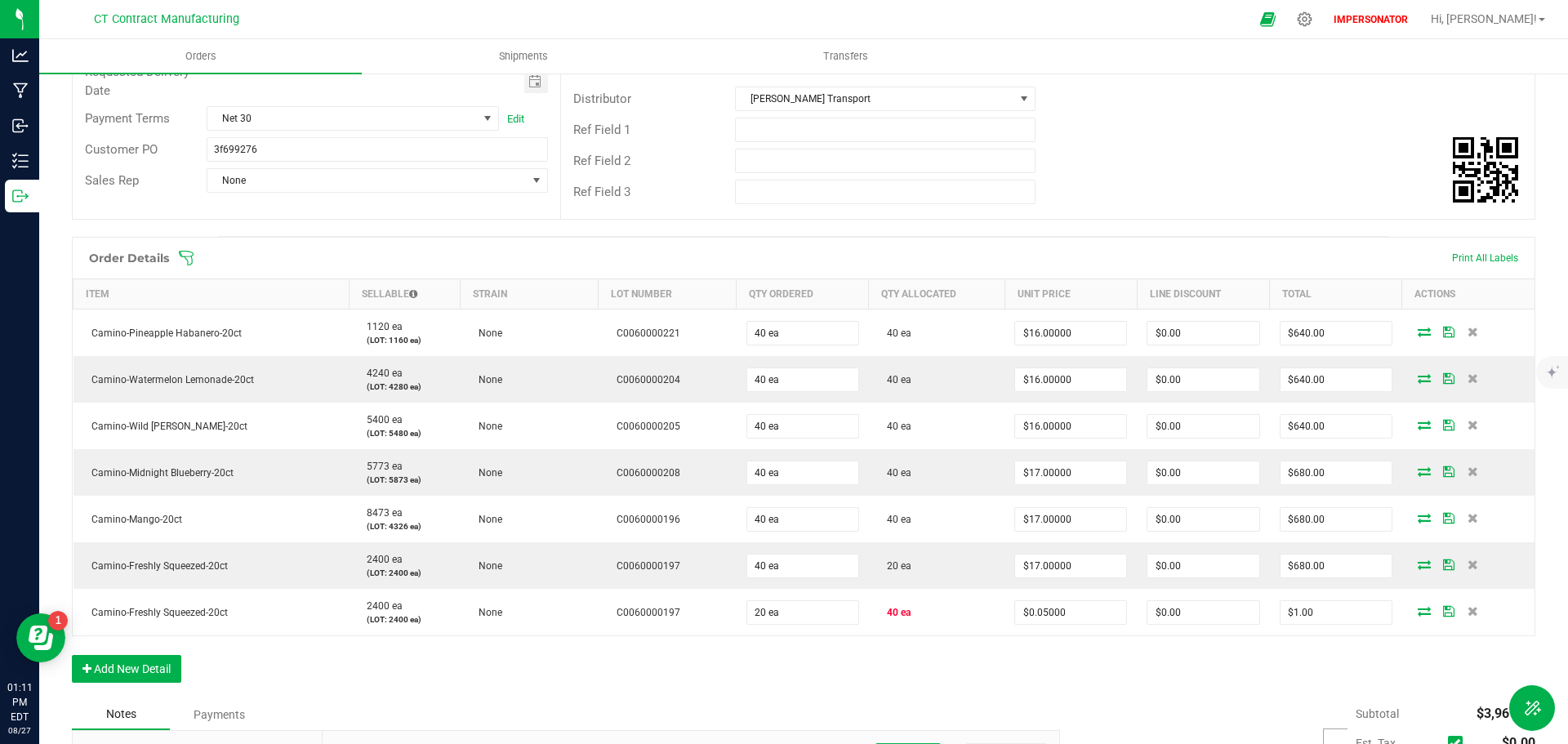
click at [546, 641] on div "Order Details Print All Labels Item Sellable Strain Lot Number Qty Ordered Qty …" at bounding box center [804, 468] width 1464 height 462
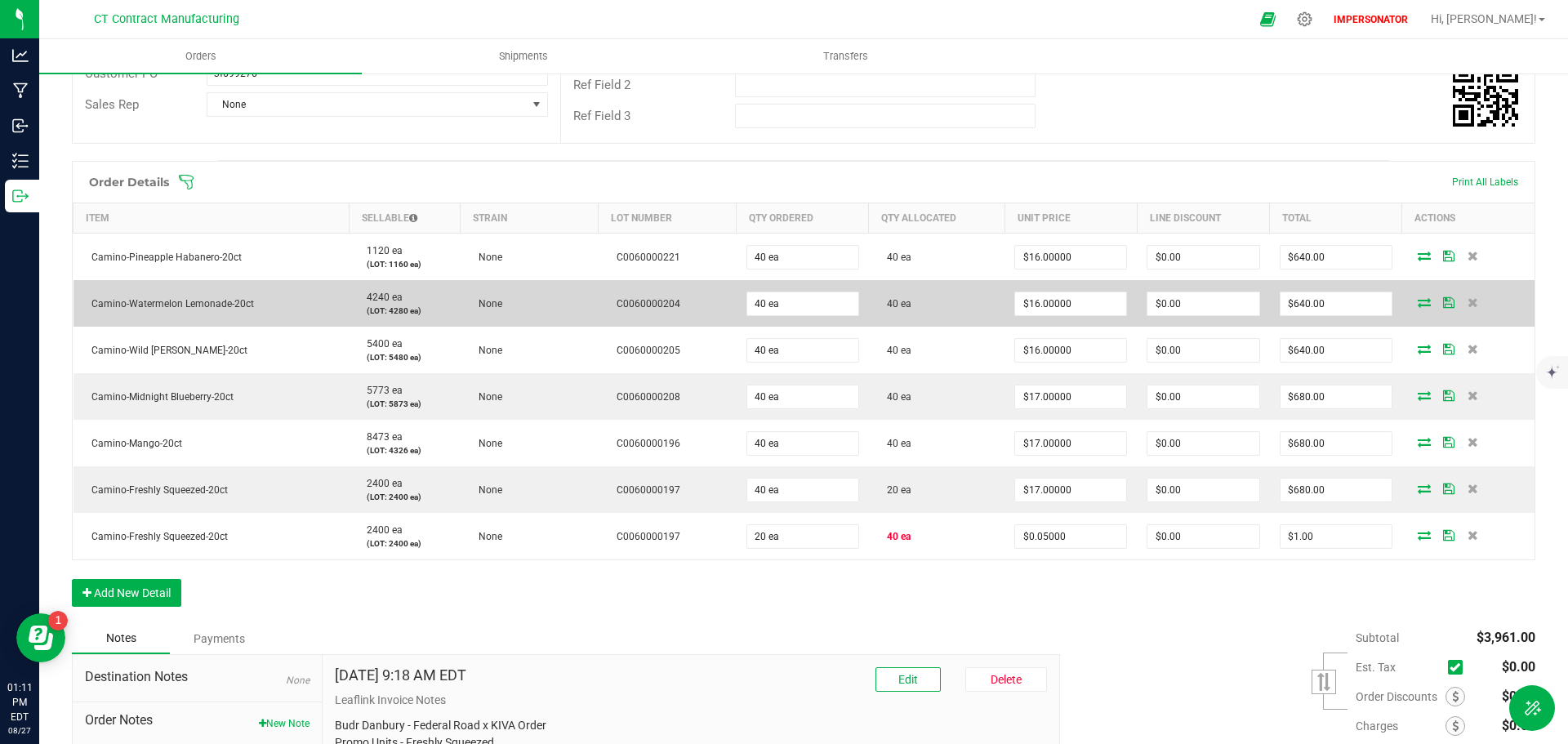
scroll to position [327, 0]
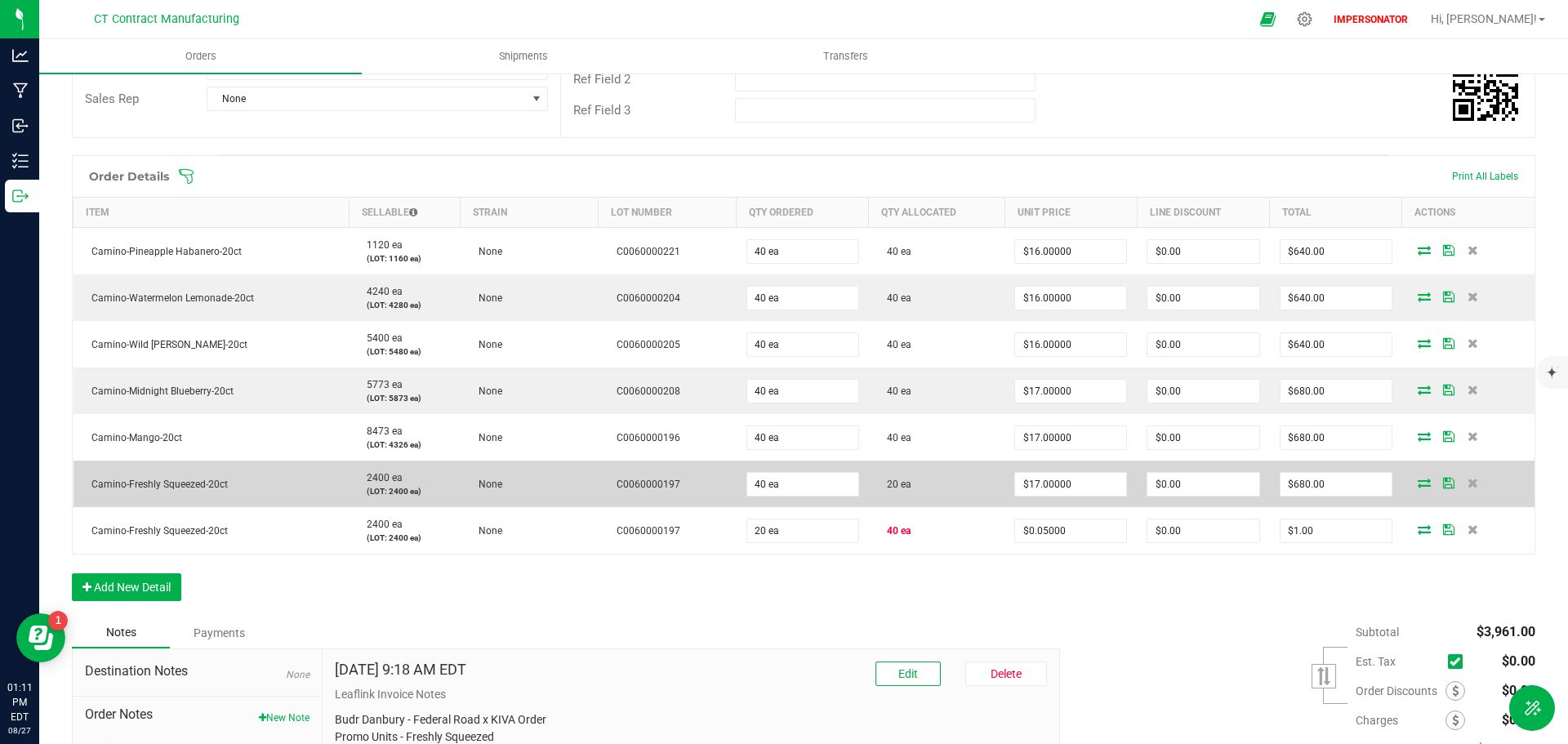
drag, startPoint x: 257, startPoint y: 474, endPoint x: 87, endPoint y: 474, distance: 170.0
click at [87, 474] on td "Camino-Freshly Squeezed-20ct" at bounding box center [212, 483] width 276 height 47
copy span "Camino-Freshly Squeezed-20ct"
click at [1468, 478] on icon at bounding box center [1473, 482] width 11 height 10
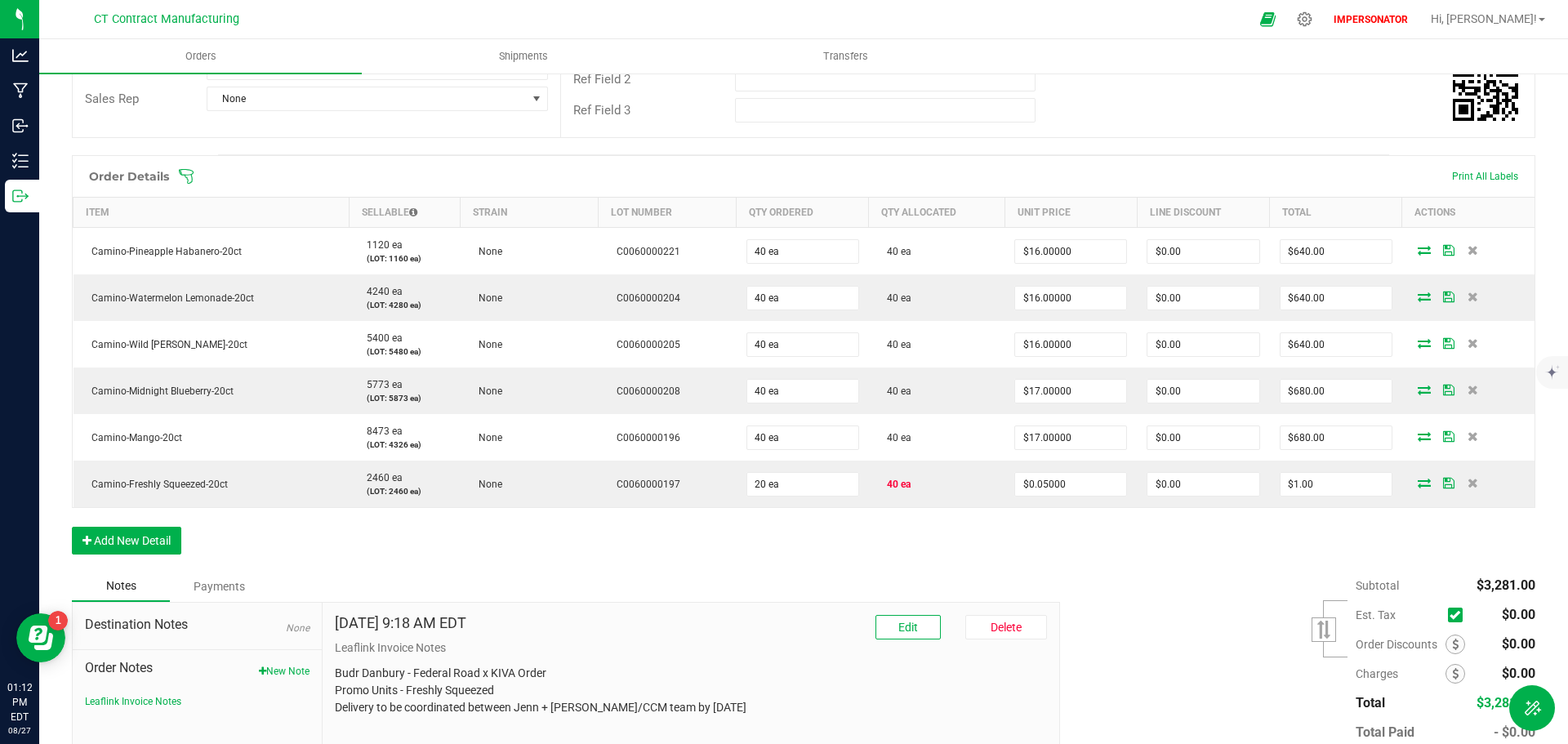
click at [1468, 478] on icon at bounding box center [1473, 482] width 11 height 10
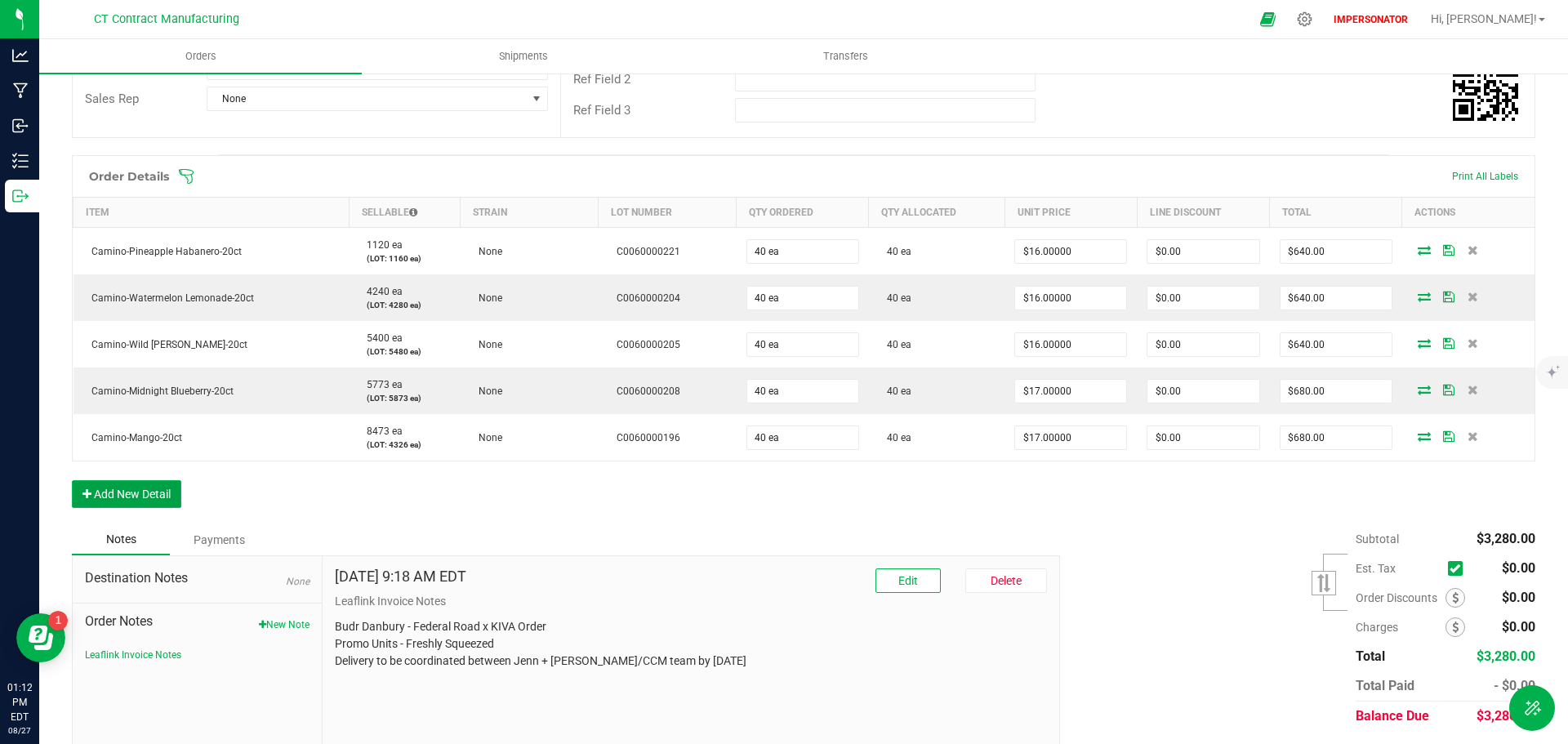
click at [137, 483] on button "Add New Detail" at bounding box center [126, 494] width 110 height 28
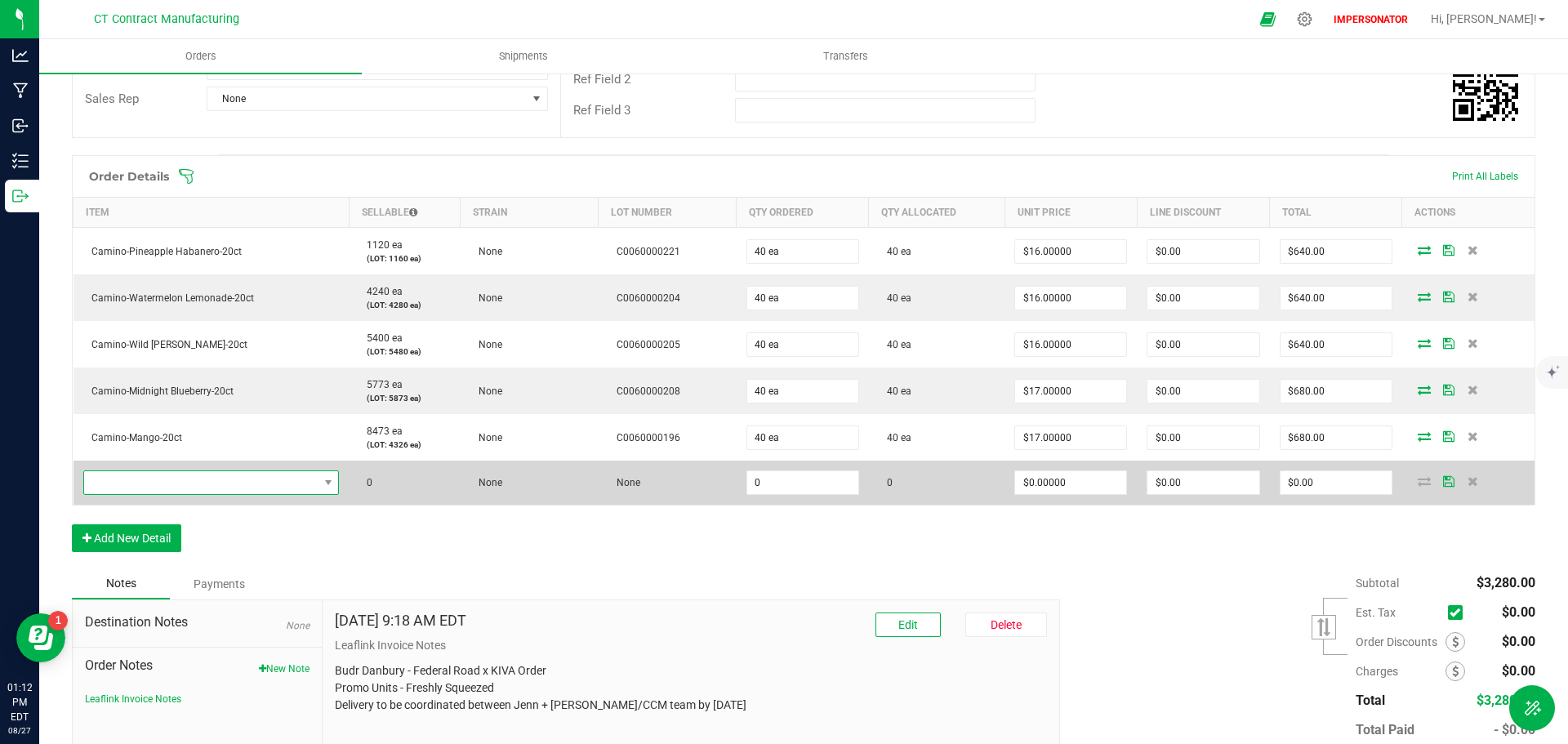
click at [142, 471] on span "NO DATA FOUND" at bounding box center [201, 482] width 235 height 23
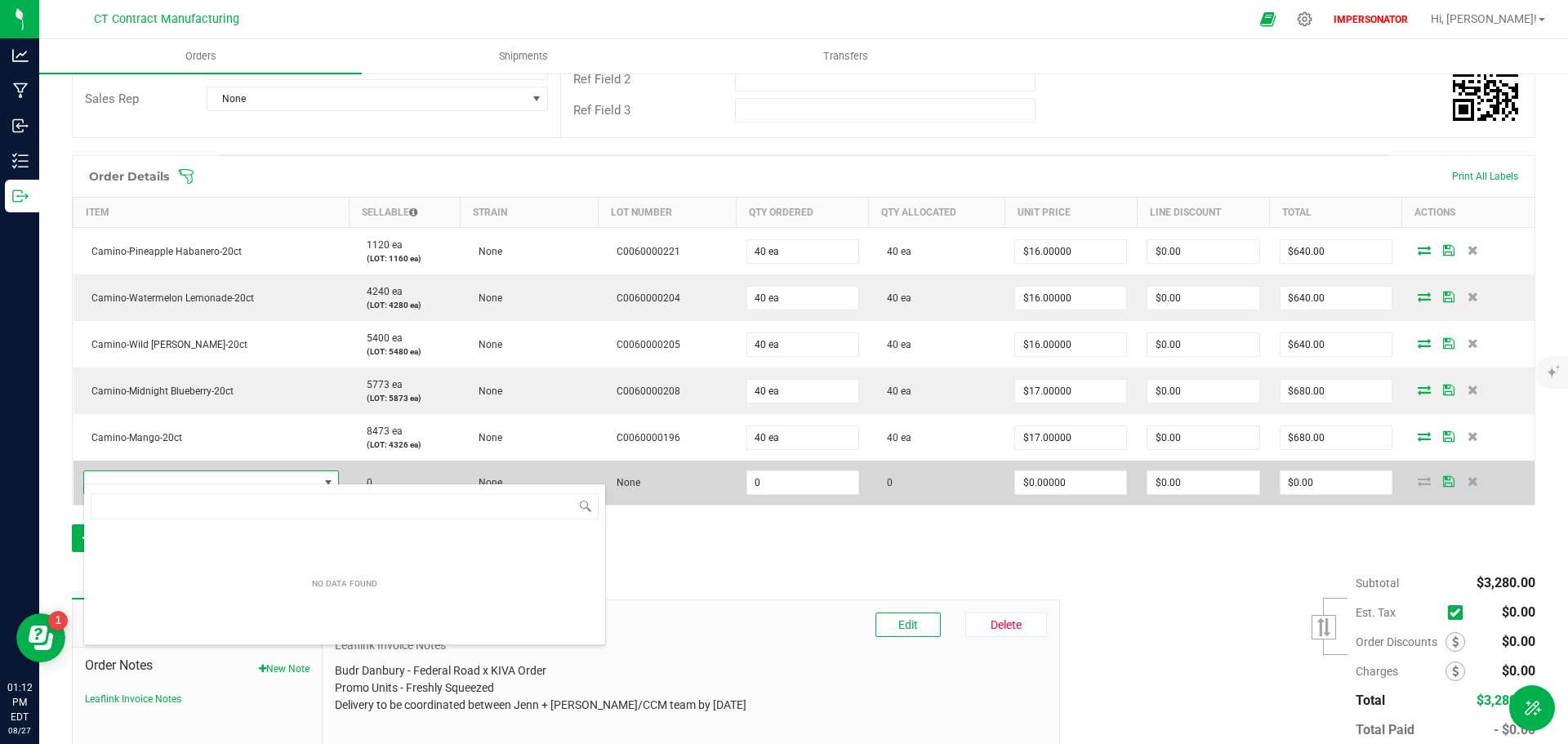
scroll to position [25, 252]
type input "Camino-Freshly Squeezed-20ct"
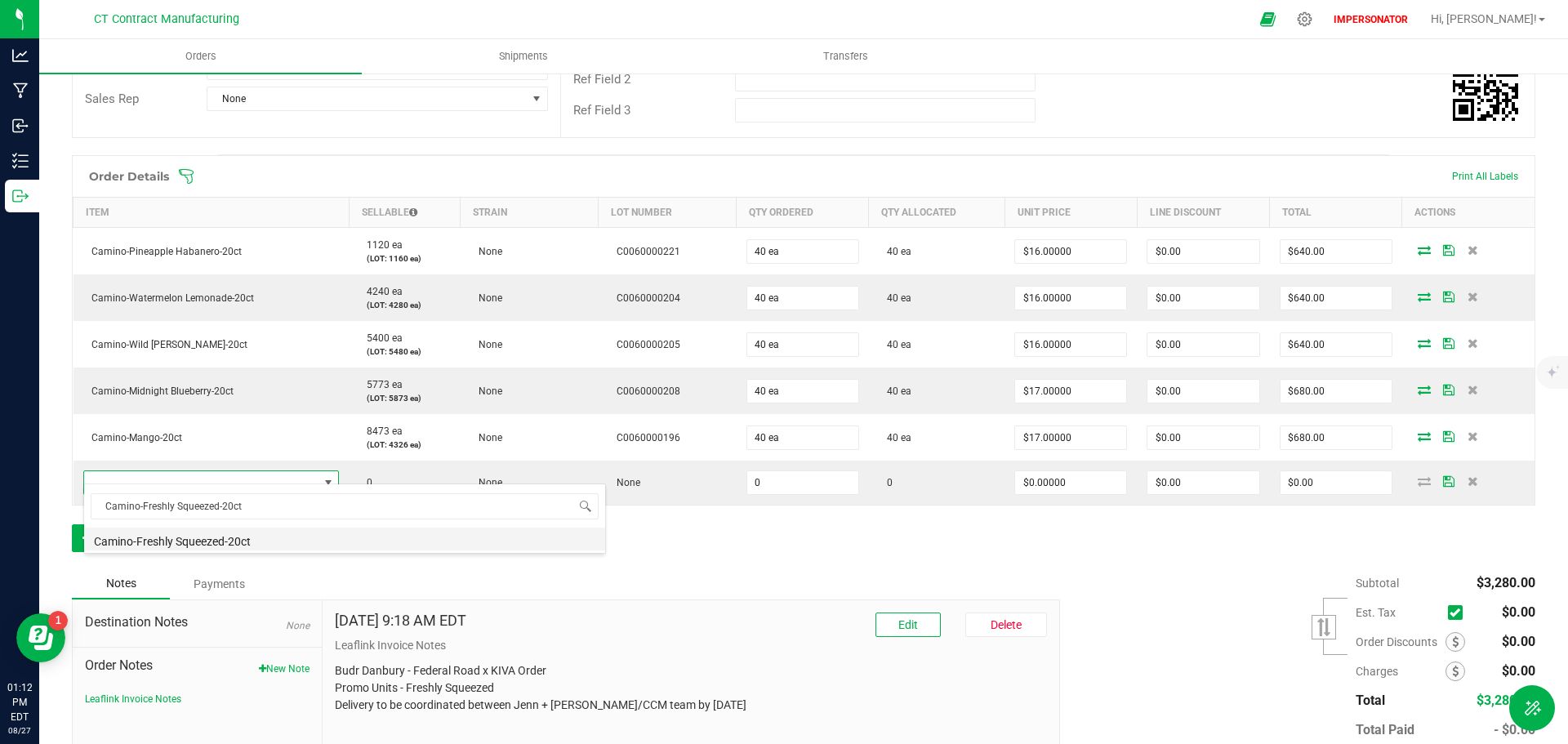
click at [261, 540] on li "Camino-Freshly Squeezed-20ct" at bounding box center [344, 539] width 521 height 23
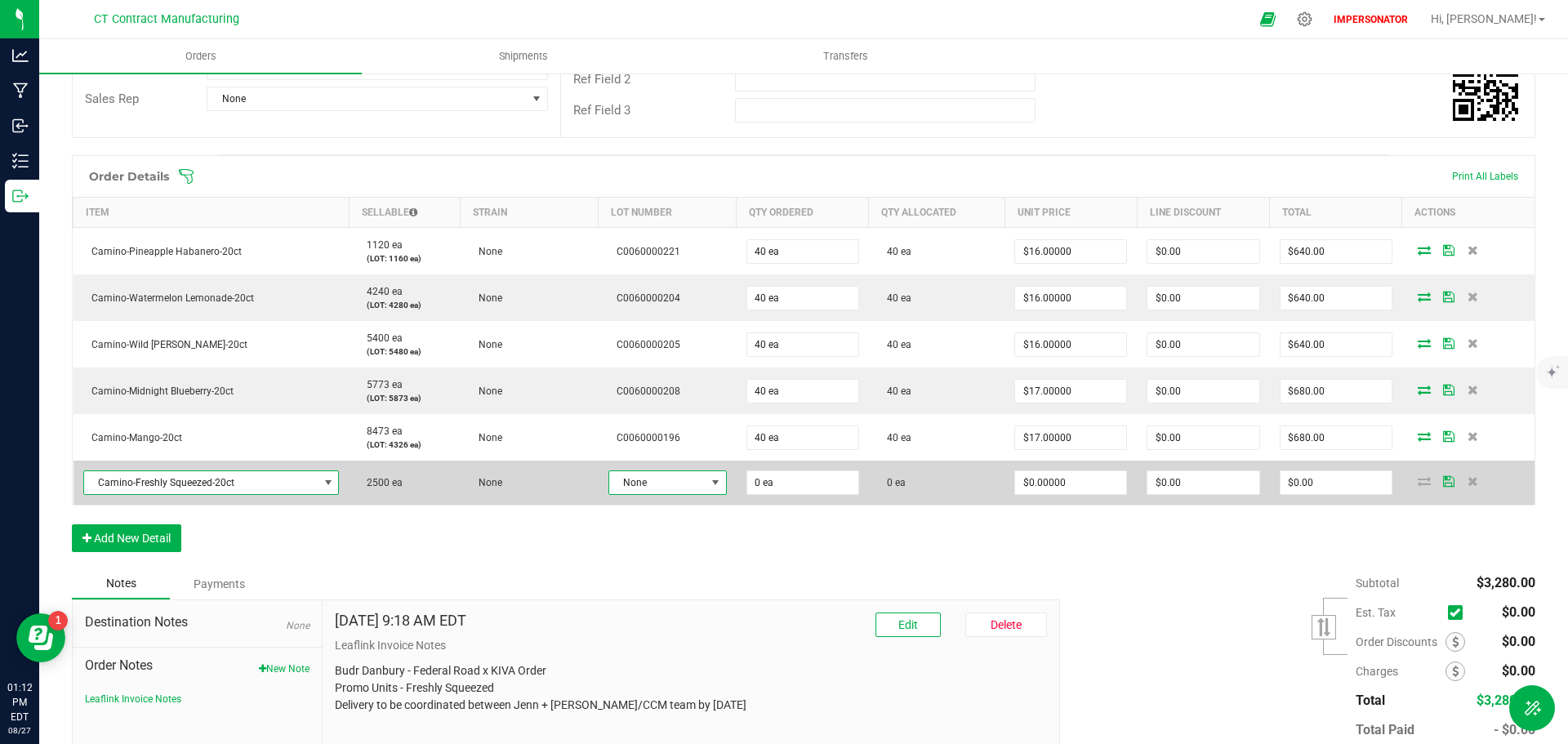
click at [714, 476] on span at bounding box center [715, 482] width 13 height 13
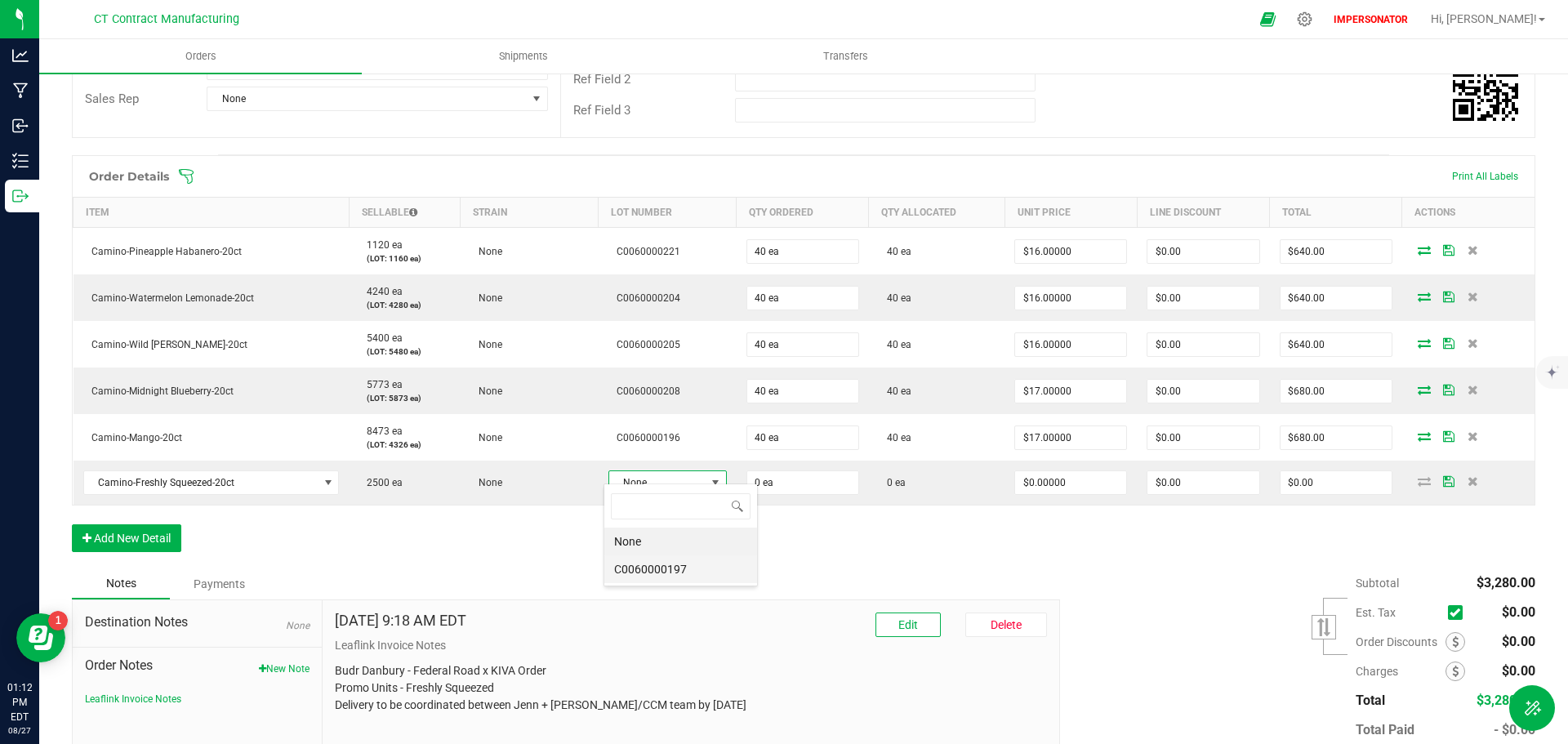
click at [698, 563] on li "C0060000197" at bounding box center [680, 569] width 153 height 28
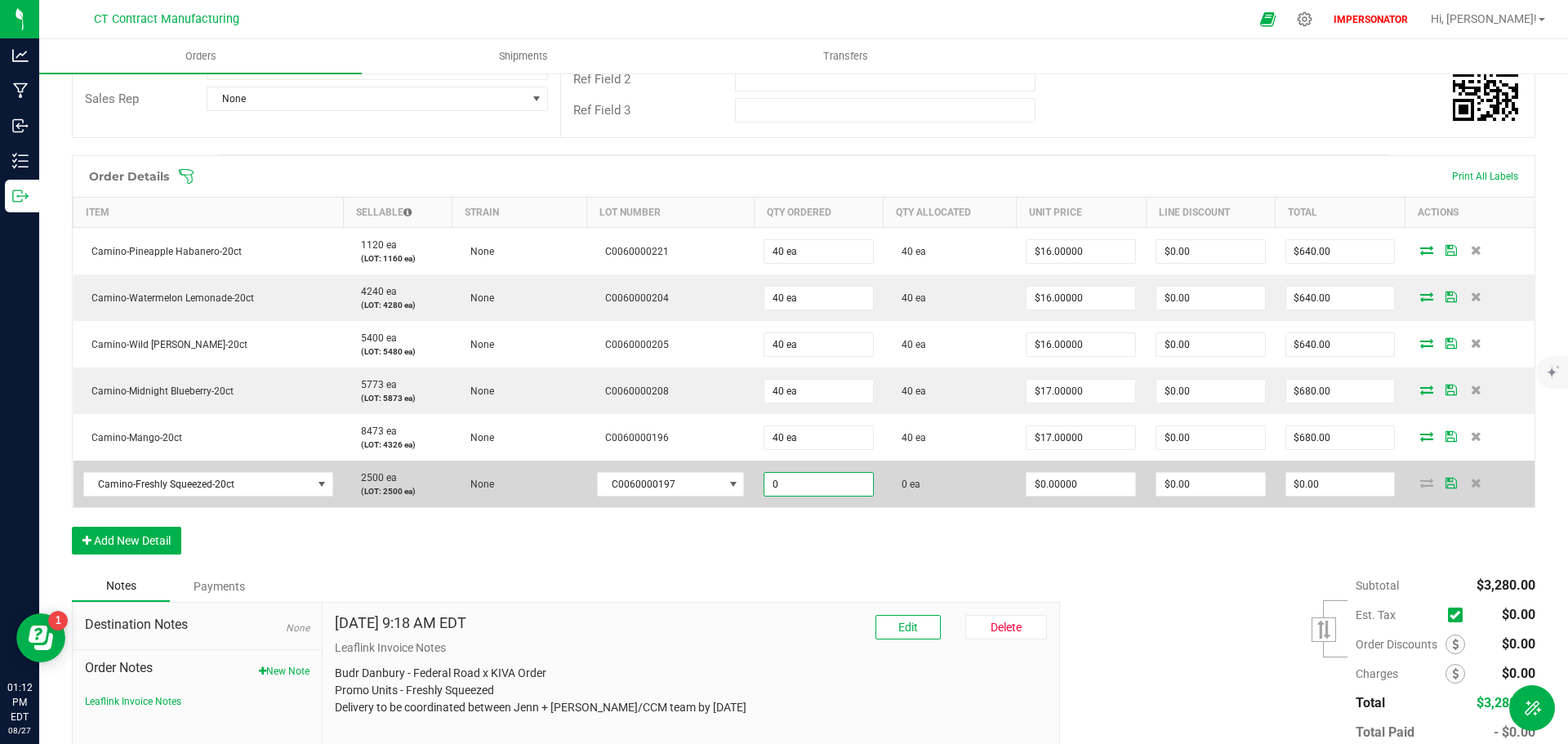
click at [778, 473] on input "0" at bounding box center [819, 484] width 109 height 23
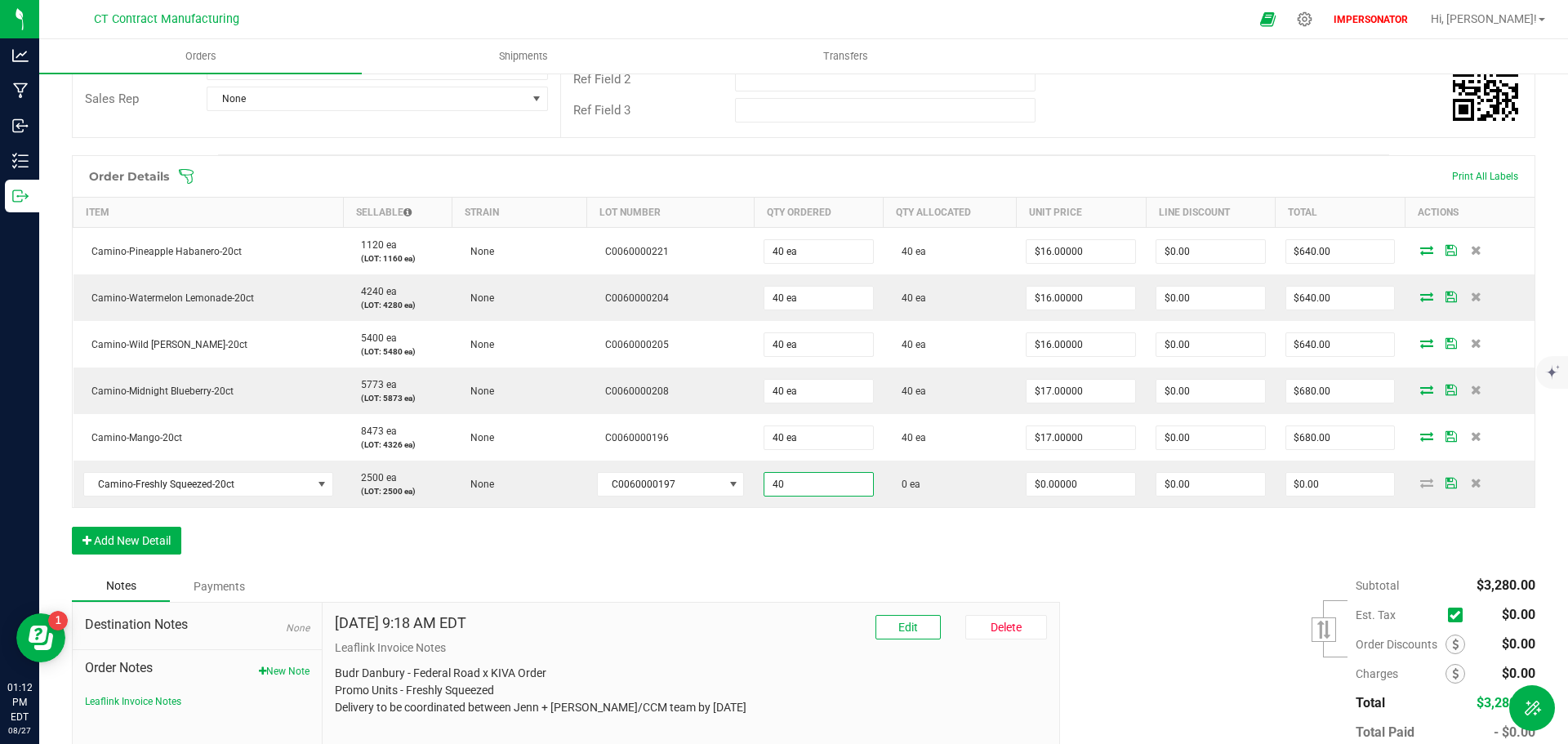
type input "40 ea"
click at [662, 520] on div "Order Details Print All Labels Item Sellable Strain Lot Number Qty Ordered Qty …" at bounding box center [804, 364] width 1464 height 416
click at [156, 527] on button "Add New Detail" at bounding box center [126, 541] width 110 height 28
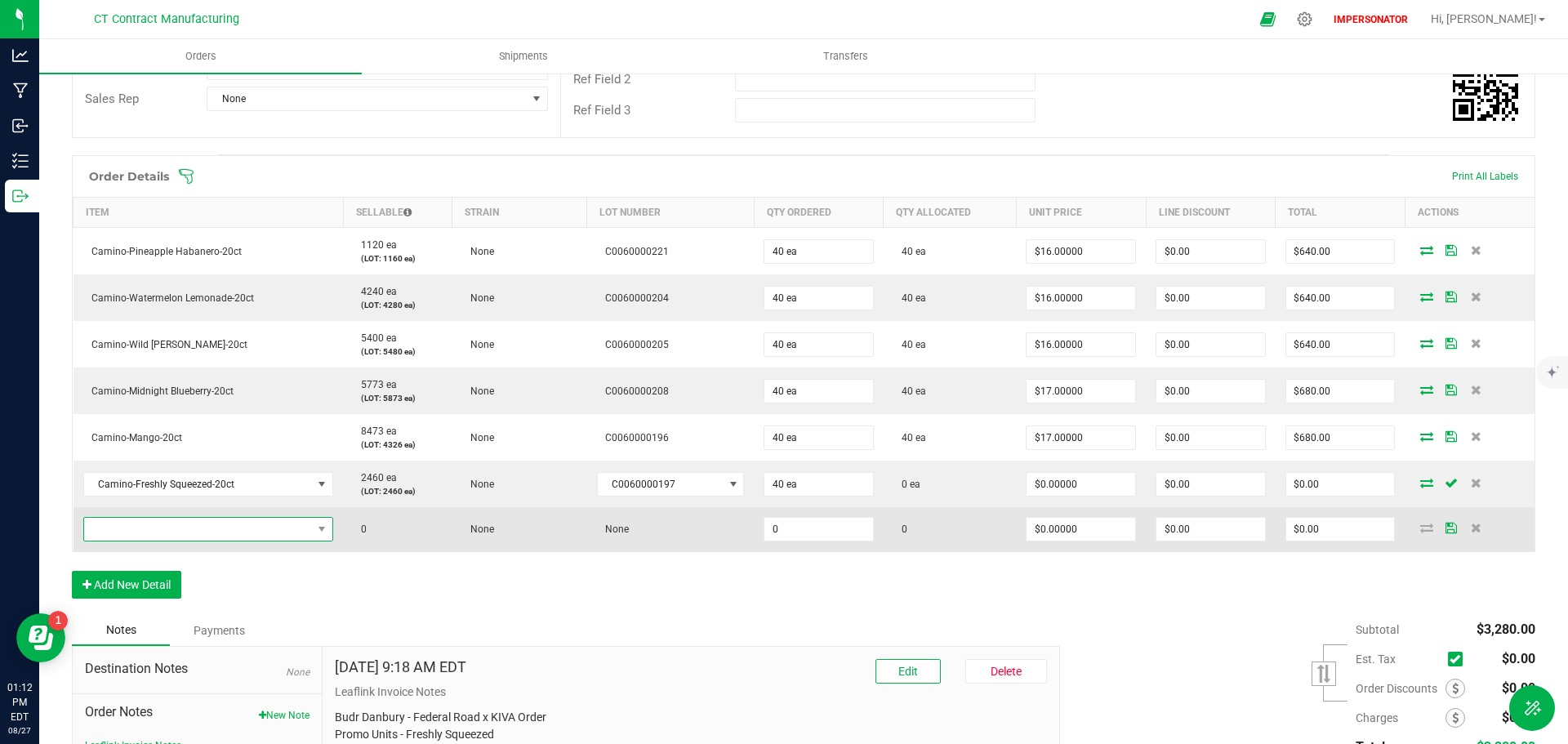
click at [156, 522] on span "NO DATA FOUND" at bounding box center [198, 529] width 228 height 23
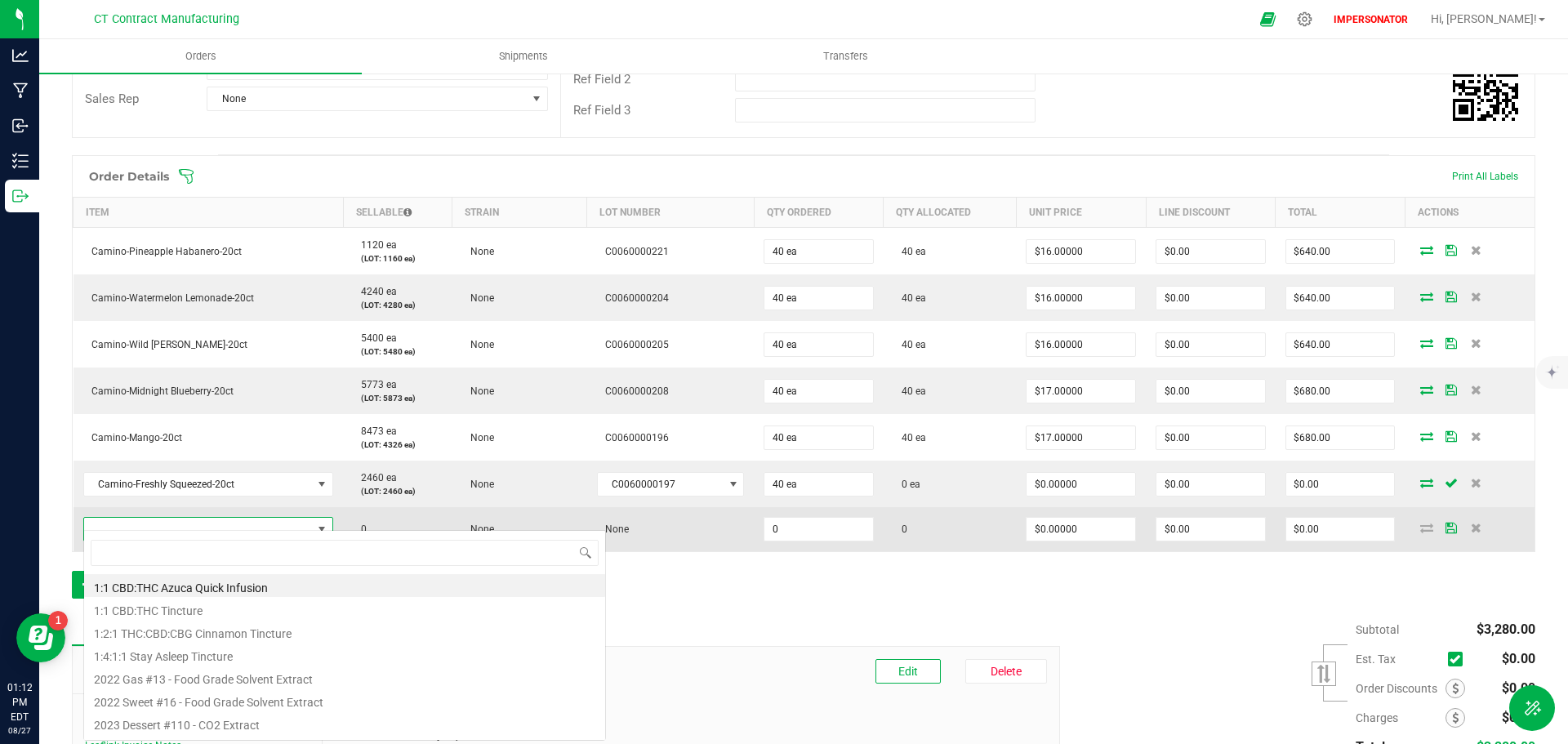
scroll to position [25, 246]
type input "Camino-Freshly Squeezed-20ct"
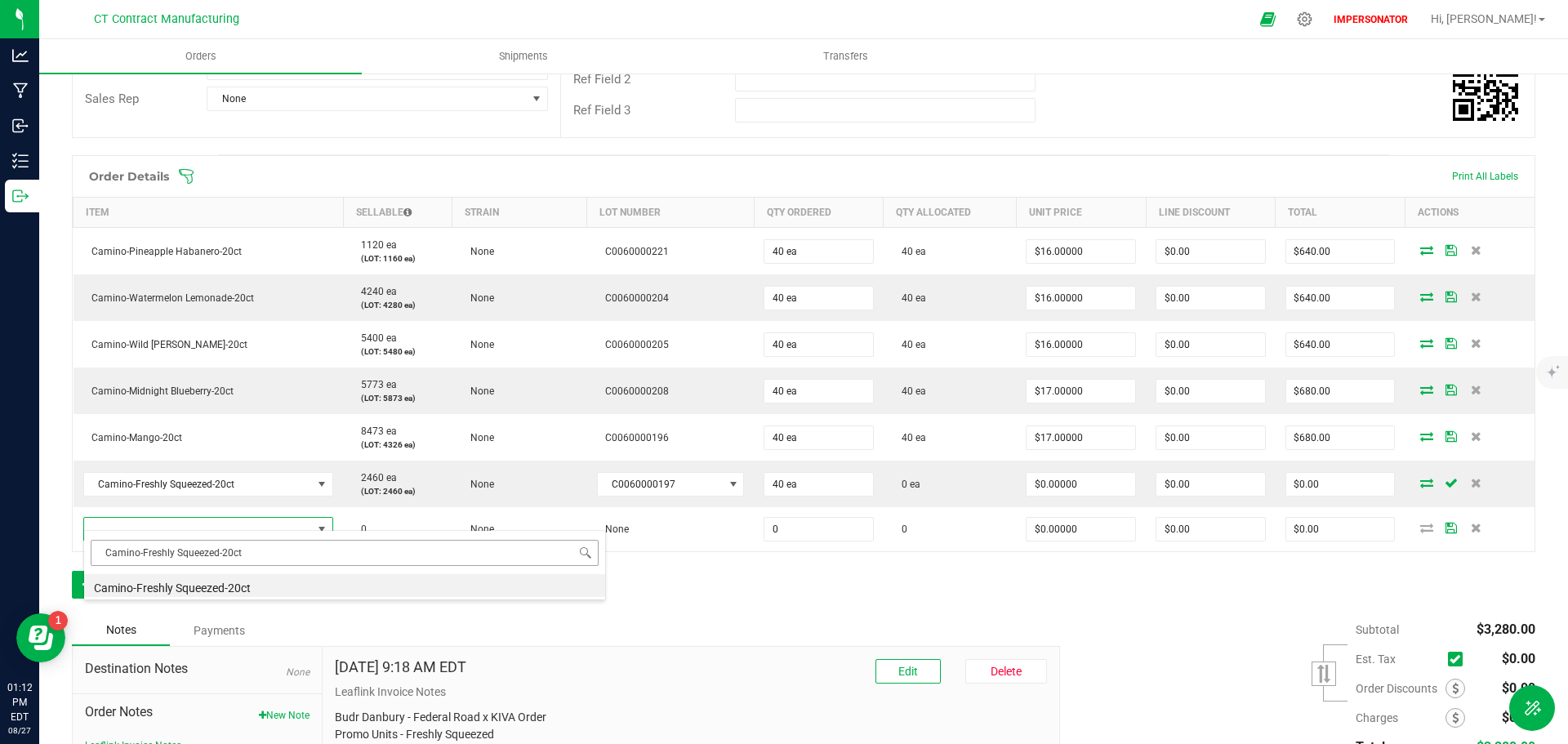
click at [240, 556] on input "Camino-Freshly Squeezed-20ct" at bounding box center [344, 552] width 508 height 26
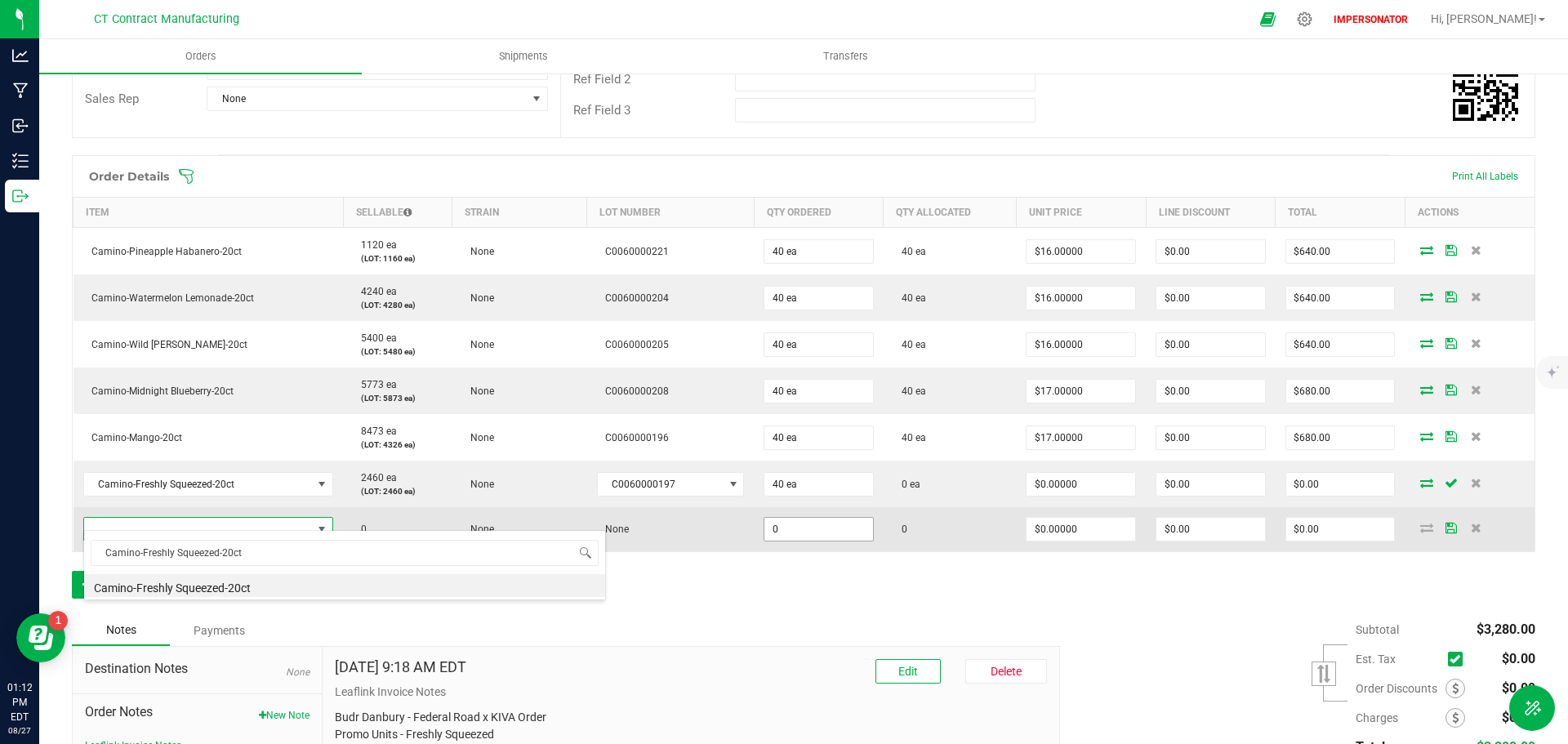
click at [796, 521] on input "0" at bounding box center [819, 529] width 109 height 23
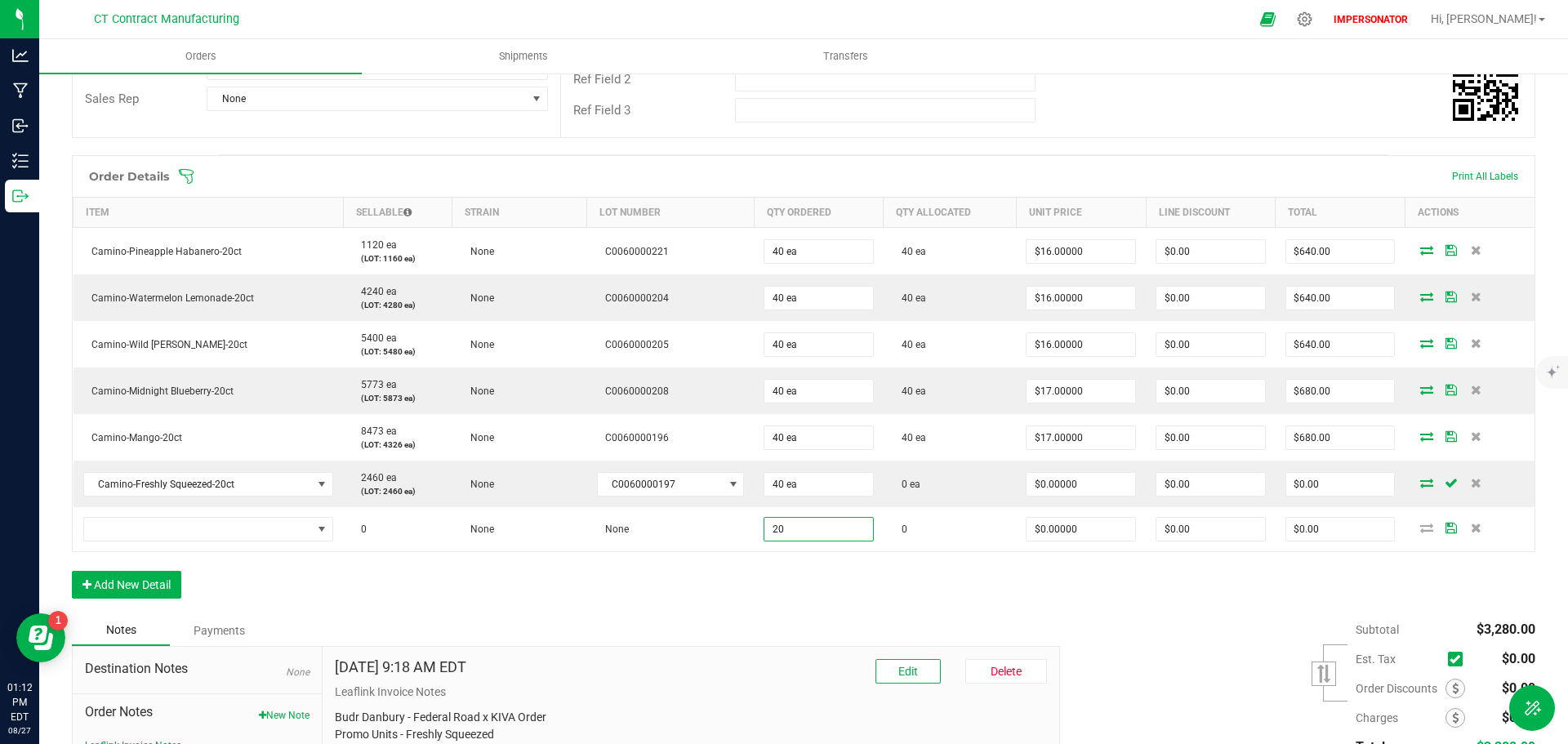
type input "20"
click at [758, 558] on div "Order Details Print All Labels Item Sellable Strain Lot Number Qty Ordered Qty …" at bounding box center [804, 385] width 1464 height 459
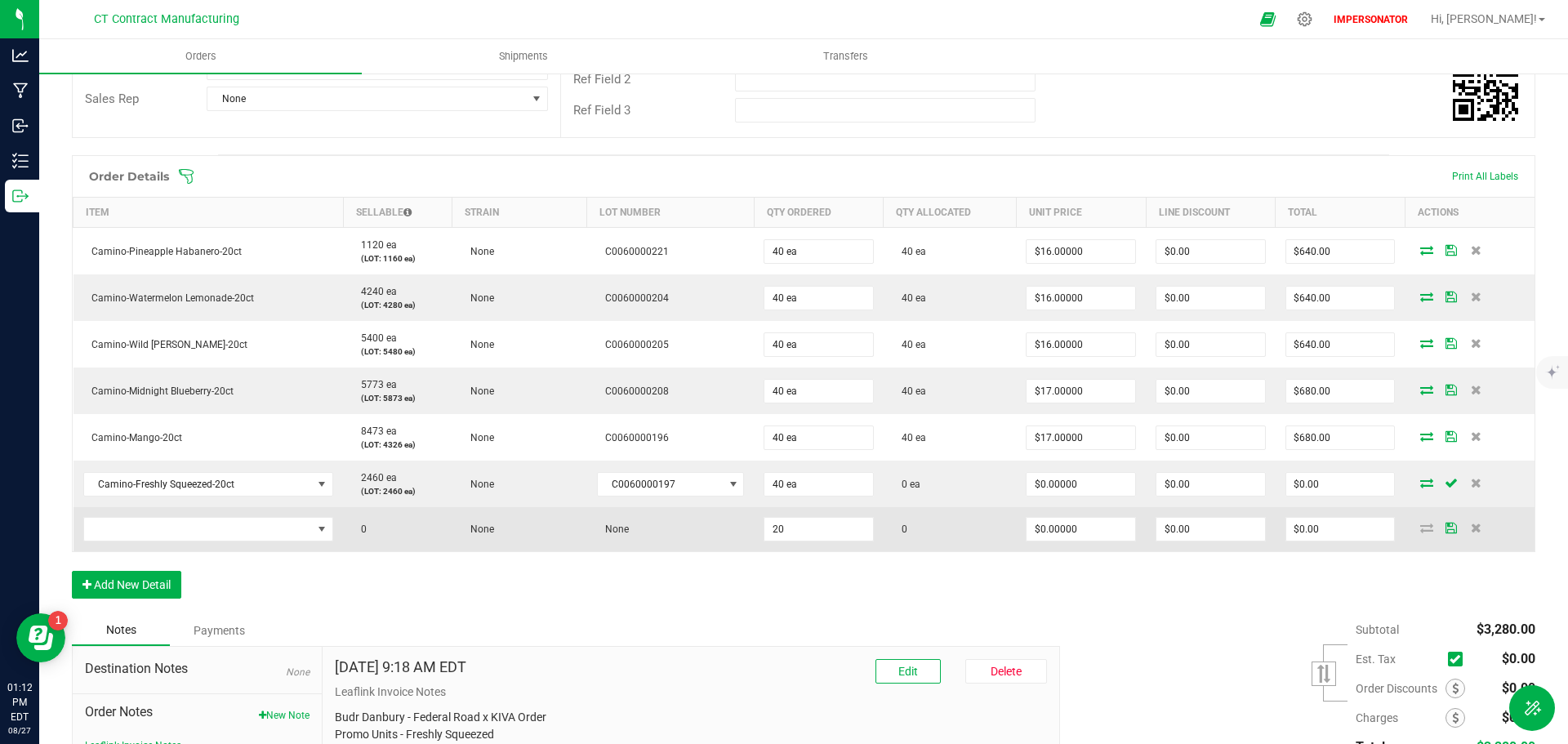
click at [626, 520] on td "None" at bounding box center [670, 529] width 167 height 44
click at [785, 517] on input "20" at bounding box center [819, 529] width 109 height 23
click at [668, 515] on td "None" at bounding box center [670, 529] width 167 height 44
click at [1471, 523] on icon at bounding box center [1477, 528] width 11 height 10
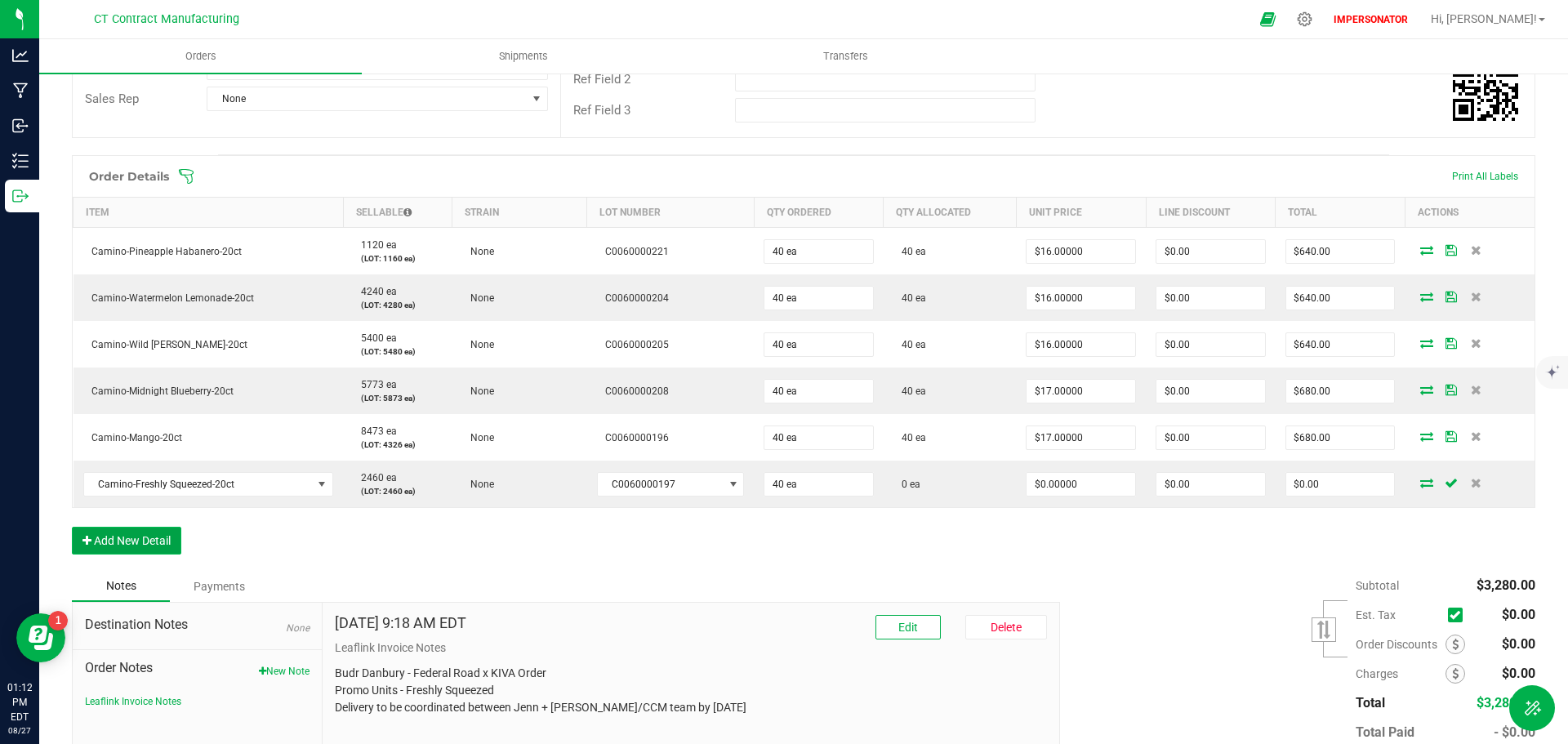
click at [132, 529] on button "Add New Detail" at bounding box center [126, 541] width 110 height 28
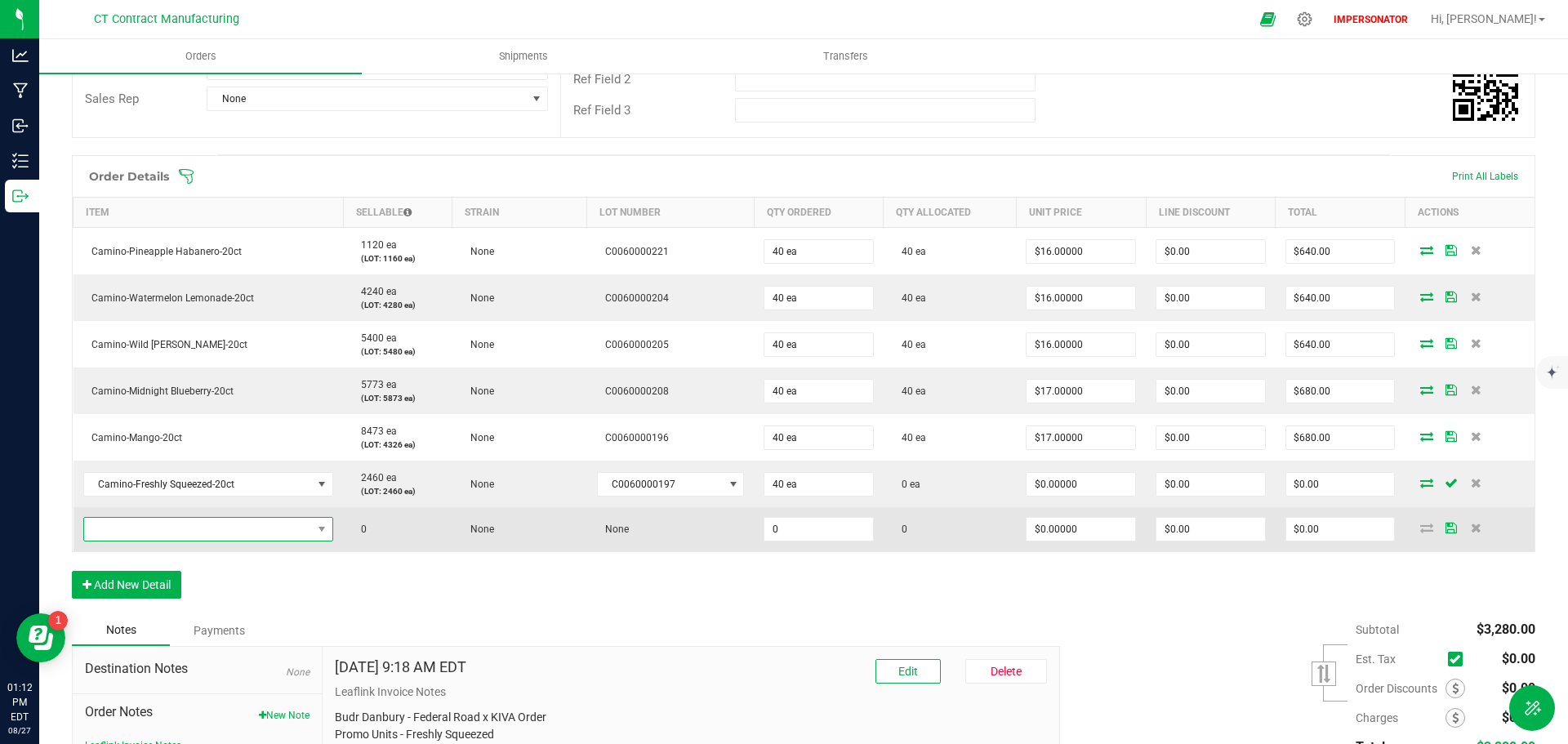
click at [163, 517] on span "NO DATA FOUND" at bounding box center [198, 529] width 228 height 23
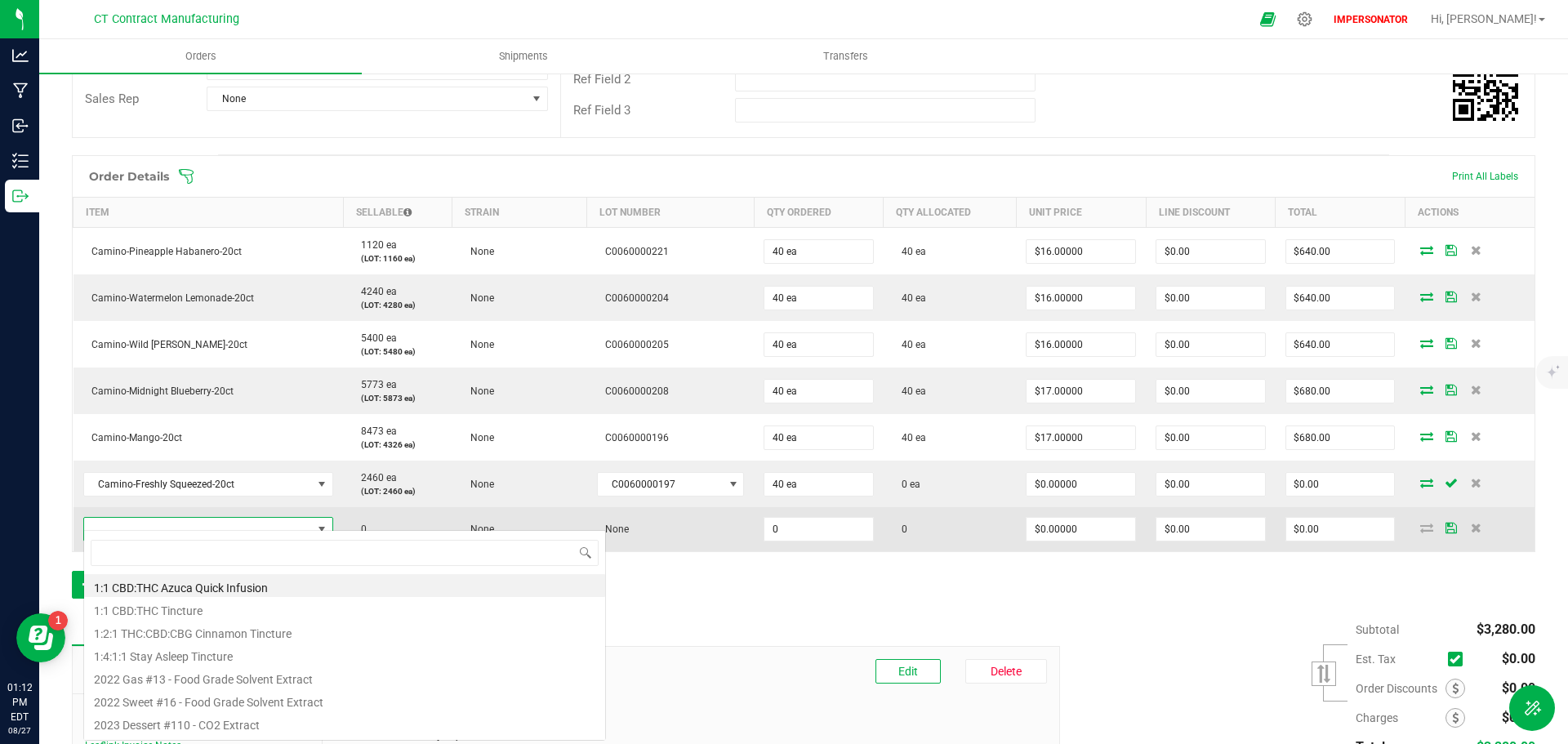
type input "Camino-Freshly Squeezed-20ct"
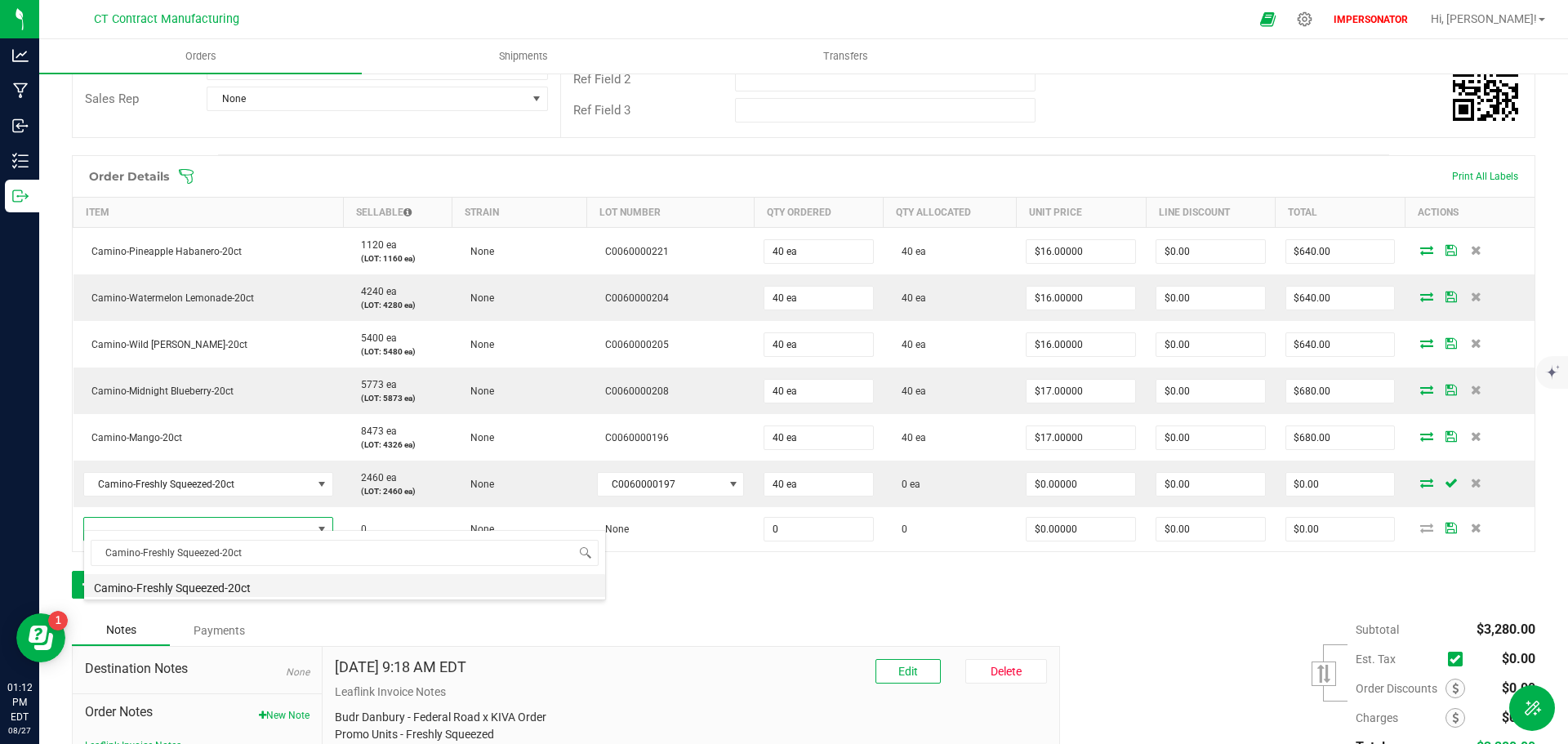
click at [233, 580] on li "Camino-Freshly Squeezed-20ct" at bounding box center [344, 586] width 521 height 23
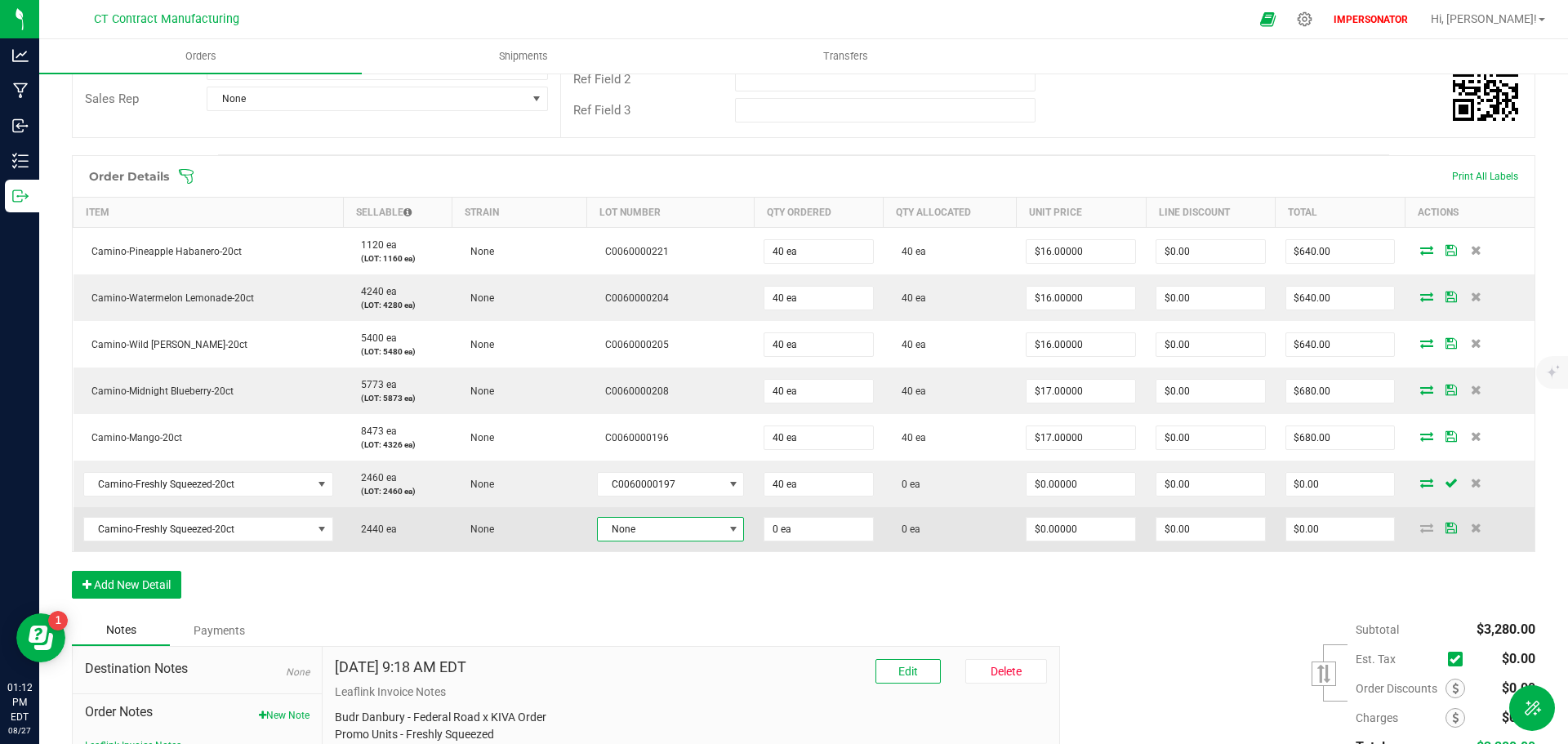
click at [698, 521] on span "None" at bounding box center [660, 529] width 125 height 23
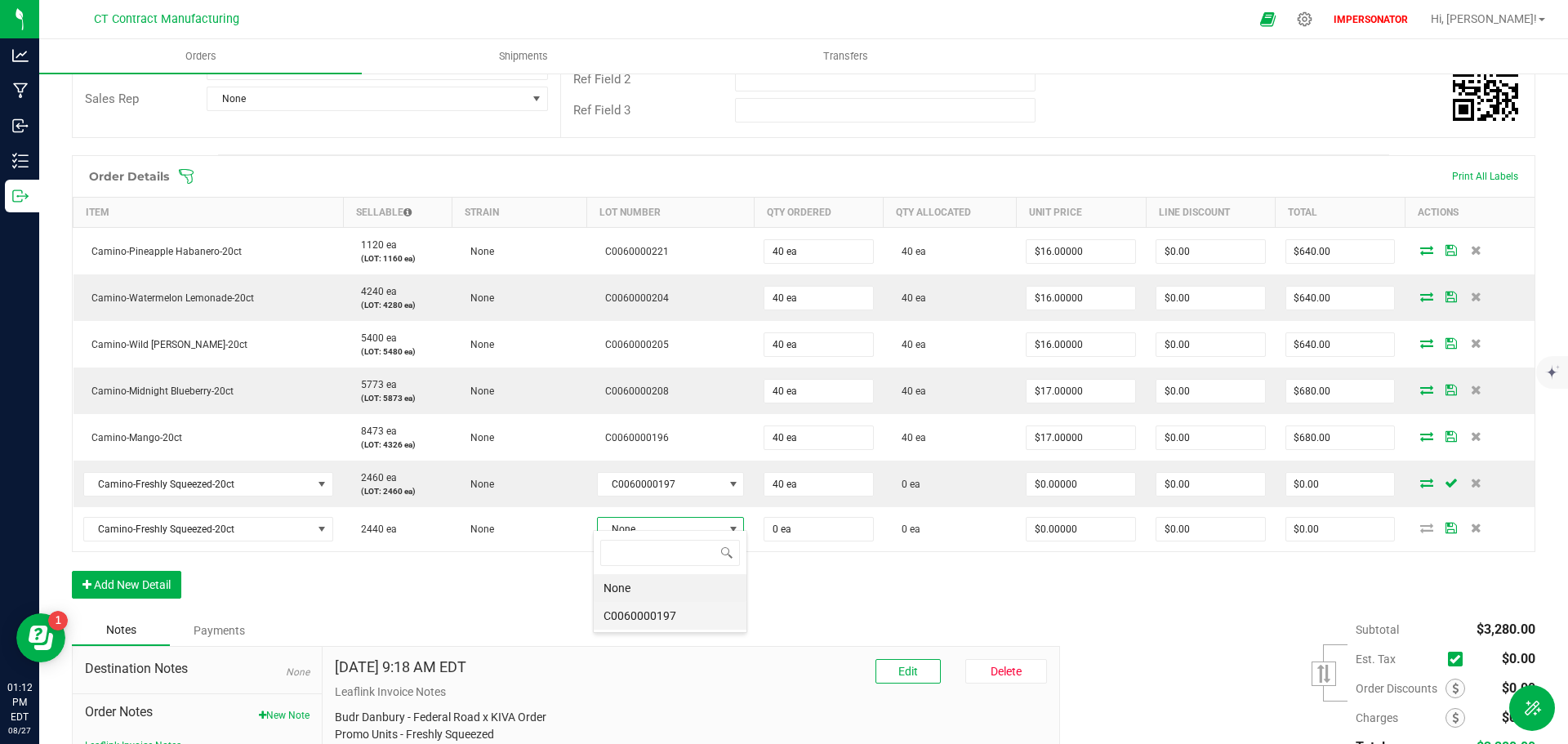
click at [652, 619] on li "C0060000197" at bounding box center [670, 616] width 153 height 28
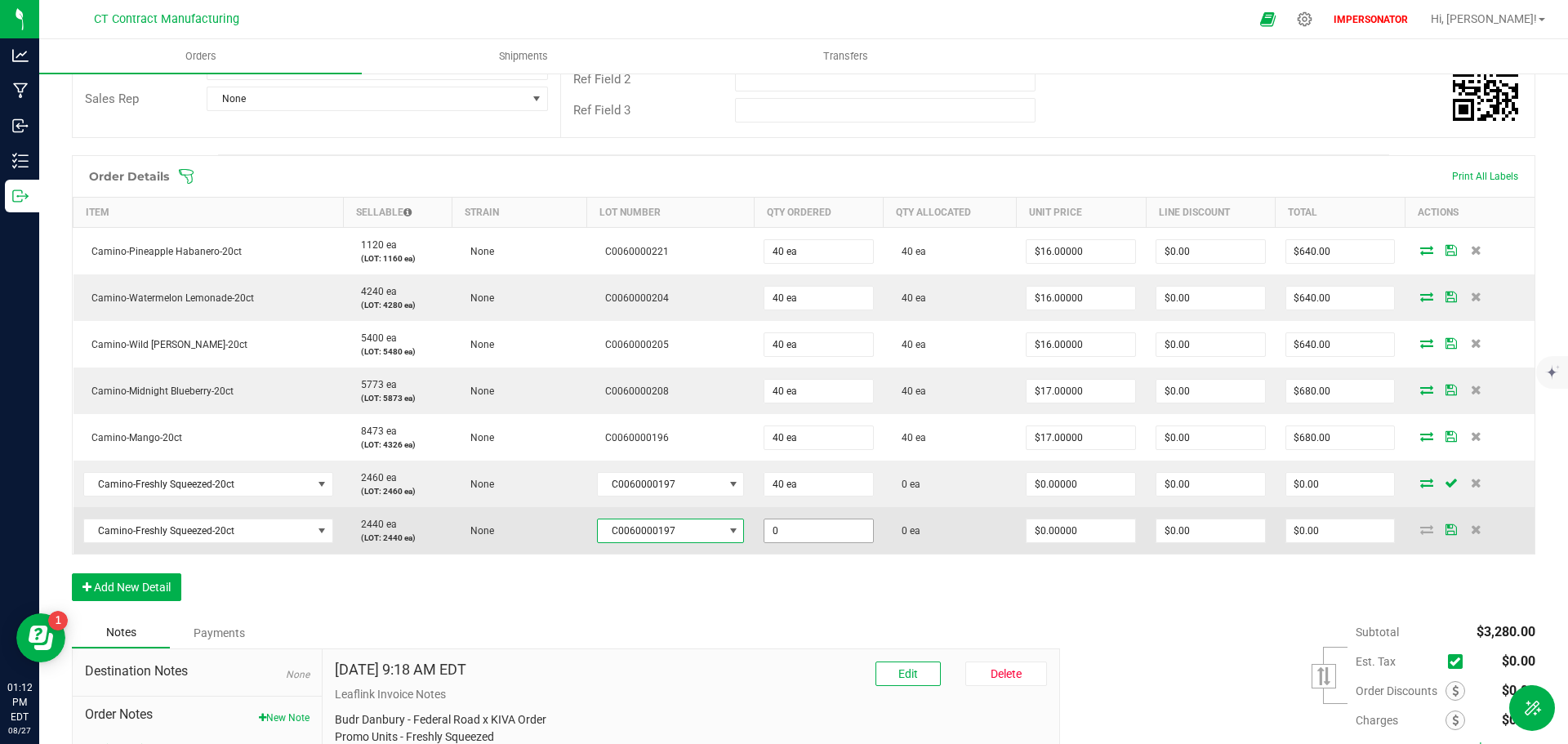
click at [795, 519] on input "0" at bounding box center [819, 530] width 109 height 23
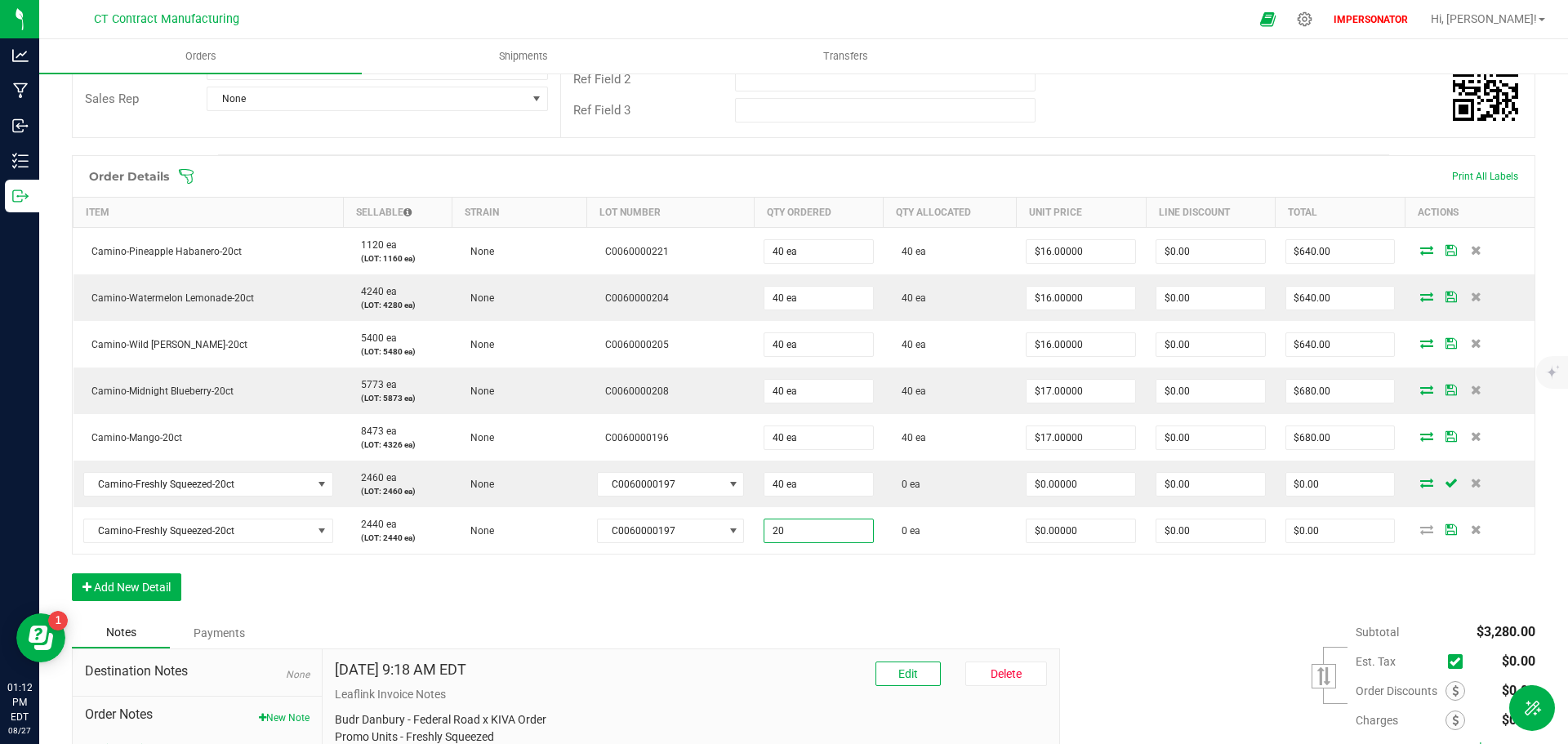
type input "20 ea"
click at [862, 575] on div "Order Details Print All Labels Item Sellable Strain Lot Number Qty Ordered Qty …" at bounding box center [804, 387] width 1464 height 462
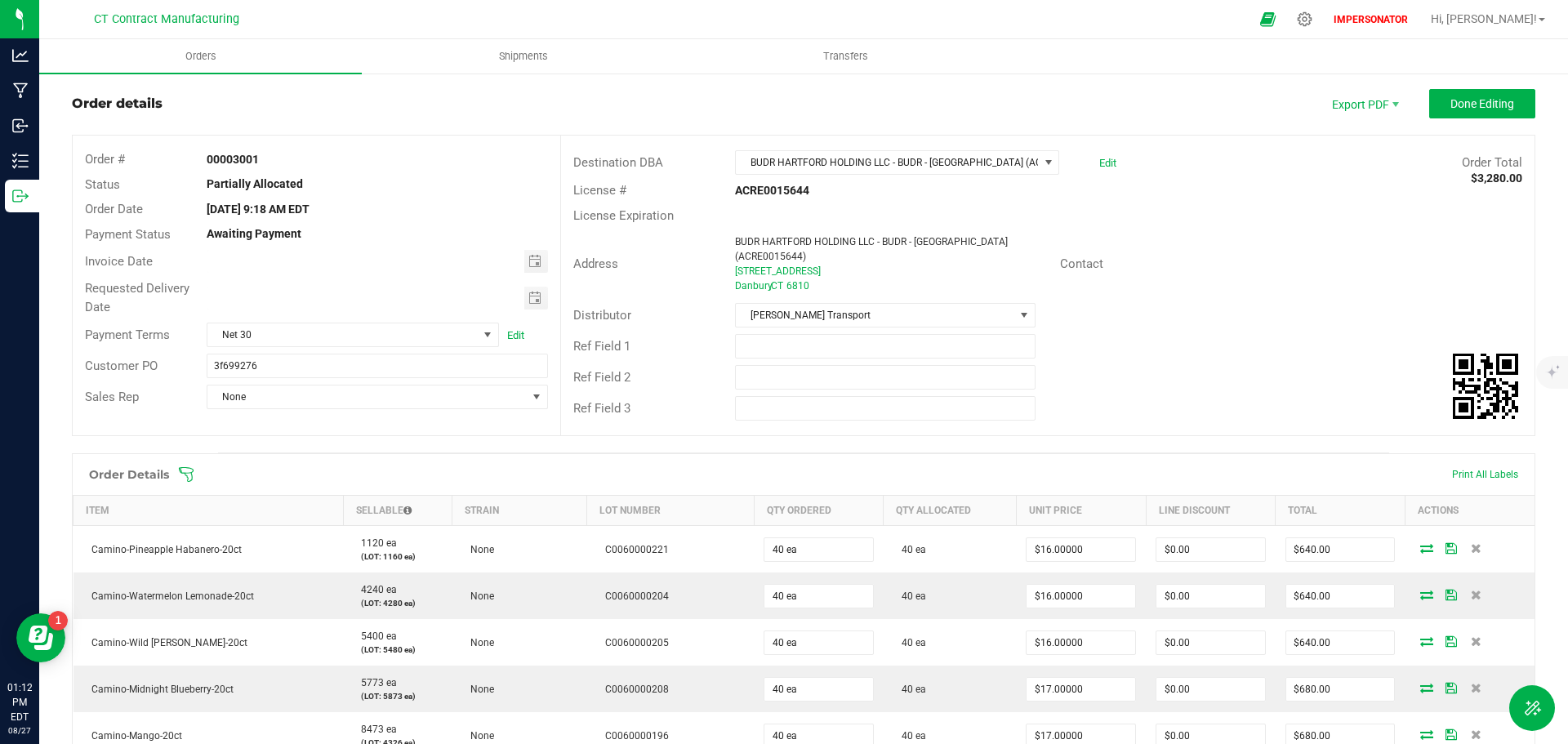
scroll to position [0, 0]
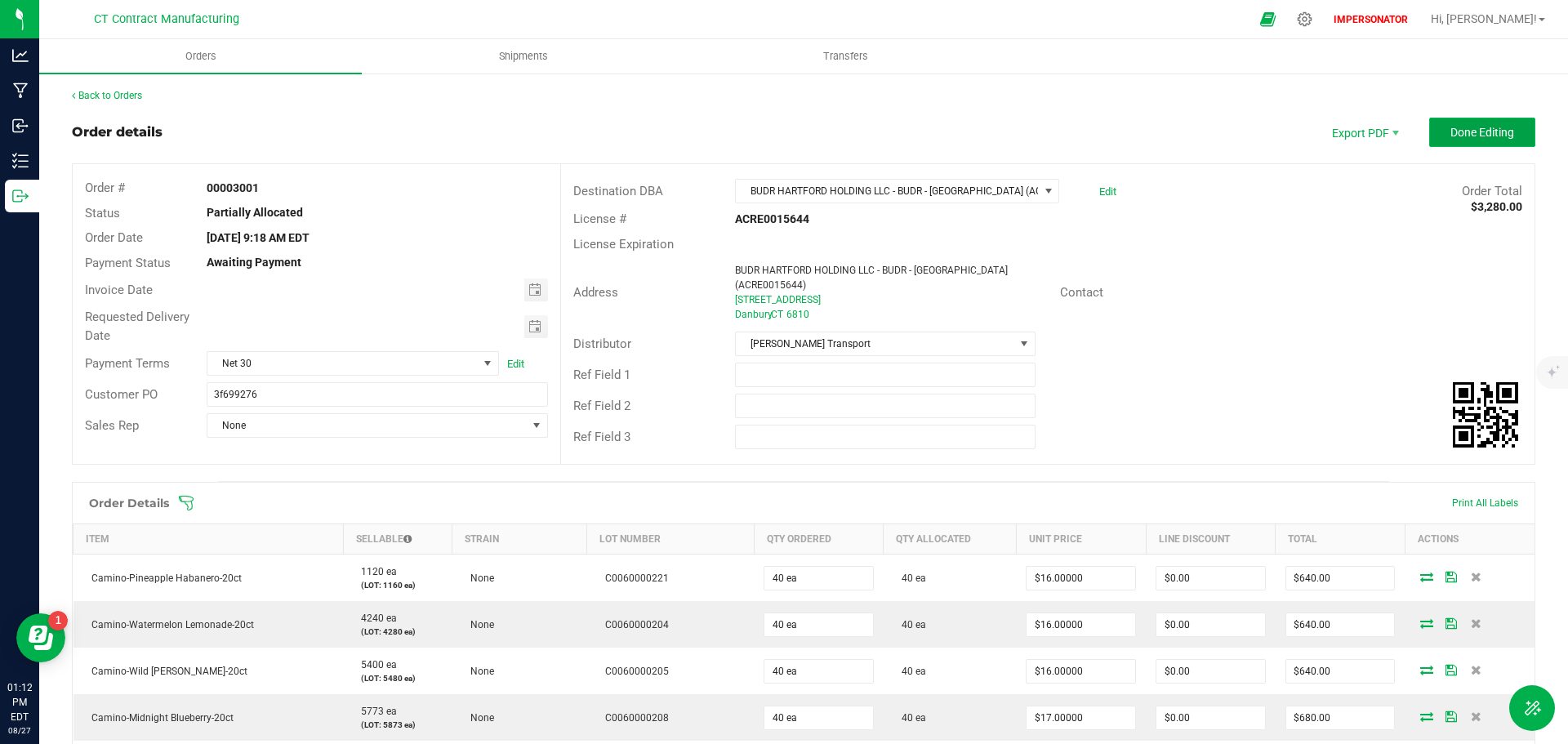
click at [1451, 134] on span "Done Editing" at bounding box center [1482, 133] width 64 height 13
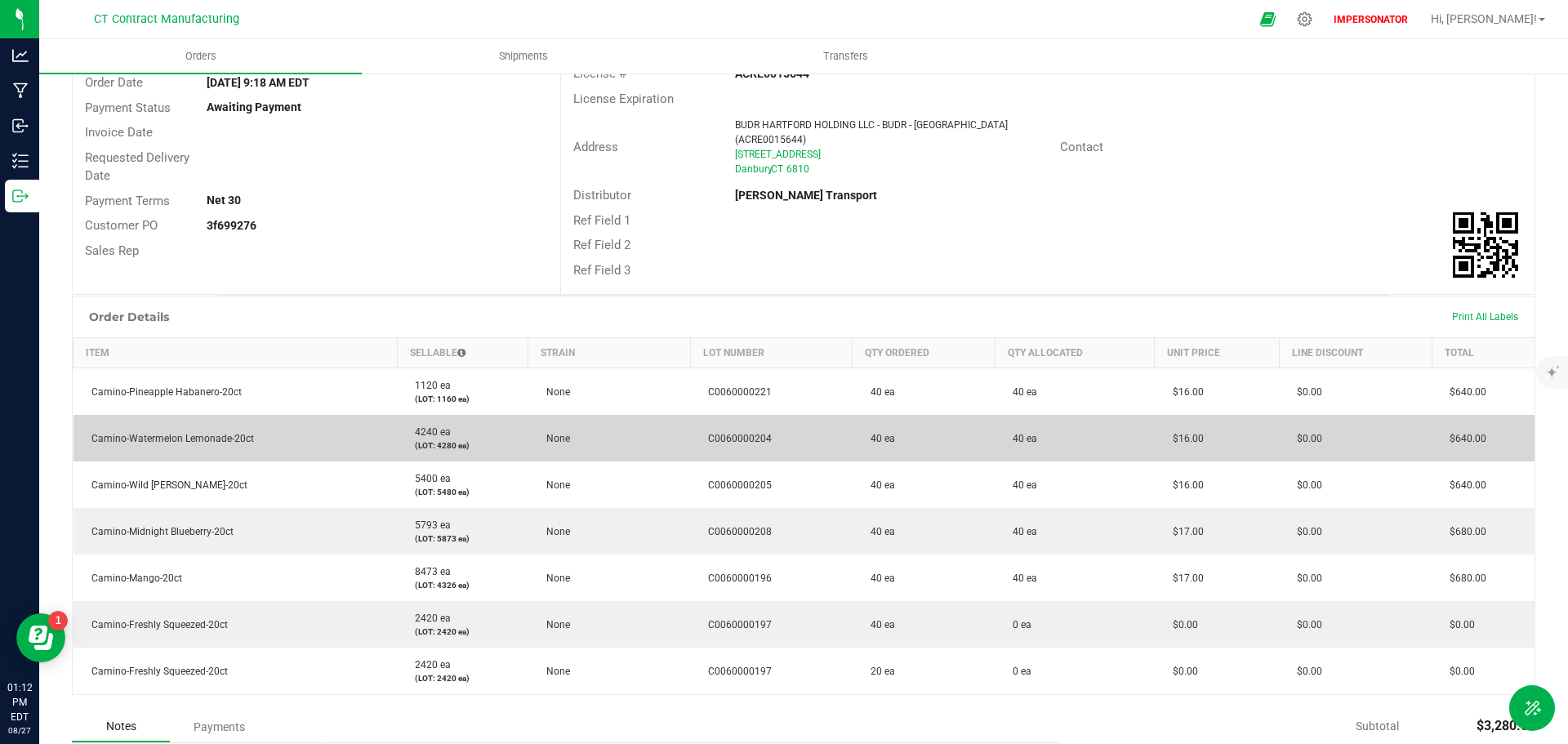
scroll to position [126, 0]
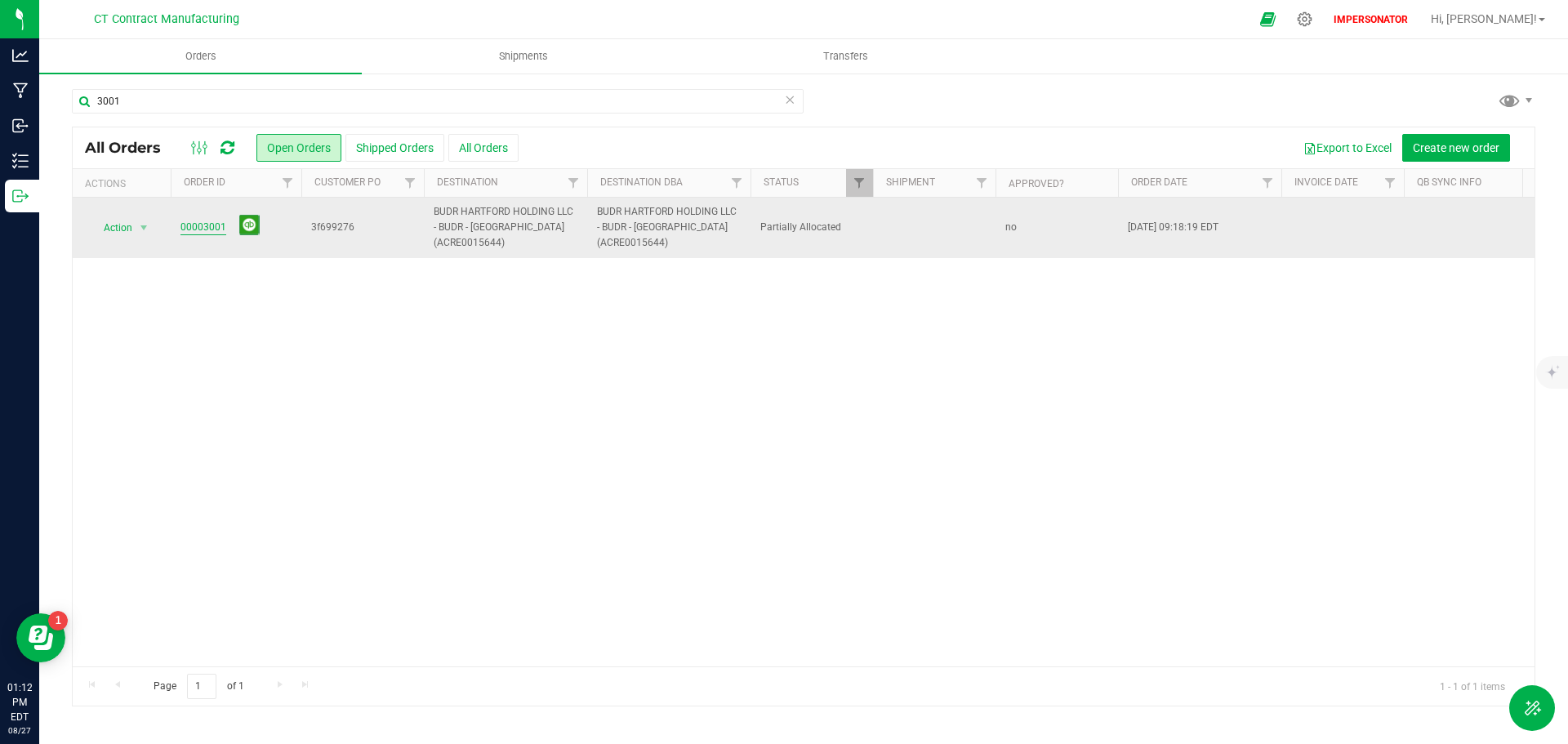
click at [199, 226] on link "00003001" at bounding box center [203, 227] width 46 height 16
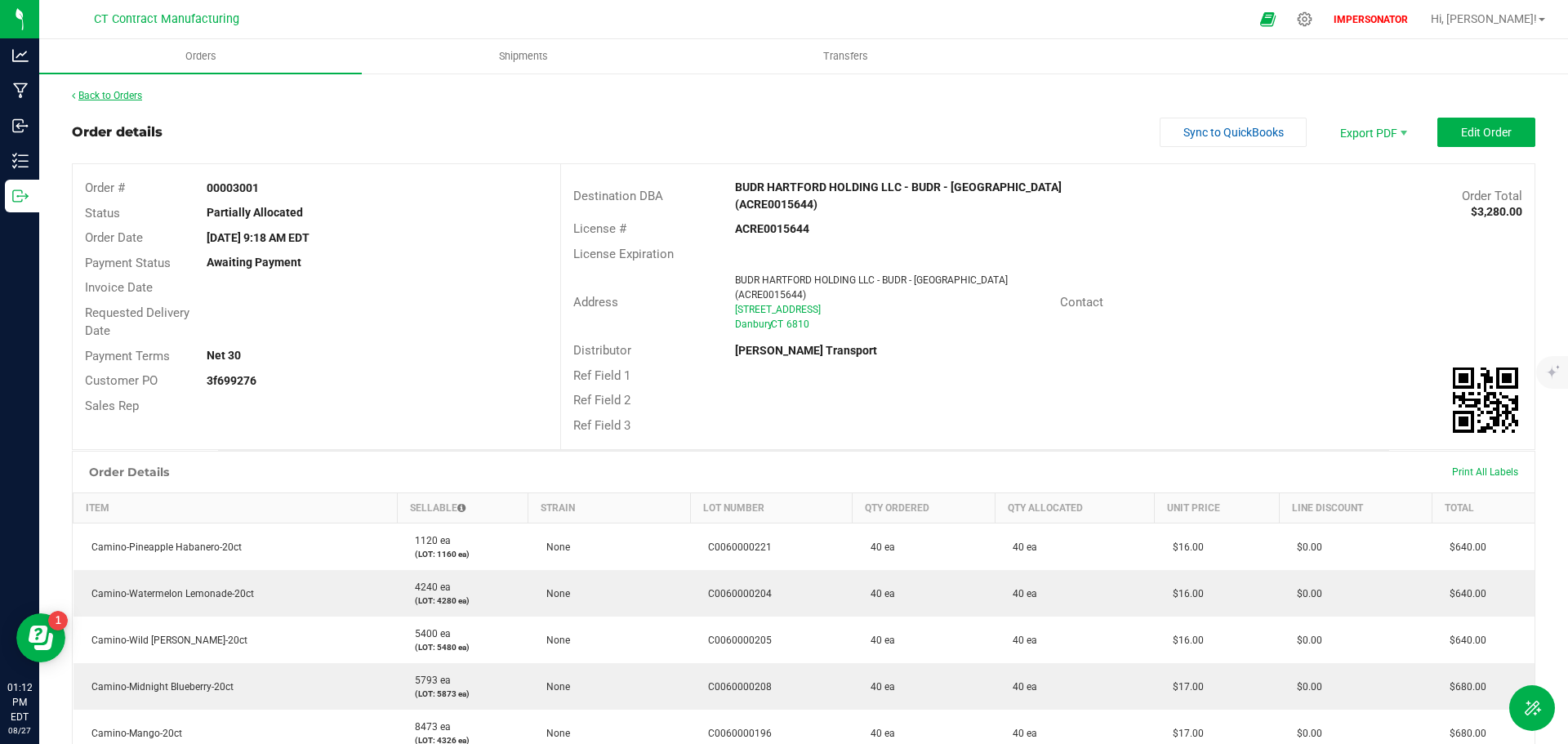
click at [127, 98] on link "Back to Orders" at bounding box center [107, 96] width 70 height 11
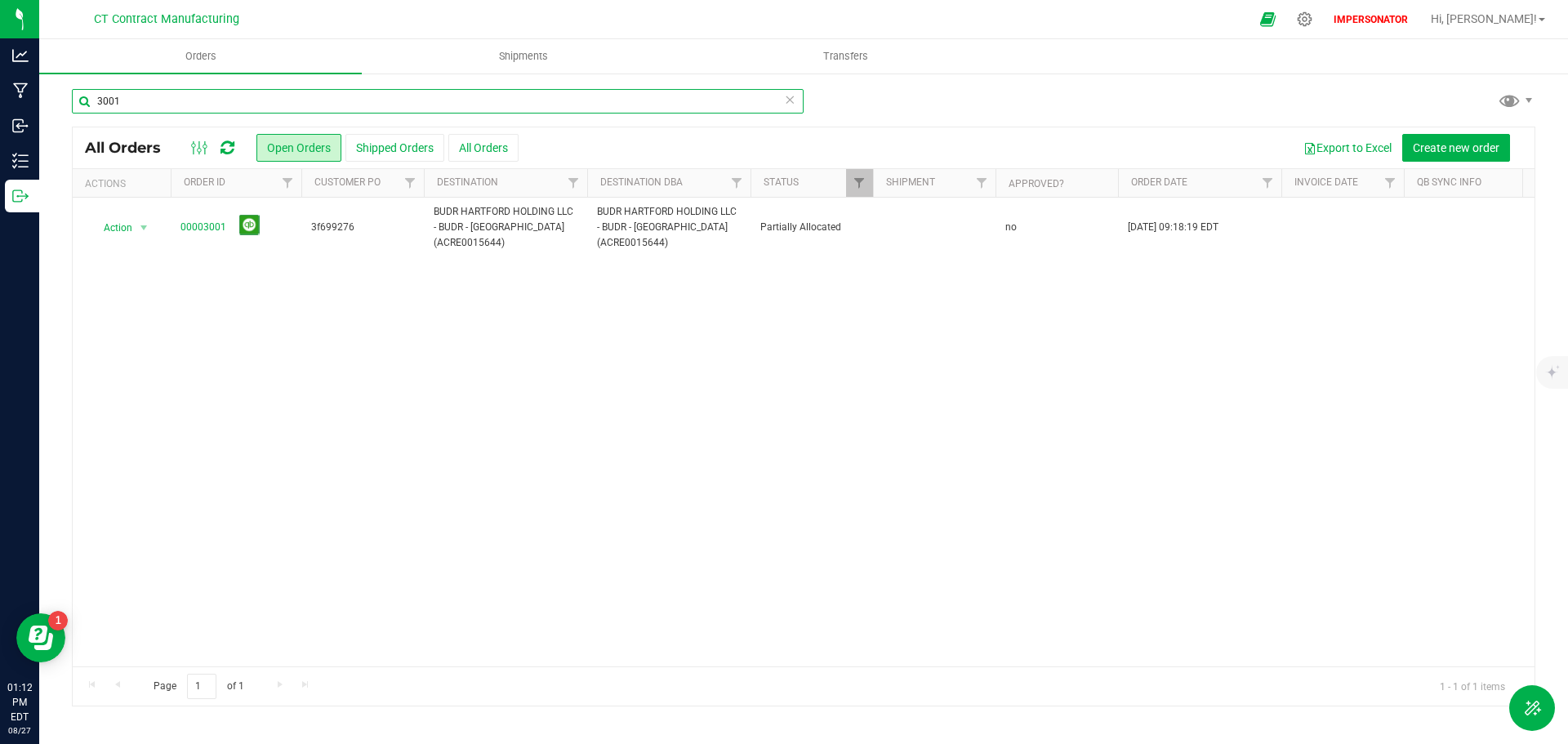
click at [152, 107] on input "3001" at bounding box center [437, 101] width 732 height 25
type input "3"
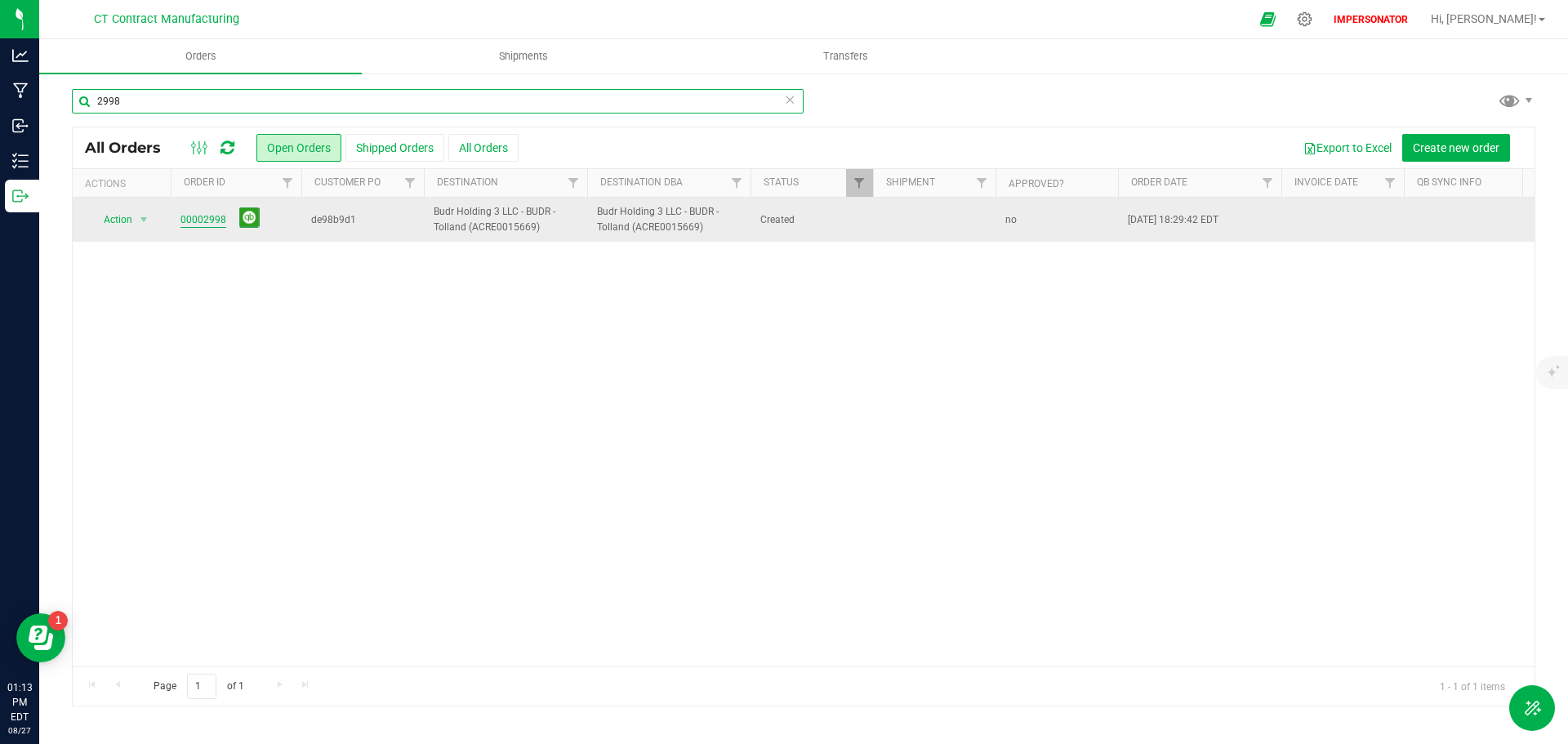
type input "2998"
click at [205, 219] on link "00002998" at bounding box center [203, 220] width 46 height 16
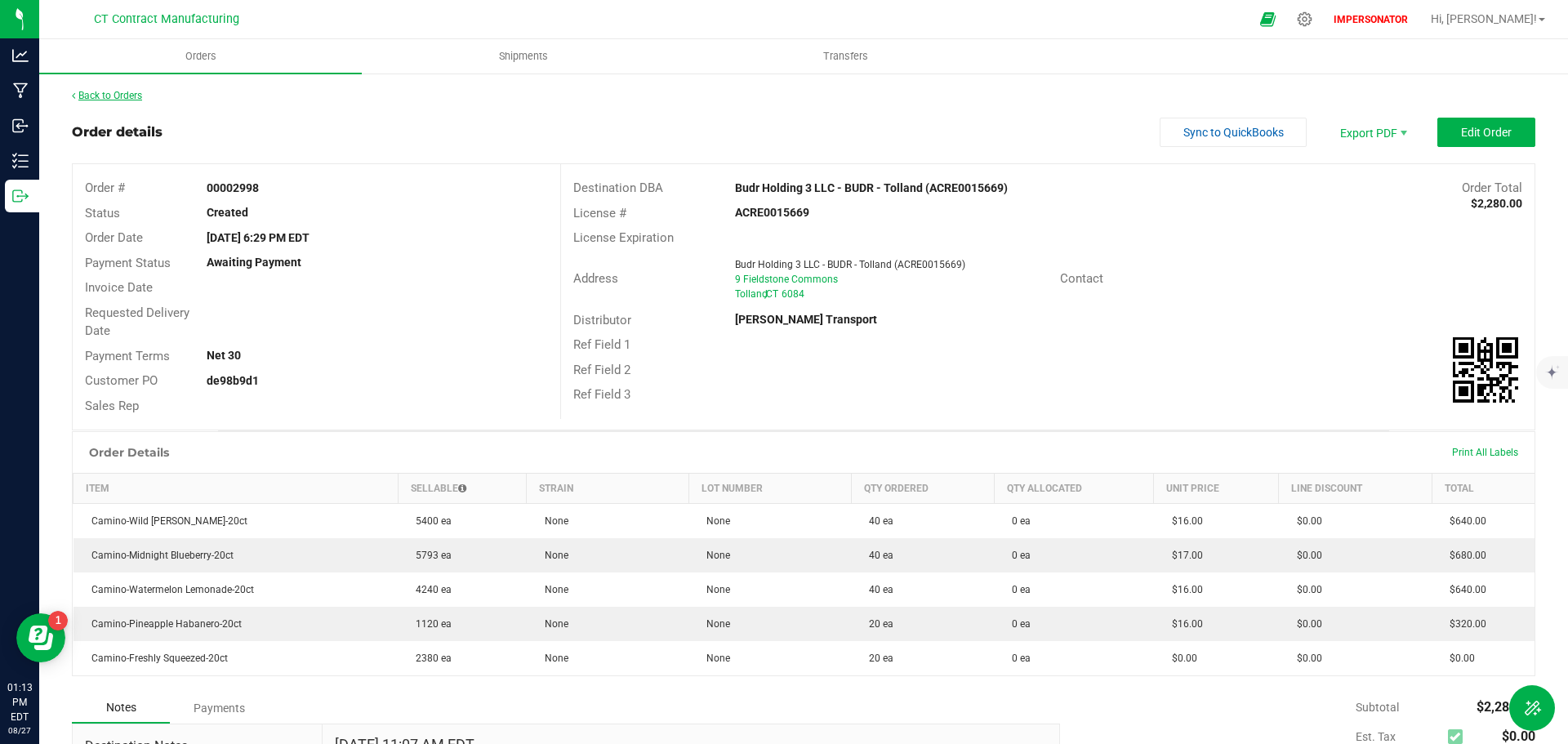
click at [118, 96] on link "Back to Orders" at bounding box center [107, 96] width 70 height 11
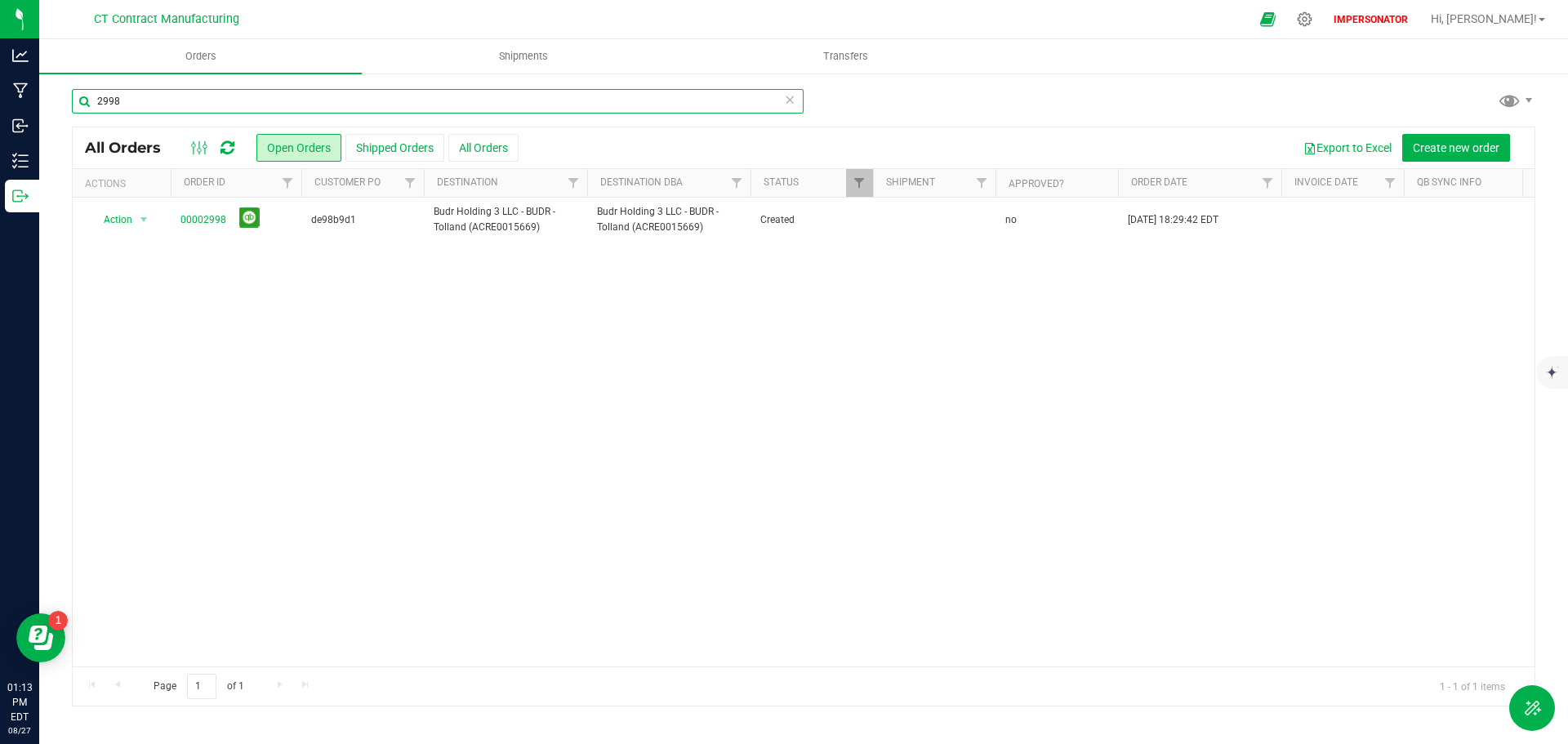
click at [156, 99] on input "2998" at bounding box center [437, 101] width 732 height 25
type input "2997"
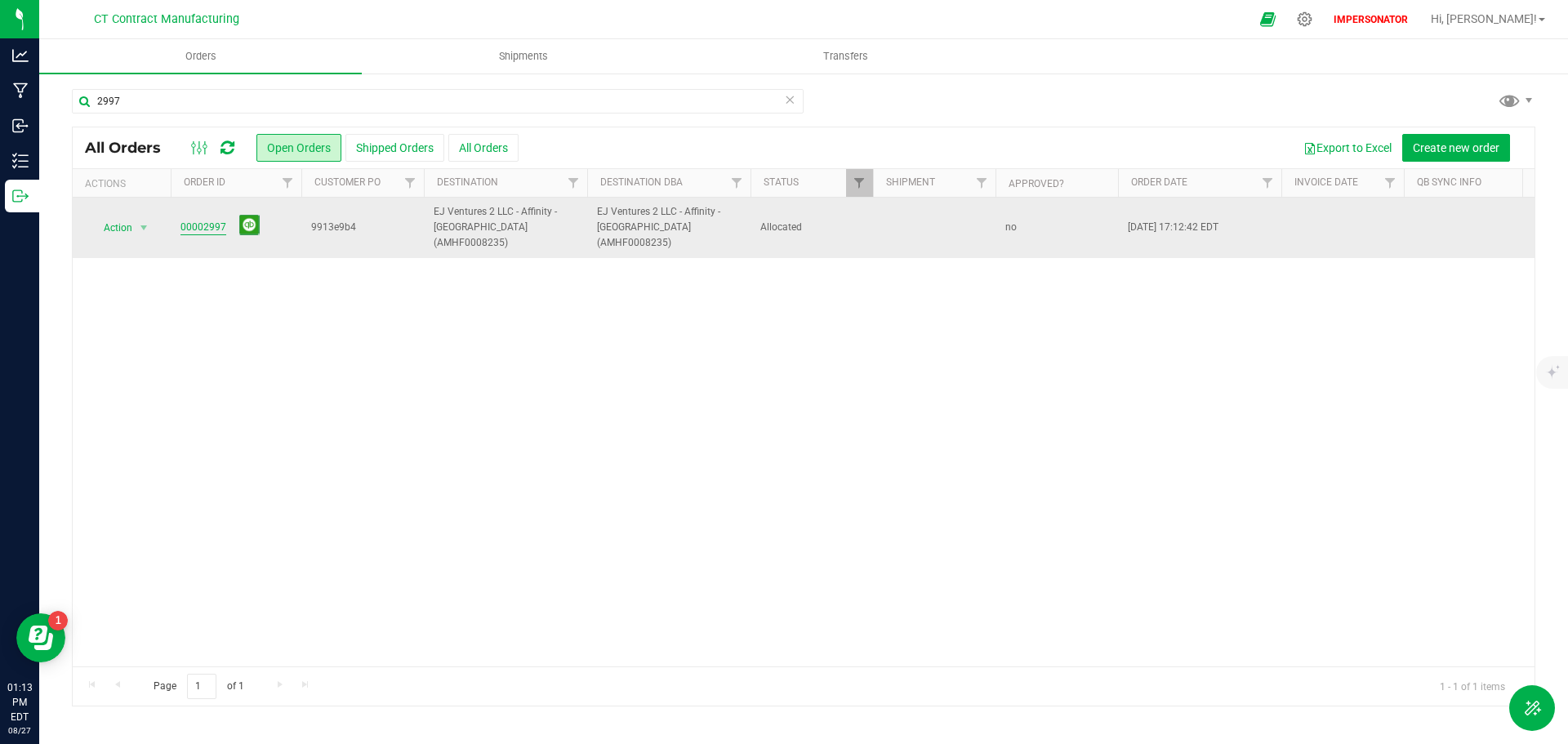
click at [209, 220] on link "00002997" at bounding box center [203, 227] width 46 height 16
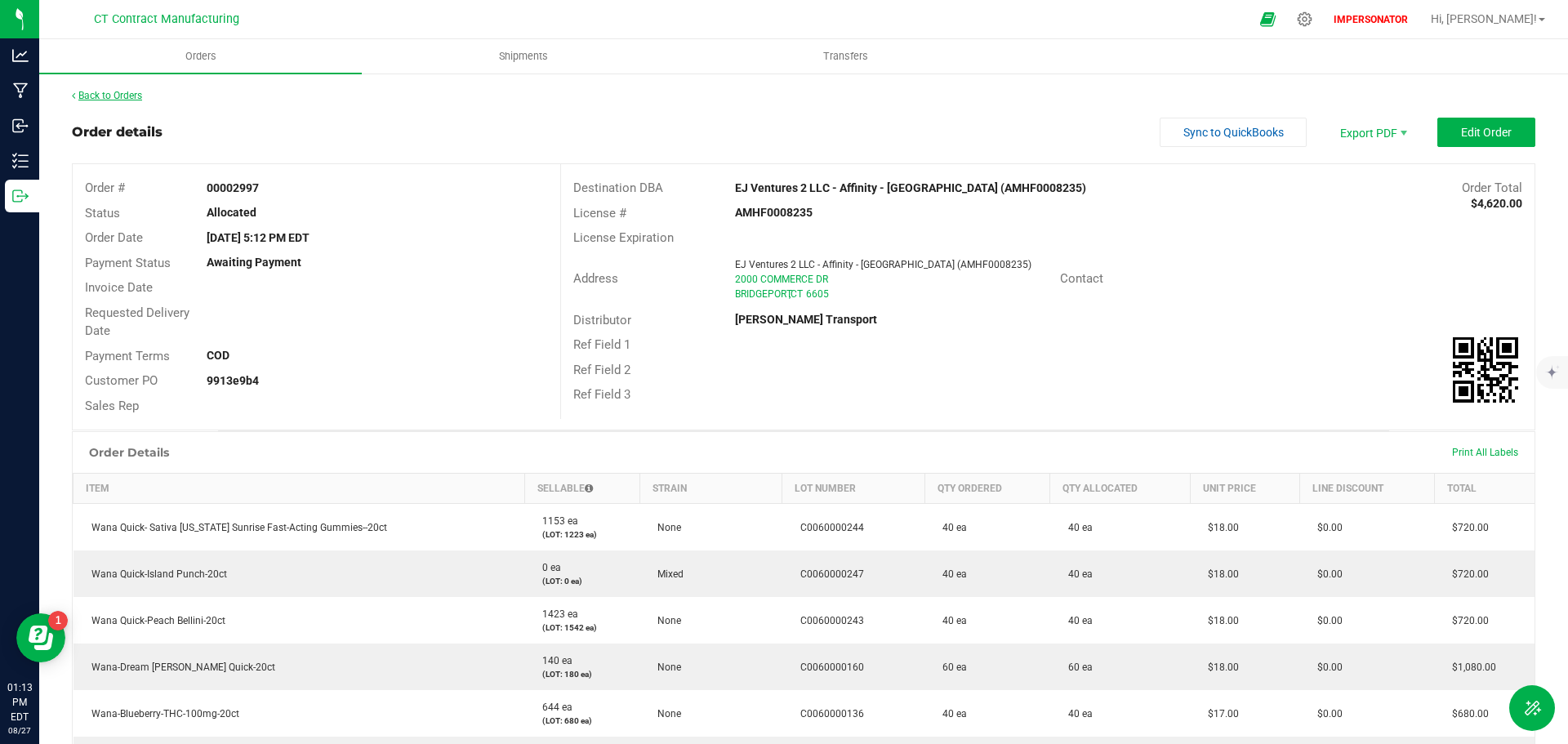
click at [103, 91] on link "Back to Orders" at bounding box center [107, 96] width 70 height 11
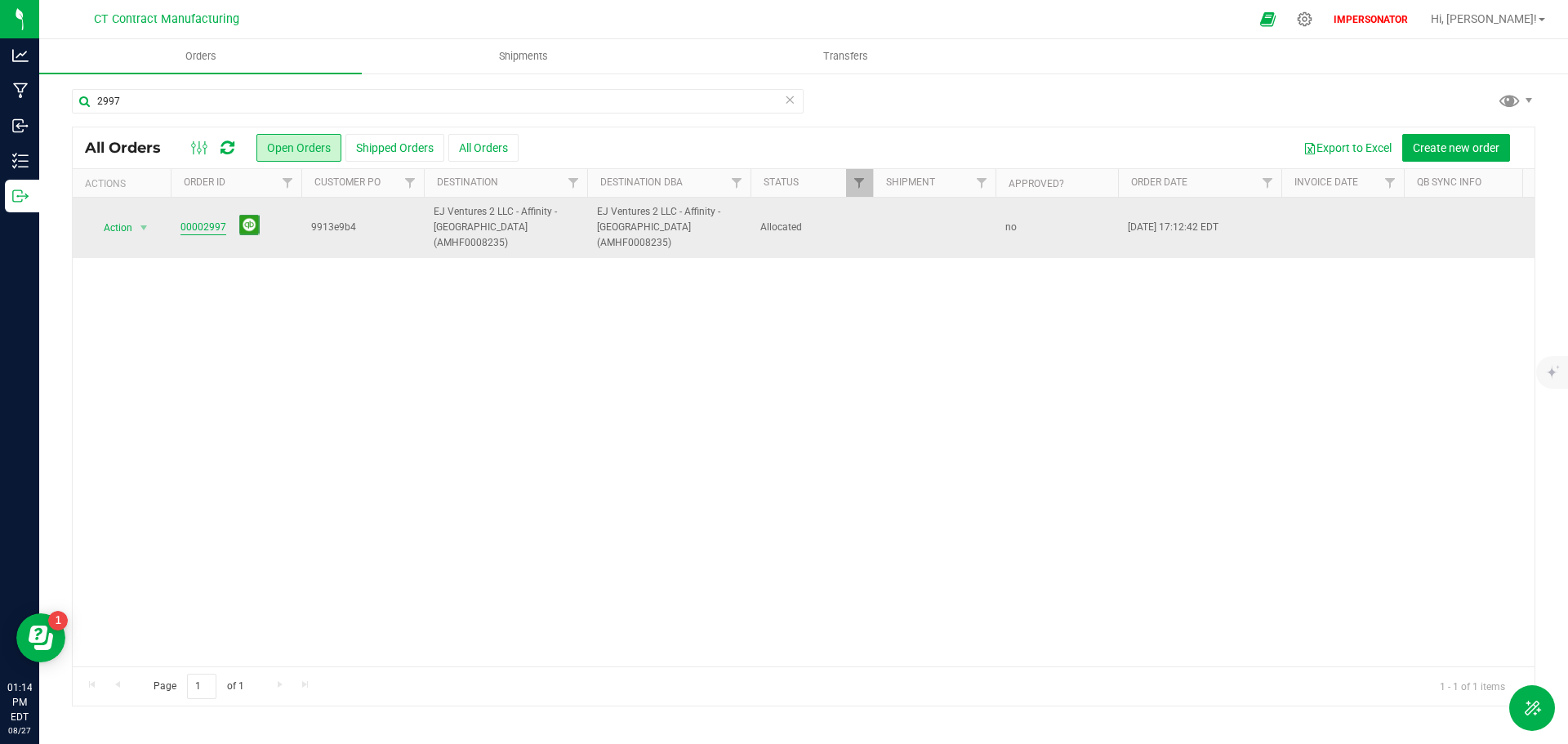
click at [206, 220] on link "00002997" at bounding box center [203, 227] width 46 height 16
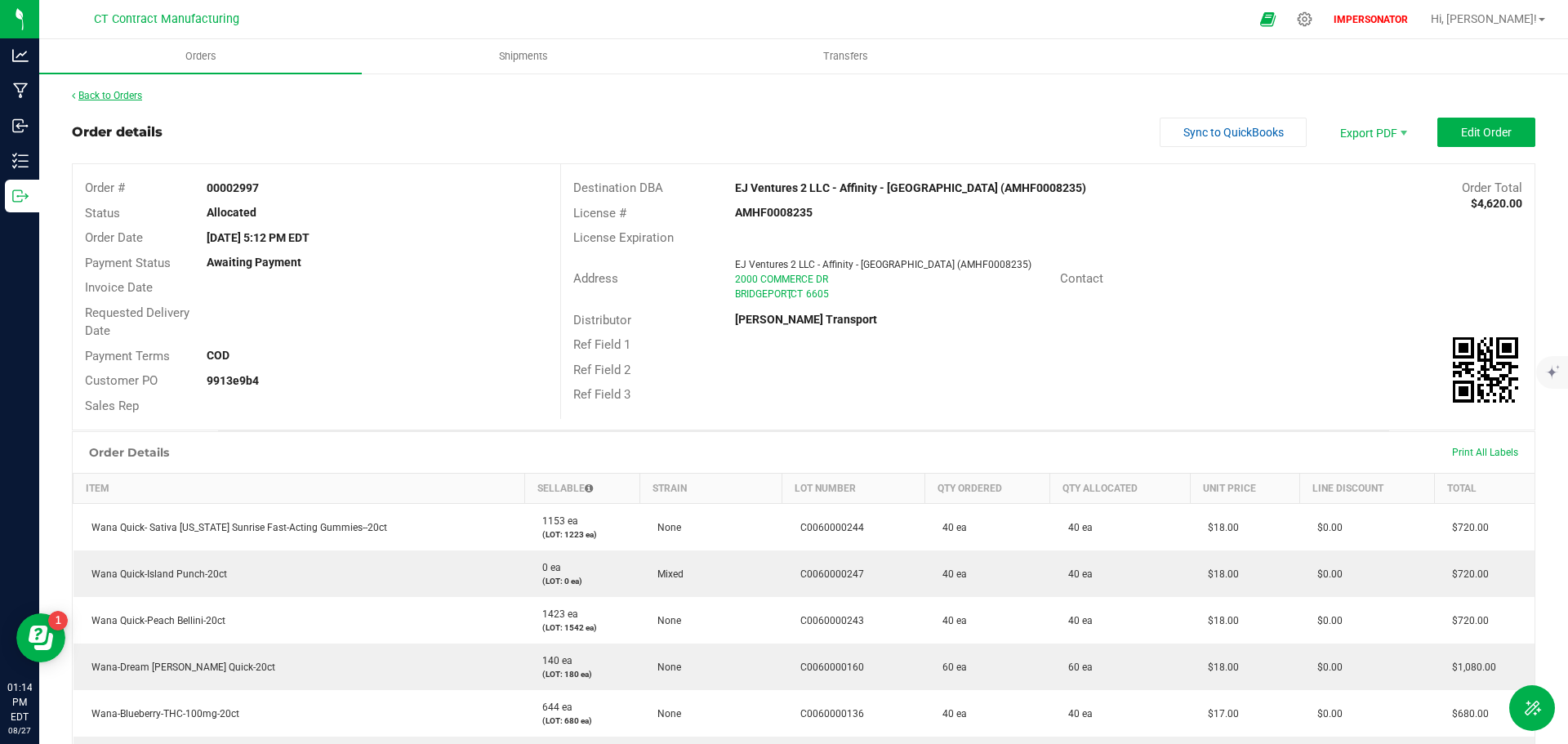
click at [106, 93] on link "Back to Orders" at bounding box center [107, 96] width 70 height 11
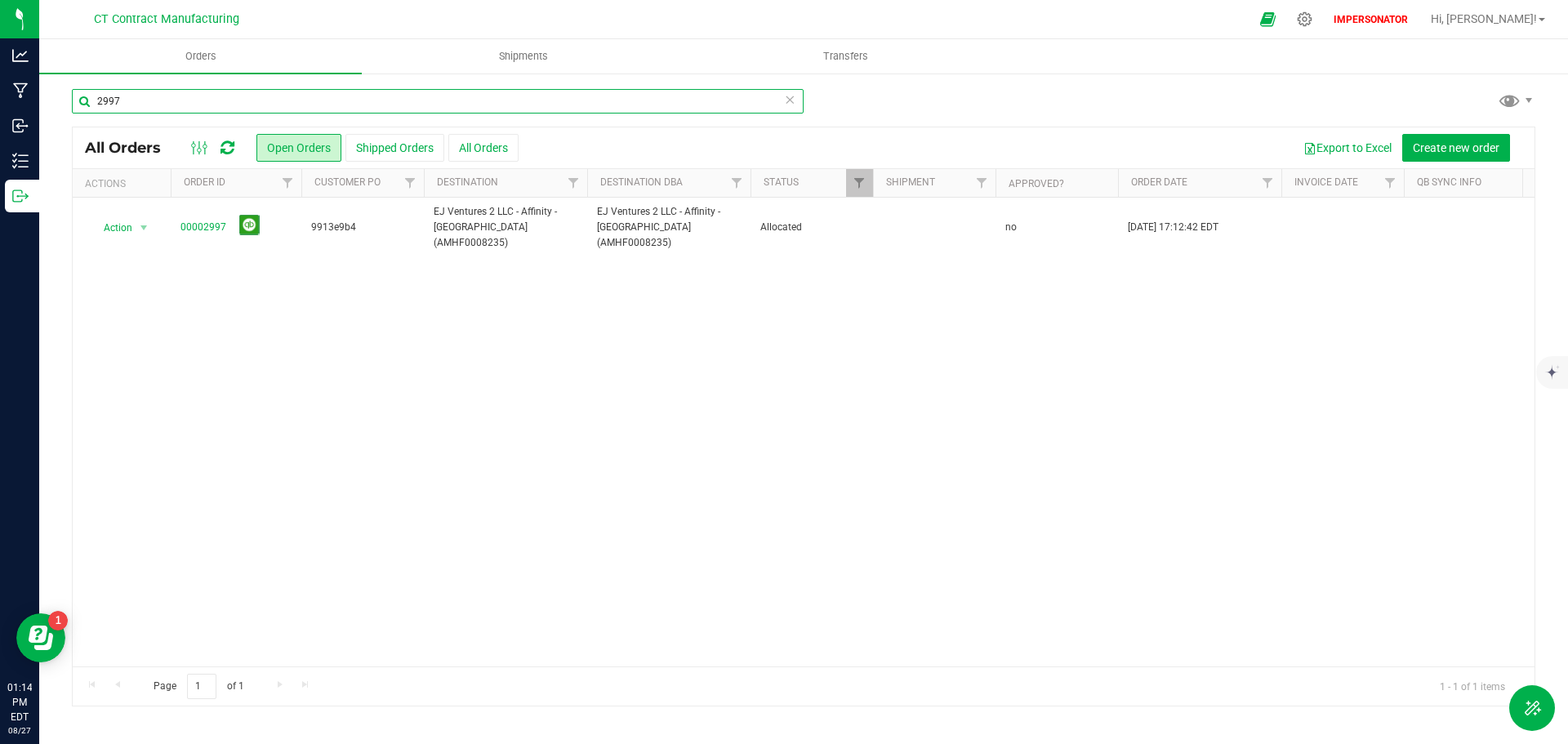
drag, startPoint x: 146, startPoint y: 95, endPoint x: 64, endPoint y: 101, distance: 82.2
click at [64, 101] on div "2997 All Orders Open Orders Shipped Orders All Orders Export to Excel Create ne…" at bounding box center [804, 397] width 1529 height 651
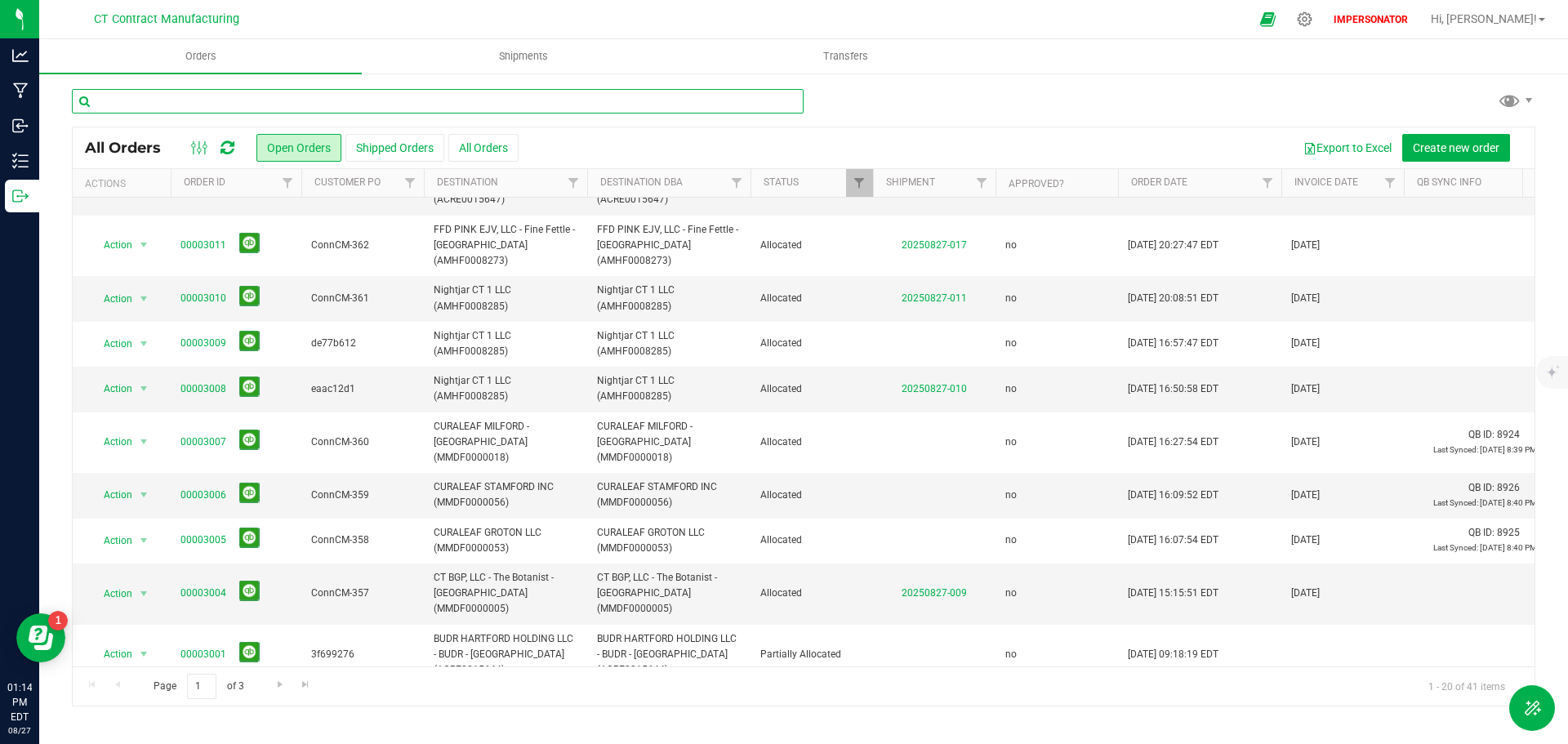
scroll to position [480, 0]
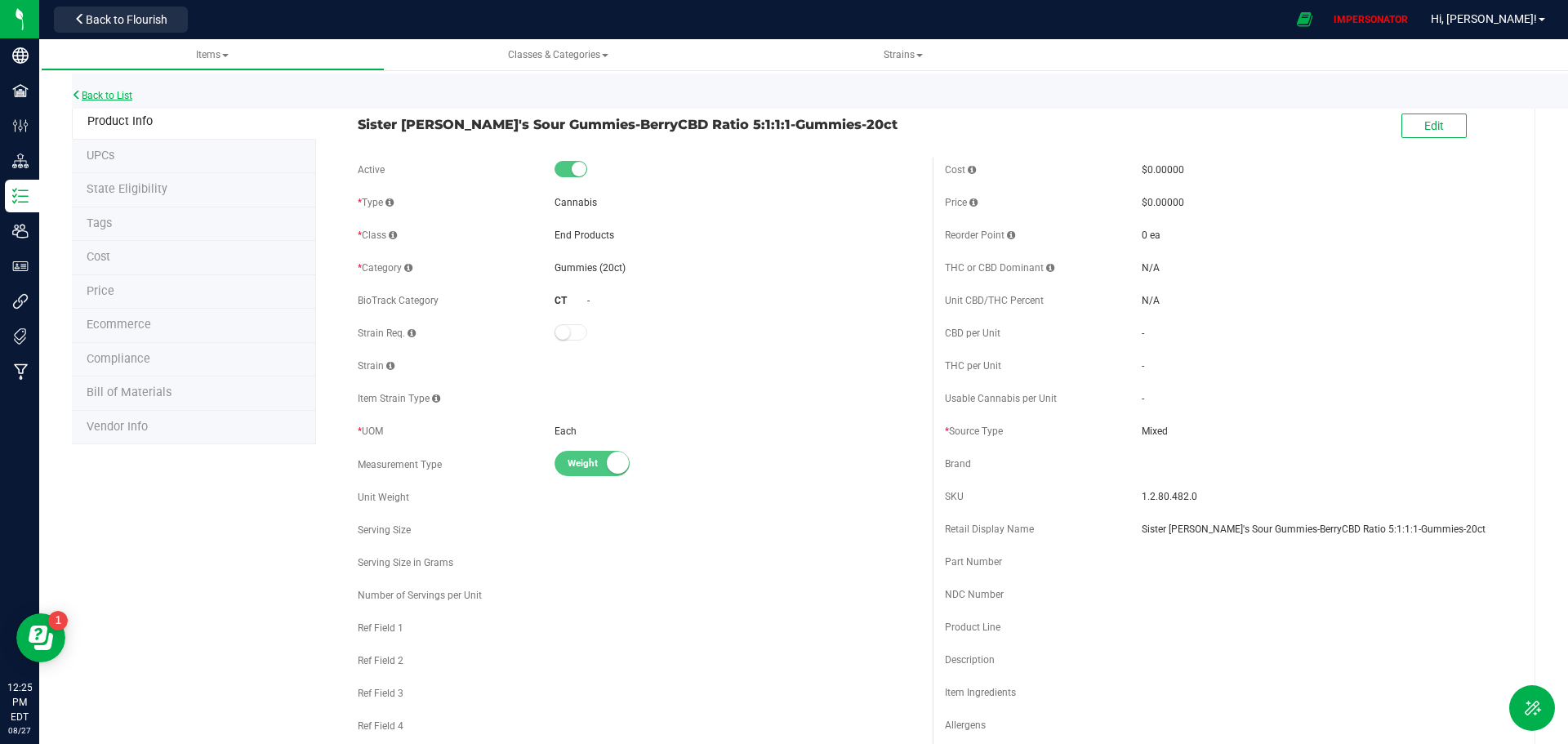
click at [105, 93] on link "Back to List" at bounding box center [102, 96] width 61 height 11
click at [105, 96] on link "Back to List" at bounding box center [102, 96] width 61 height 11
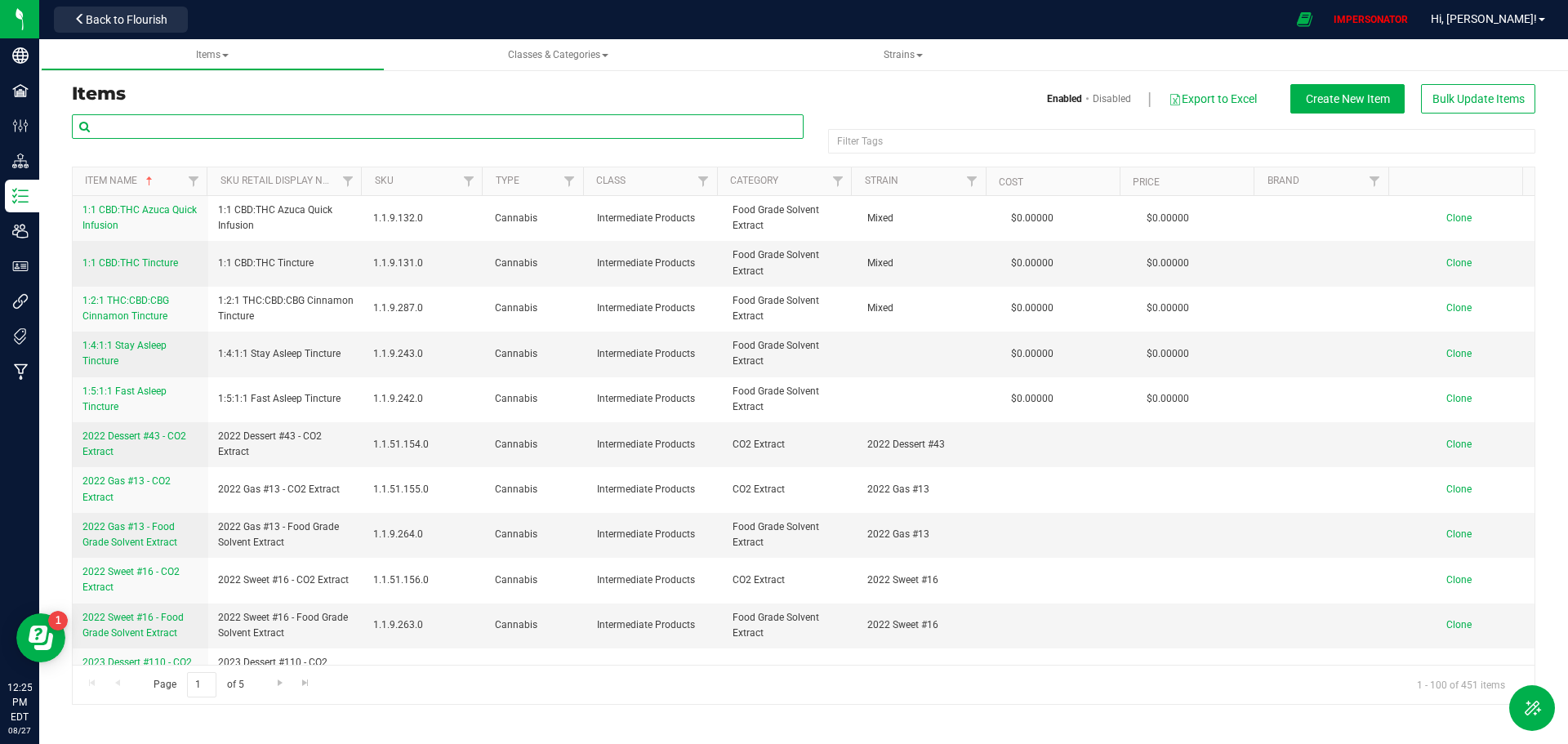
click at [225, 133] on input "text" at bounding box center [437, 126] width 732 height 25
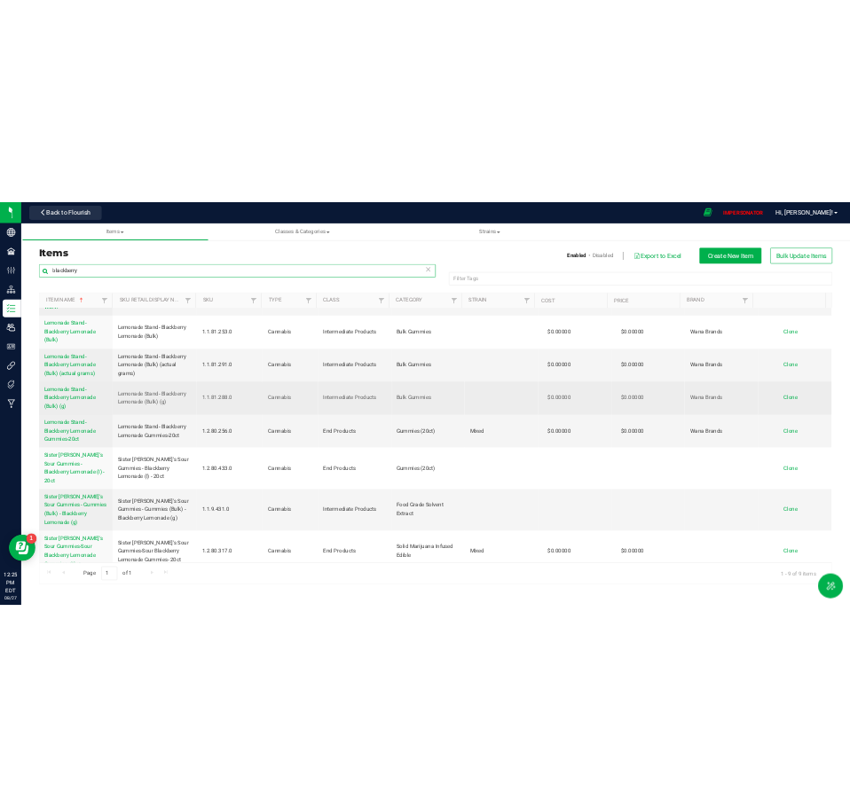
scroll to position [103, 0]
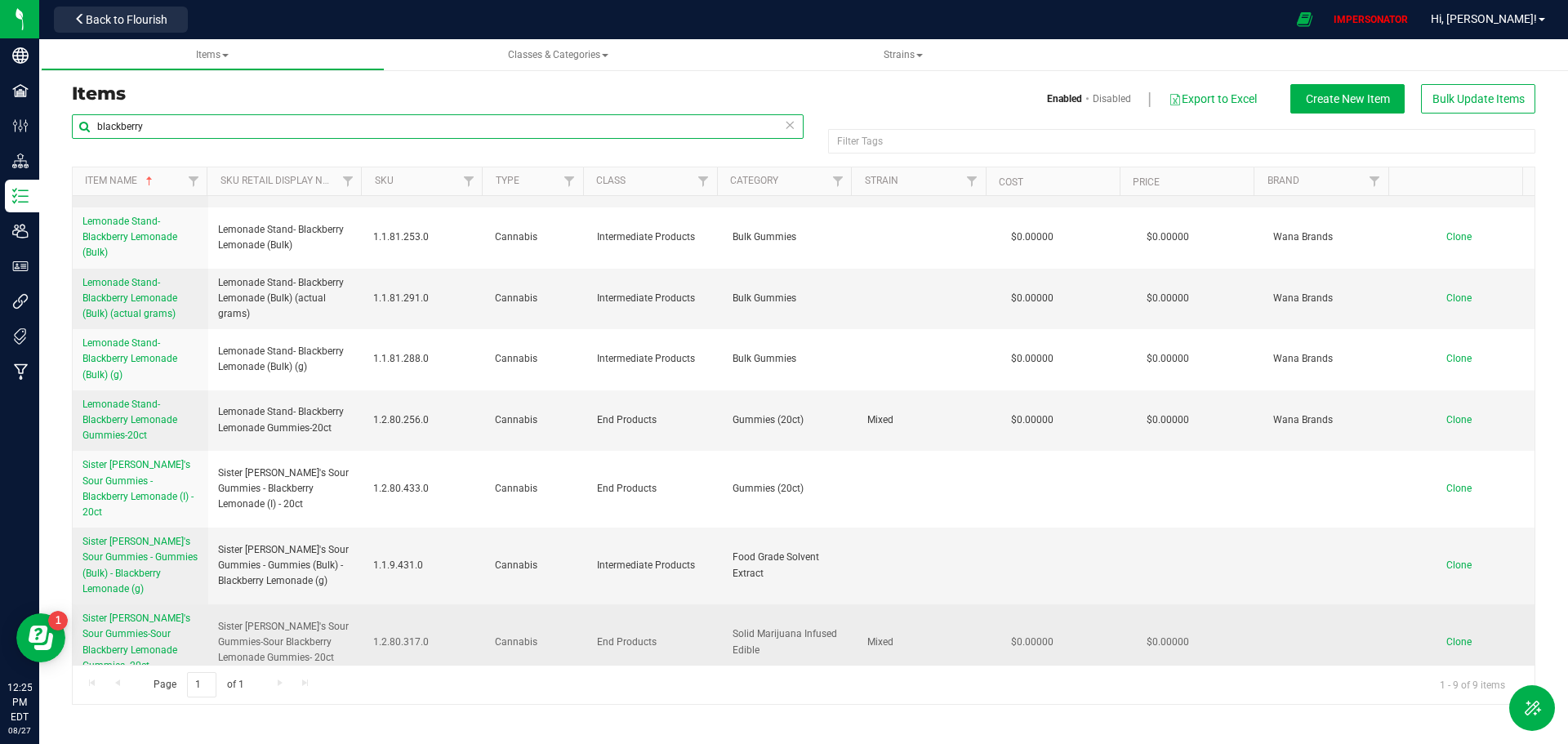
type input "blackberry"
click at [128, 621] on span "Sister Adrian's Sour Gummies-Sour Blackberry Lemonade Gummies- 20ct" at bounding box center [136, 642] width 108 height 59
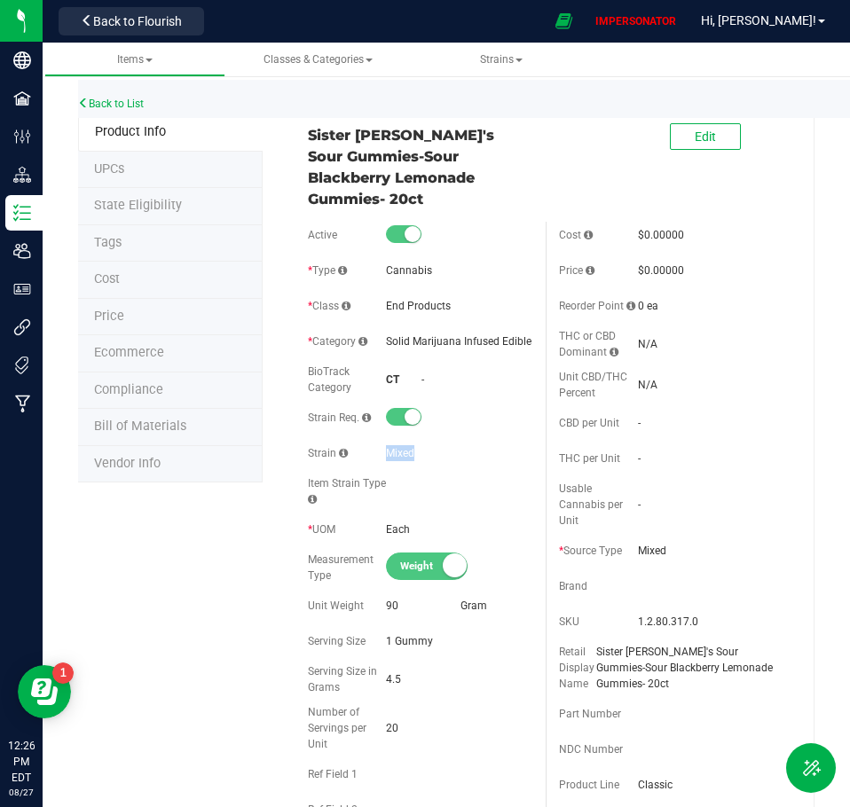
drag, startPoint x: 429, startPoint y: 427, endPoint x: 359, endPoint y: 427, distance: 70.1
click at [359, 440] on div "Strain Mixed" at bounding box center [420, 453] width 225 height 27
click at [420, 445] on div "Mixed" at bounding box center [459, 453] width 146 height 16
drag, startPoint x: 422, startPoint y: 428, endPoint x: 369, endPoint y: 428, distance: 53.2
click at [369, 440] on div "Strain Mixed" at bounding box center [420, 453] width 225 height 27
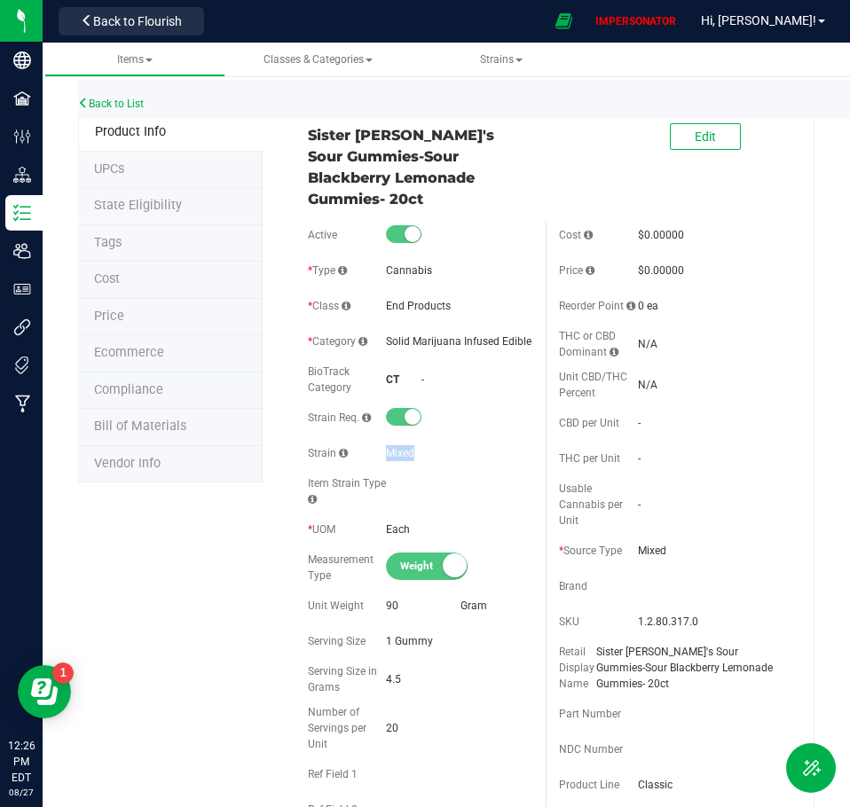
drag, startPoint x: 303, startPoint y: 394, endPoint x: 455, endPoint y: 439, distance: 159.2
click at [455, 439] on div "Active * Type Cannabis * Class End Products * Category" at bounding box center [421, 580] width 252 height 717
click at [473, 440] on div "Strain Mixed" at bounding box center [420, 453] width 225 height 27
drag, startPoint x: 295, startPoint y: 392, endPoint x: 454, endPoint y: 436, distance: 165.7
click at [454, 436] on div "Active * Type Cannabis * Class End Products * Category" at bounding box center [421, 580] width 252 height 717
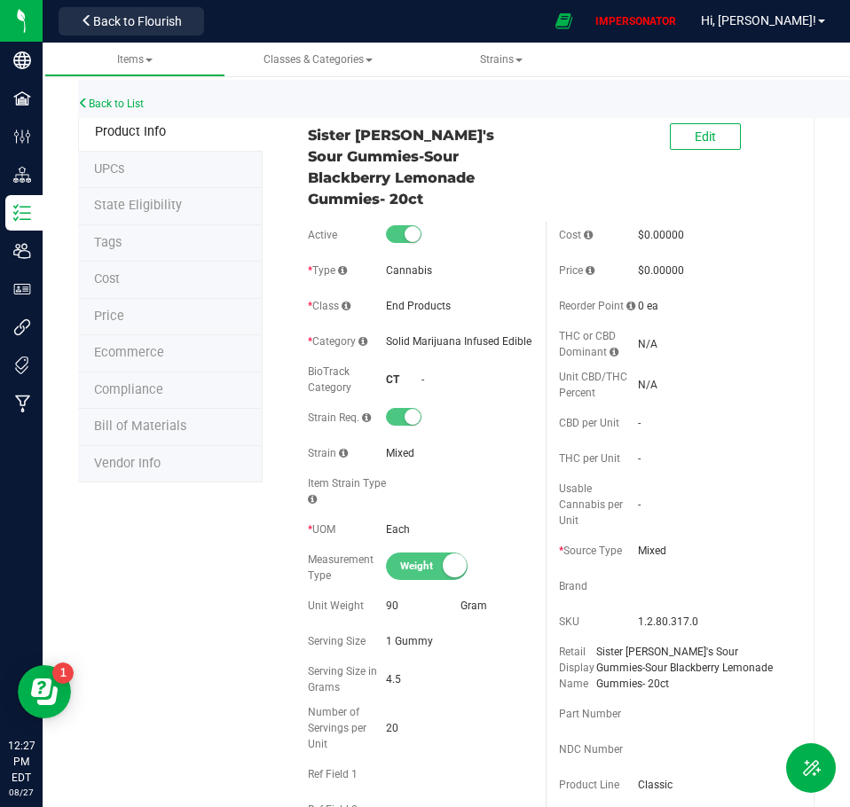
drag, startPoint x: 414, startPoint y: 436, endPoint x: 367, endPoint y: 441, distance: 47.2
click at [367, 441] on div "Strain Mixed" at bounding box center [420, 453] width 225 height 27
drag, startPoint x: 509, startPoint y: 177, endPoint x: 304, endPoint y: 137, distance: 208.8
click at [308, 137] on span "Sister Adrian's Sour Gummies-Sour Blackberry Lemonade Gummies- 20ct" at bounding box center [420, 166] width 225 height 85
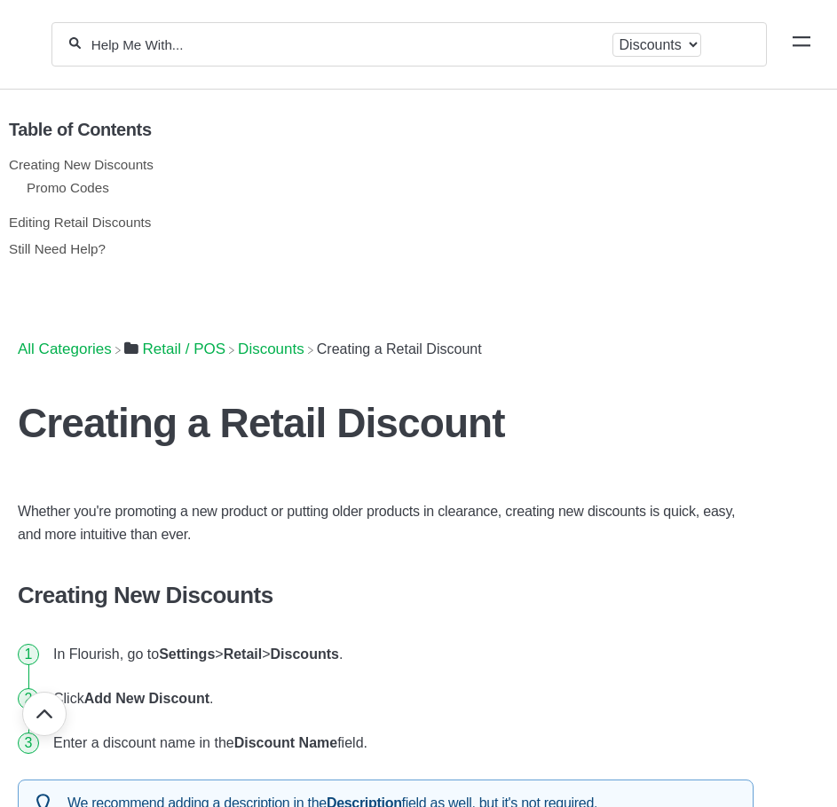
scroll to position [951, 0]
